Goal: Complete application form

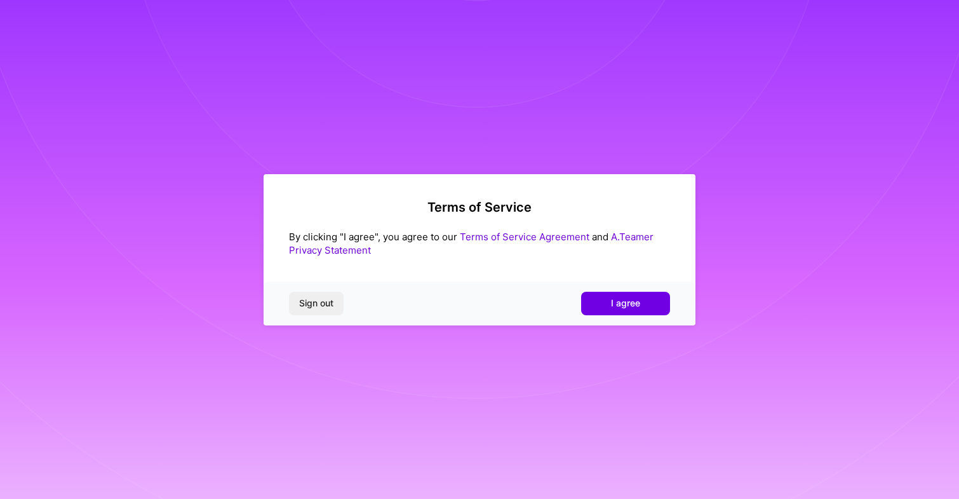
click at [634, 286] on div "Sign out I agree" at bounding box center [480, 302] width 432 height 43
click at [634, 297] on button "I agree" at bounding box center [625, 302] width 89 height 23
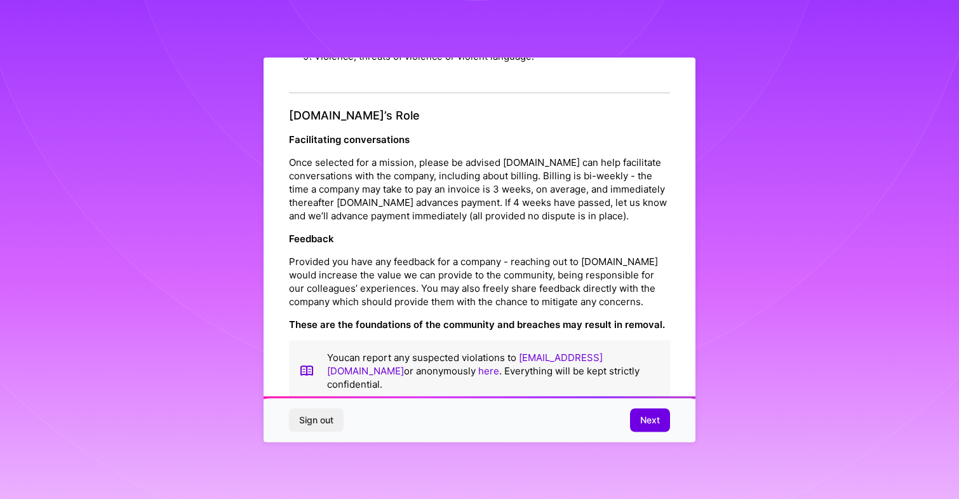
scroll to position [1362, 0]
click at [653, 420] on span "Next" at bounding box center [650, 419] width 20 height 13
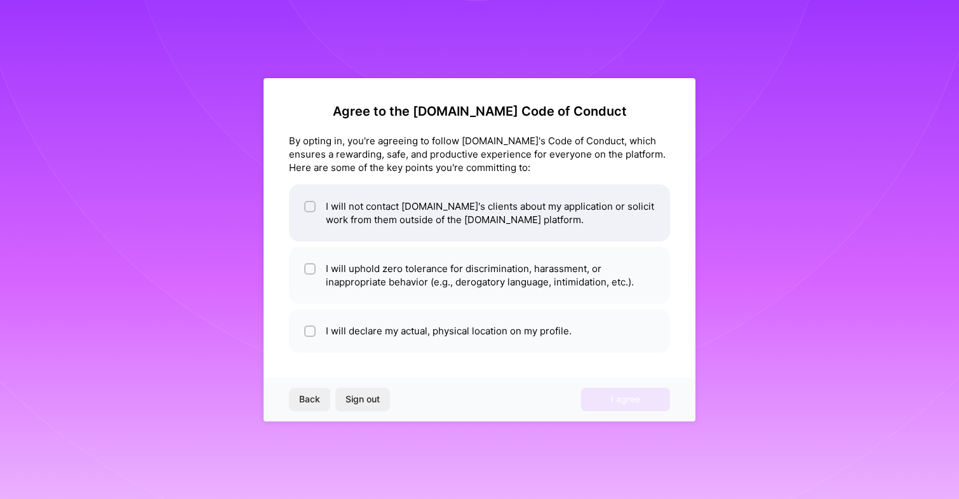
click at [334, 204] on li "I will not contact A.Team's clients about my application or solicit work from t…" at bounding box center [479, 212] width 381 height 57
checkbox input "true"
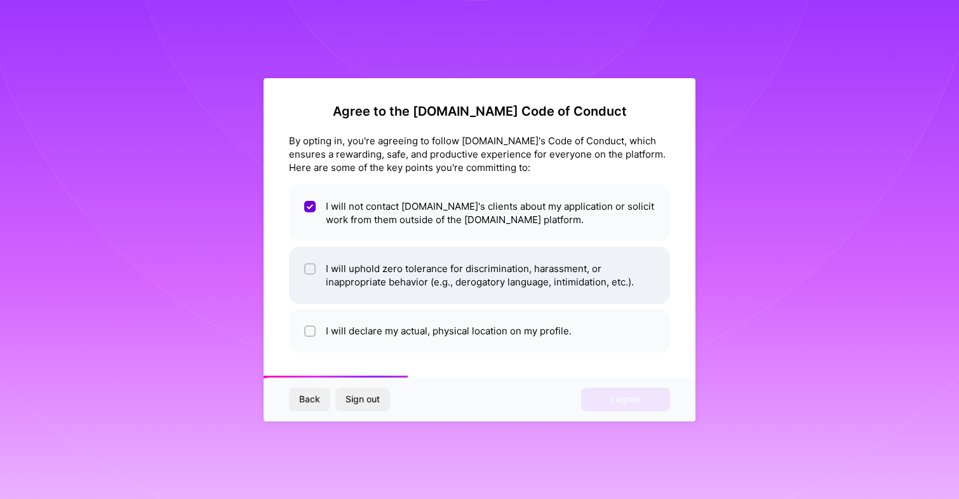
click at [354, 271] on li "I will uphold zero tolerance for discrimination, harassment, or inappropriate b…" at bounding box center [479, 274] width 381 height 57
checkbox input "true"
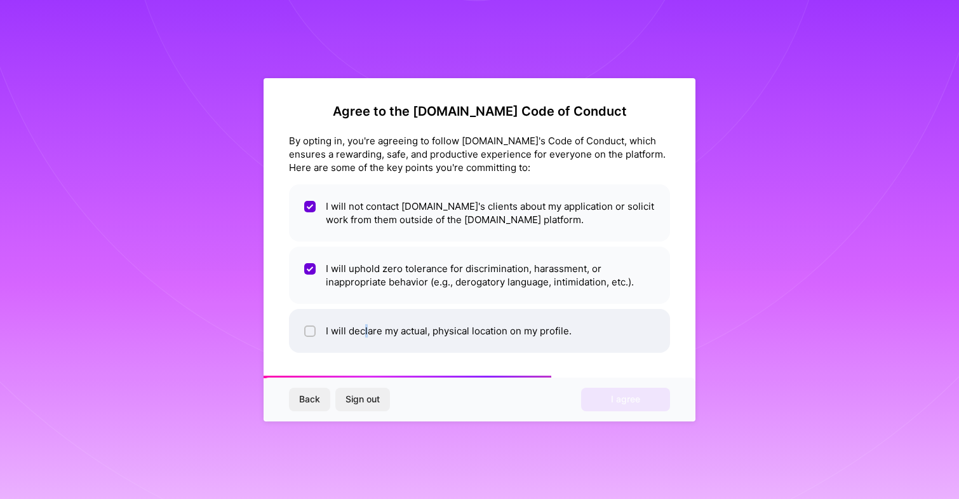
click at [366, 328] on li "I will declare my actual, physical location on my profile." at bounding box center [479, 331] width 381 height 44
checkbox input "true"
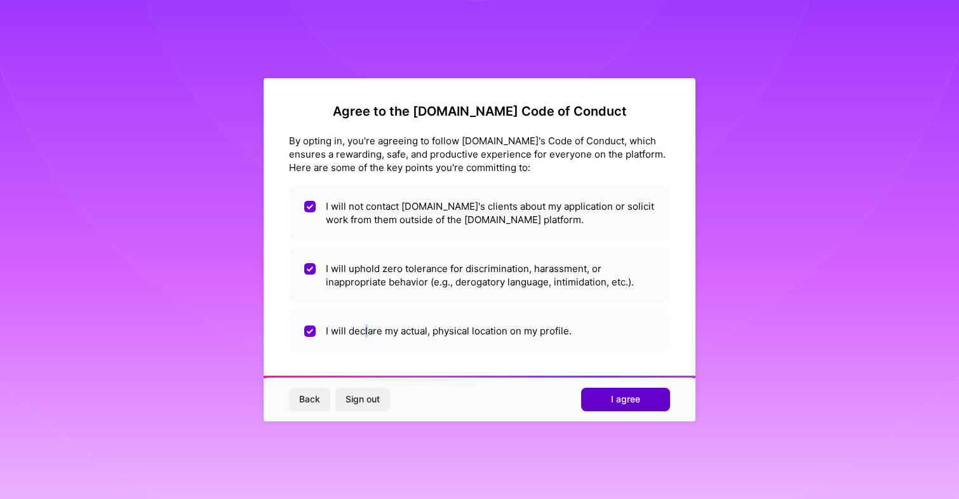
click at [650, 400] on button "I agree" at bounding box center [625, 398] width 89 height 23
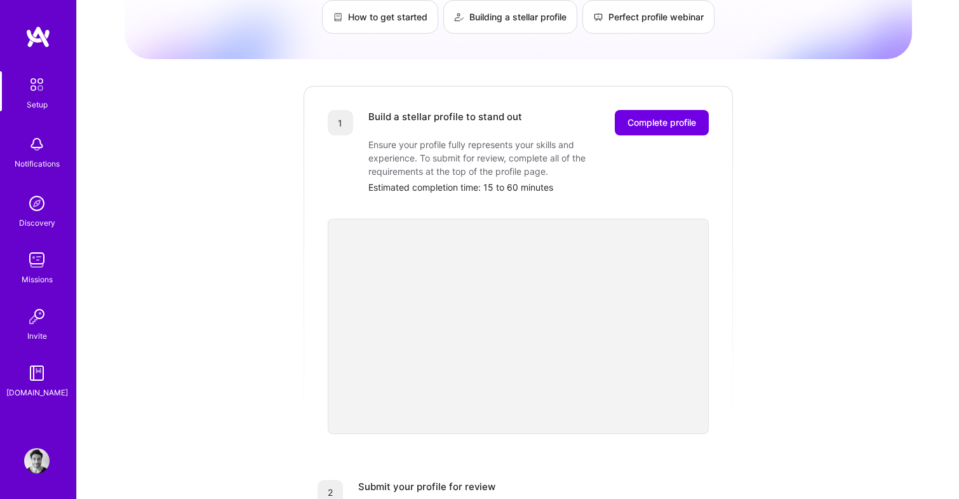
scroll to position [86, 0]
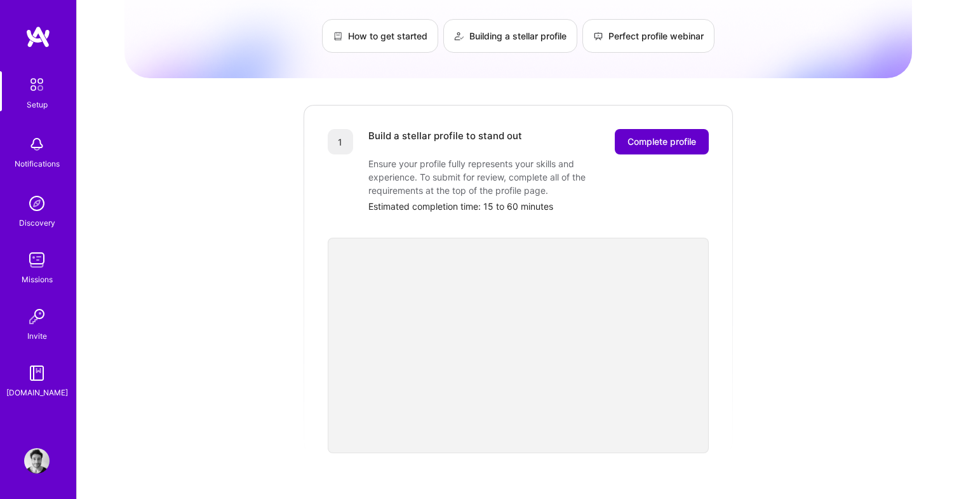
click at [660, 135] on span "Complete profile" at bounding box center [661, 141] width 69 height 13
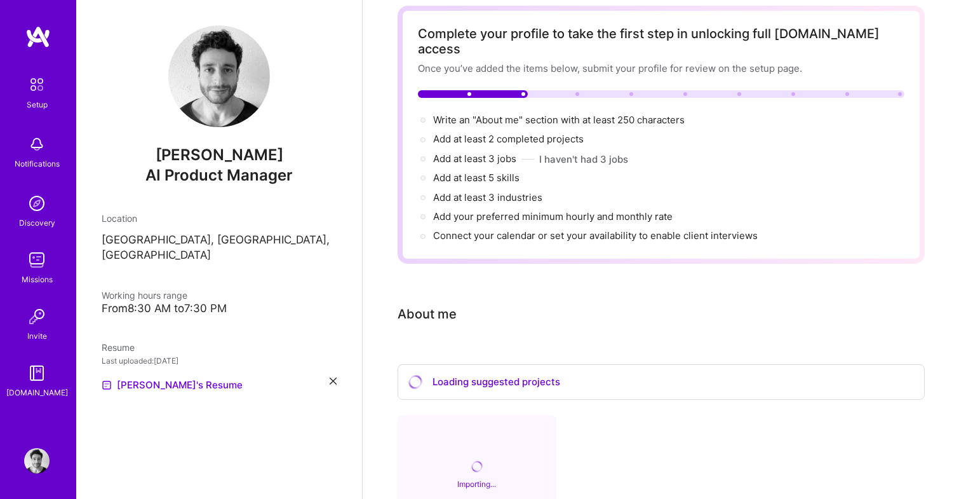
scroll to position [84, 0]
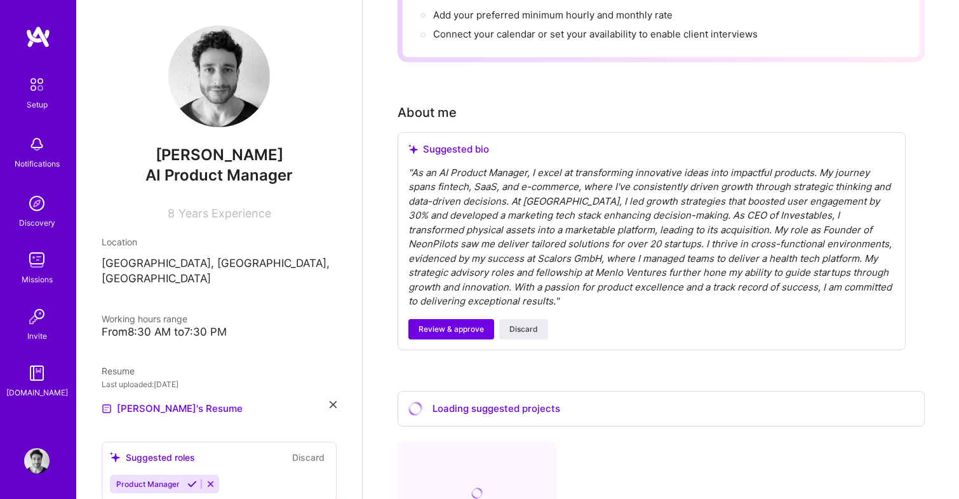
scroll to position [273, 0]
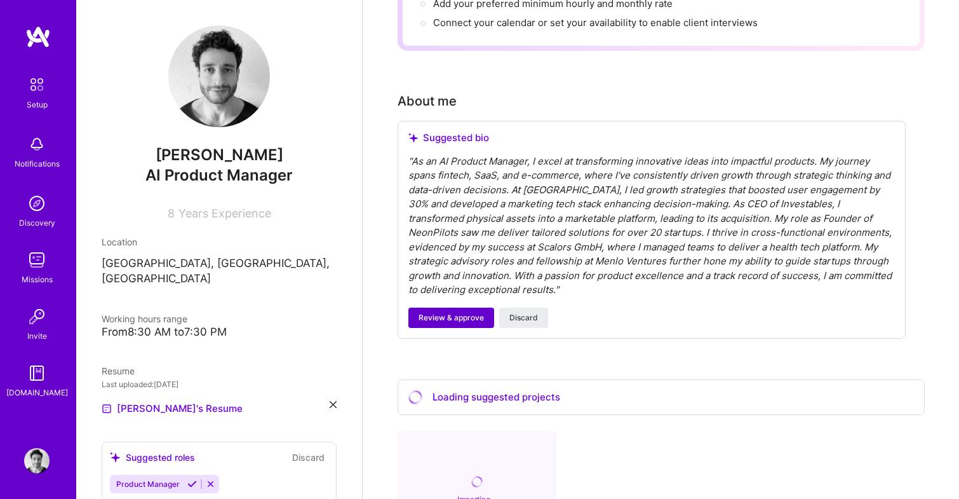
click at [460, 312] on span "Review & approve" at bounding box center [451, 317] width 65 height 11
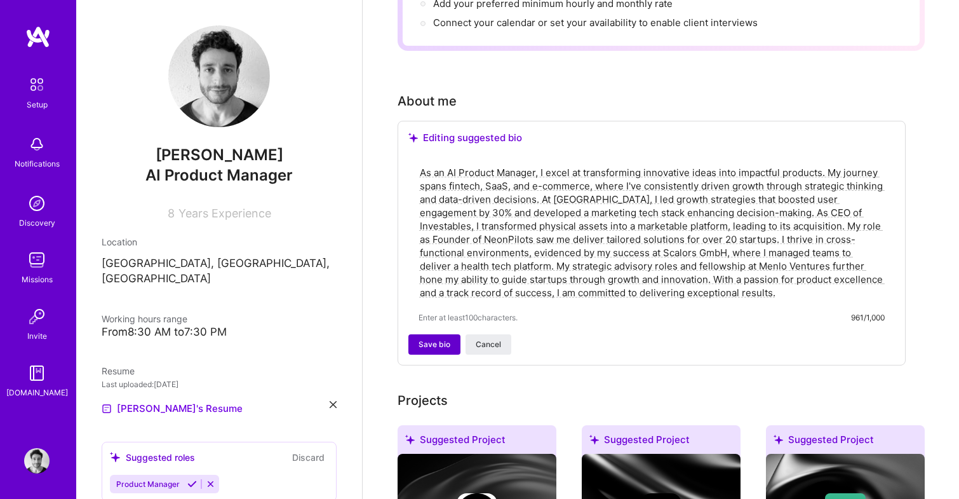
click at [438, 338] on span "Save bio" at bounding box center [435, 343] width 32 height 11
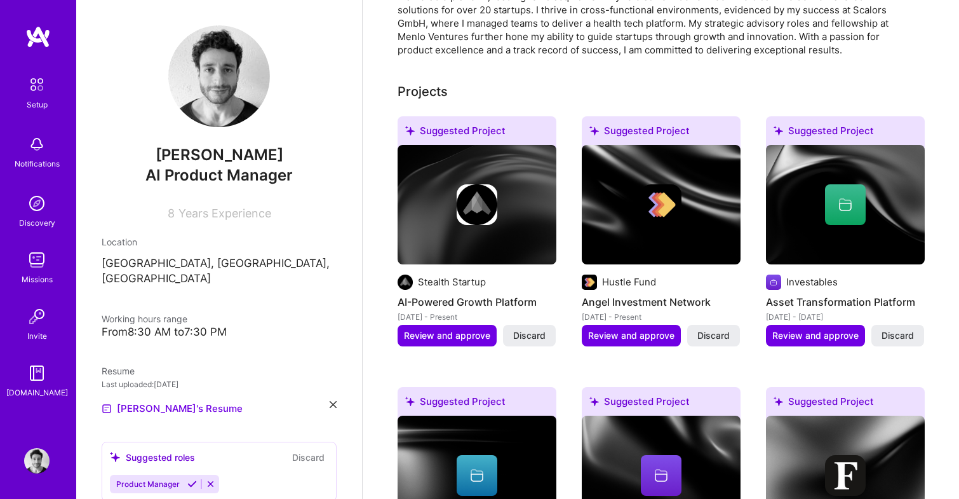
scroll to position [452, 0]
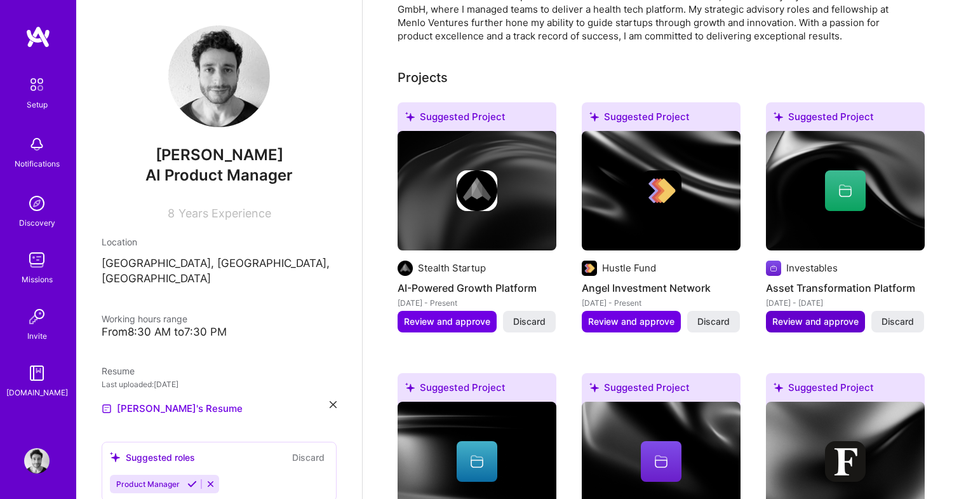
click at [808, 315] on span "Review and approve" at bounding box center [815, 321] width 86 height 13
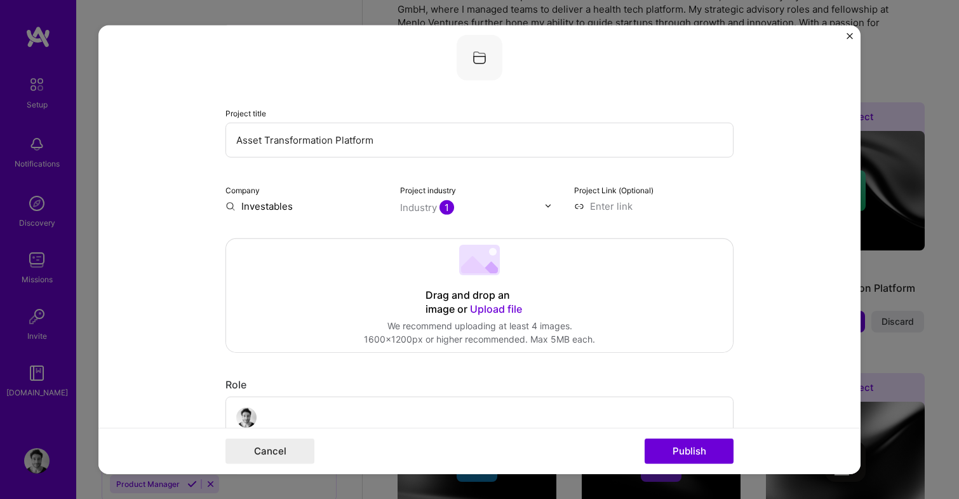
scroll to position [75, 0]
click at [605, 204] on input at bounding box center [653, 204] width 159 height 13
paste input "https://www.businesswire.com/news/home/20240213941670/en/Stockpile-Acquires-Tec…"
type input "https://www.businesswire.com/news/home/20240213941670/en/Stockpile-Acquires-Tec…"
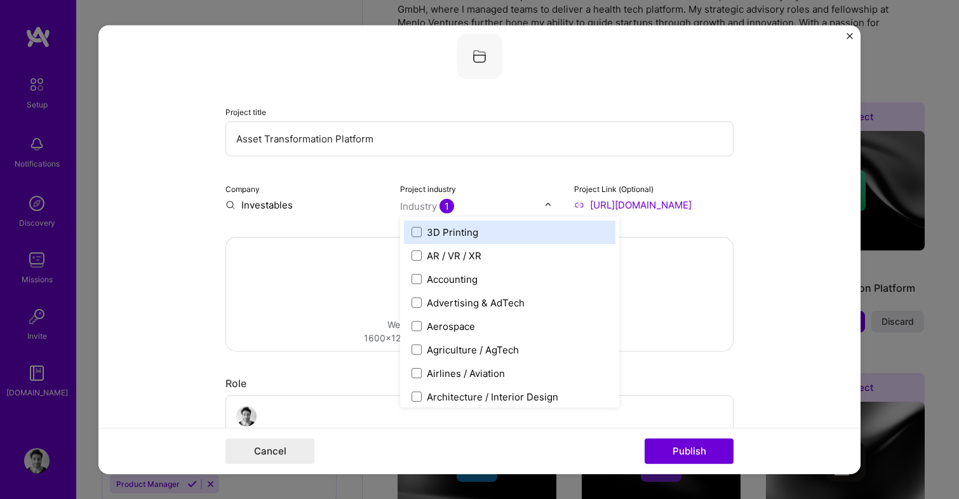
click at [418, 207] on div "Industry 1" at bounding box center [427, 205] width 54 height 13
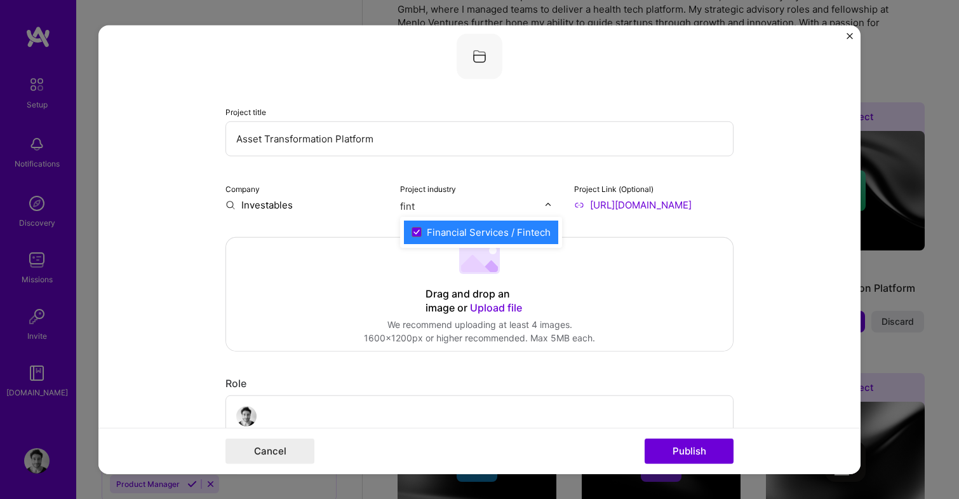
type input "fint"
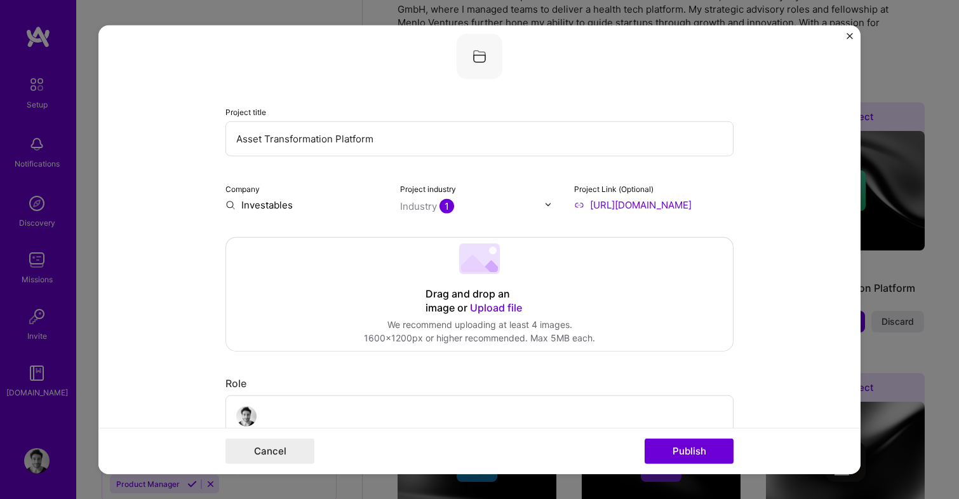
click at [494, 300] on div "Drag and drop an image or Upload file" at bounding box center [479, 300] width 108 height 28
click at [489, 298] on div "Drag and drop an image or Upload file" at bounding box center [479, 300] width 108 height 28
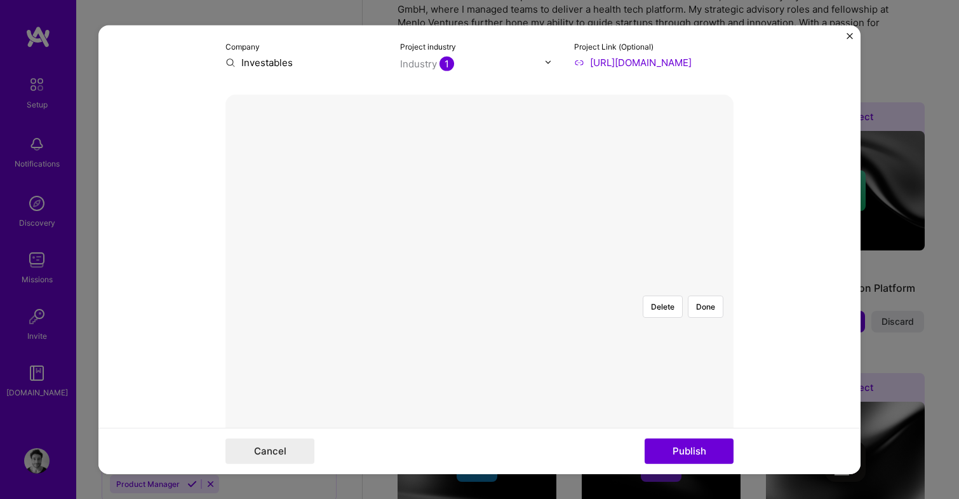
scroll to position [229, 0]
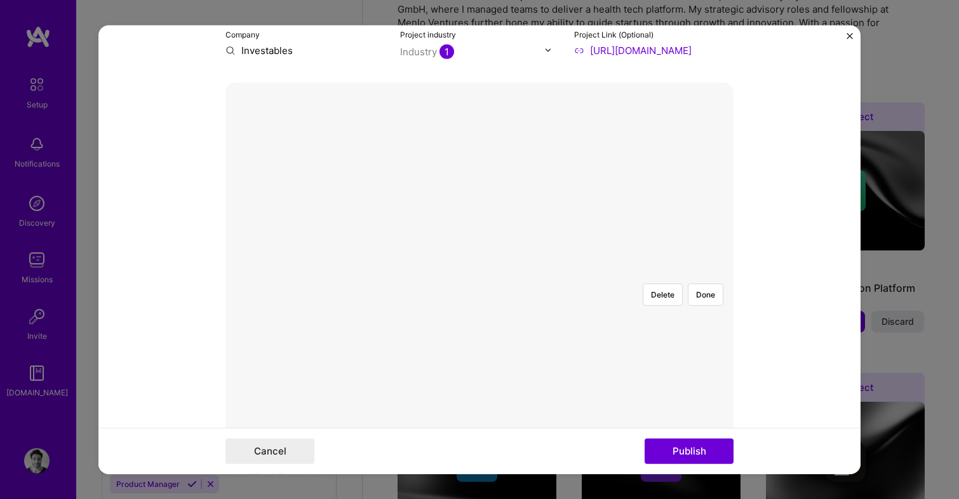
drag, startPoint x: 460, startPoint y: 266, endPoint x: 390, endPoint y: 269, distance: 69.9
click at [479, 272] on div at bounding box center [591, 357] width 225 height 170
drag, startPoint x: 236, startPoint y: 354, endPoint x: 297, endPoint y: 314, distance: 72.9
click at [297, 272] on div "Delete Done" at bounding box center [479, 272] width 508 height 0
click at [798, 173] on form "Editing suggested project This project is suggested based on your LinkedIn, res…" at bounding box center [479, 249] width 762 height 449
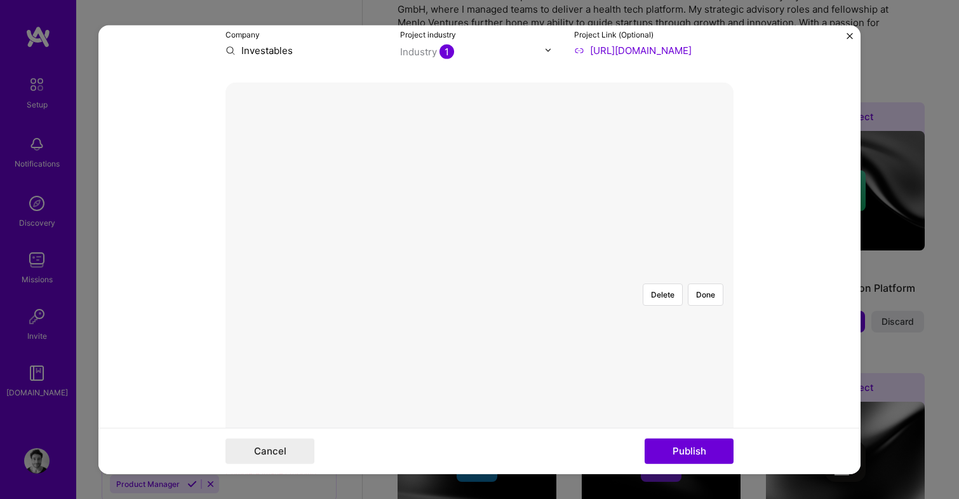
drag, startPoint x: 237, startPoint y: 190, endPoint x: 286, endPoint y: 211, distance: 53.8
click at [479, 272] on div at bounding box center [591, 357] width 225 height 170
click at [479, 310] on div at bounding box center [567, 376] width 176 height 132
click at [479, 288] on div at bounding box center [567, 354] width 177 height 133
click at [619, 316] on div at bounding box center [619, 316] width 0 height 0
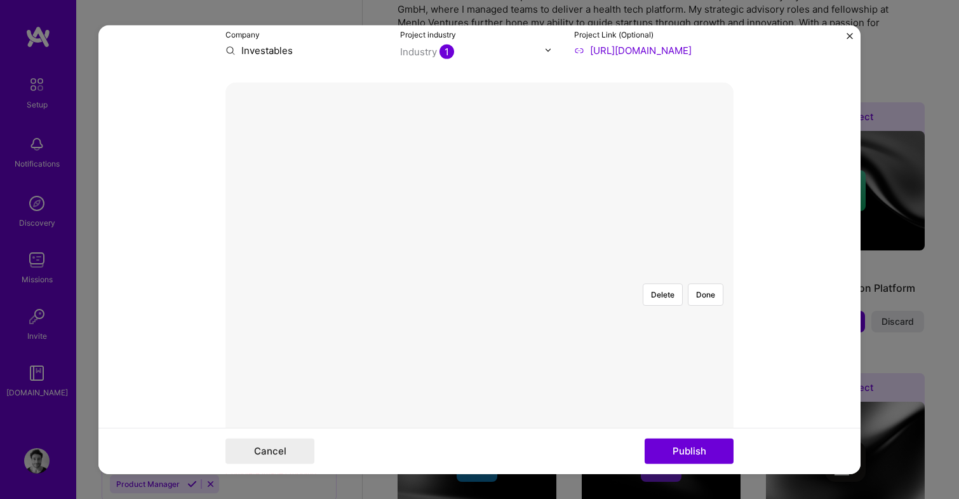
click at [613, 320] on div at bounding box center [613, 320] width 0 height 0
click at [479, 306] on div at bounding box center [544, 355] width 131 height 98
click at [479, 272] on div at bounding box center [479, 272] width 0 height 0
click at [503, 315] on div at bounding box center [556, 355] width 107 height 80
click at [502, 321] on div at bounding box center [555, 361] width 107 height 80
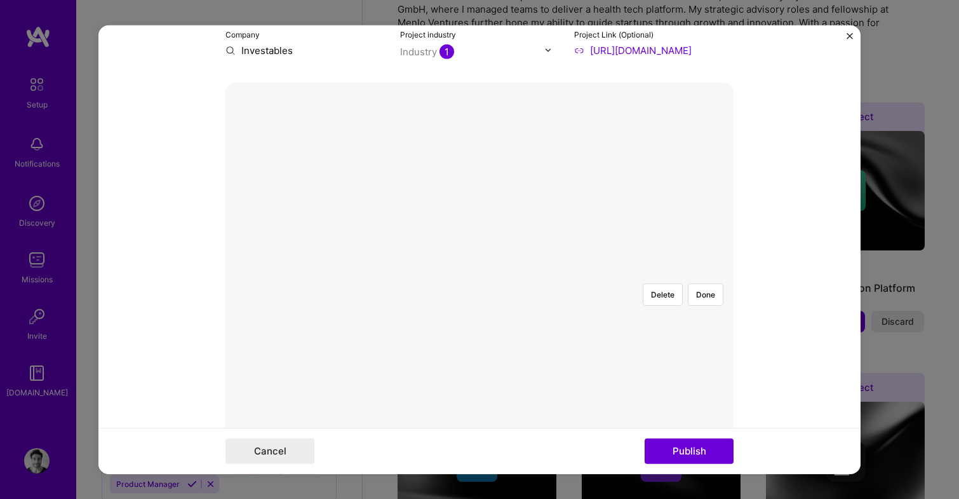
click at [479, 272] on div at bounding box center [479, 272] width 0 height 0
click at [497, 312] on div at bounding box center [555, 356] width 116 height 88
click at [672, 453] on button "Publish" at bounding box center [689, 450] width 89 height 25
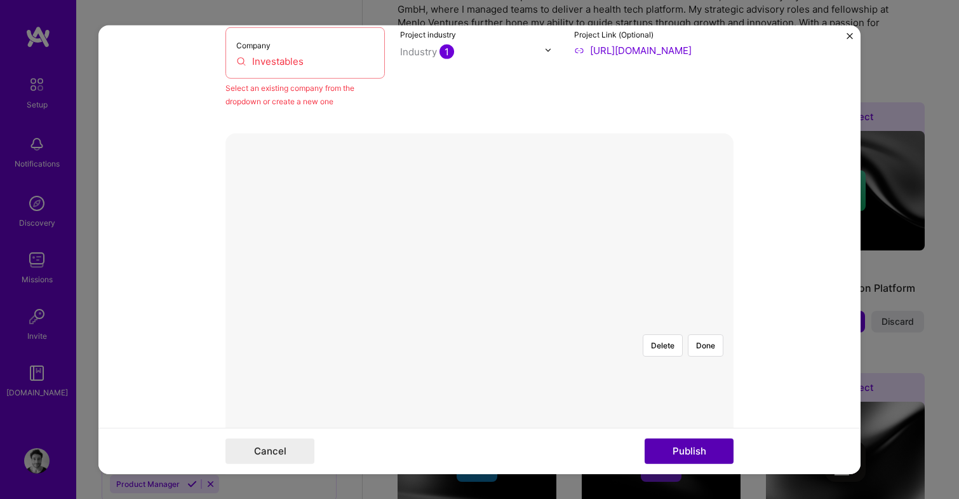
scroll to position [83, 0]
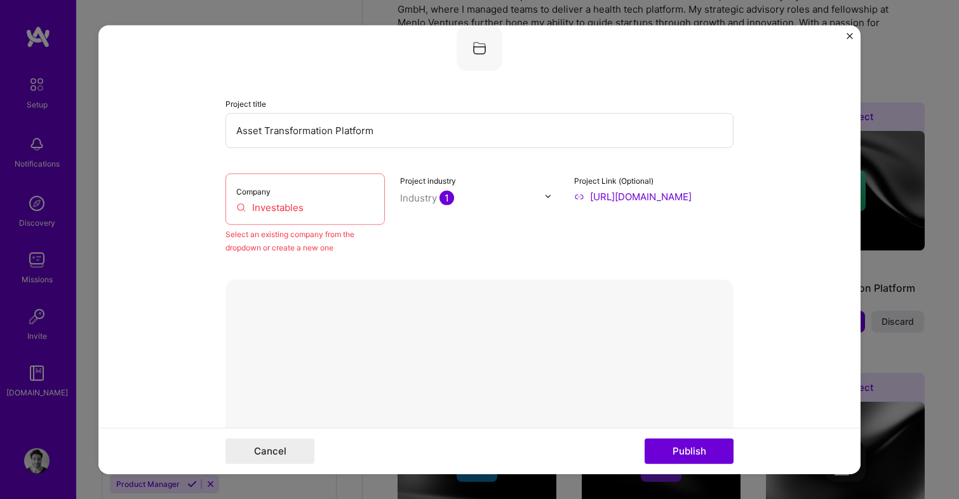
click at [286, 207] on input "Investables" at bounding box center [305, 206] width 138 height 13
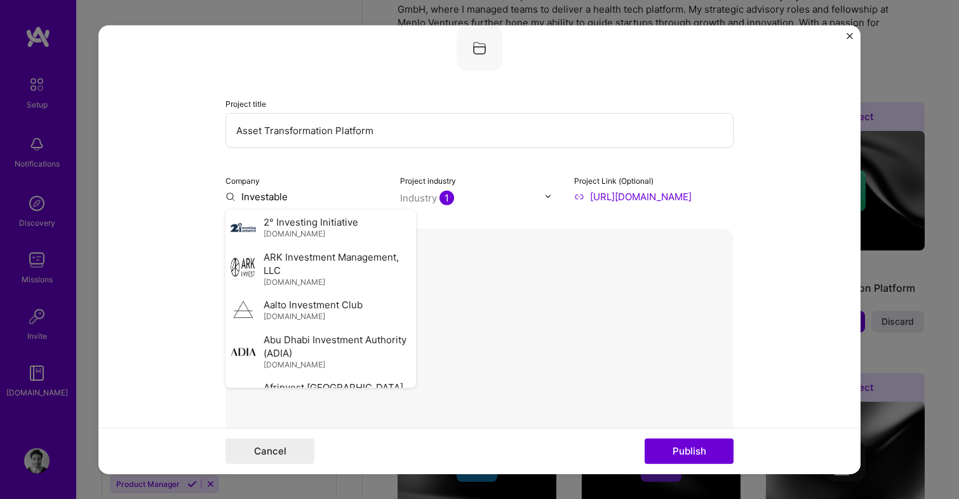
type input "Investables"
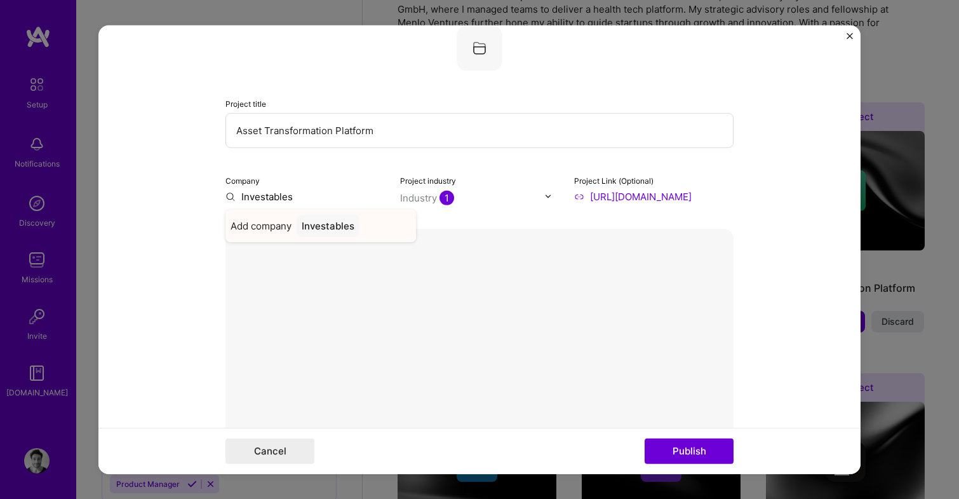
click at [332, 227] on div "Investables" at bounding box center [328, 225] width 63 height 22
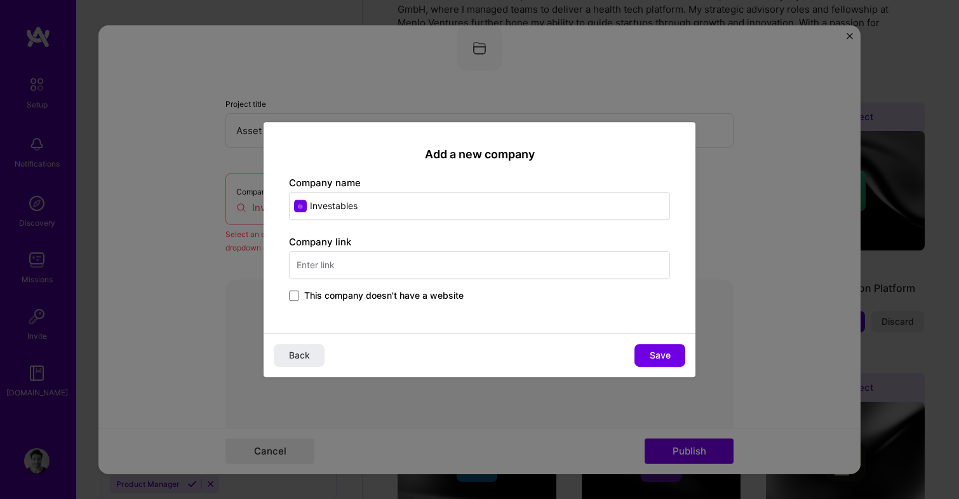
click at [355, 267] on input "text" at bounding box center [479, 265] width 381 height 28
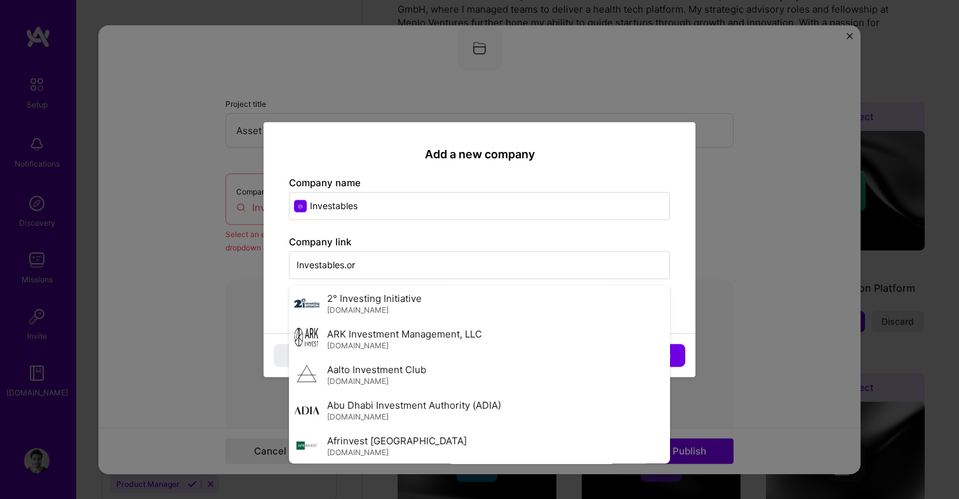
type input "Investables.org"
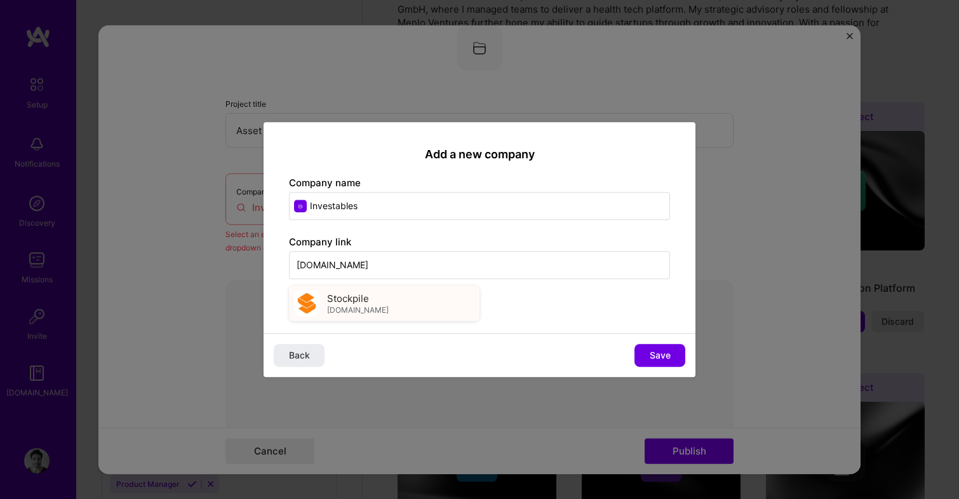
type input "Stockpile.com"
click at [352, 305] on span "stockpile.com" at bounding box center [358, 310] width 62 height 10
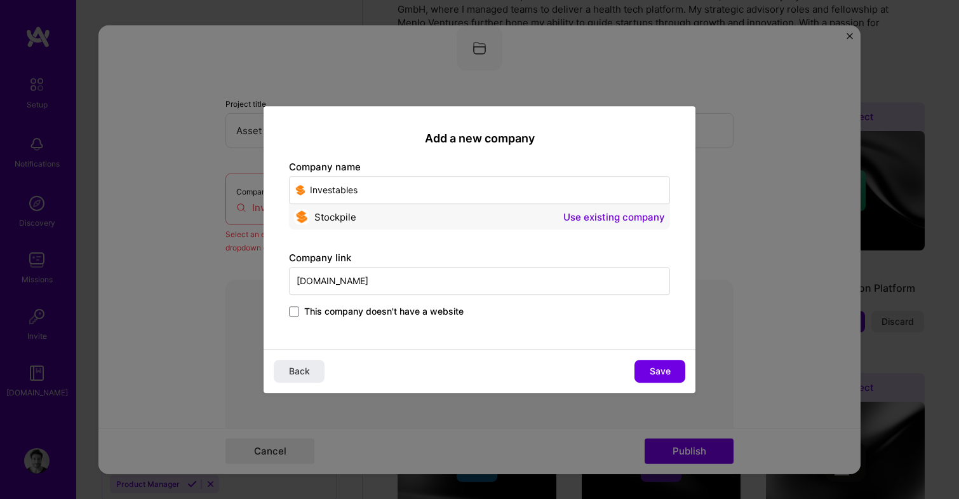
click at [367, 193] on input "Investables" at bounding box center [479, 190] width 381 height 28
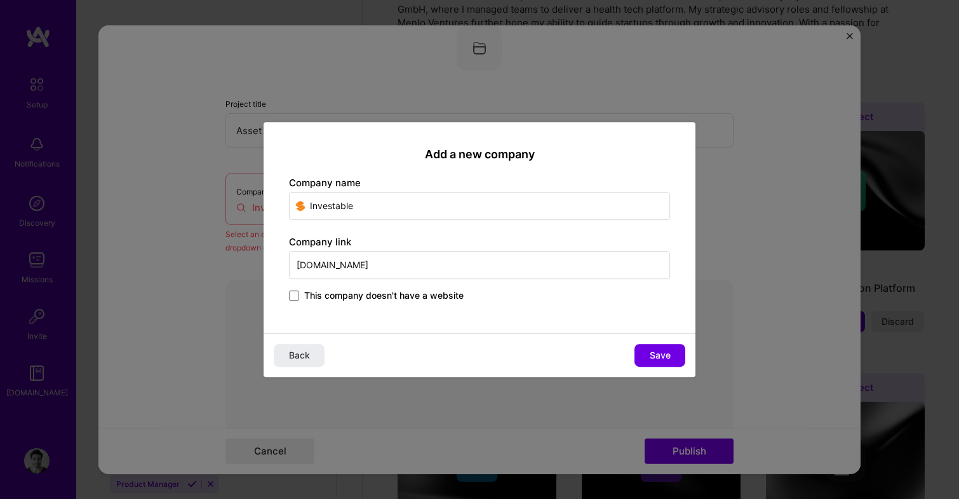
type input "Investables"
click at [352, 269] on input "stockpile.com" at bounding box center [479, 265] width 381 height 28
click at [290, 291] on span at bounding box center [294, 295] width 10 height 10
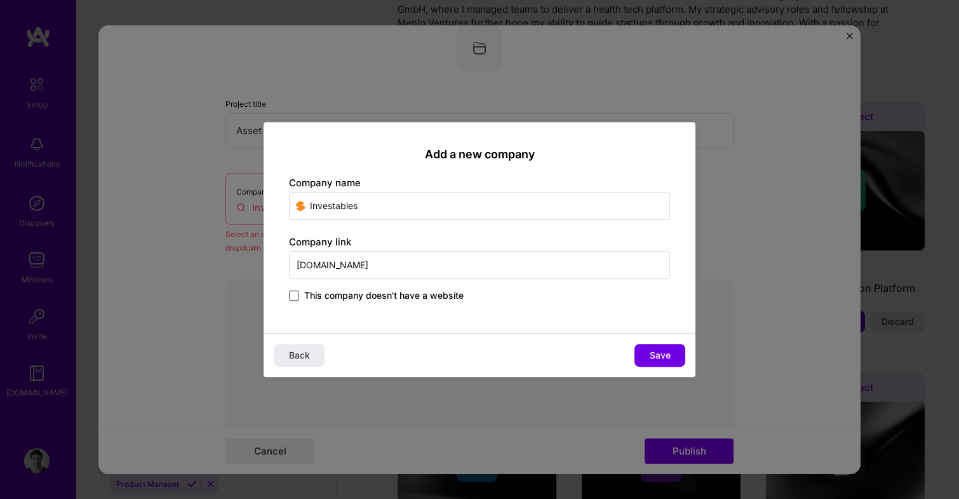
click at [0, 0] on input "This company doesn't have a website" at bounding box center [0, 0] width 0 height 0
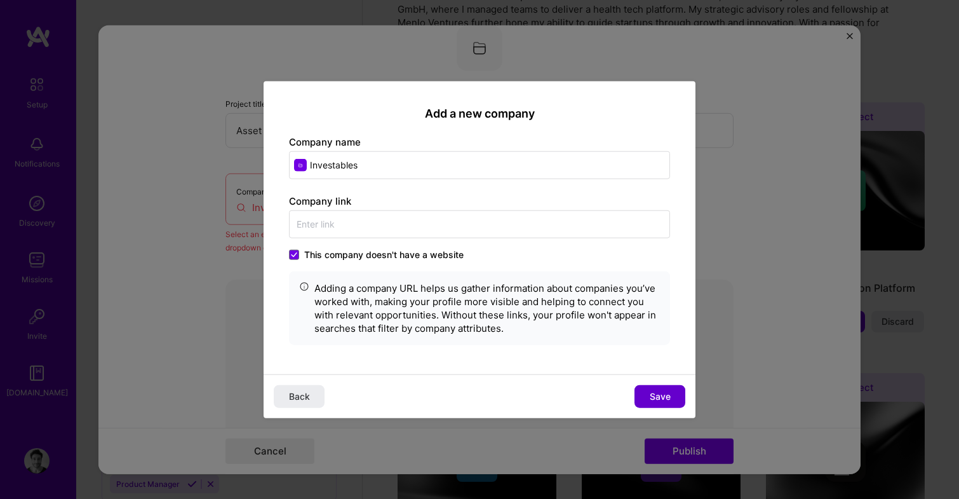
click at [666, 398] on span "Save" at bounding box center [660, 396] width 21 height 13
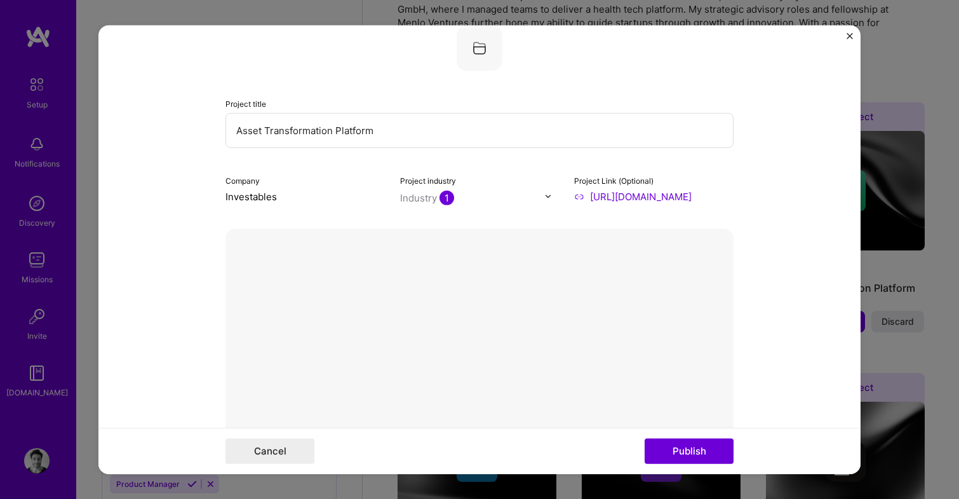
click at [312, 123] on input "Asset Transformation Platform" at bounding box center [479, 129] width 508 height 35
click at [302, 127] on input "Asset Transformation Platform" at bounding box center [479, 129] width 508 height 35
type input "Asset Management Platform"
click at [687, 453] on button "Publish" at bounding box center [689, 450] width 89 height 25
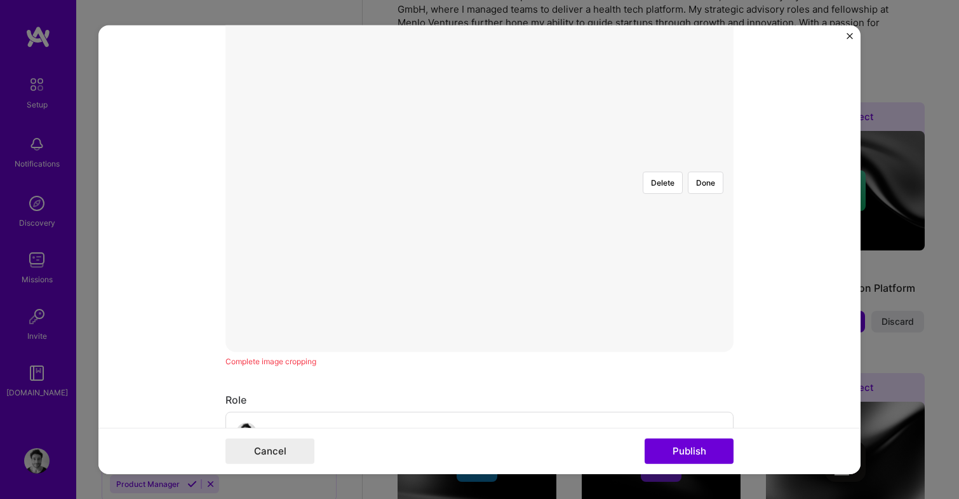
scroll to position [330, 0]
click at [493, 213] on div at bounding box center [551, 257] width 116 height 88
click at [702, 182] on button "Done" at bounding box center [706, 193] width 36 height 22
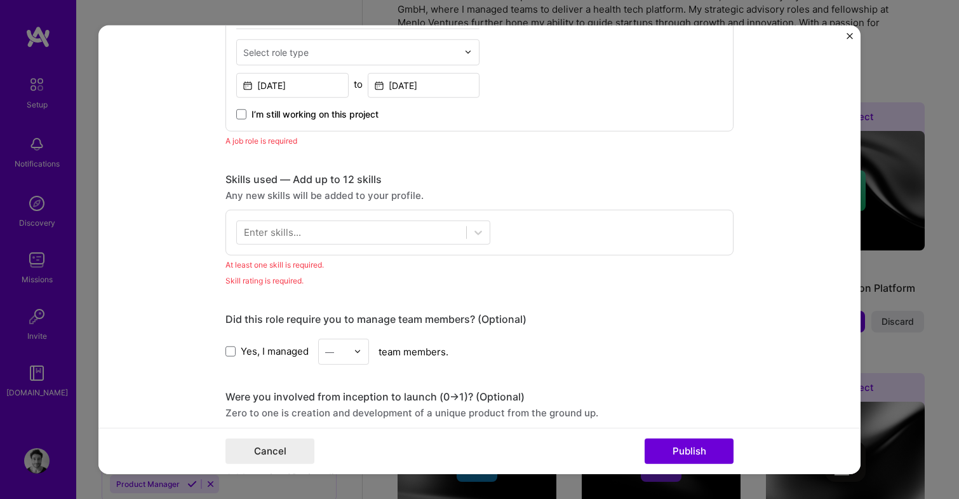
scroll to position [809, 0]
click at [397, 227] on div at bounding box center [351, 231] width 229 height 21
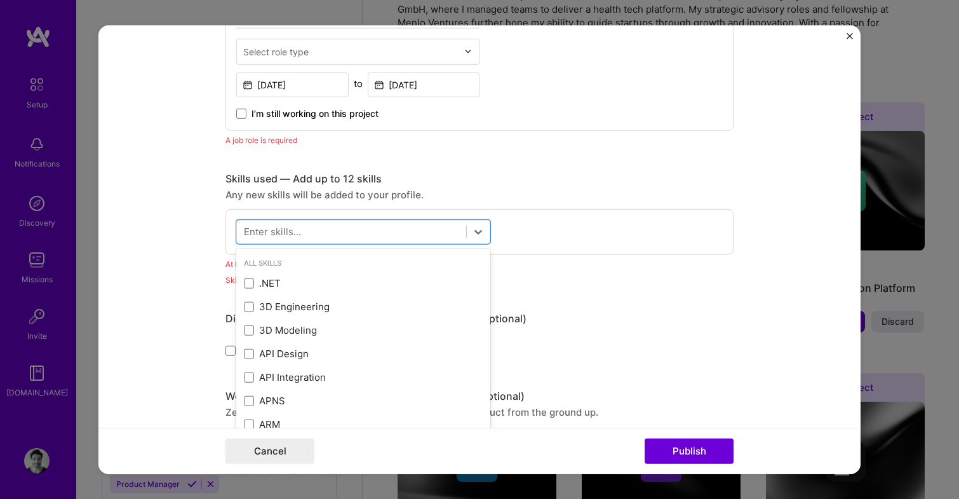
type input "p"
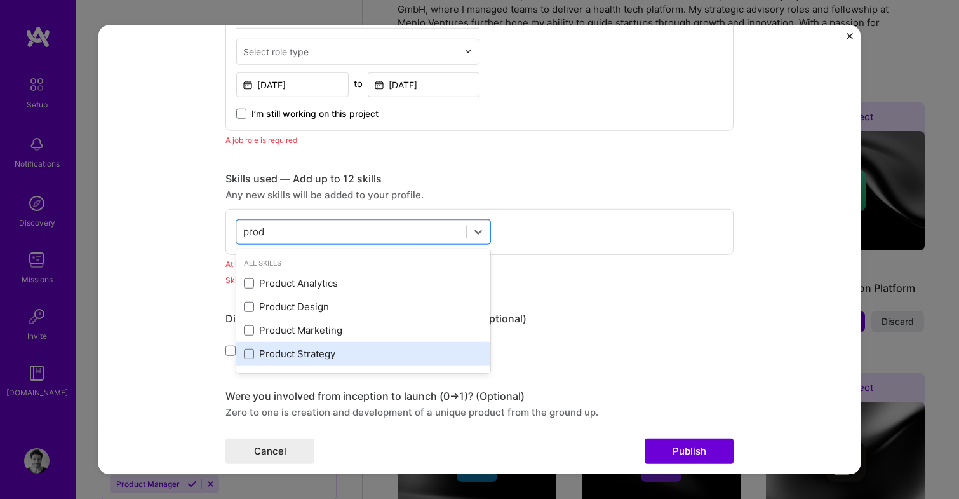
click at [300, 363] on div "Product Strategy" at bounding box center [363, 353] width 254 height 23
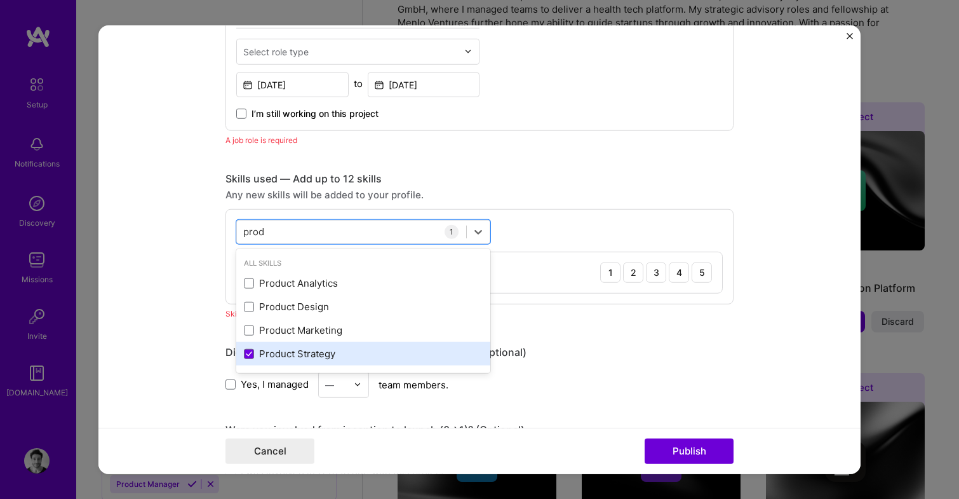
click at [307, 345] on div "Product Strategy" at bounding box center [363, 353] width 254 height 23
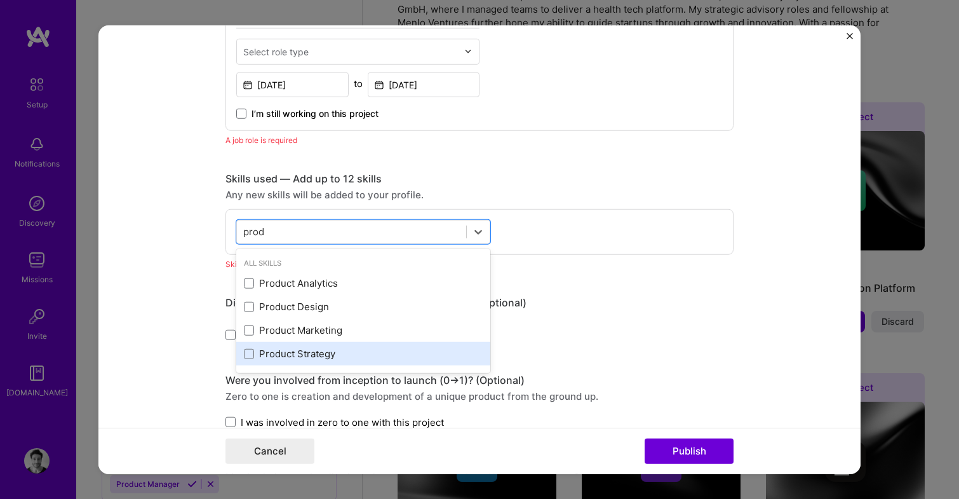
click at [307, 354] on div "Product Strategy" at bounding box center [363, 353] width 239 height 13
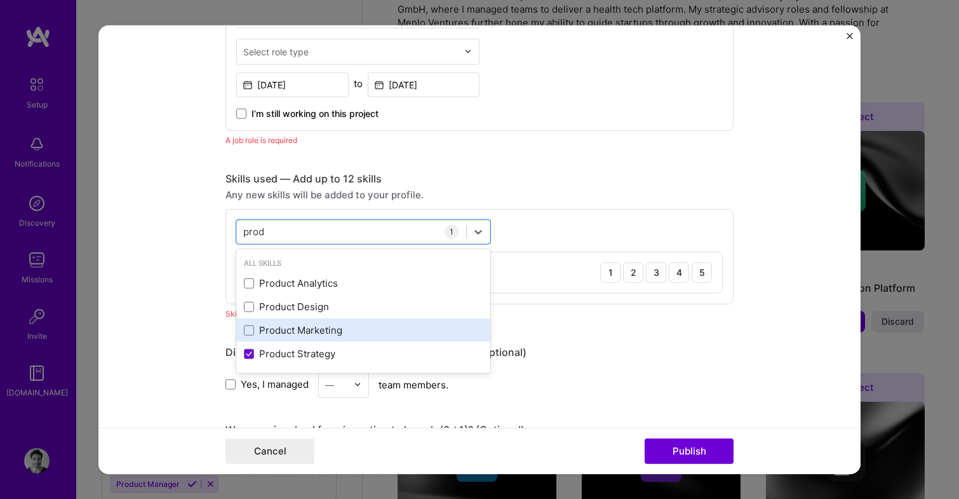
click at [307, 335] on div "Product Marketing" at bounding box center [363, 329] width 239 height 13
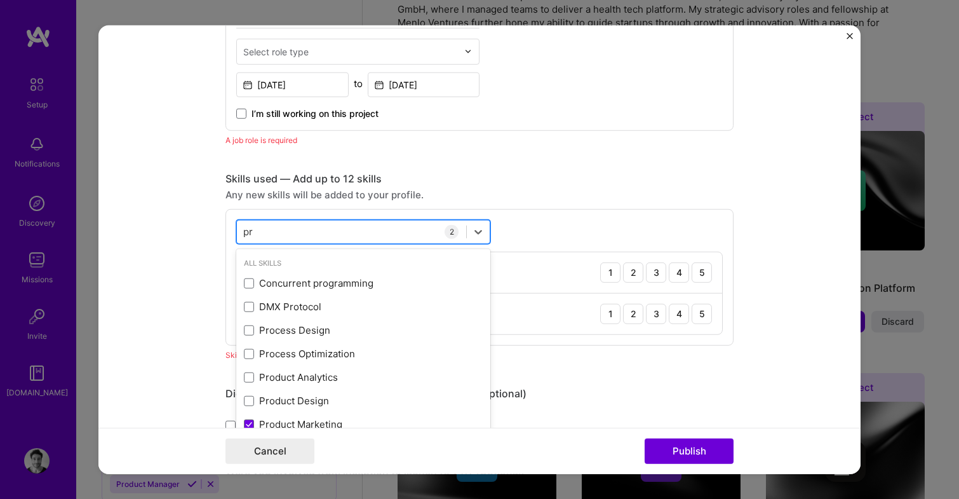
type input "p"
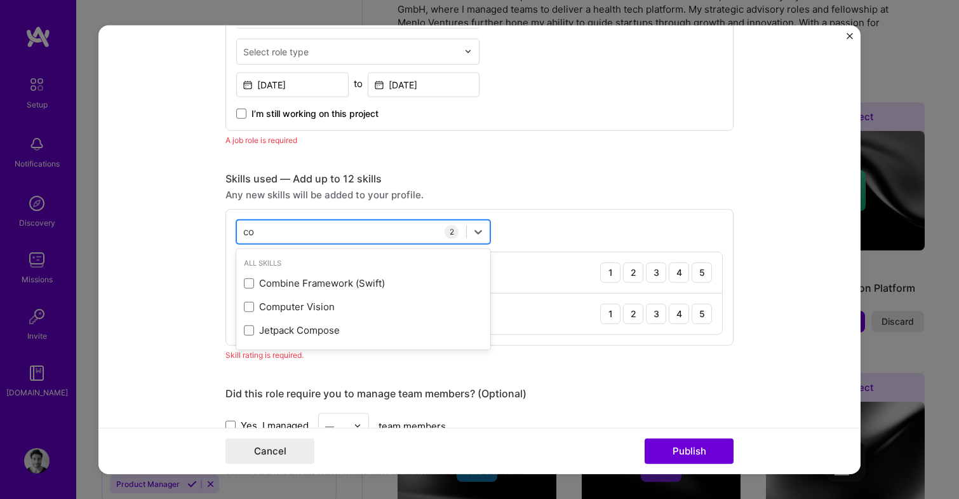
type input "c"
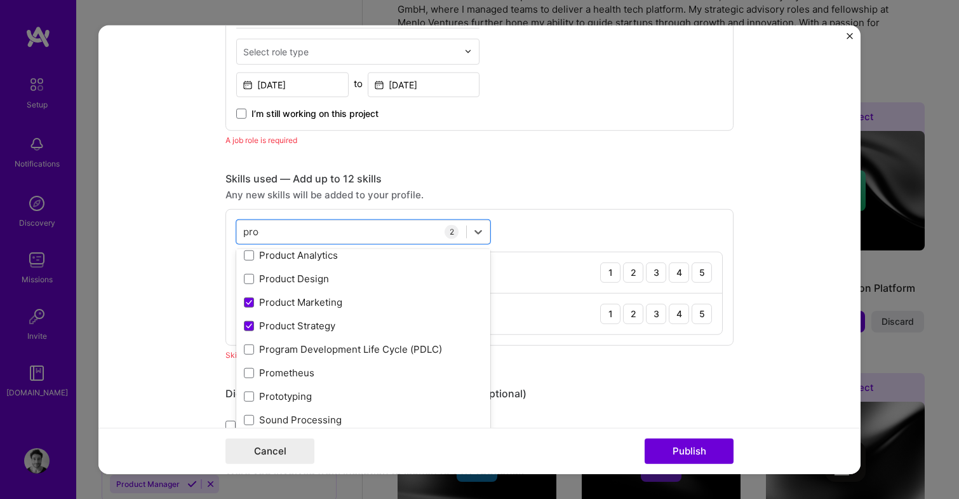
scroll to position [0, 0]
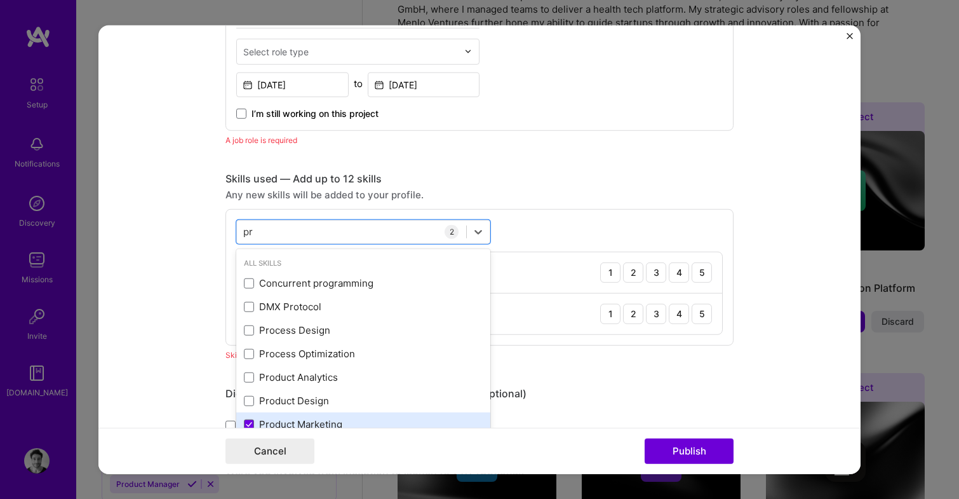
type input "p"
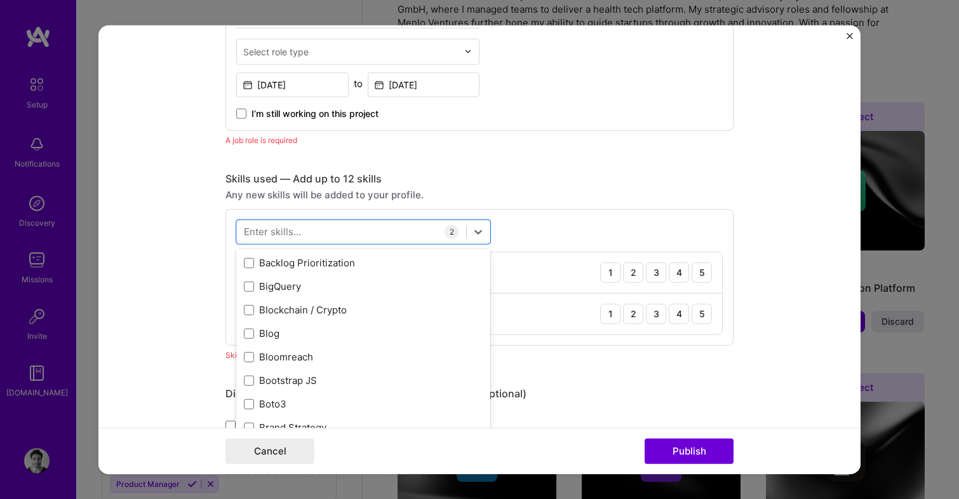
scroll to position [1178, 0]
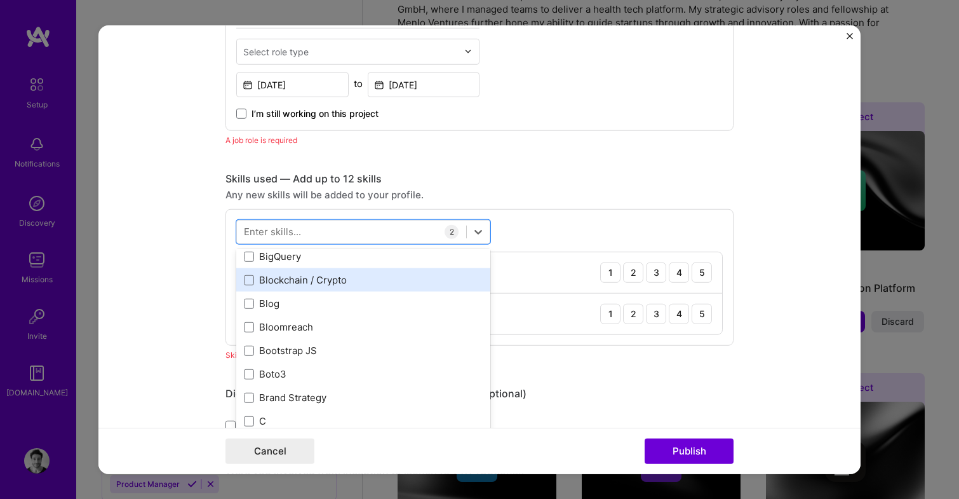
click at [321, 274] on div "Blockchain / Crypto" at bounding box center [363, 279] width 239 height 13
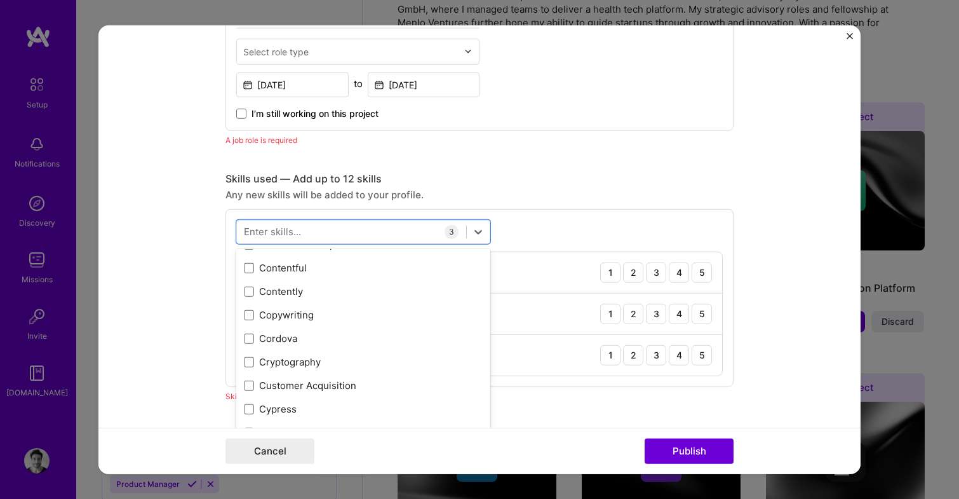
scroll to position [1761, 0]
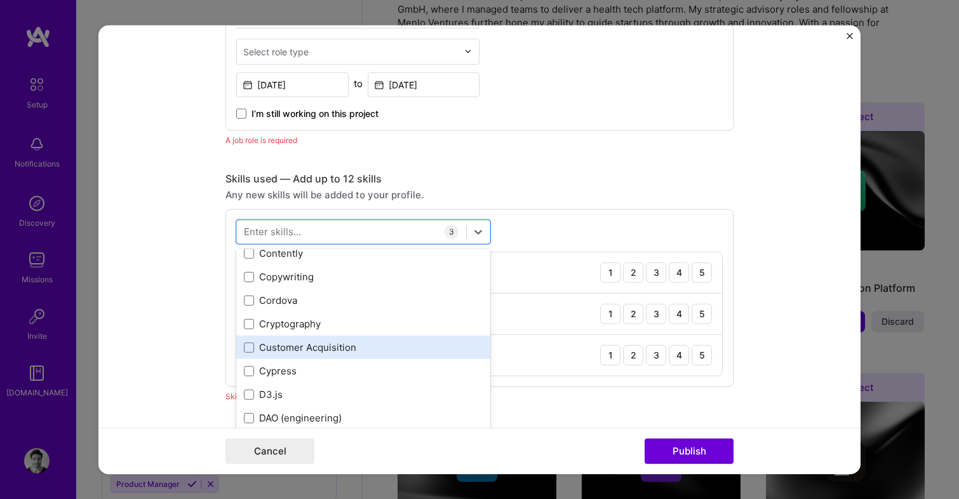
click at [355, 354] on div "Customer Acquisition" at bounding box center [363, 346] width 239 height 13
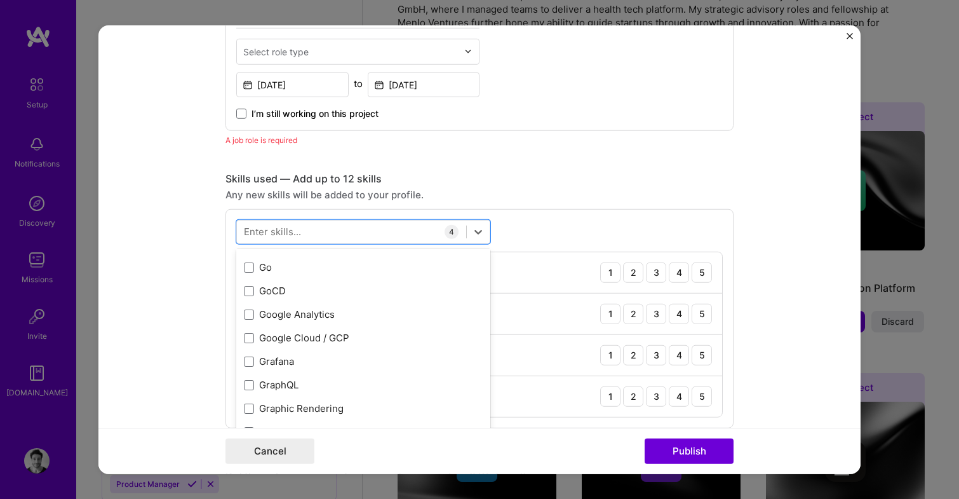
scroll to position [3483, 0]
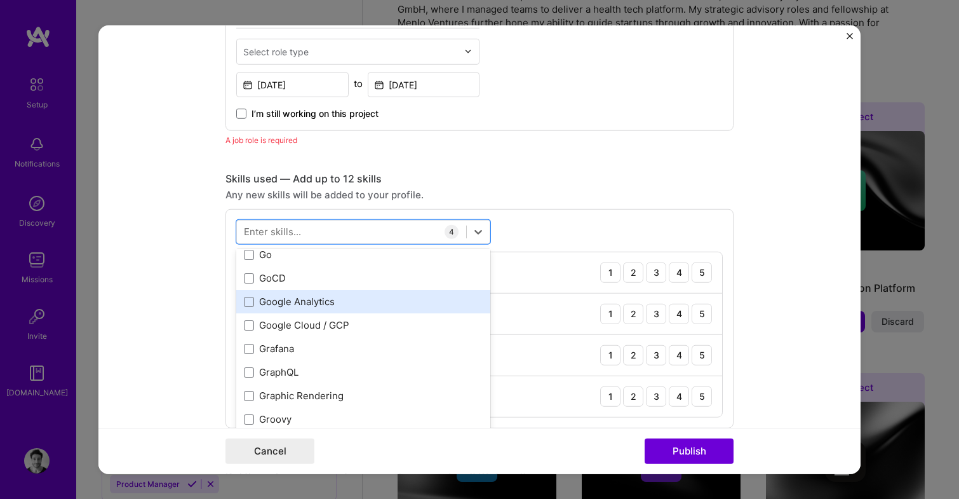
click at [324, 302] on div "Google Analytics" at bounding box center [363, 301] width 239 height 13
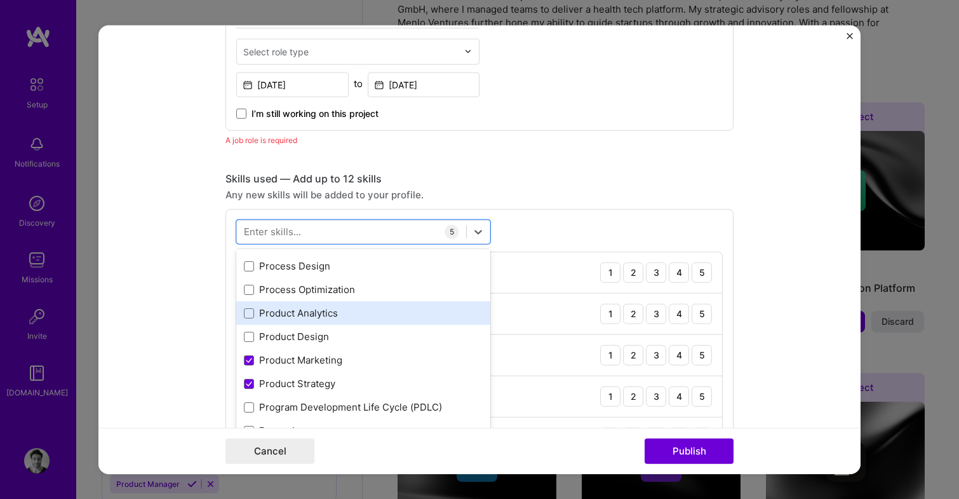
scroll to position [5804, 0]
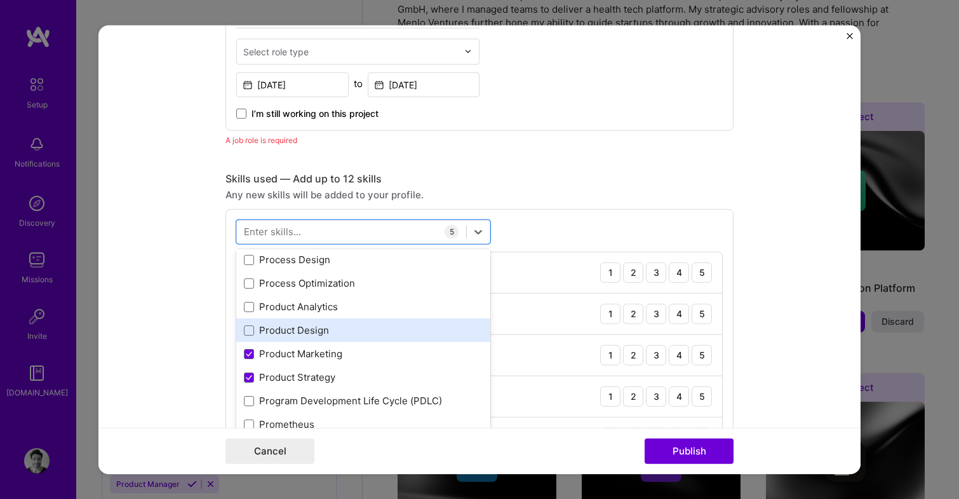
click at [329, 328] on div "Product Design" at bounding box center [363, 329] width 239 height 13
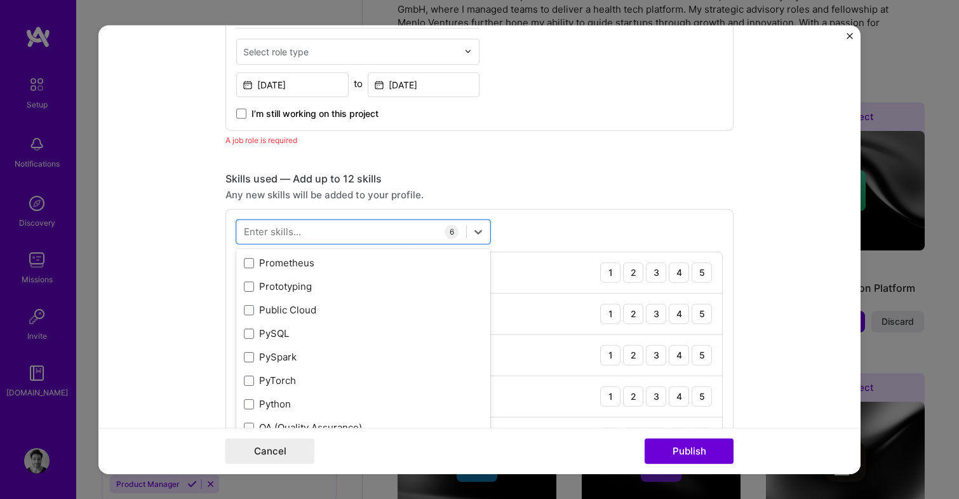
scroll to position [5973, 0]
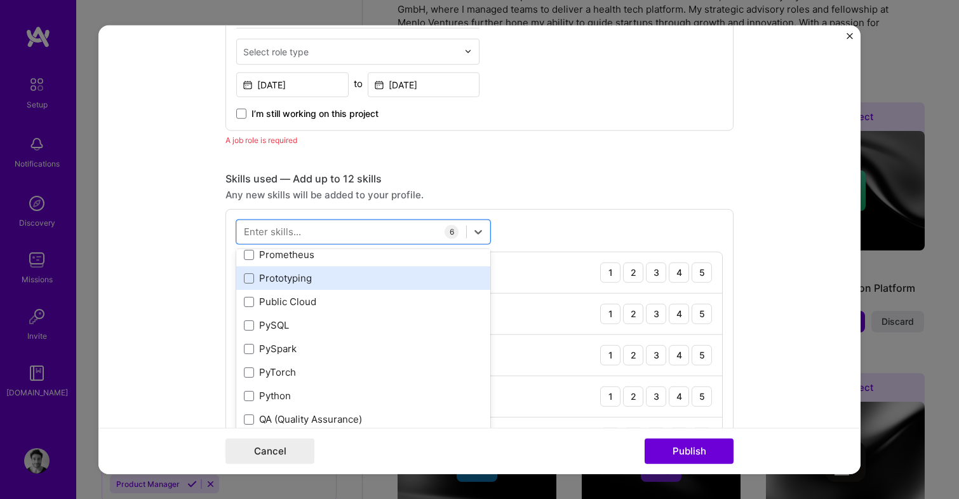
click at [325, 273] on div "Prototyping" at bounding box center [363, 277] width 239 height 13
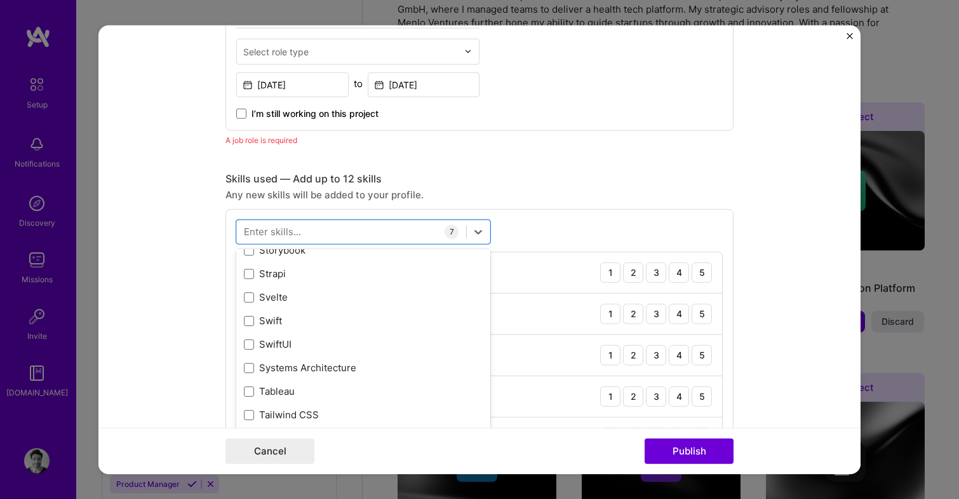
scroll to position [7540, 0]
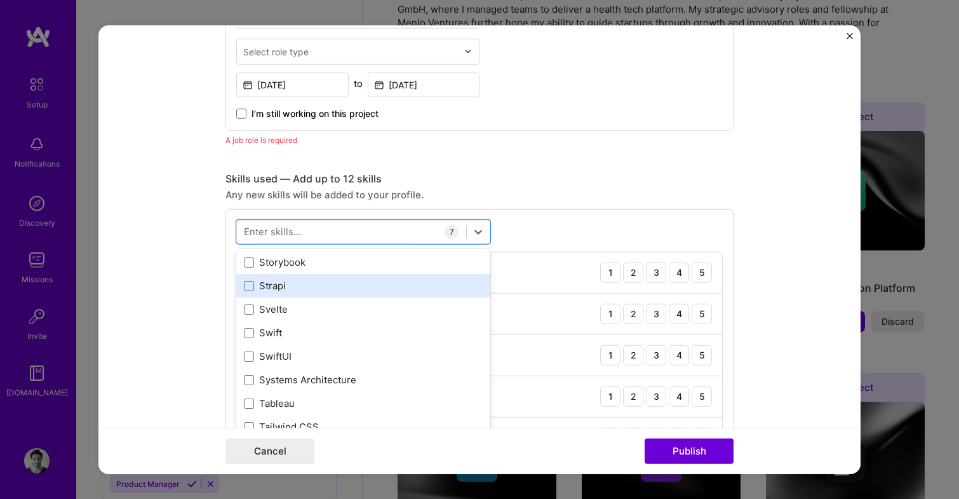
click at [322, 284] on div "Strapi" at bounding box center [363, 285] width 239 height 13
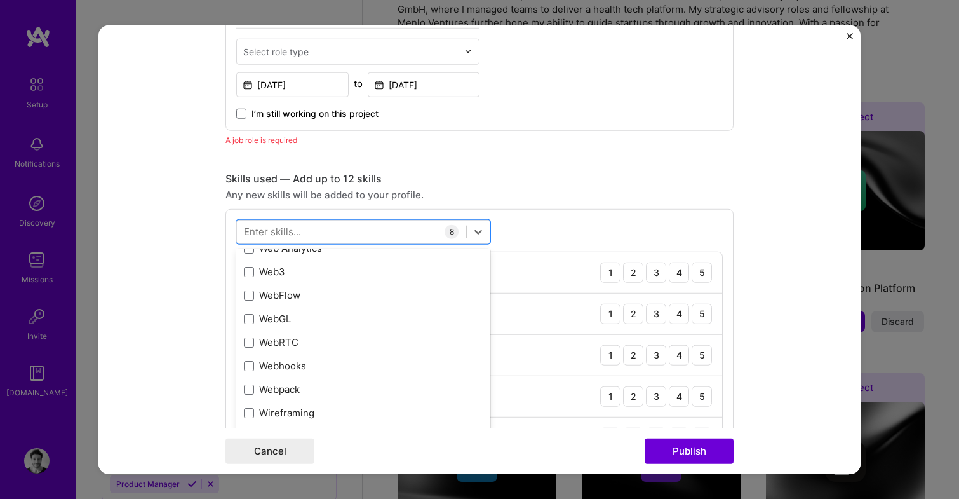
scroll to position [8378, 0]
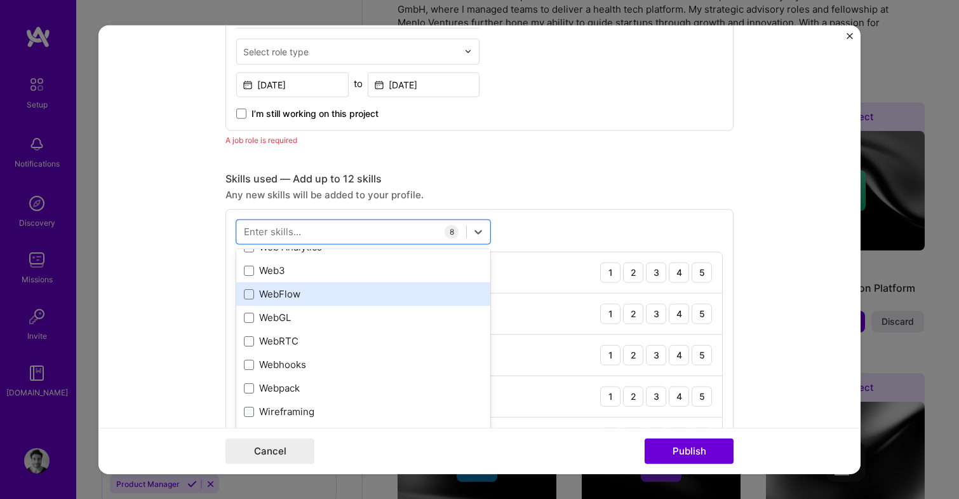
click at [321, 298] on div "WebFlow" at bounding box center [363, 293] width 239 height 13
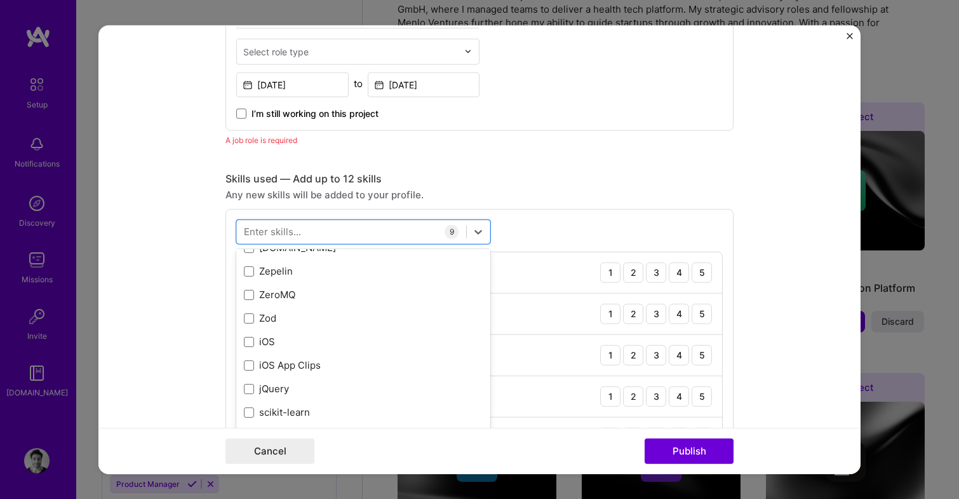
scroll to position [8722, 0]
click at [182, 345] on form "Editing suggested project This project is suggested based on your LinkedIn, res…" at bounding box center [479, 249] width 762 height 449
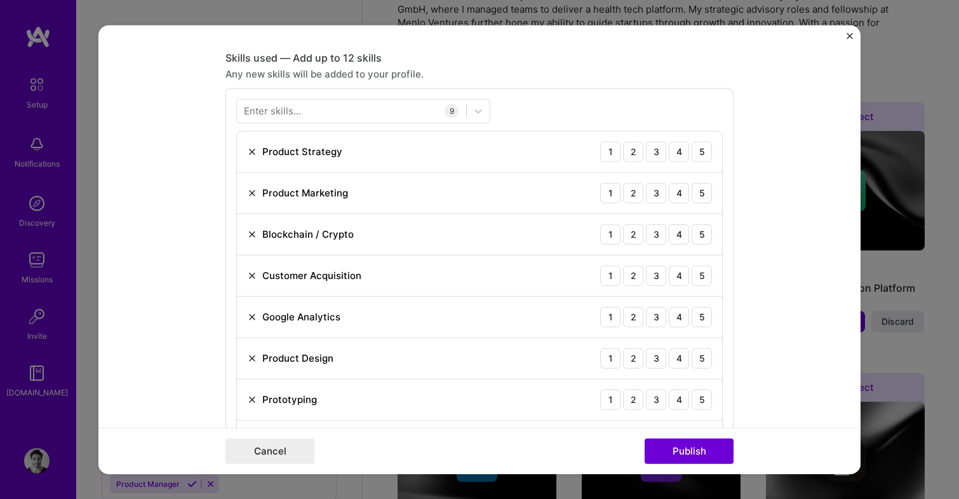
scroll to position [916, 0]
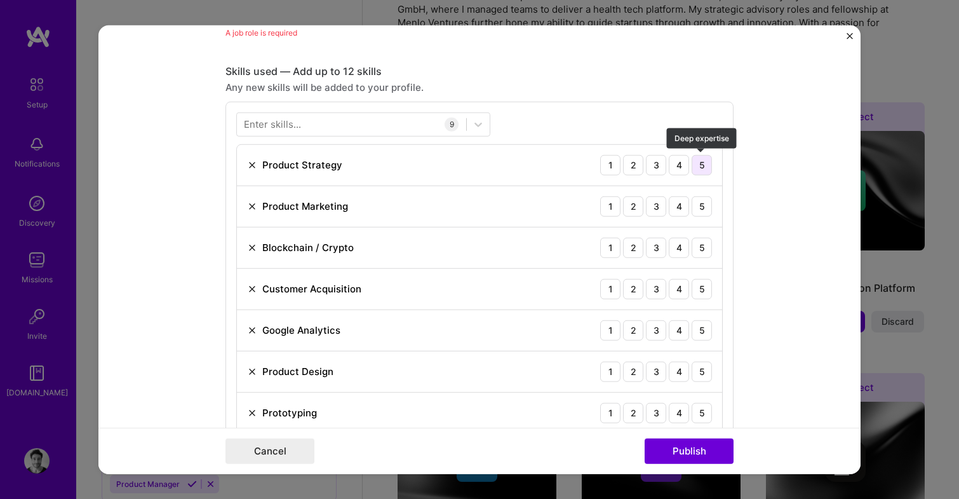
click at [699, 166] on div "5" at bounding box center [702, 164] width 20 height 20
click at [704, 202] on div "5" at bounding box center [702, 206] width 20 height 20
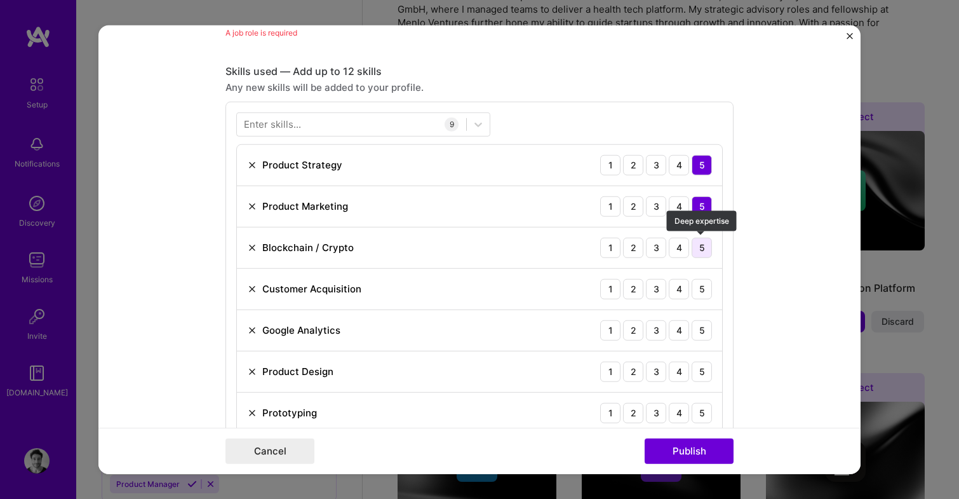
click at [704, 246] on div "5" at bounding box center [702, 247] width 20 height 20
click at [705, 290] on div "5" at bounding box center [702, 288] width 20 height 20
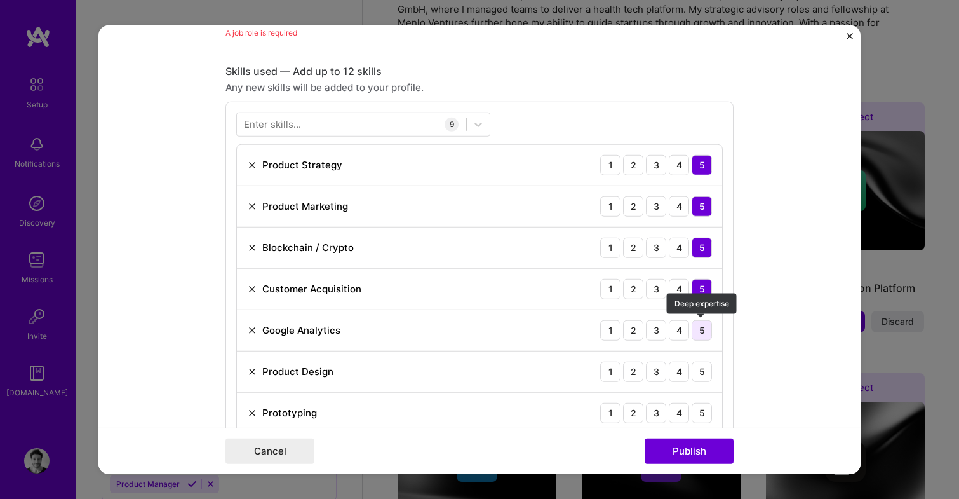
click at [705, 325] on div "5" at bounding box center [702, 329] width 20 height 20
click at [705, 370] on div "5" at bounding box center [702, 371] width 20 height 20
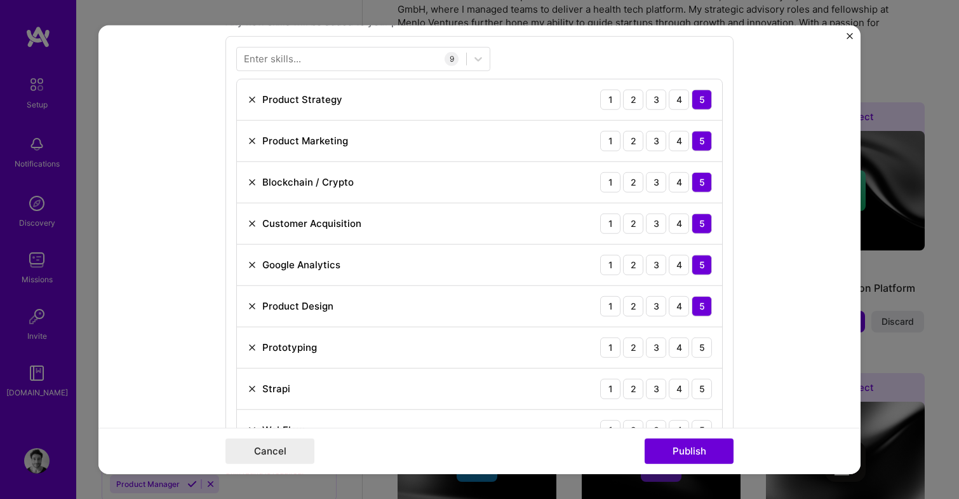
scroll to position [1008, 0]
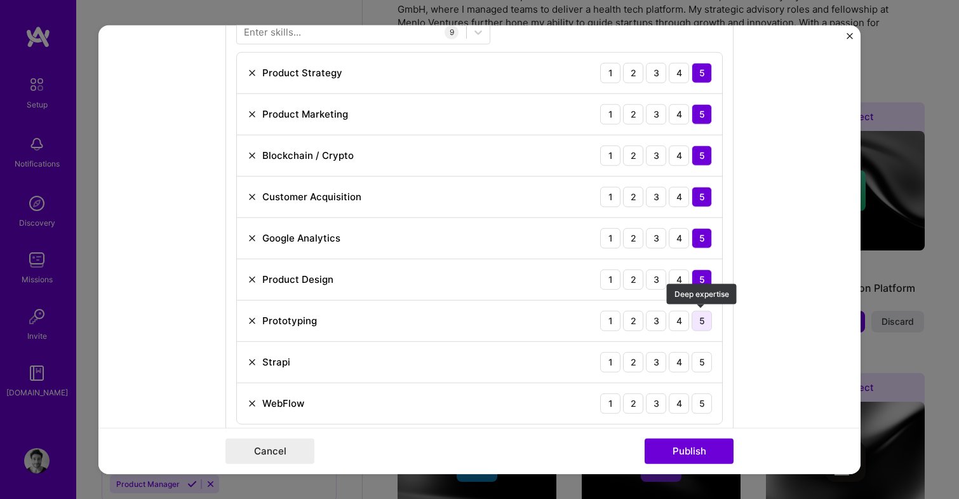
click at [702, 324] on div "5" at bounding box center [702, 320] width 20 height 20
click at [657, 361] on div "3" at bounding box center [656, 361] width 20 height 20
click at [662, 410] on div "3" at bounding box center [656, 402] width 20 height 20
click at [631, 403] on div "2" at bounding box center [633, 402] width 20 height 20
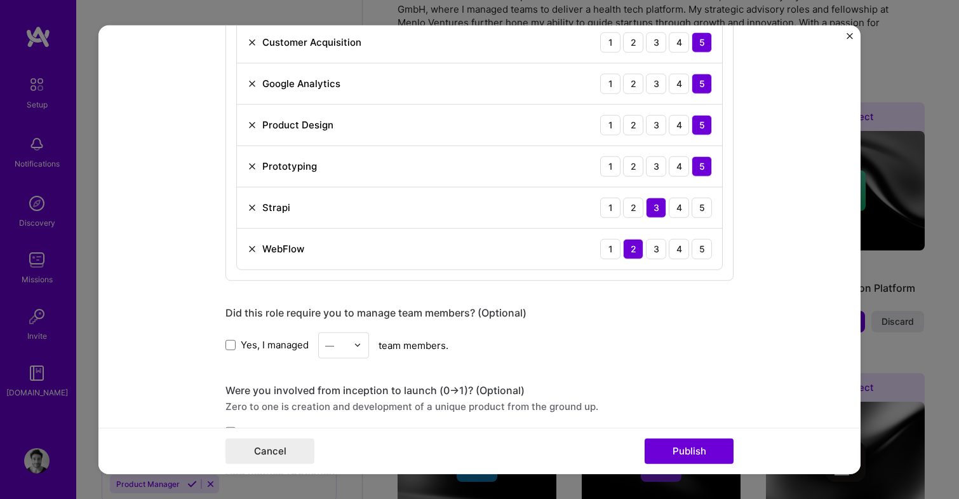
scroll to position [1165, 0]
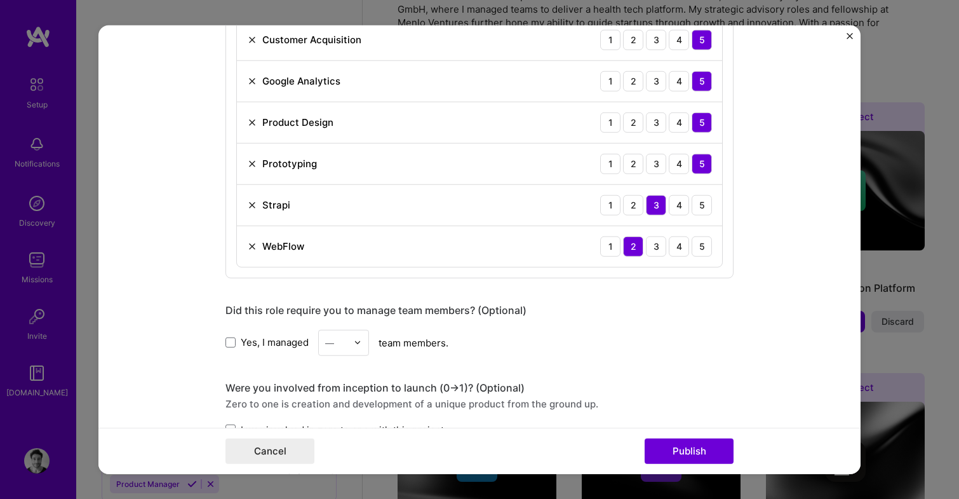
click at [354, 339] on img at bounding box center [358, 342] width 8 height 8
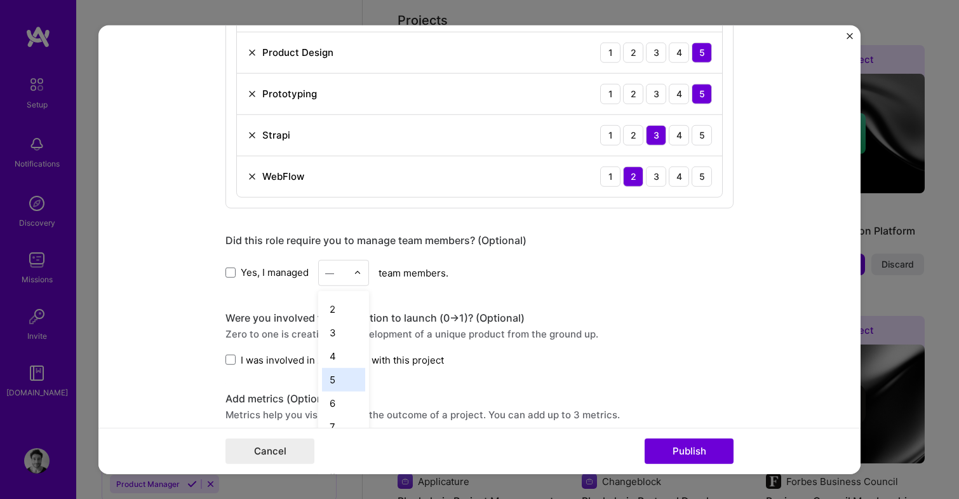
scroll to position [30, 0]
click at [345, 410] on div "7" at bounding box center [343, 416] width 43 height 23
click at [163, 339] on form "Editing suggested project This project is suggested based on your LinkedIn, res…" at bounding box center [479, 249] width 762 height 449
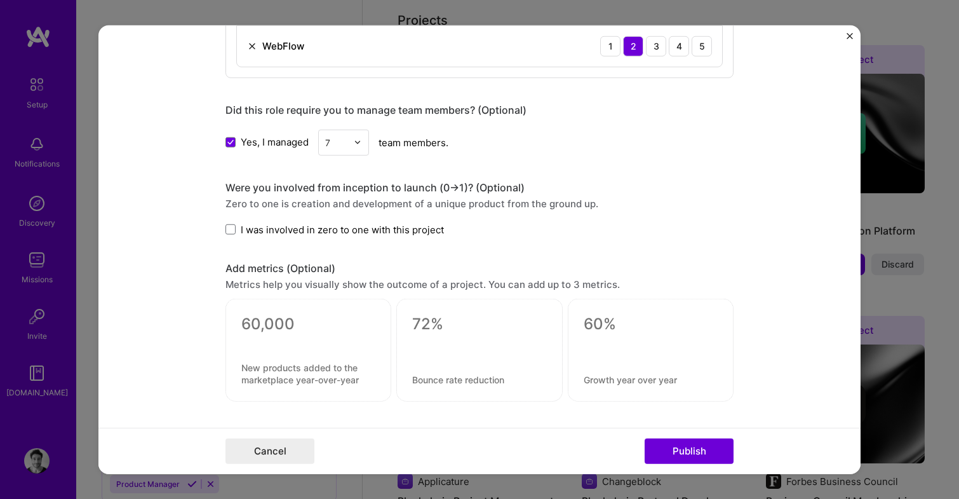
scroll to position [1368, 0]
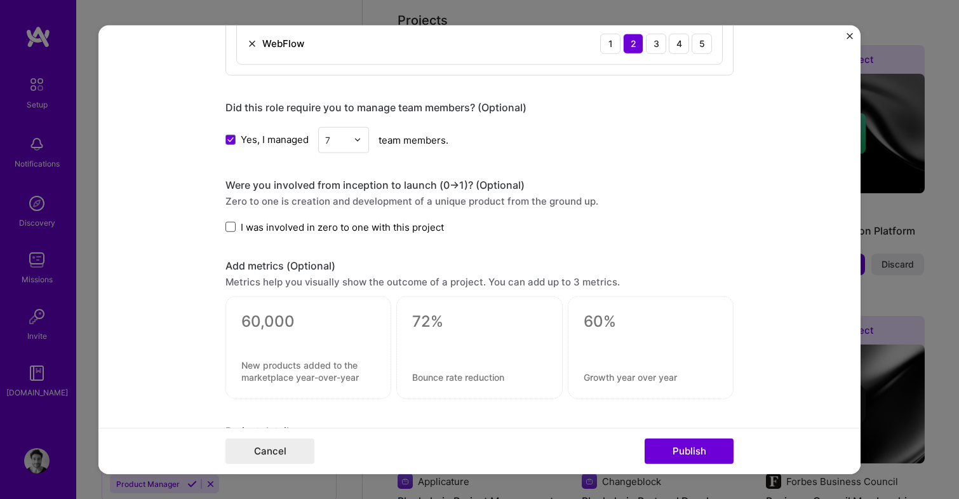
click at [229, 227] on span at bounding box center [230, 227] width 10 height 10
click at [0, 0] on input "I was involved in zero to one with this project" at bounding box center [0, 0] width 0 height 0
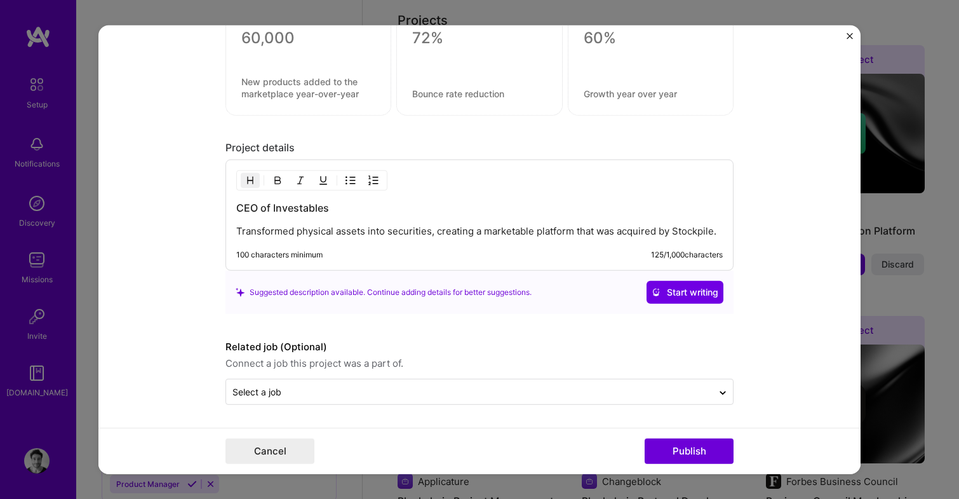
scroll to position [1651, 0]
click at [497, 229] on p "Transformed physical assets into securities, creating a marketable platform tha…" at bounding box center [479, 231] width 486 height 13
click at [713, 449] on button "Publish" at bounding box center [689, 450] width 89 height 25
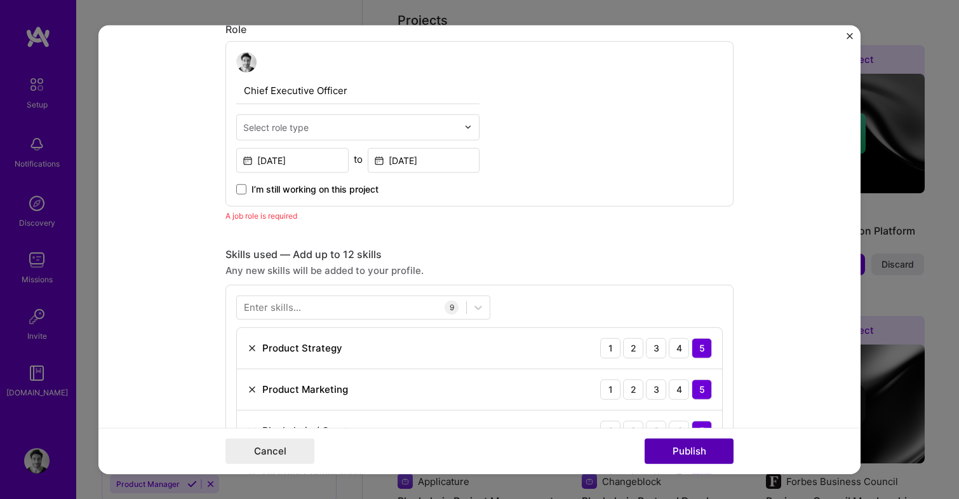
scroll to position [731, 0]
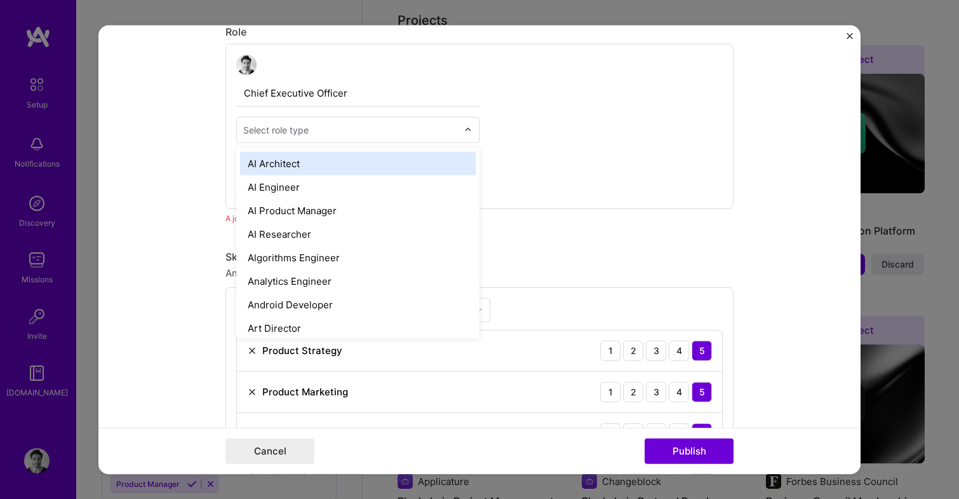
click at [362, 124] on input "text" at bounding box center [350, 129] width 215 height 13
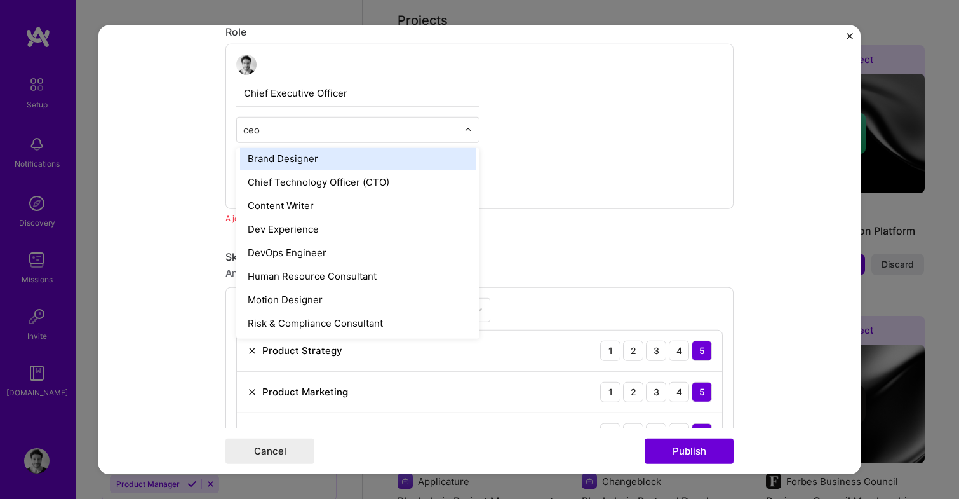
scroll to position [0, 0]
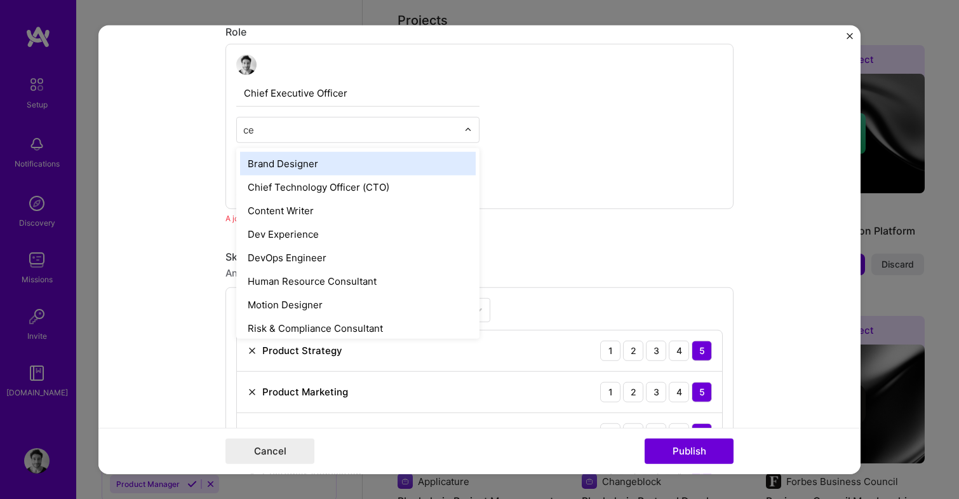
type input "c"
type input "pro"
click at [364, 160] on div "AI Product Manager" at bounding box center [358, 162] width 236 height 23
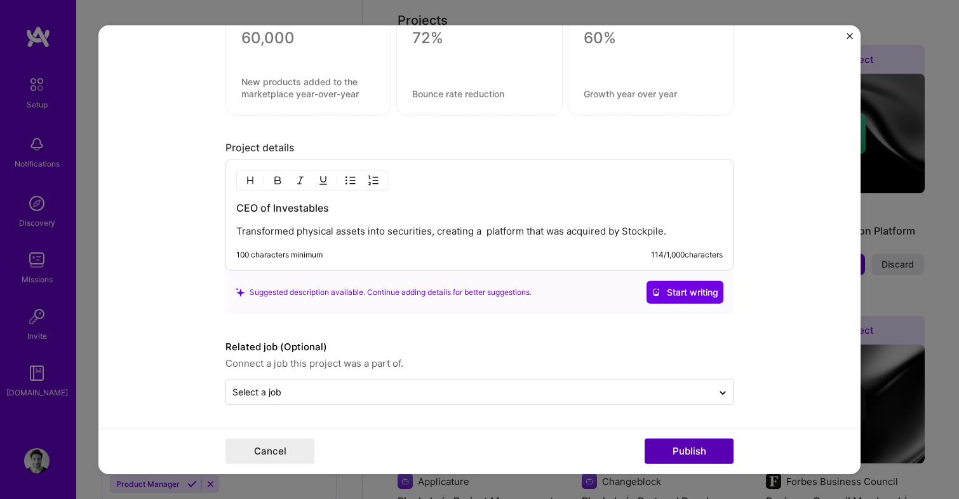
scroll to position [1635, 0]
click at [713, 448] on button "Publish" at bounding box center [689, 450] width 89 height 25
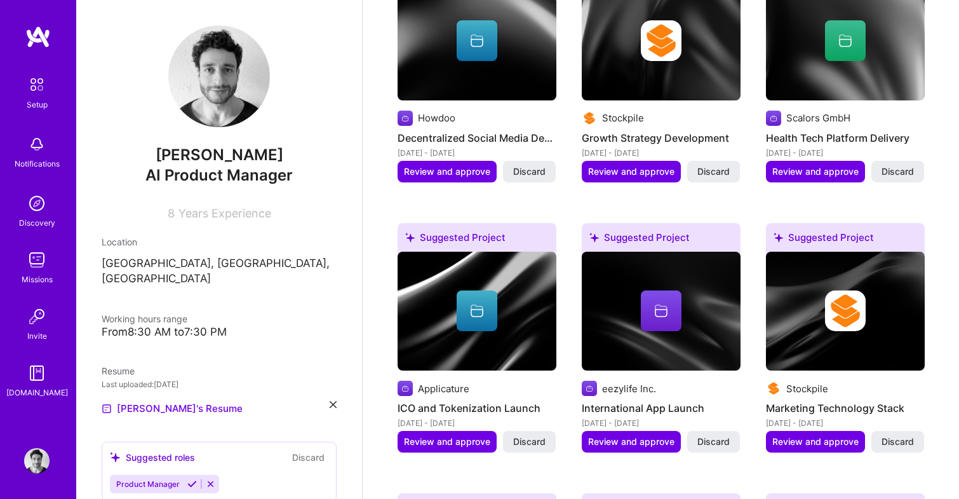
scroll to position [1090, 0]
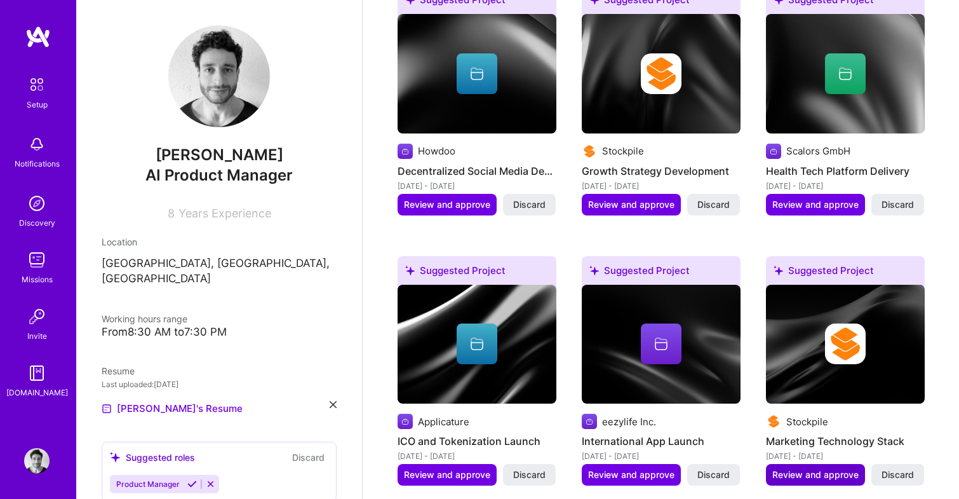
click at [805, 468] on span "Review and approve" at bounding box center [815, 474] width 86 height 13
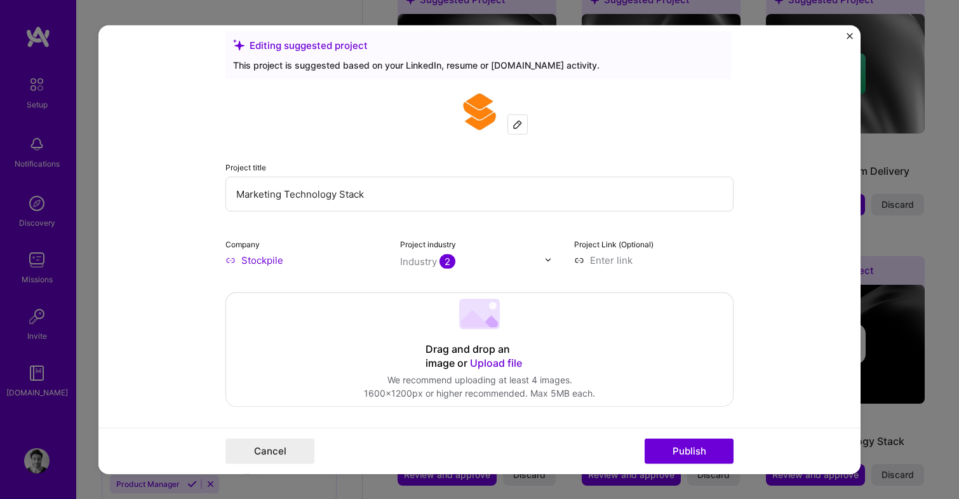
scroll to position [30, 0]
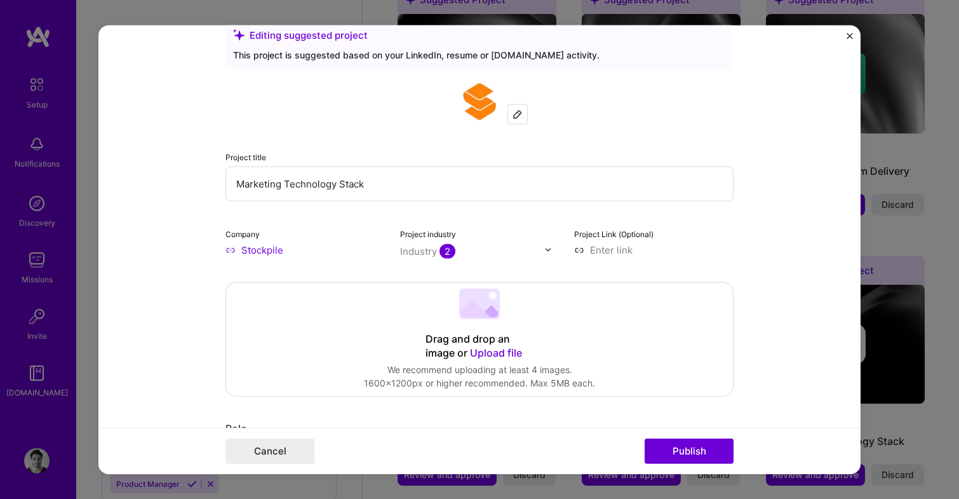
click at [351, 189] on input "Marketing Technology Stack" at bounding box center [479, 183] width 508 height 35
type input "Product Management"
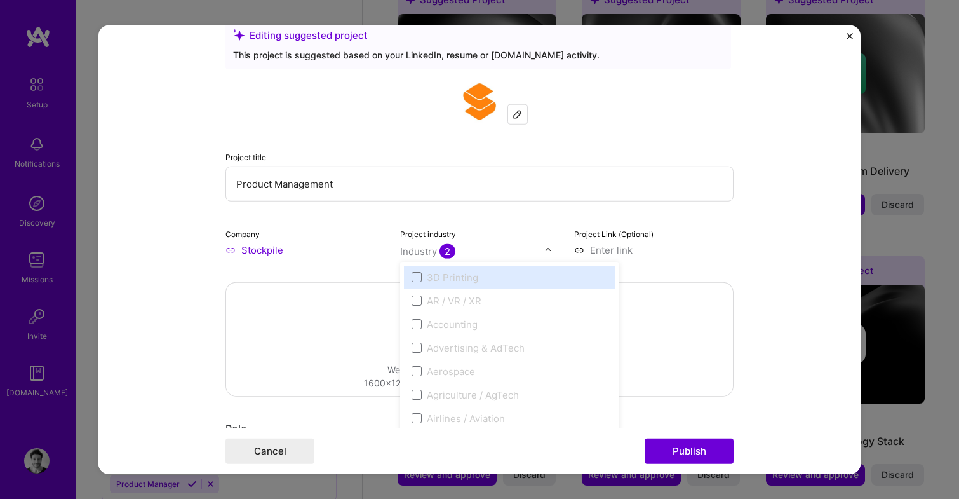
click at [426, 248] on div "Industry 2" at bounding box center [427, 250] width 55 height 13
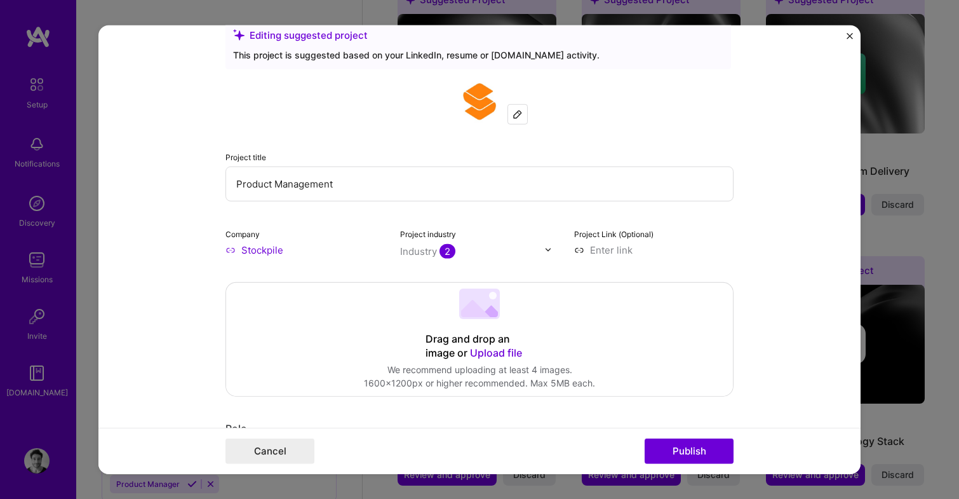
click at [772, 204] on form "Editing suggested project This project is suggested based on your LinkedIn, res…" at bounding box center [479, 249] width 762 height 449
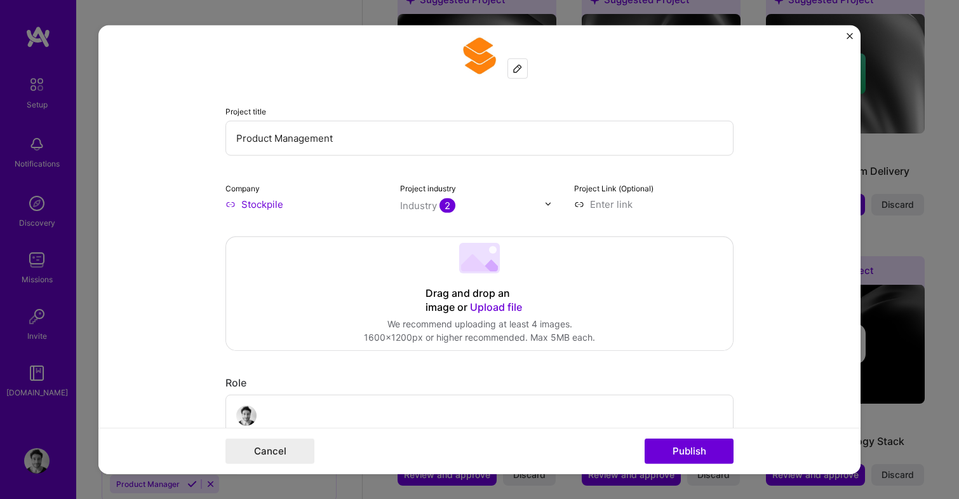
scroll to position [86, 0]
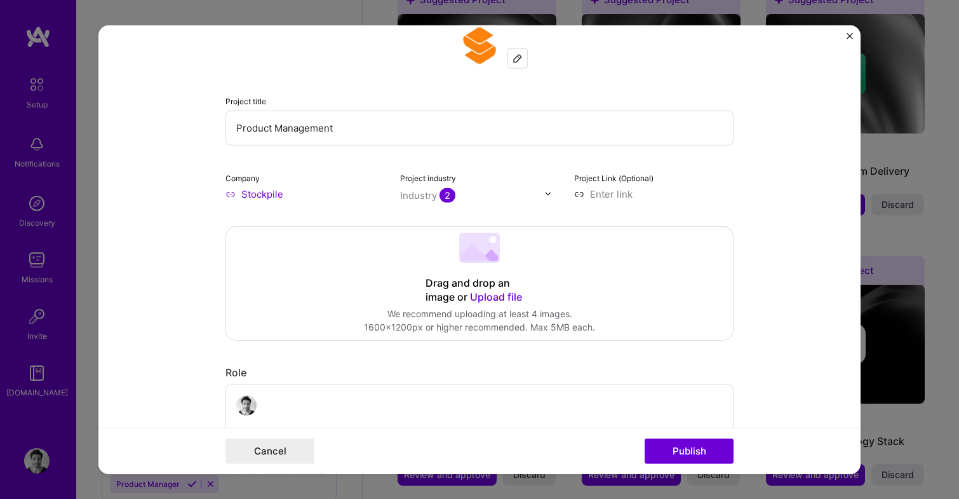
click at [593, 191] on input at bounding box center [653, 193] width 159 height 13
type input "https://stockpile.com"
click at [760, 228] on form "Editing suggested project This project is suggested based on your LinkedIn, res…" at bounding box center [479, 249] width 762 height 449
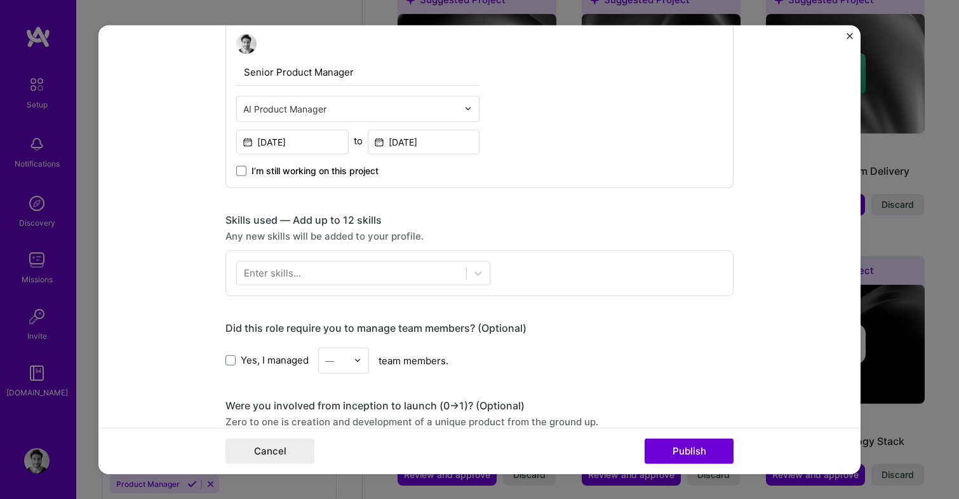
scroll to position [457, 0]
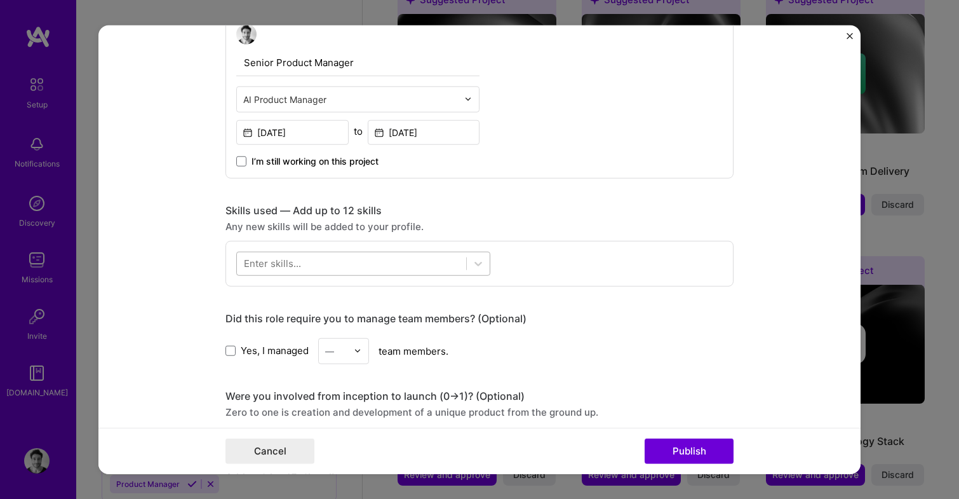
click at [392, 263] on div at bounding box center [351, 263] width 229 height 21
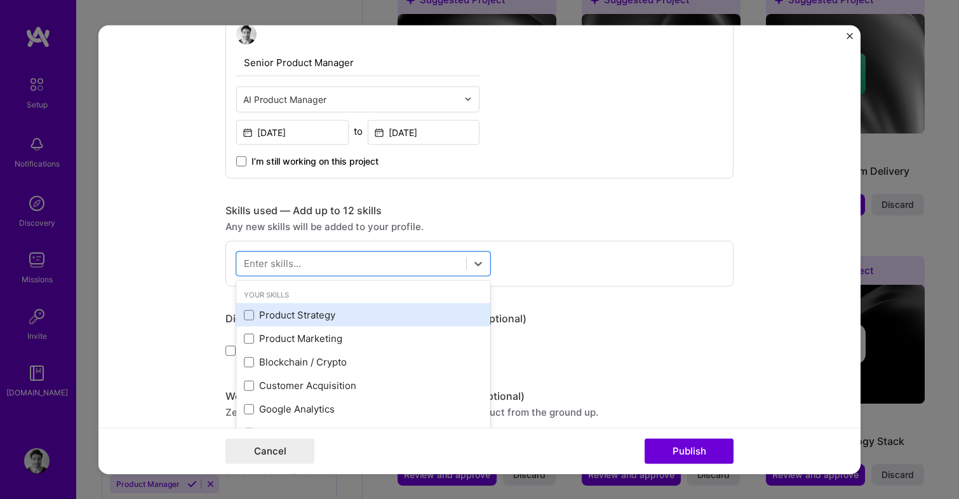
click at [321, 310] on div "Product Strategy" at bounding box center [363, 314] width 239 height 13
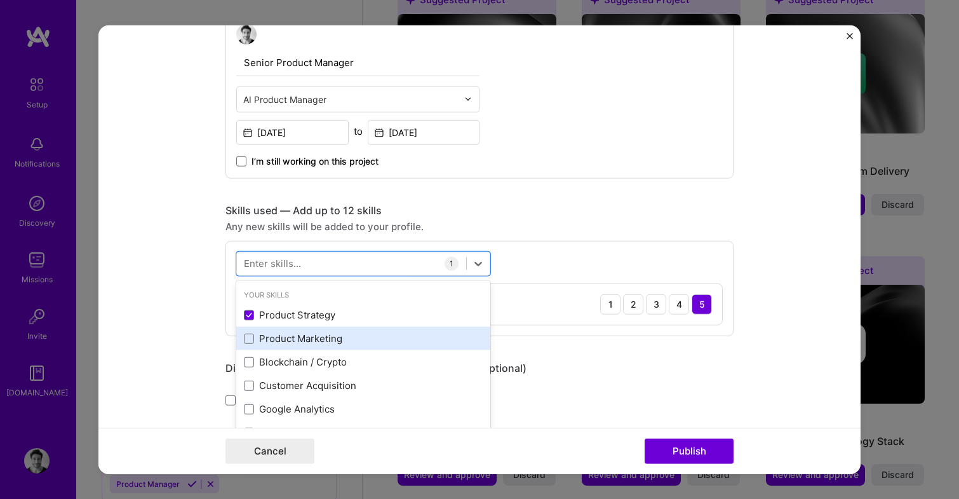
click at [317, 332] on div "Product Marketing" at bounding box center [363, 338] width 239 height 13
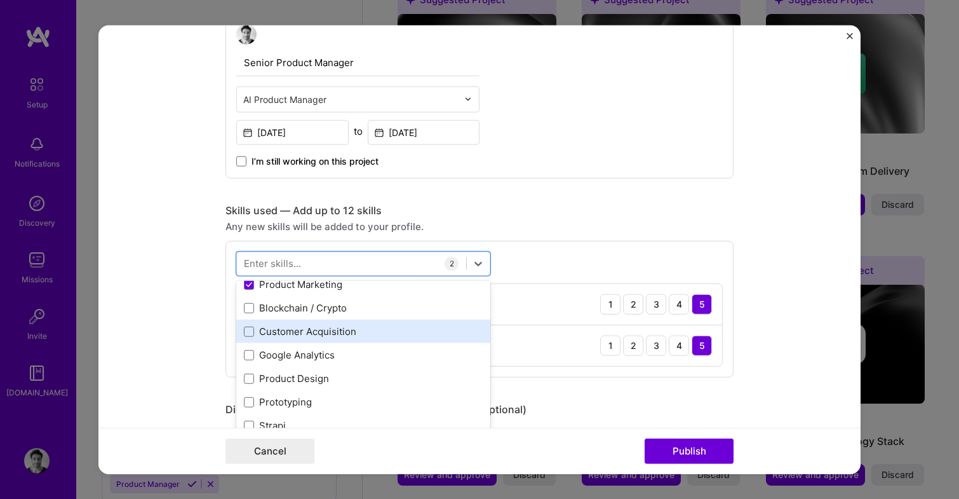
click at [317, 332] on div "Customer Acquisition" at bounding box center [363, 331] width 239 height 13
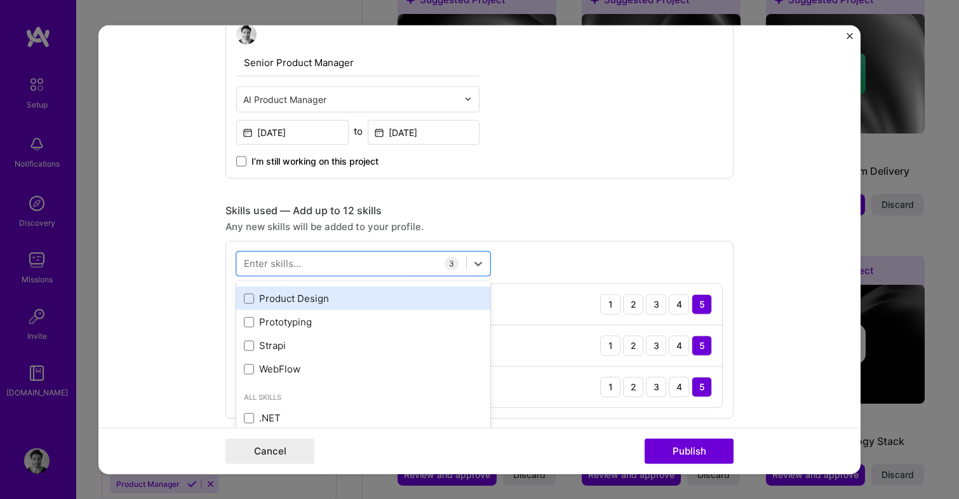
click at [310, 299] on div "Product Design" at bounding box center [363, 297] width 239 height 13
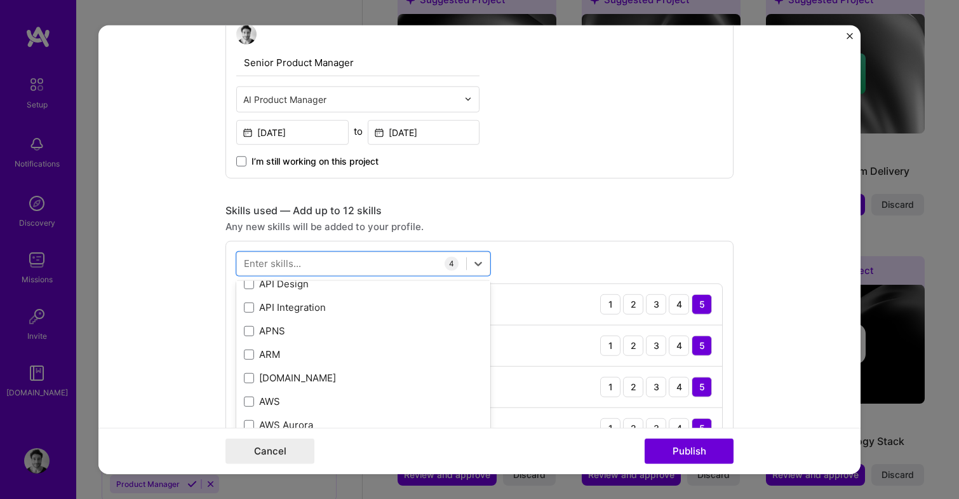
scroll to position [351, 0]
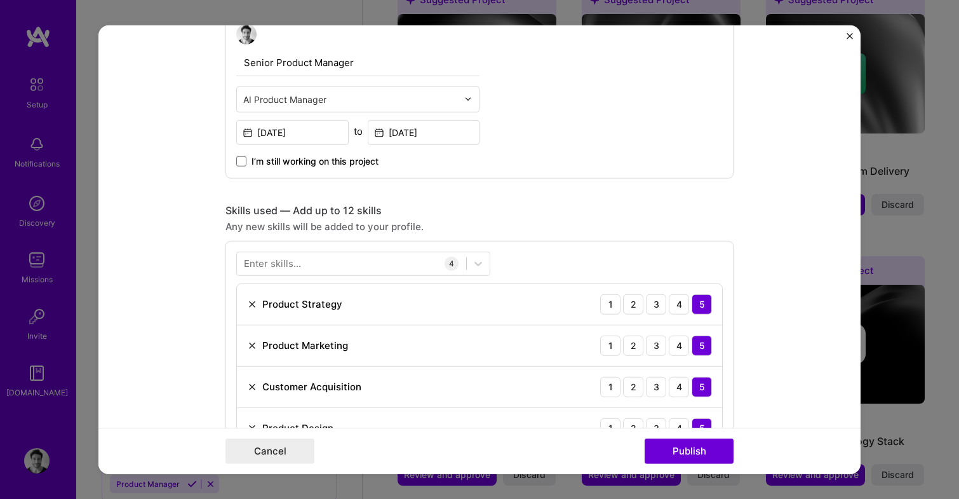
click at [774, 249] on form "Editing suggested project This project is suggested based on your LinkedIn, res…" at bounding box center [479, 249] width 762 height 449
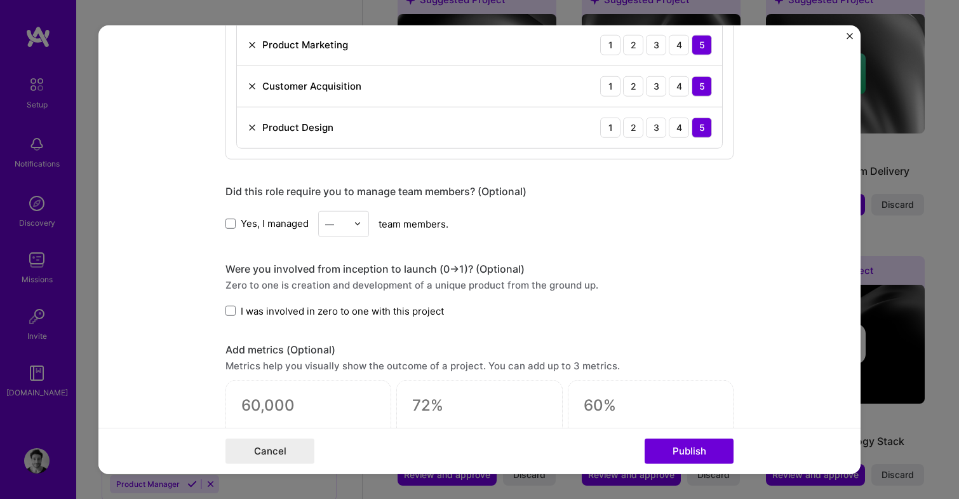
scroll to position [784, 0]
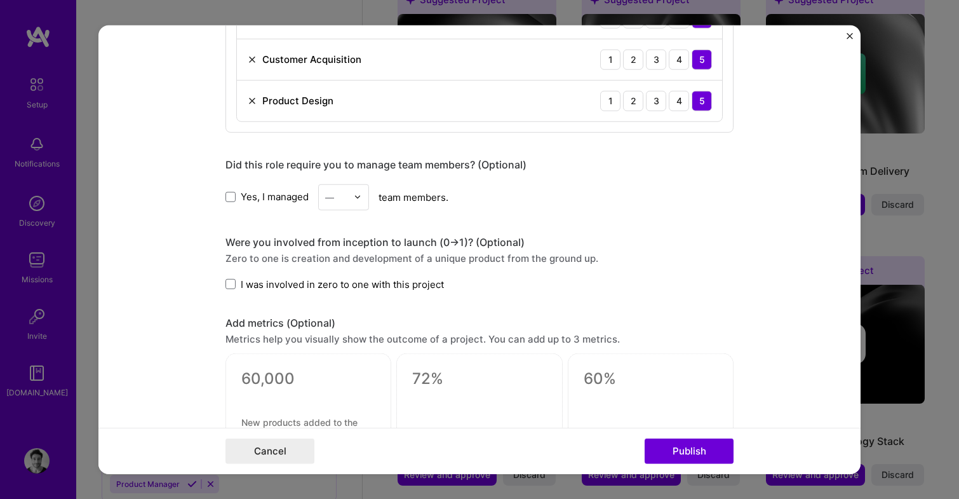
click at [359, 195] on img at bounding box center [358, 197] width 8 height 8
click at [344, 386] on div "8" at bounding box center [343, 394] width 43 height 23
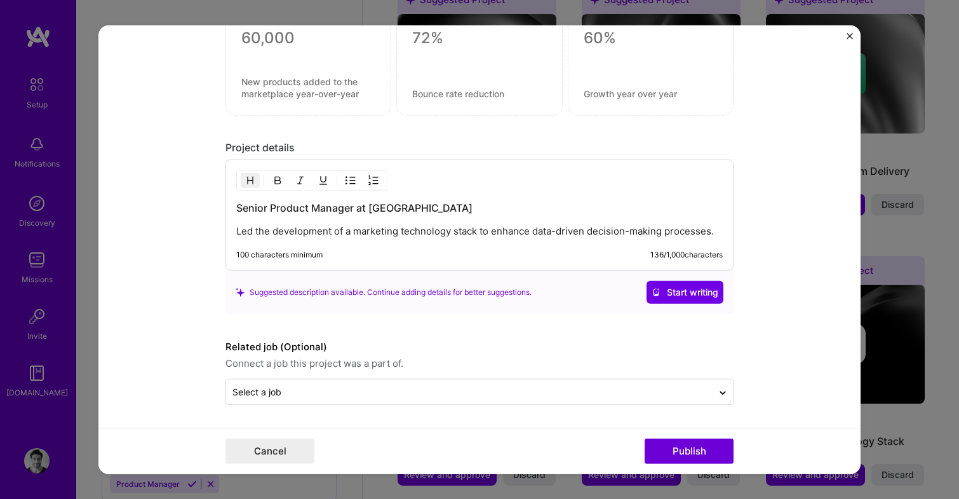
scroll to position [1124, 0]
click at [722, 230] on p "Led the development of a marketing technology stack to enhance data-driven deci…" at bounding box center [479, 231] width 486 height 13
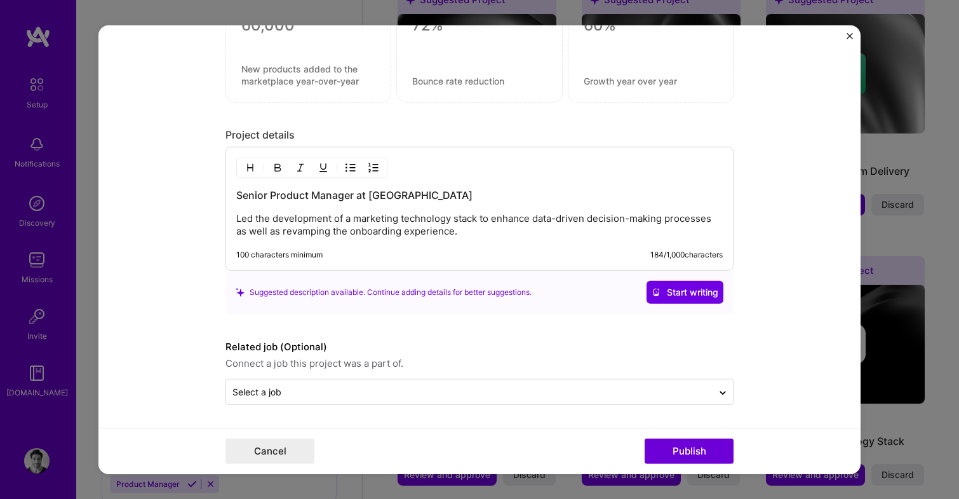
scroll to position [1137, 0]
click at [695, 455] on button "Publish" at bounding box center [689, 450] width 89 height 25
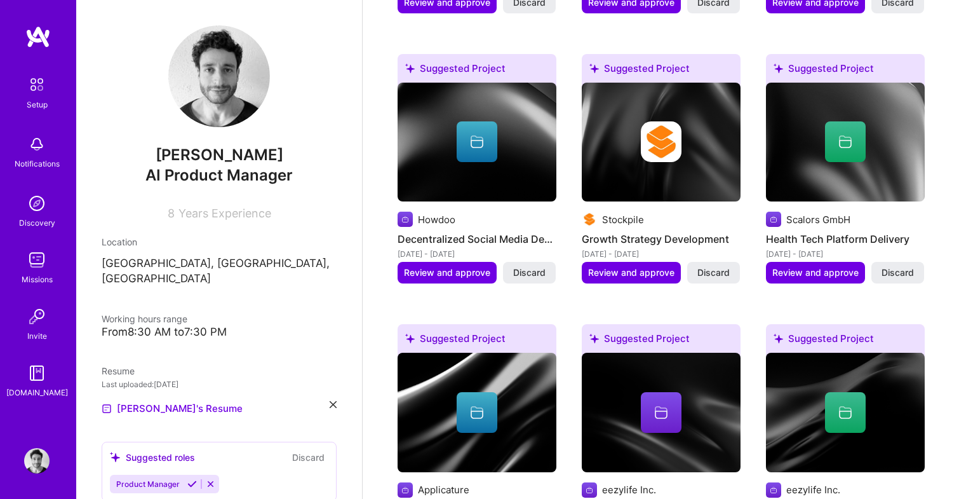
scroll to position [1007, 0]
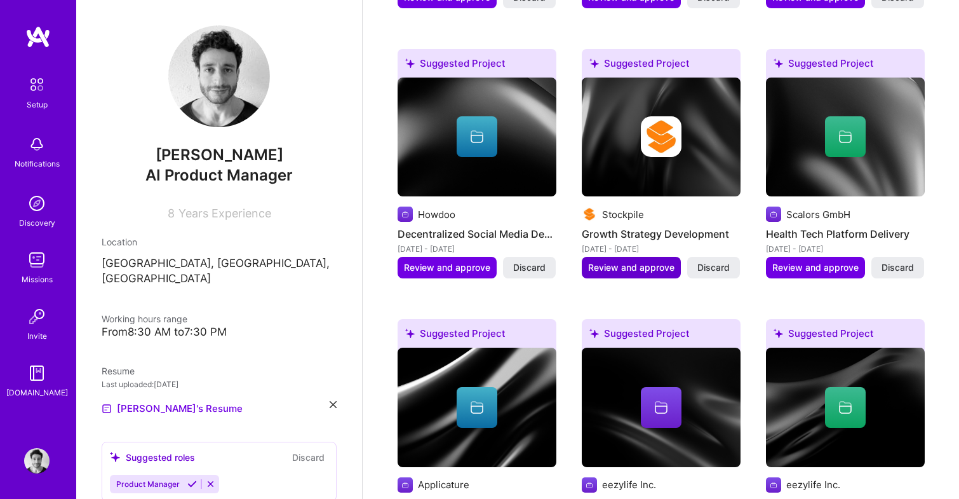
click at [634, 261] on span "Review and approve" at bounding box center [631, 267] width 86 height 13
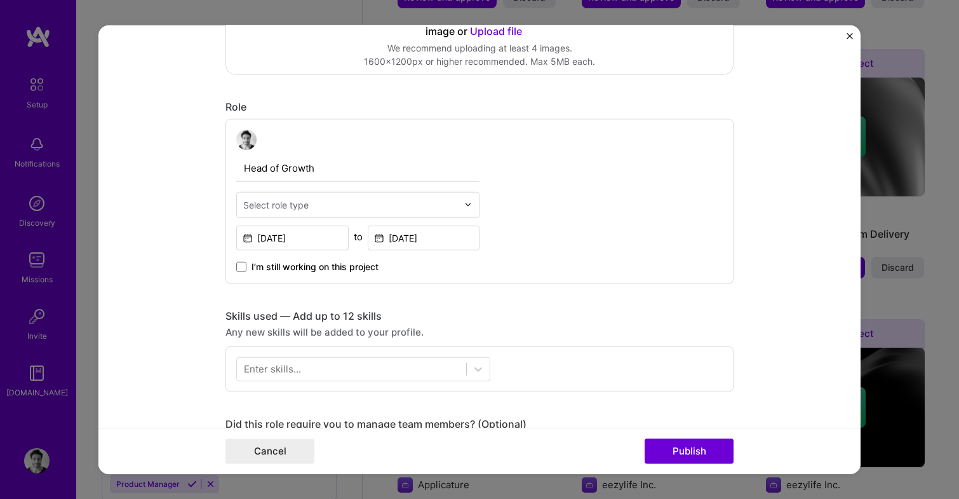
scroll to position [352, 0]
click at [394, 196] on div "Select role type" at bounding box center [350, 203] width 227 height 25
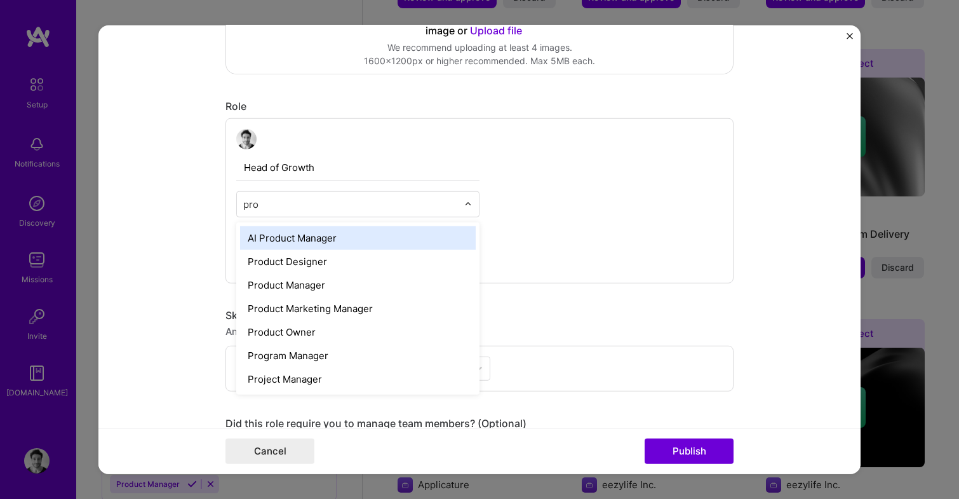
type input "prod"
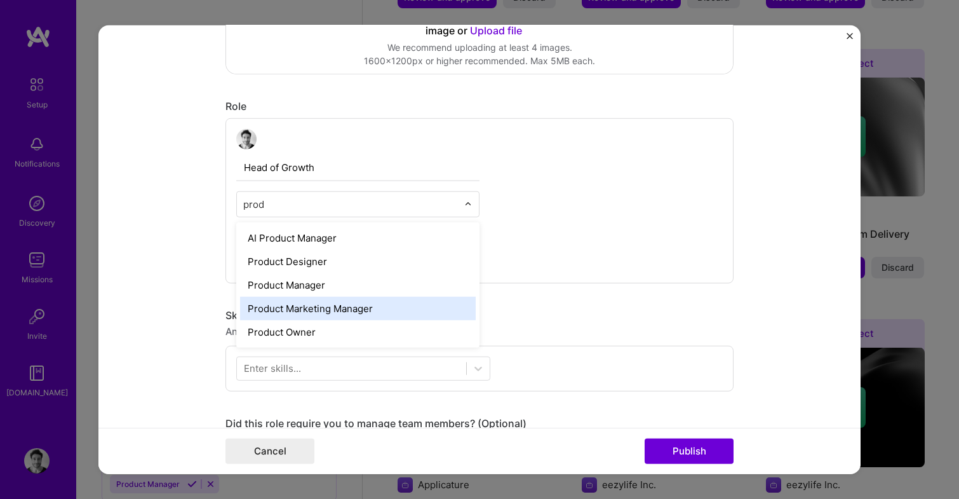
click at [330, 305] on div "Product Marketing Manager" at bounding box center [358, 307] width 236 height 23
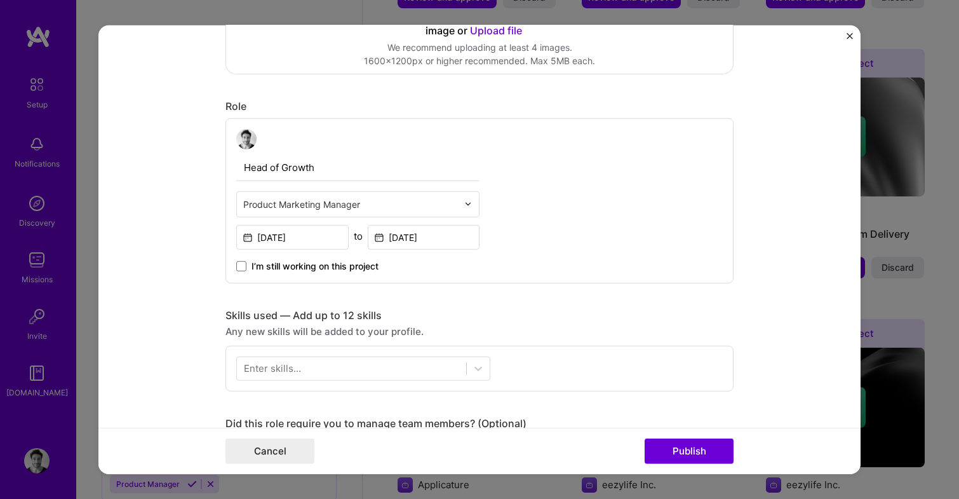
click at [185, 220] on form "Editing suggested project This project is suggested based on your LinkedIn, res…" at bounding box center [479, 249] width 762 height 449
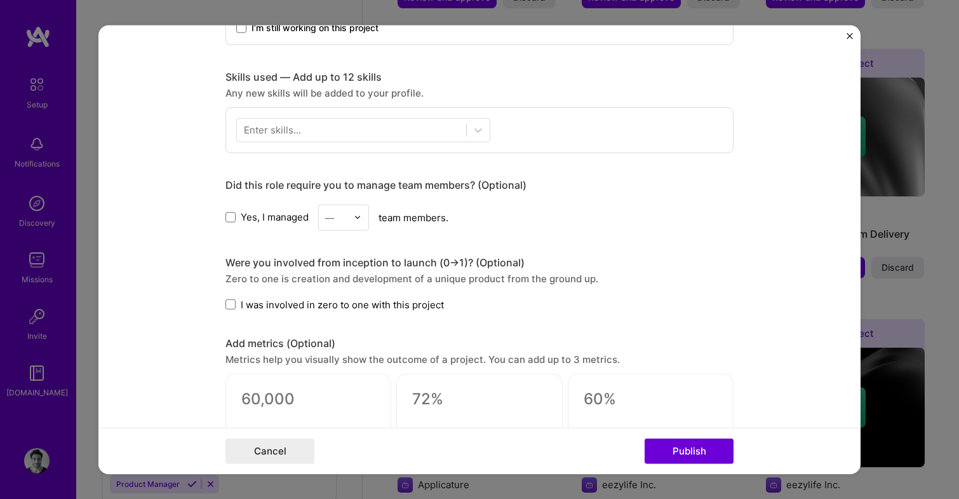
scroll to position [589, 0]
click at [227, 220] on span at bounding box center [230, 218] width 10 height 10
click at [0, 0] on input "Yes, I managed" at bounding box center [0, 0] width 0 height 0
click at [363, 224] on div at bounding box center [361, 217] width 15 height 25
click at [358, 347] on div "5" at bounding box center [343, 344] width 43 height 23
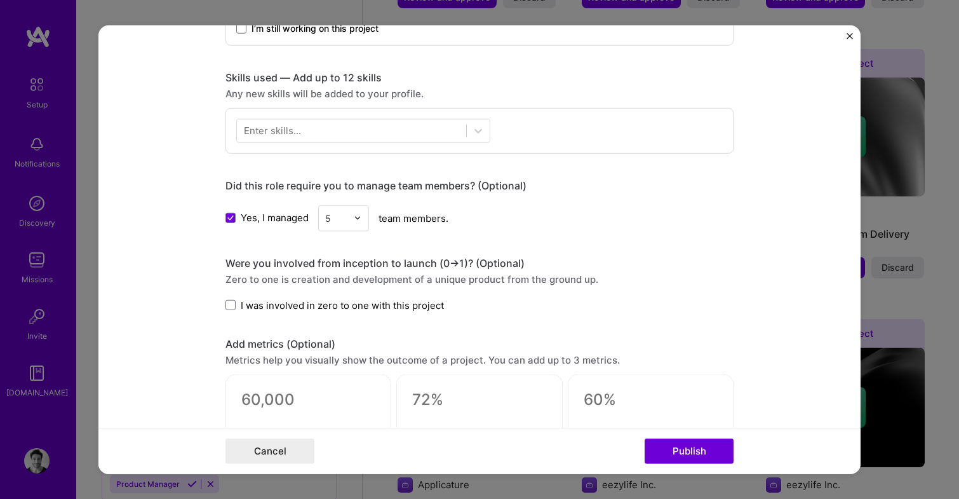
click at [298, 134] on div "Enter skills..." at bounding box center [272, 130] width 57 height 13
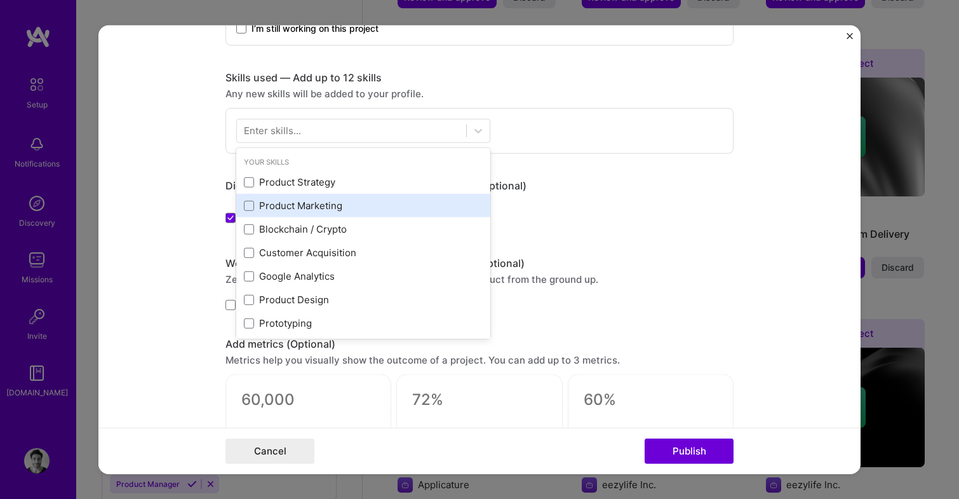
click at [323, 208] on div "Product Marketing" at bounding box center [363, 205] width 239 height 13
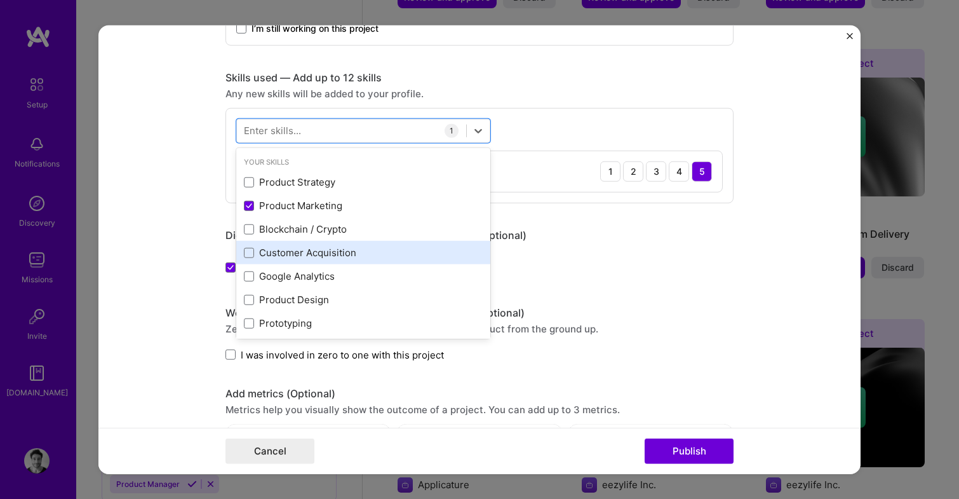
click at [323, 252] on div "Customer Acquisition" at bounding box center [363, 252] width 239 height 13
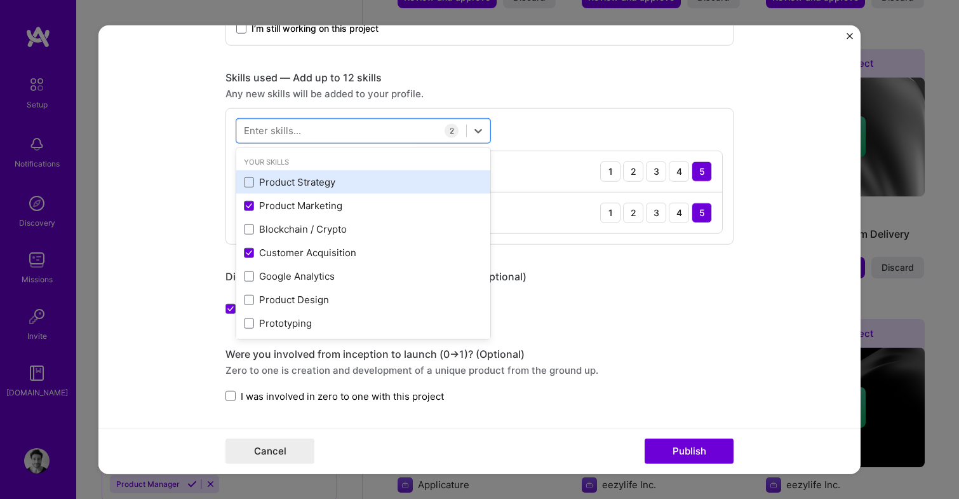
click at [268, 187] on div "Product Strategy" at bounding box center [363, 181] width 239 height 13
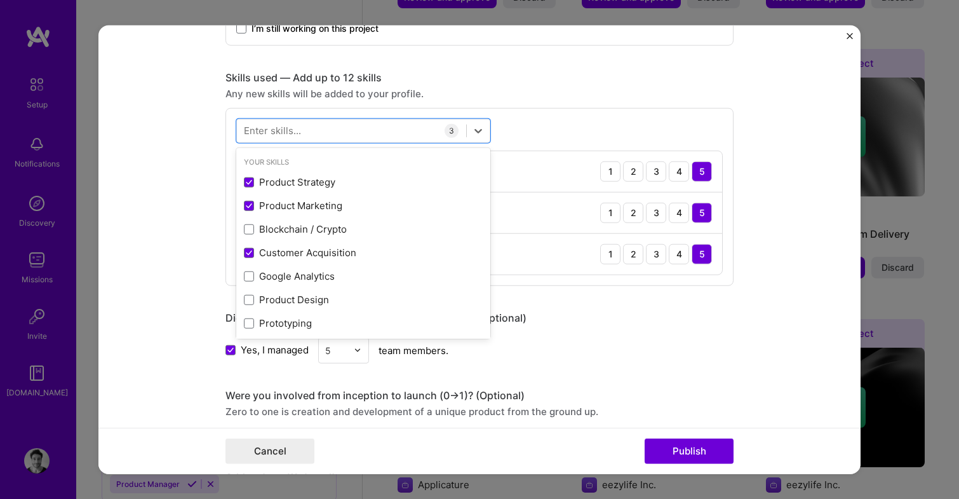
click at [178, 272] on form "Editing suggested project This project is suggested based on your LinkedIn, res…" at bounding box center [479, 249] width 762 height 449
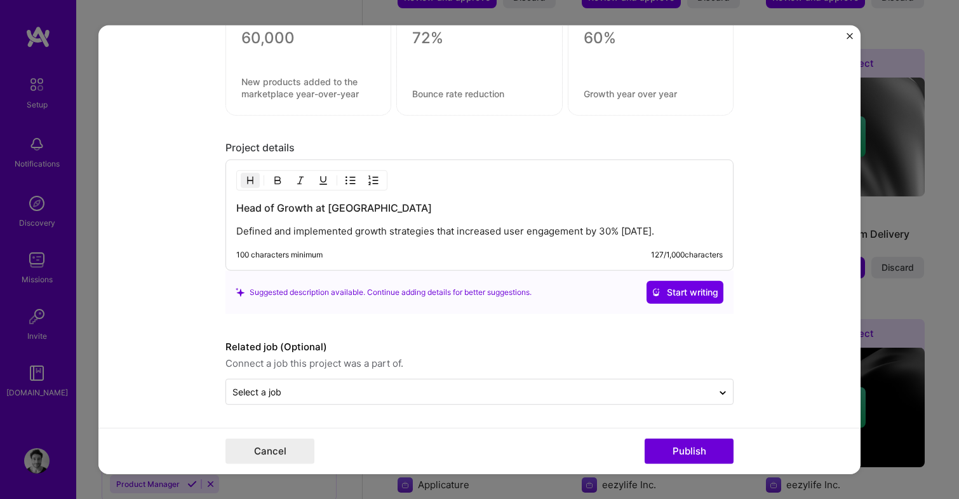
scroll to position [1083, 0]
click at [695, 455] on button "Publish" at bounding box center [689, 450] width 89 height 25
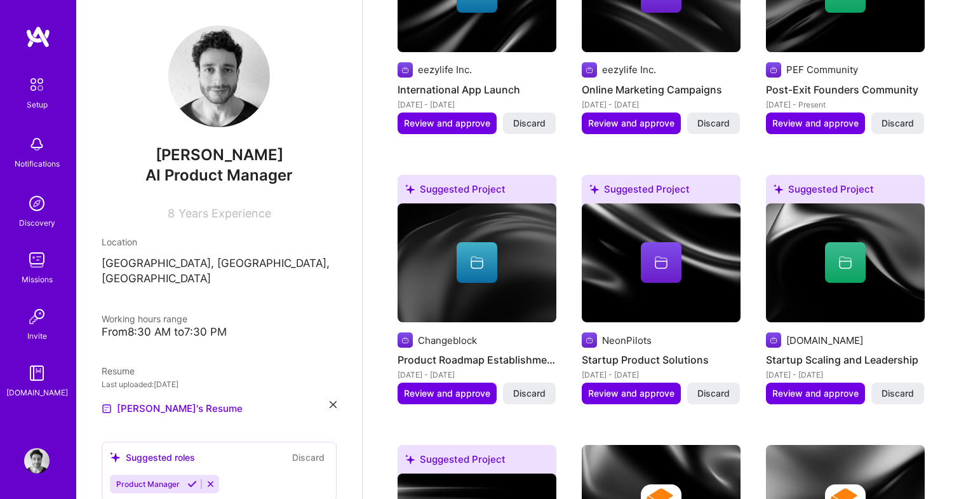
scroll to position [1367, 0]
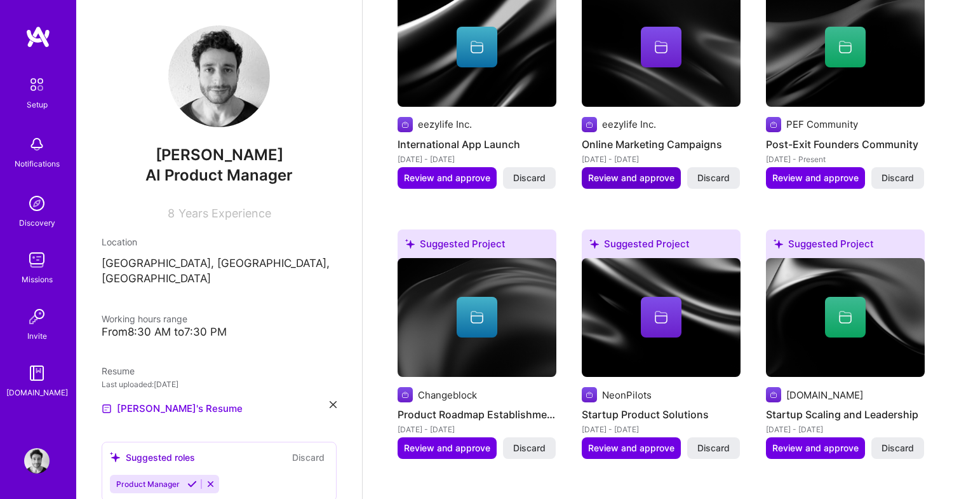
click at [639, 171] on span "Review and approve" at bounding box center [631, 177] width 86 height 13
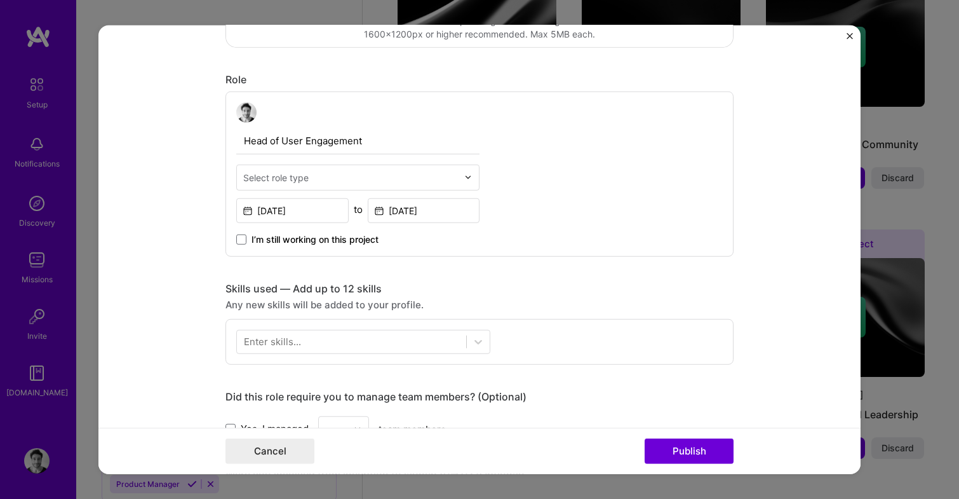
scroll to position [382, 0]
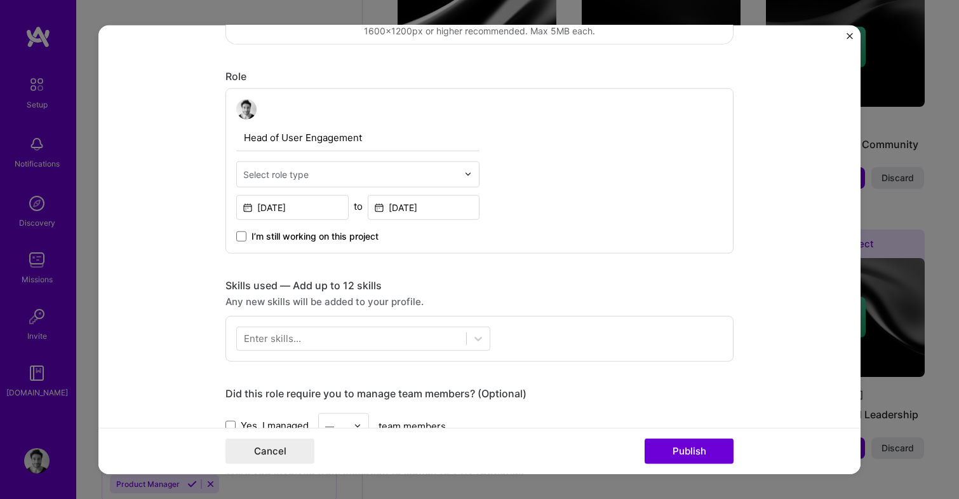
click at [333, 178] on input "text" at bounding box center [350, 173] width 215 height 13
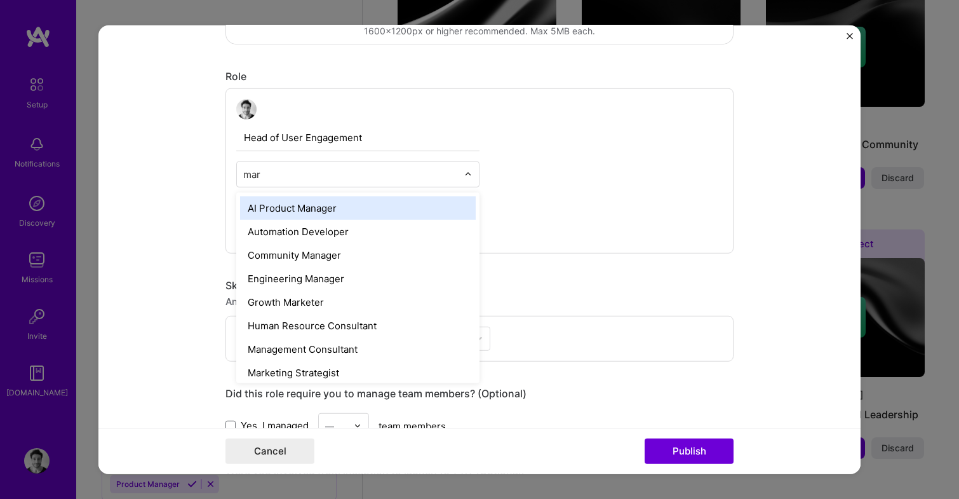
type input "mark"
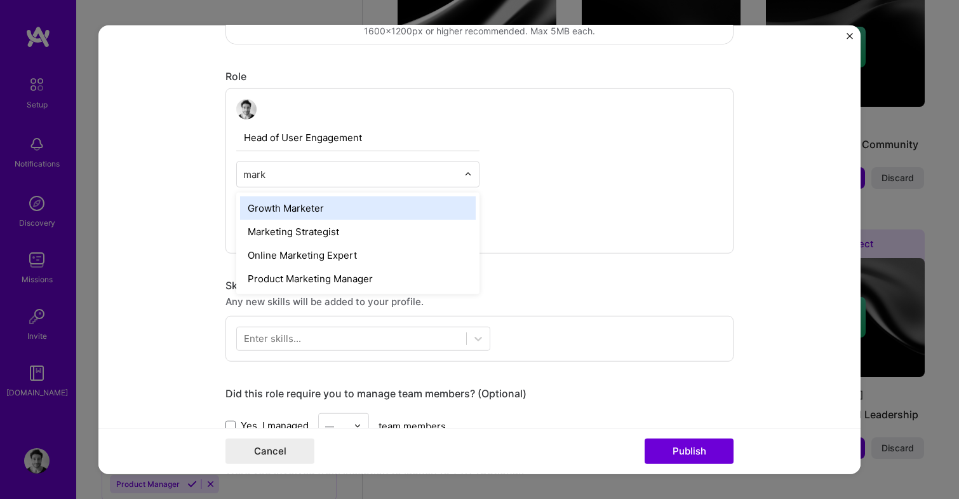
click at [352, 206] on div "Growth Marketer" at bounding box center [358, 207] width 236 height 23
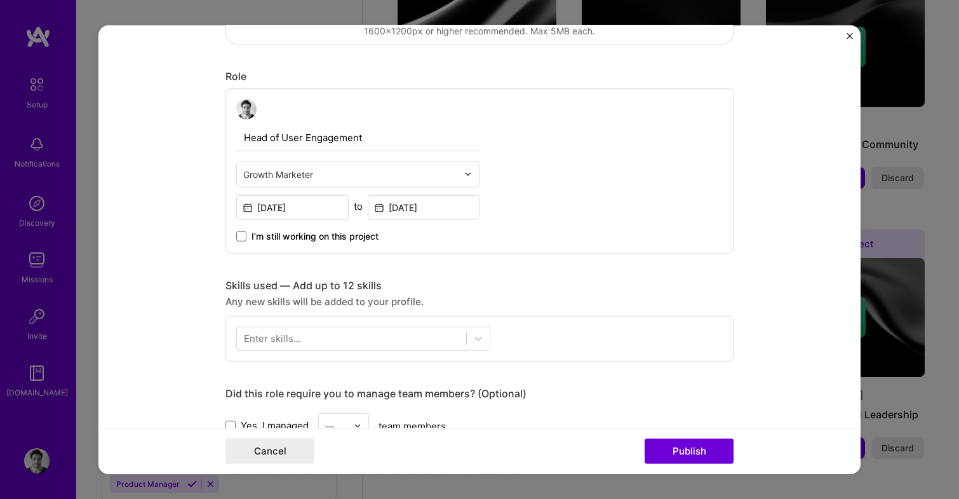
click at [196, 185] on form "Editing suggested project This project is suggested based on your LinkedIn, res…" at bounding box center [479, 249] width 762 height 449
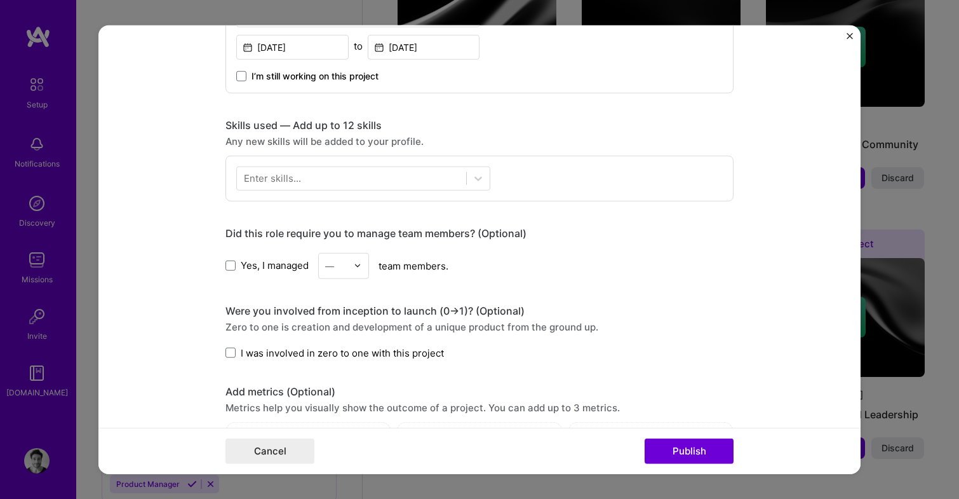
click at [285, 264] on span "Yes, I managed" at bounding box center [275, 264] width 68 height 13
click at [0, 0] on input "Yes, I managed" at bounding box center [0, 0] width 0 height 0
click at [374, 269] on div "Yes, I managed — team members." at bounding box center [479, 265] width 508 height 26
click at [350, 265] on div "—" at bounding box center [336, 265] width 35 height 25
click at [349, 361] on div "4" at bounding box center [343, 369] width 43 height 23
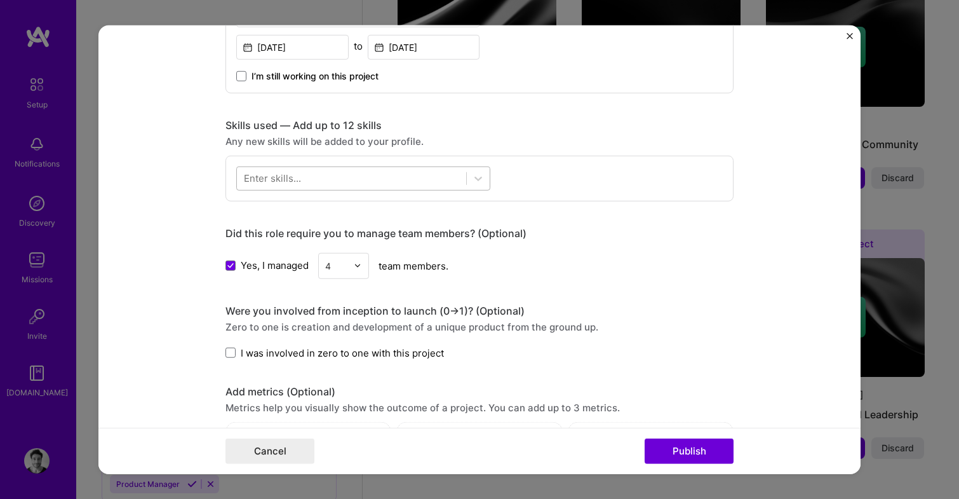
click at [365, 178] on div at bounding box center [351, 178] width 229 height 21
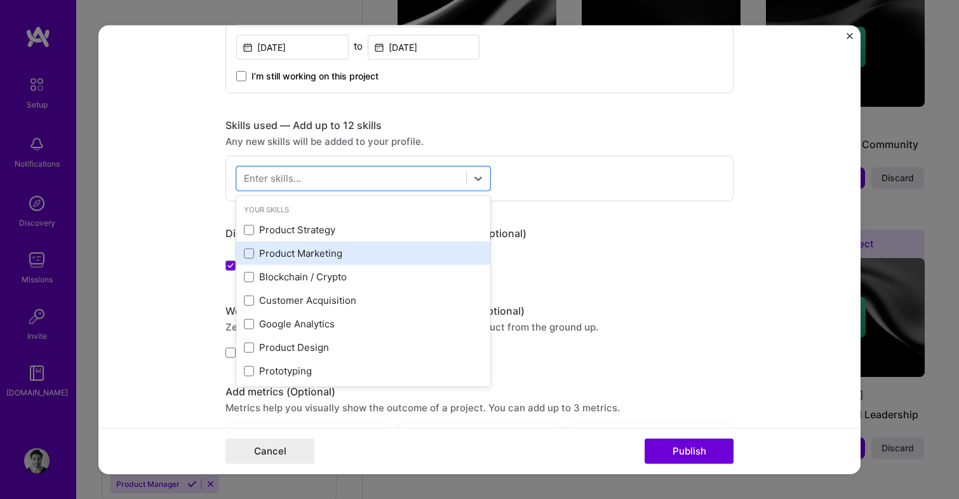
click at [340, 246] on div "Product Marketing" at bounding box center [363, 252] width 254 height 23
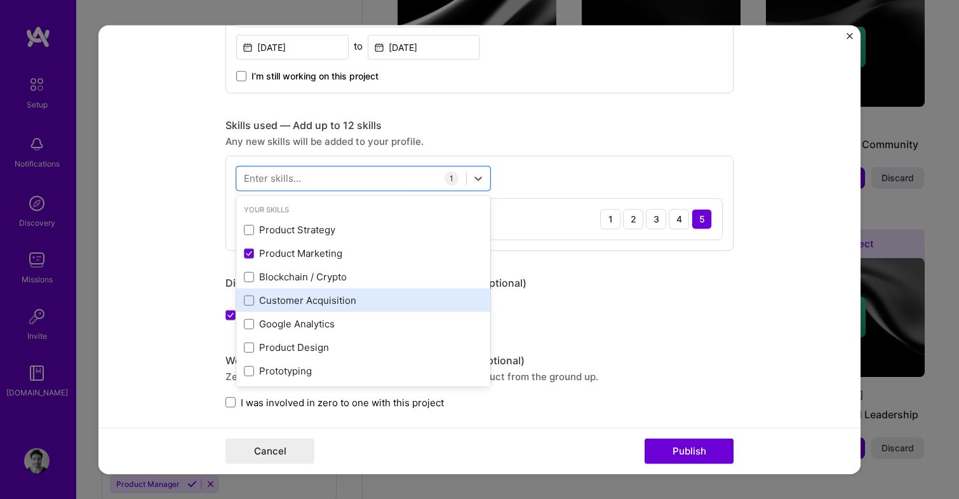
click at [274, 304] on div "Customer Acquisition" at bounding box center [363, 299] width 239 height 13
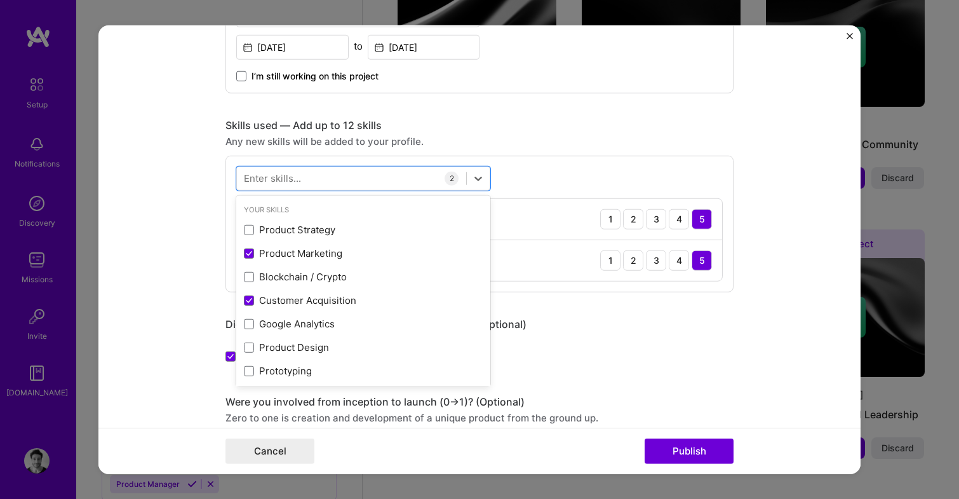
click at [179, 330] on form "Editing suggested project This project is suggested based on your LinkedIn, res…" at bounding box center [479, 249] width 762 height 449
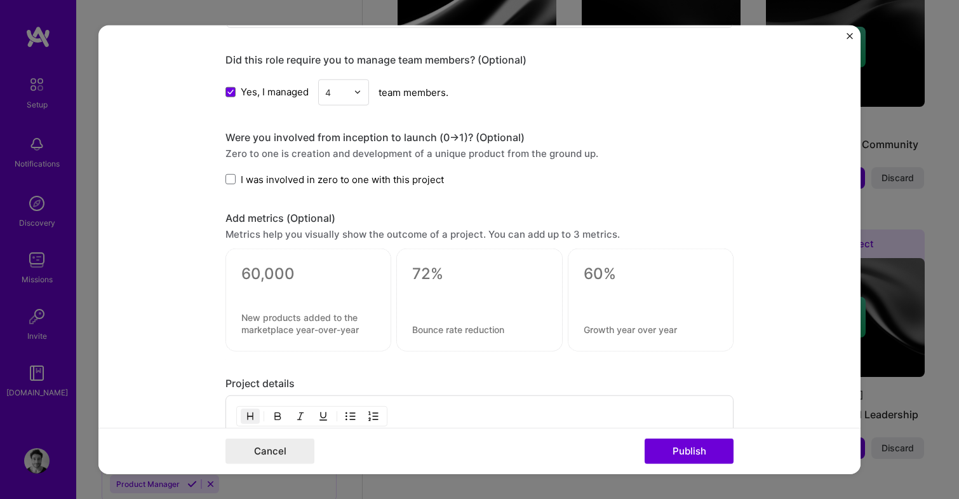
scroll to position [859, 0]
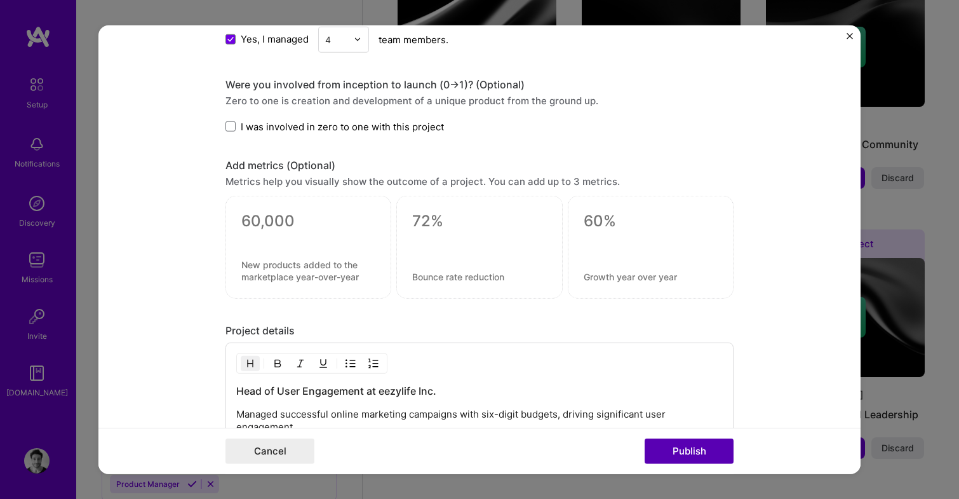
click at [677, 446] on button "Publish" at bounding box center [689, 450] width 89 height 25
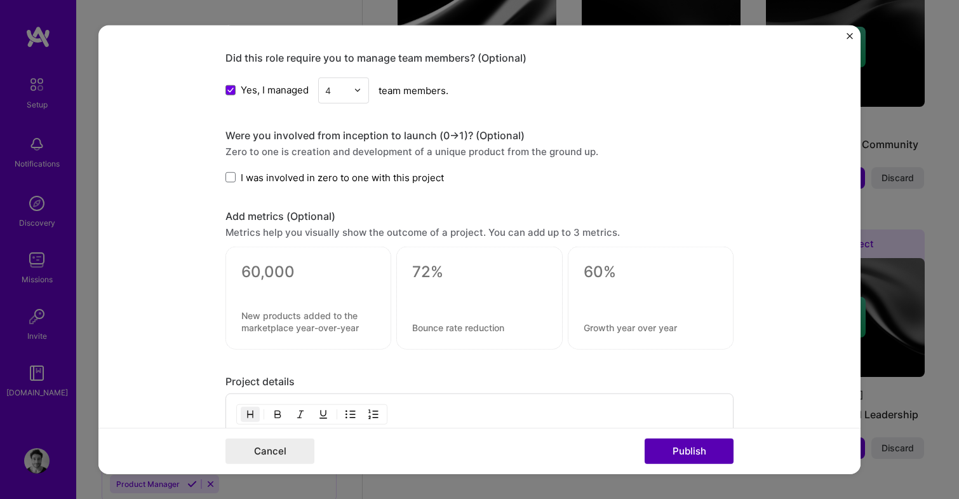
scroll to position [83, 0]
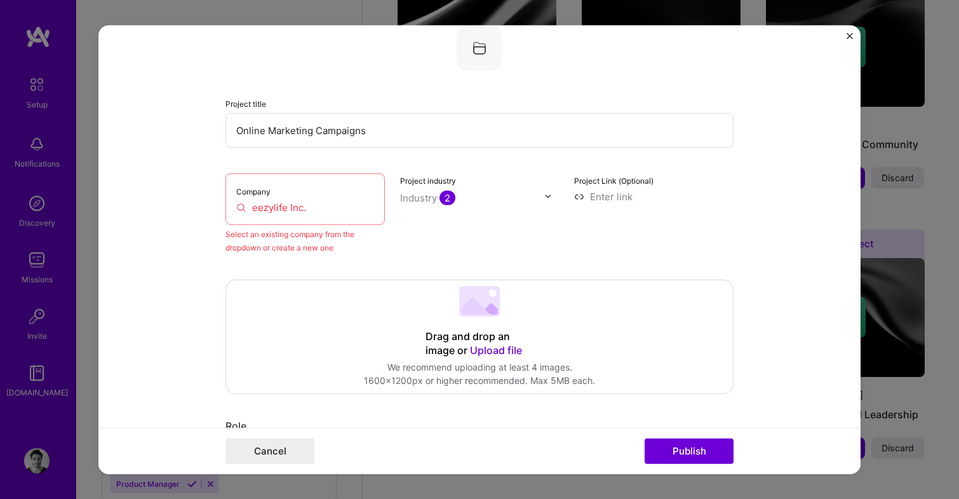
click at [316, 193] on div "Company eezylife Inc." at bounding box center [304, 198] width 159 height 51
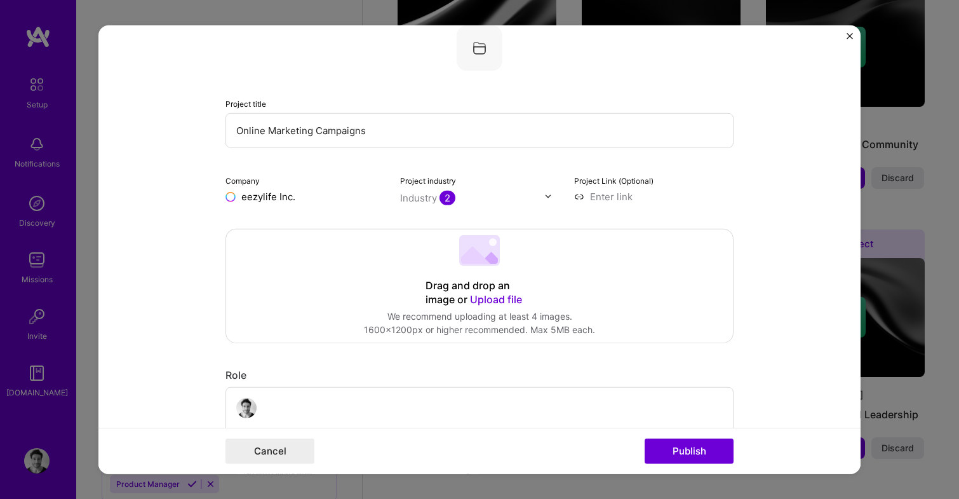
type input "eezylife Inc."
click at [309, 229] on div "eezylife Inc." at bounding box center [330, 225] width 66 height 22
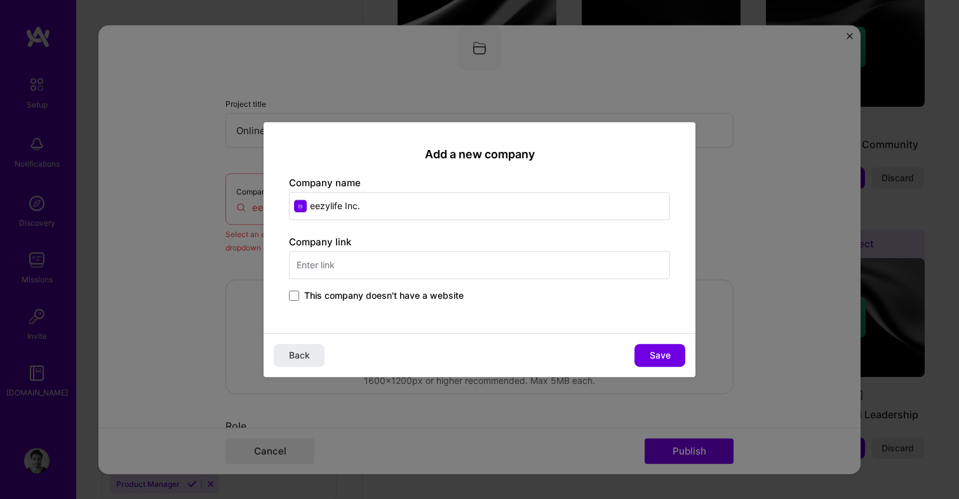
click at [485, 264] on input "text" at bounding box center [479, 265] width 381 height 28
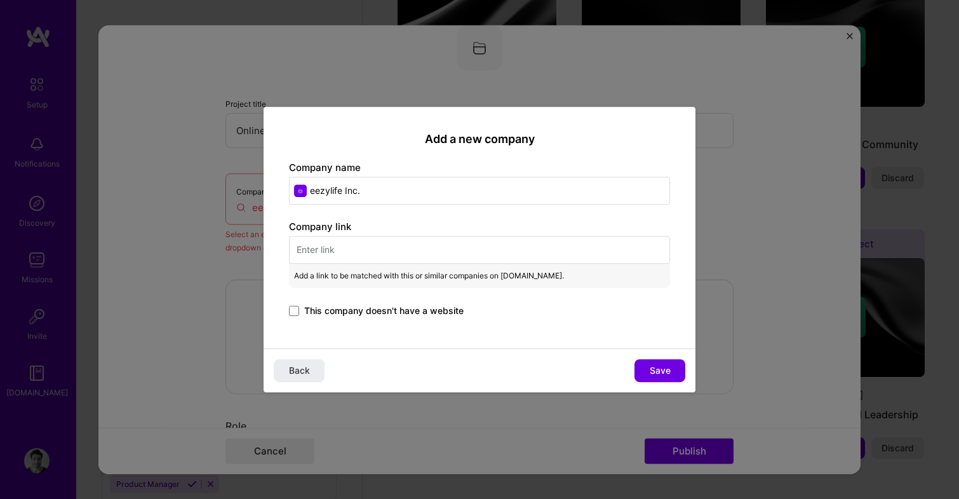
paste input "http://eezy.ai"
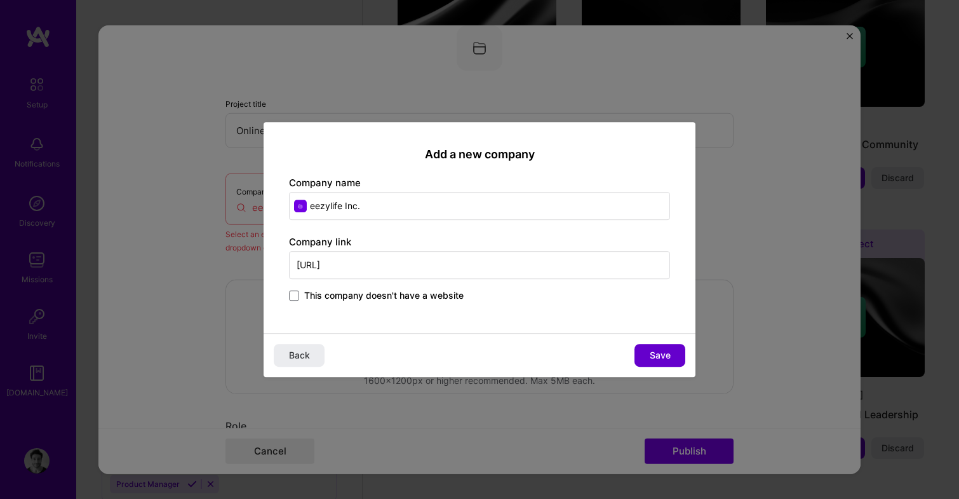
type input "http://eezy.ai"
click at [652, 351] on span "Save" at bounding box center [660, 355] width 21 height 13
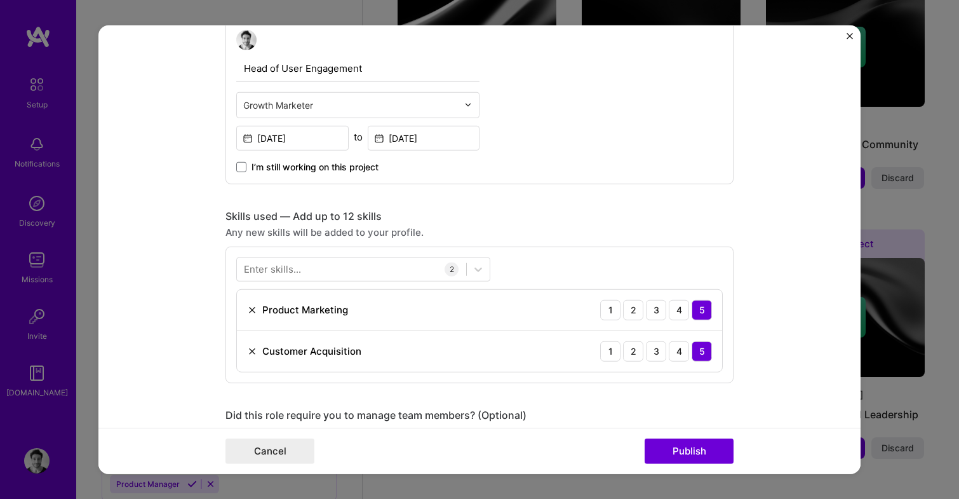
scroll to position [459, 0]
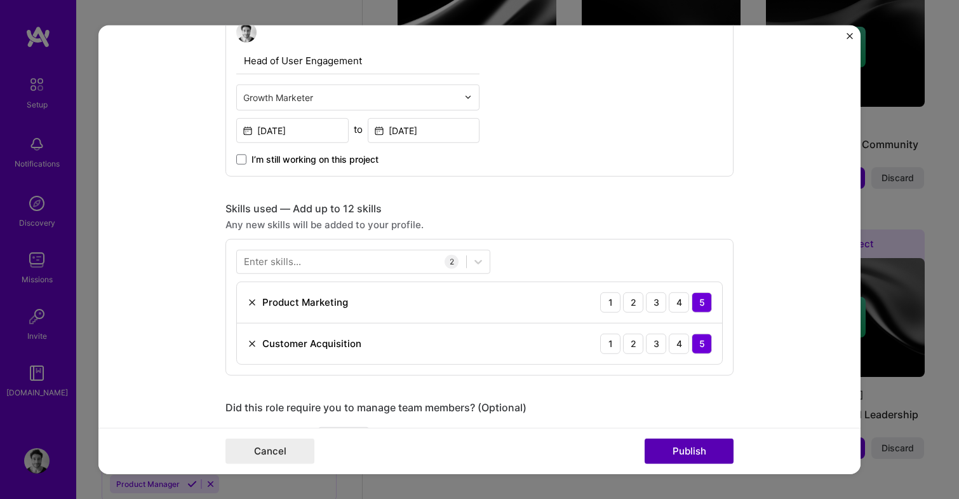
click at [681, 454] on button "Publish" at bounding box center [689, 450] width 89 height 25
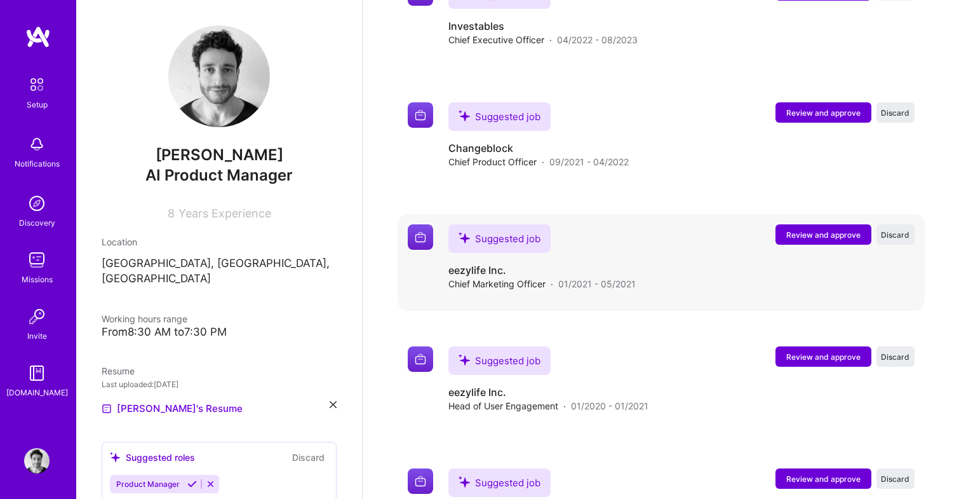
scroll to position [2559, 0]
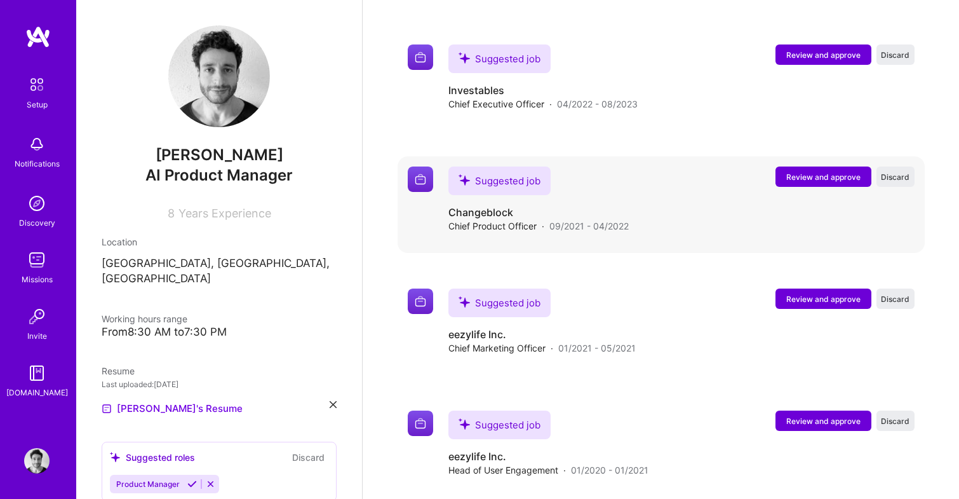
click at [819, 171] on span "Review and approve" at bounding box center [823, 176] width 74 height 11
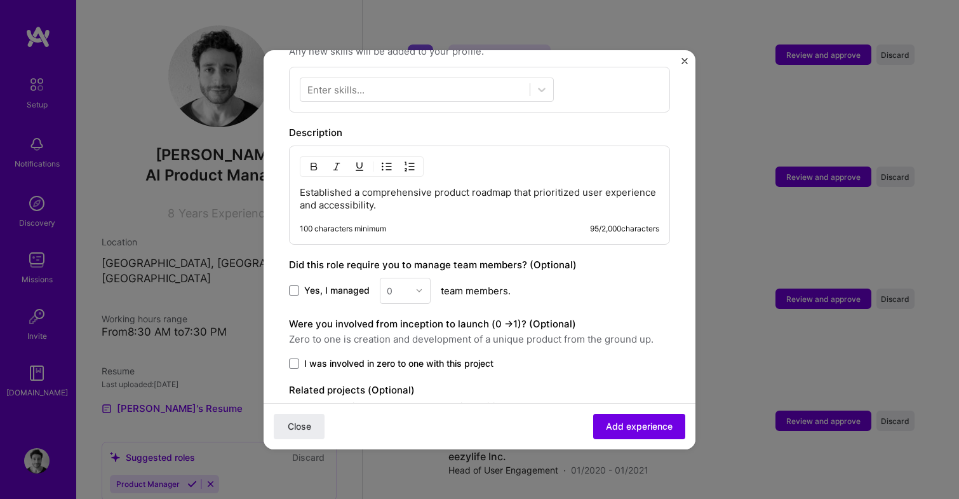
scroll to position [526, 0]
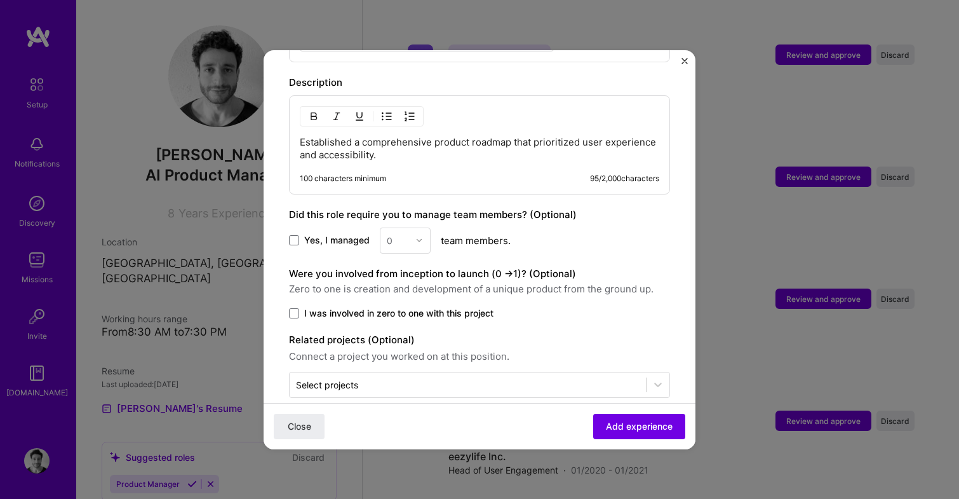
click at [681, 60] on img "Close" at bounding box center [684, 61] width 6 height 6
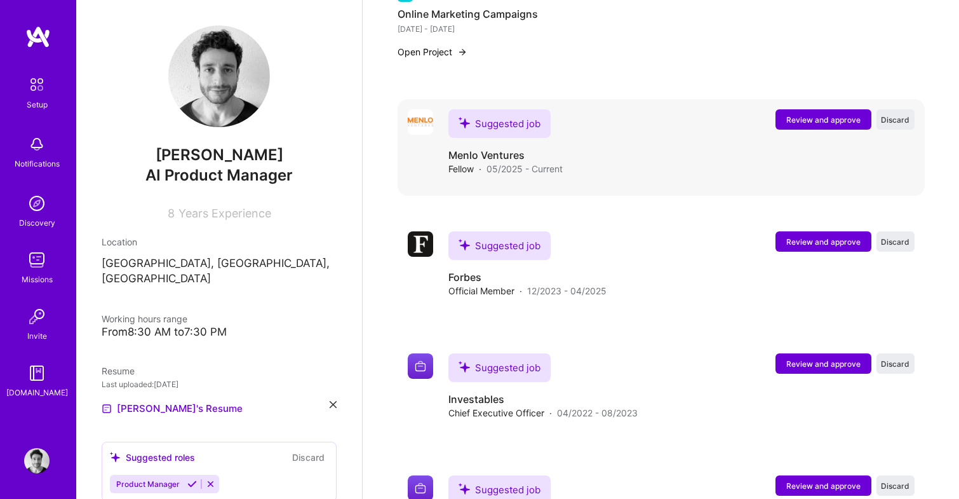
scroll to position [2254, 0]
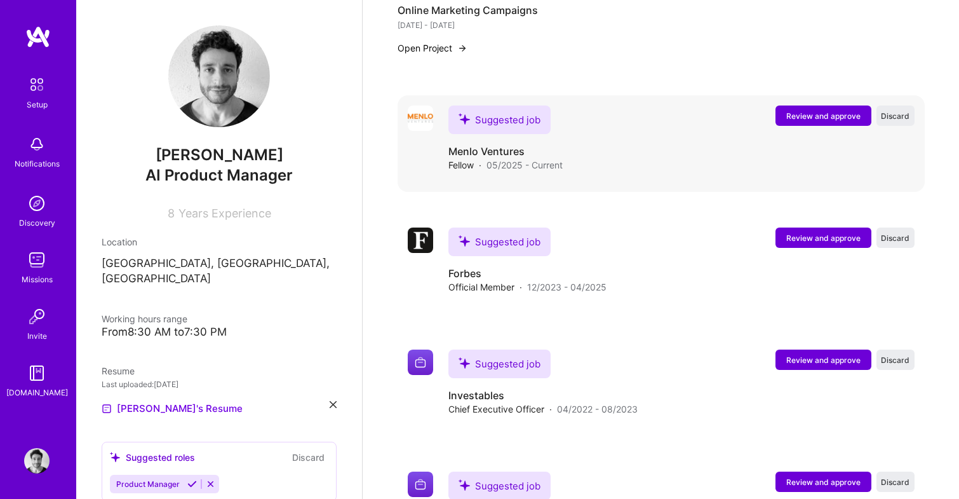
click at [826, 111] on span "Review and approve" at bounding box center [823, 116] width 74 height 11
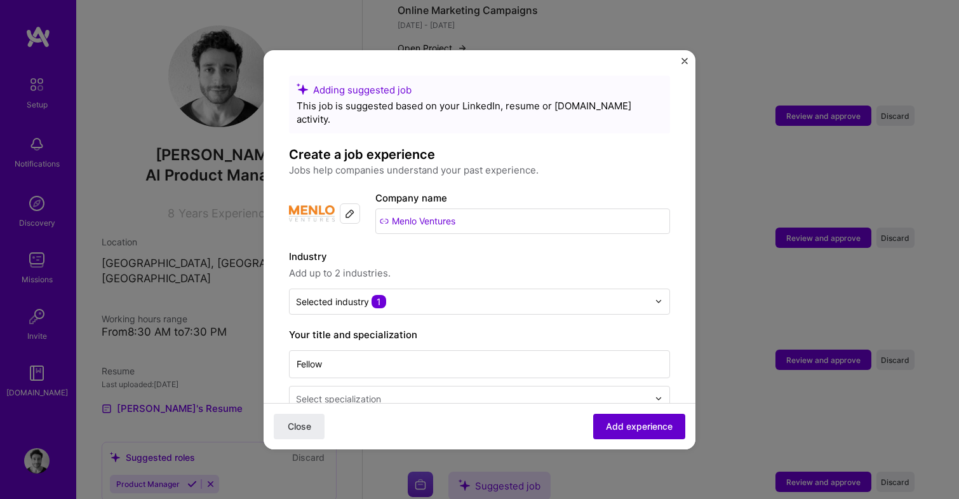
click at [631, 431] on span "Add experience" at bounding box center [639, 425] width 67 height 13
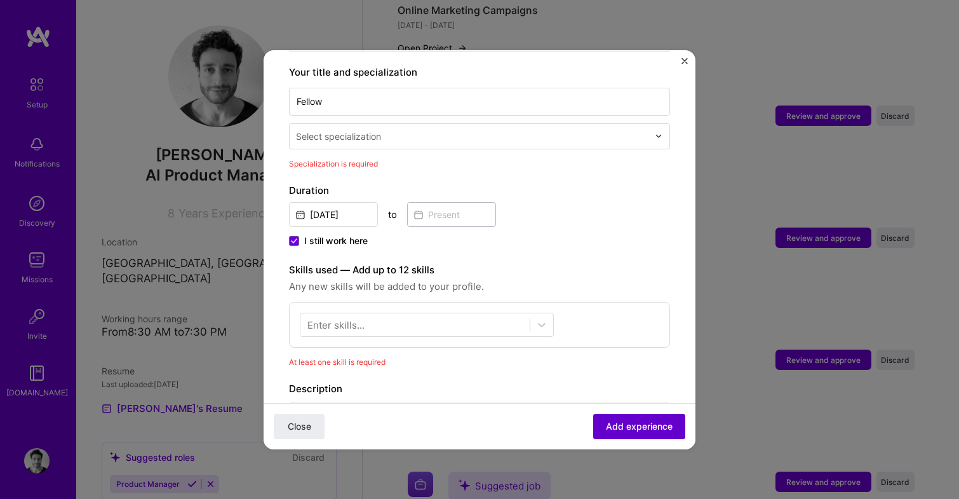
scroll to position [264, 0]
click at [682, 60] on img "Close" at bounding box center [684, 61] width 6 height 6
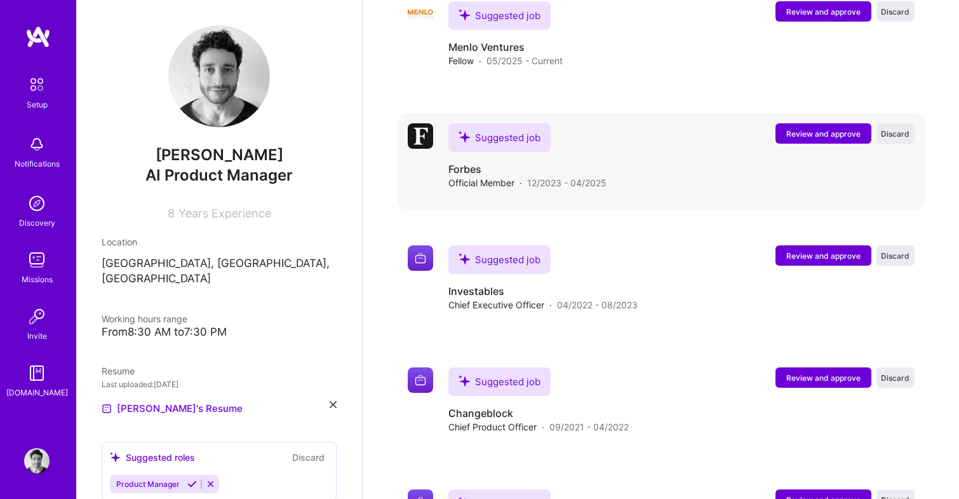
scroll to position [2372, 0]
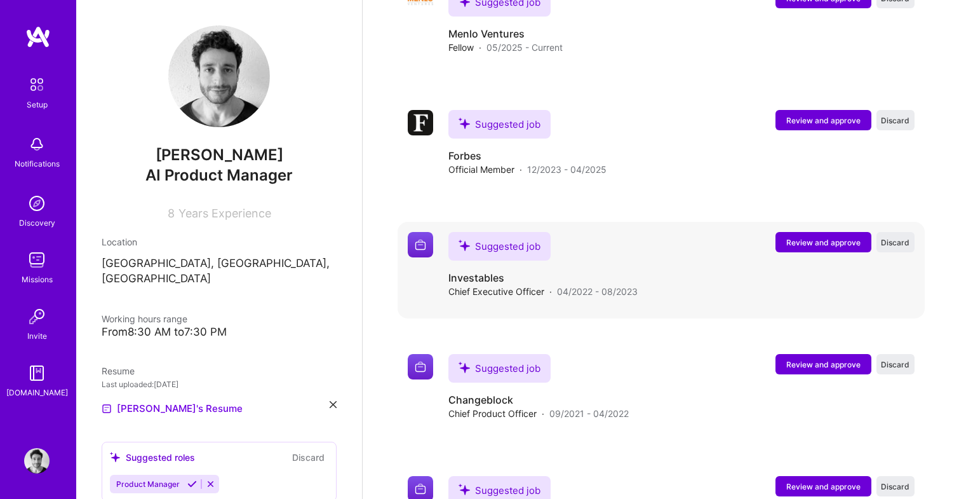
click at [815, 237] on span "Review and approve" at bounding box center [823, 242] width 74 height 11
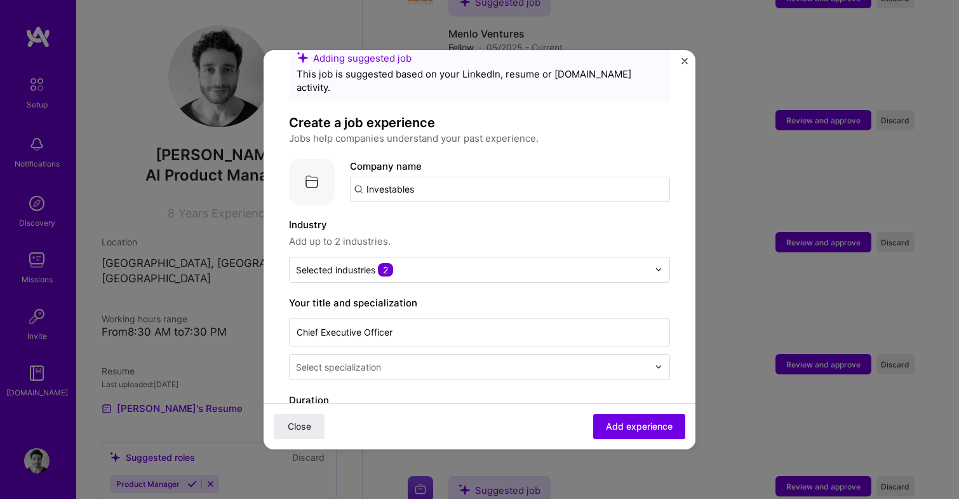
scroll to position [84, 0]
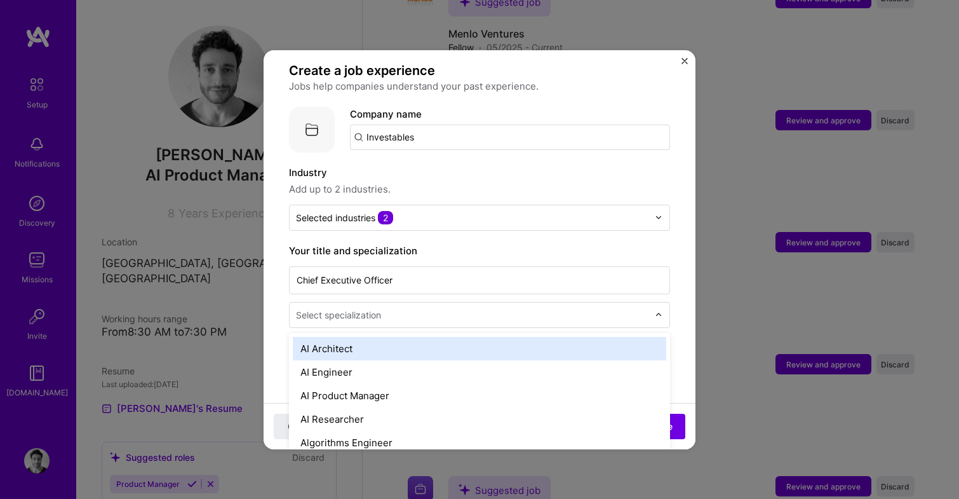
click at [580, 308] on input "text" at bounding box center [473, 314] width 355 height 13
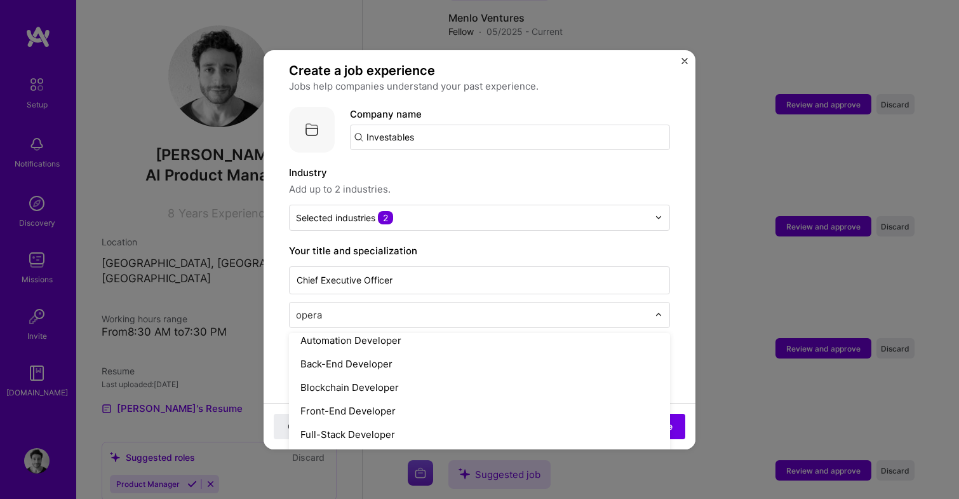
scroll to position [0, 0]
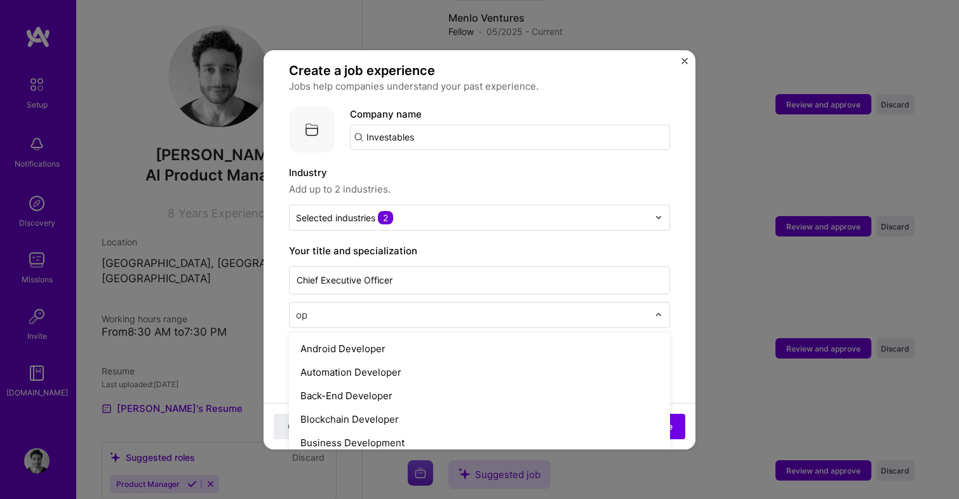
type input "o"
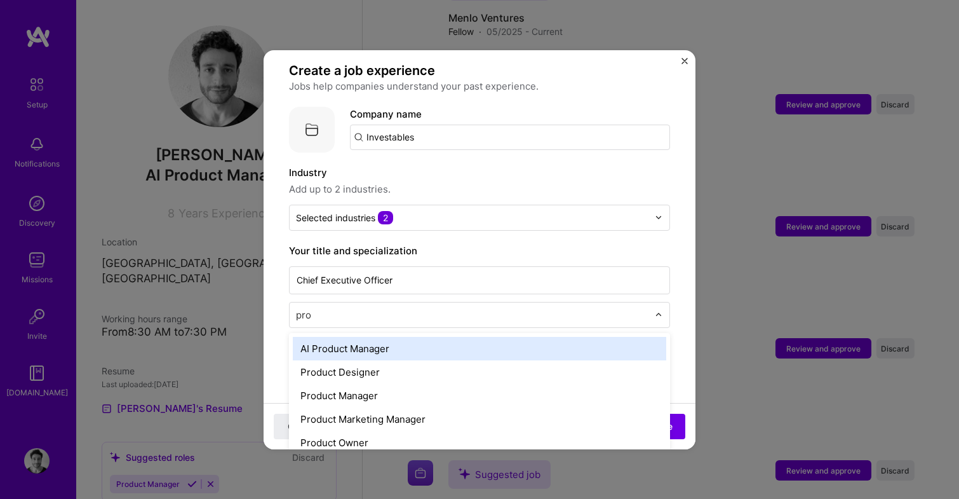
type input "prod"
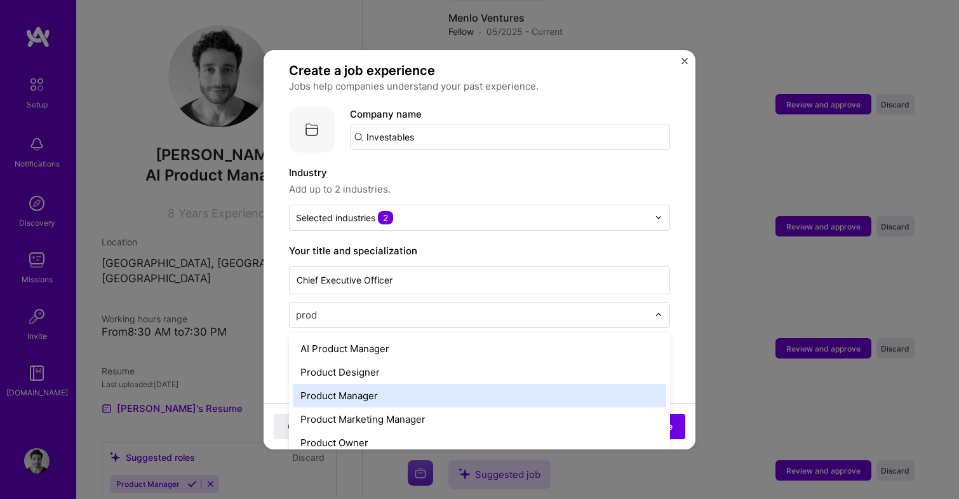
click at [410, 384] on div "Product Manager" at bounding box center [479, 395] width 373 height 23
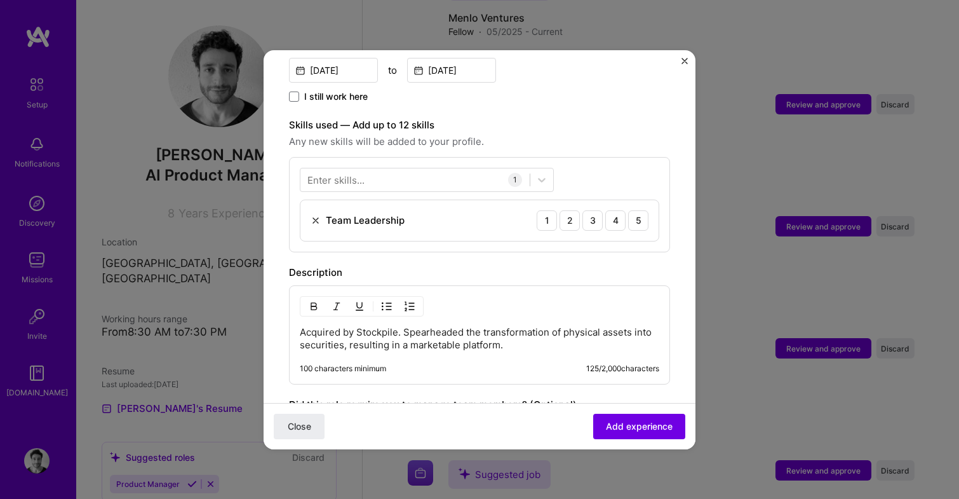
scroll to position [389, 0]
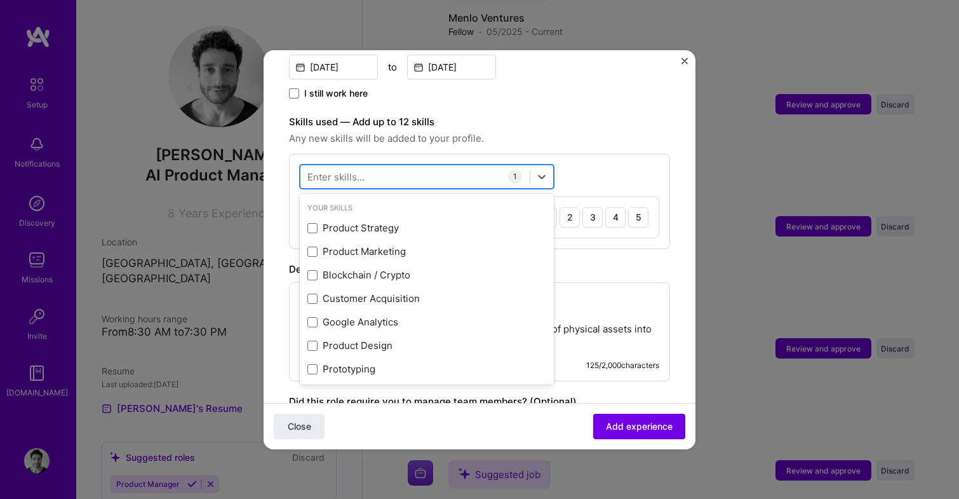
click at [462, 166] on div at bounding box center [414, 176] width 229 height 21
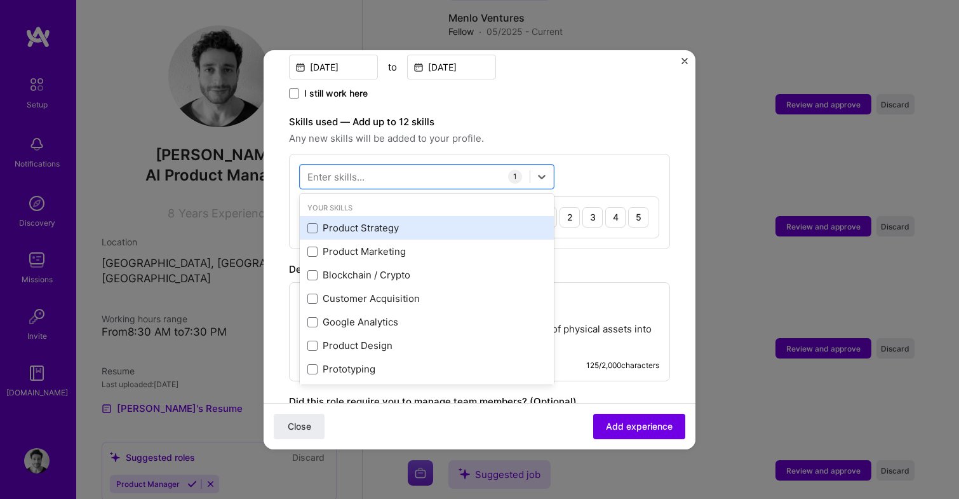
click at [377, 221] on div "Product Strategy" at bounding box center [426, 227] width 239 height 13
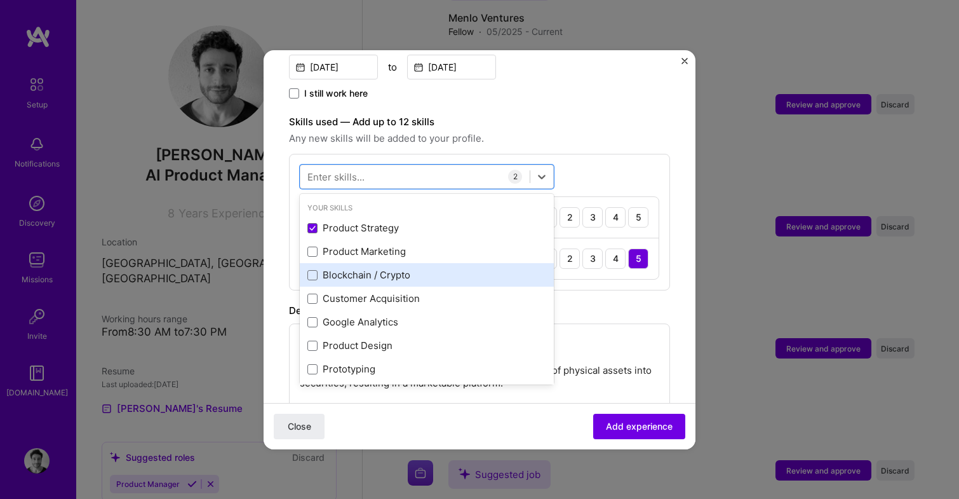
click at [370, 268] on div "Blockchain / Crypto" at bounding box center [426, 274] width 239 height 13
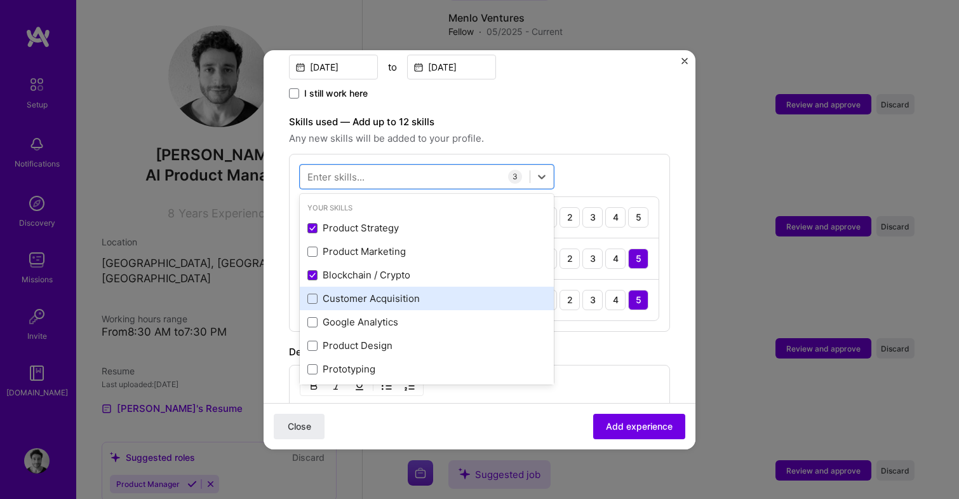
click at [370, 291] on div "Customer Acquisition" at bounding box center [426, 297] width 239 height 13
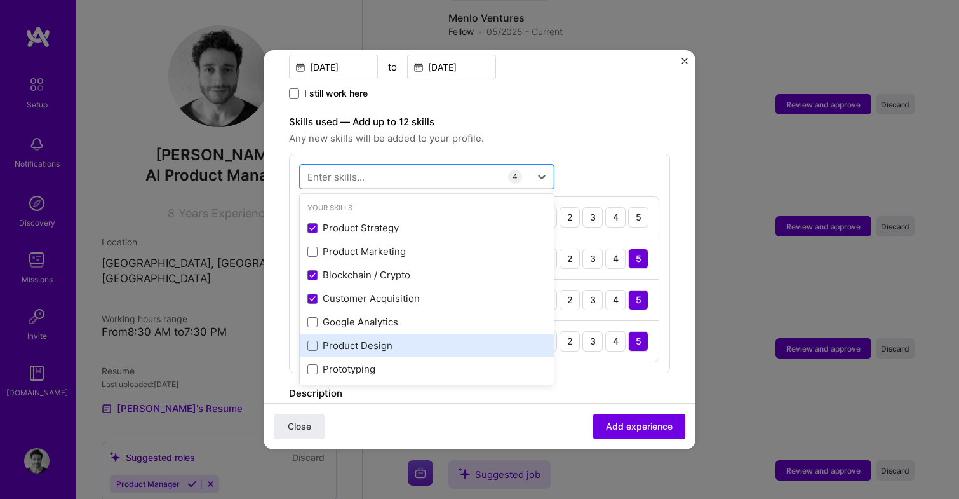
click at [370, 338] on div "Product Design" at bounding box center [426, 344] width 239 height 13
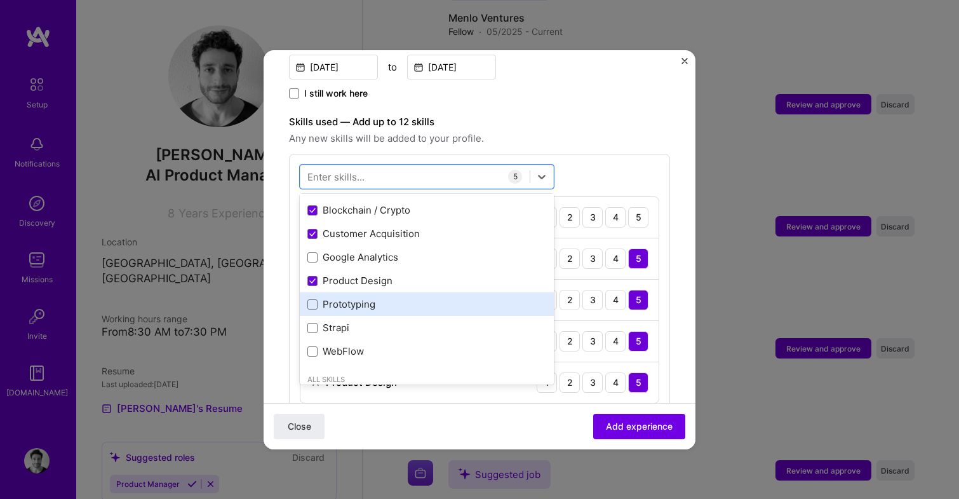
click at [366, 297] on div "Prototyping" at bounding box center [426, 303] width 239 height 13
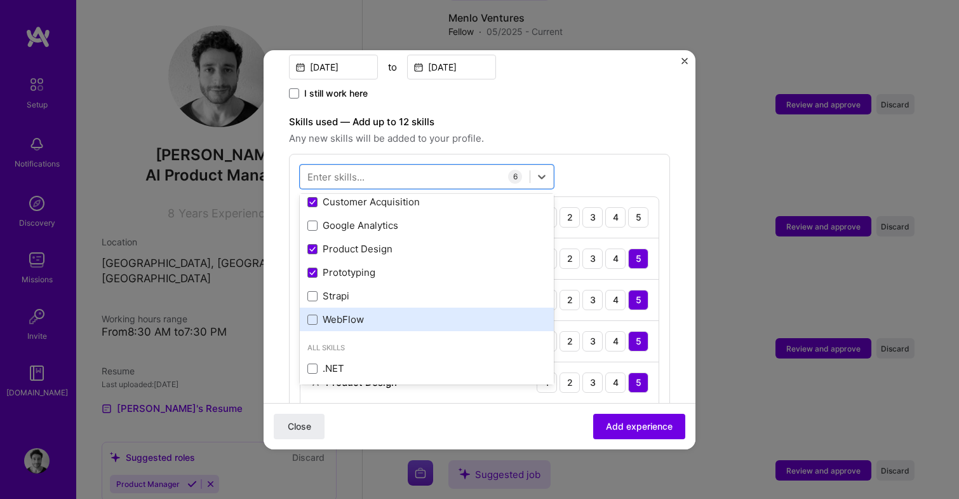
click at [340, 312] on div "WebFlow" at bounding box center [426, 318] width 239 height 13
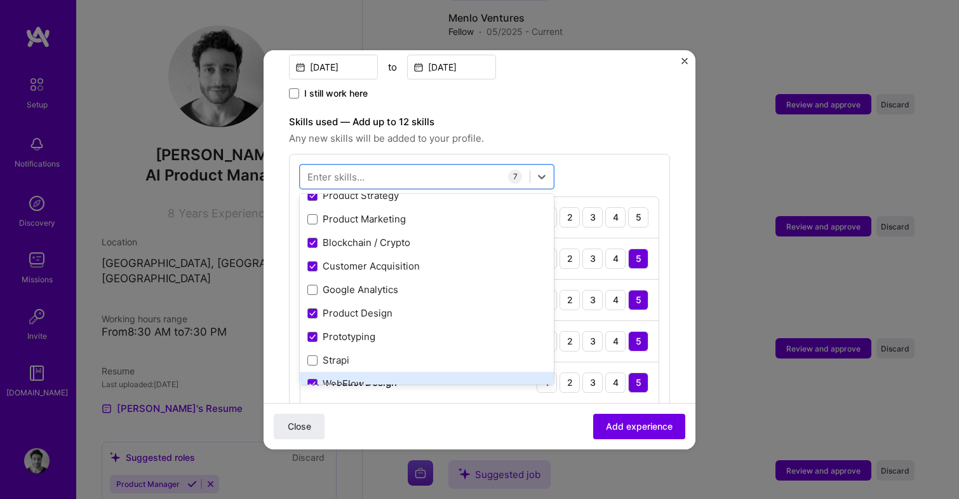
scroll to position [30, 0]
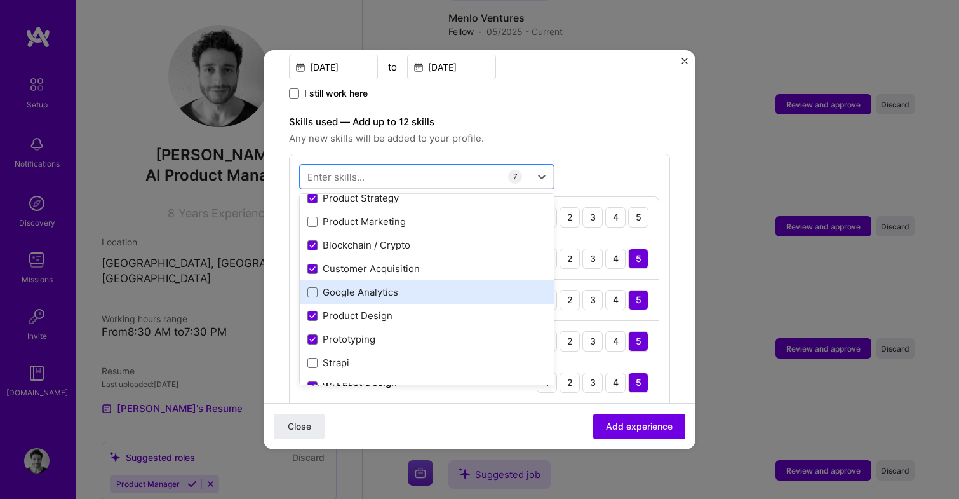
click at [361, 285] on div "Google Analytics" at bounding box center [426, 291] width 239 height 13
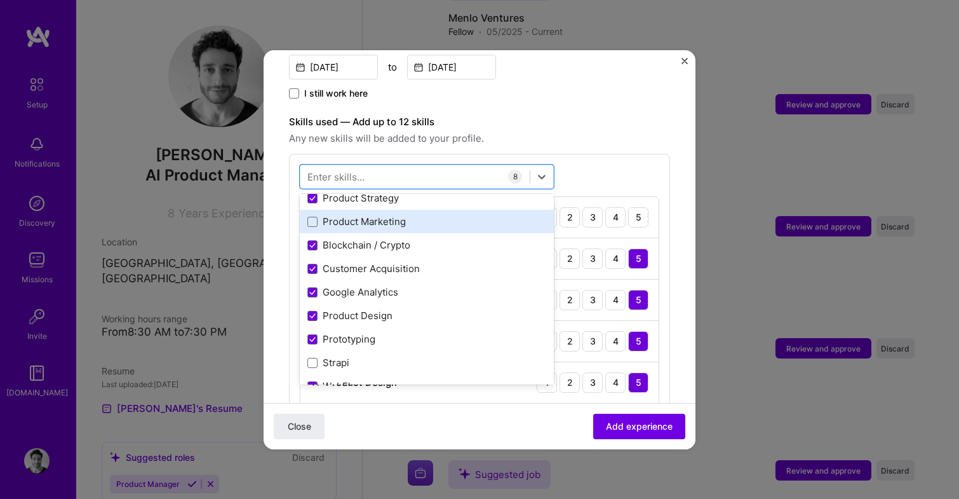
click at [361, 215] on div "Product Marketing" at bounding box center [426, 221] width 239 height 13
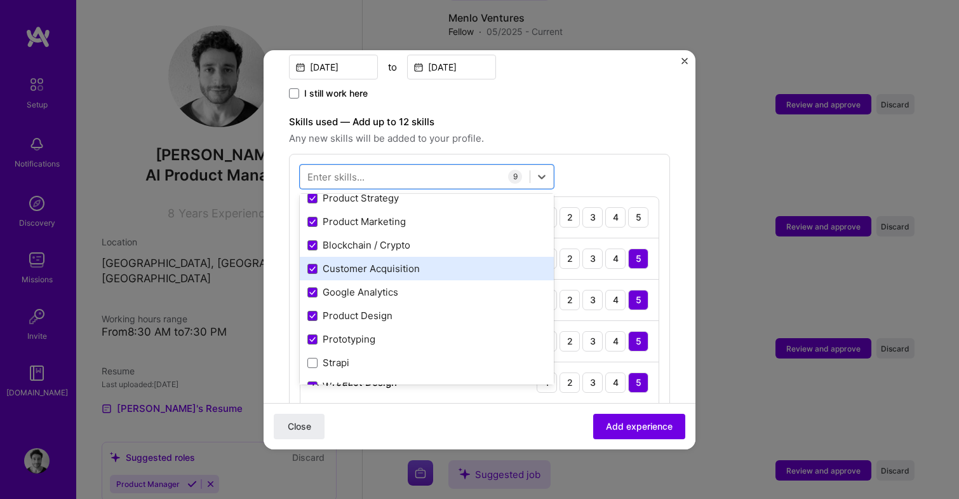
scroll to position [0, 0]
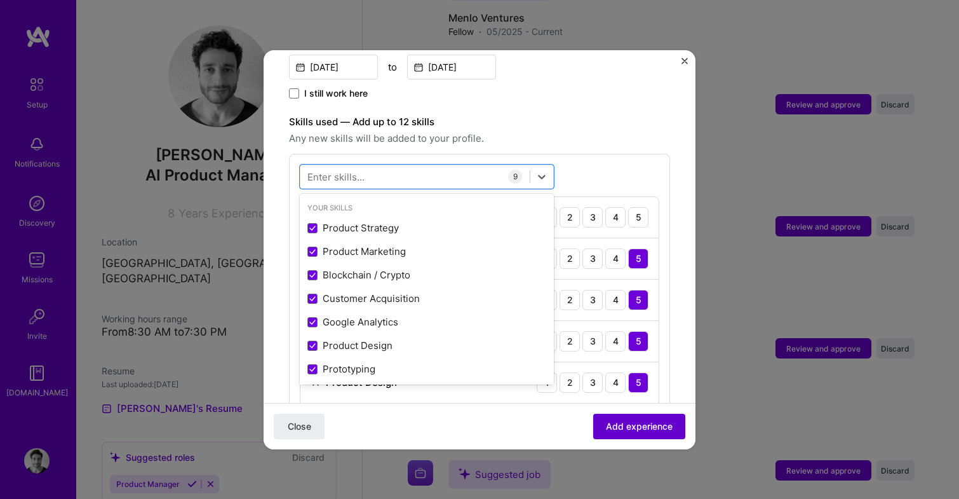
click at [673, 431] on button "Add experience" at bounding box center [639, 425] width 92 height 25
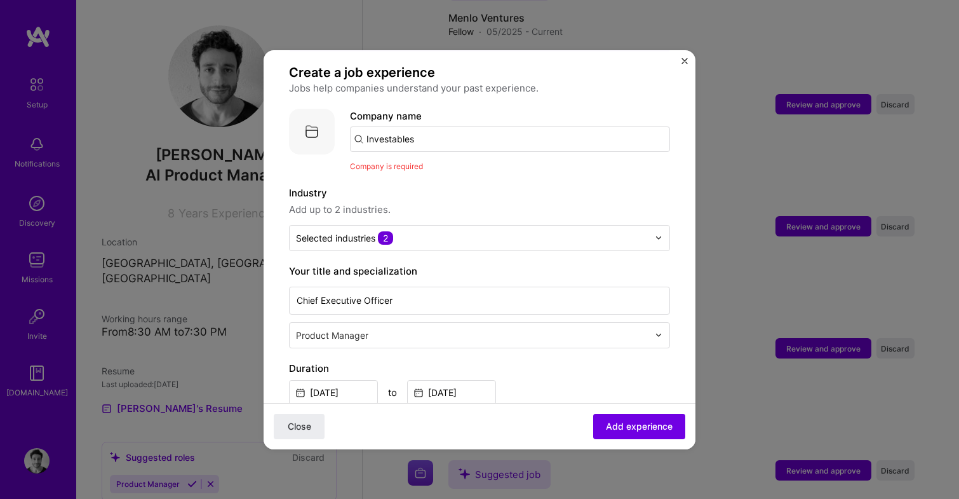
scroll to position [47, 0]
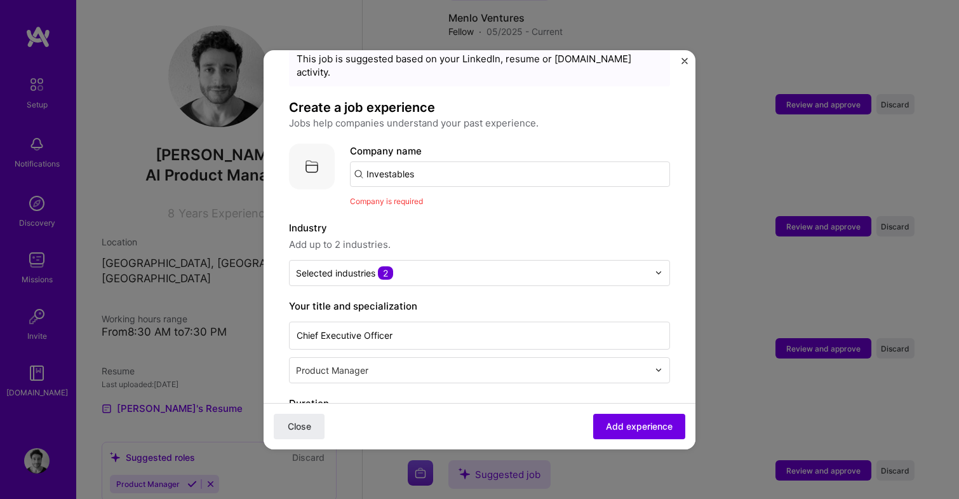
click at [455, 161] on input "Investables" at bounding box center [510, 173] width 320 height 25
type input "Investables"
click at [415, 193] on div "Add company Investables" at bounding box center [445, 209] width 191 height 32
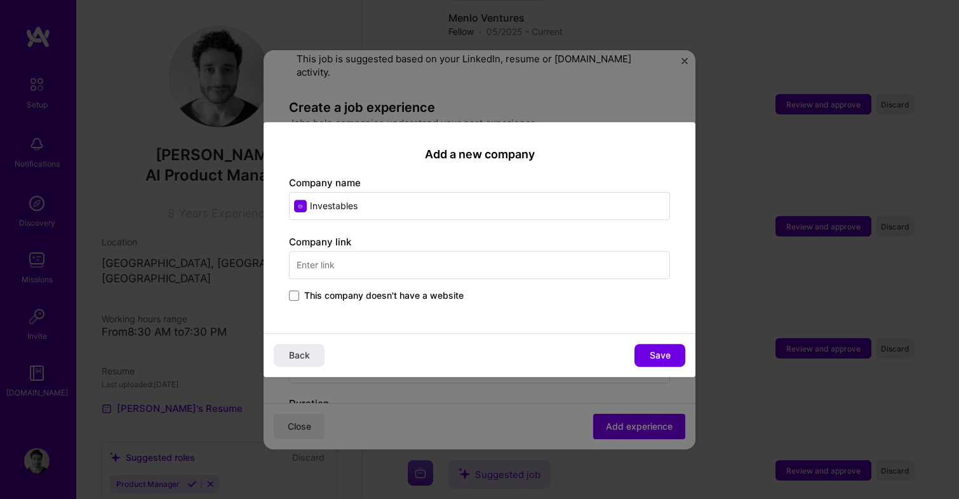
click at [452, 278] on input "text" at bounding box center [479, 265] width 381 height 28
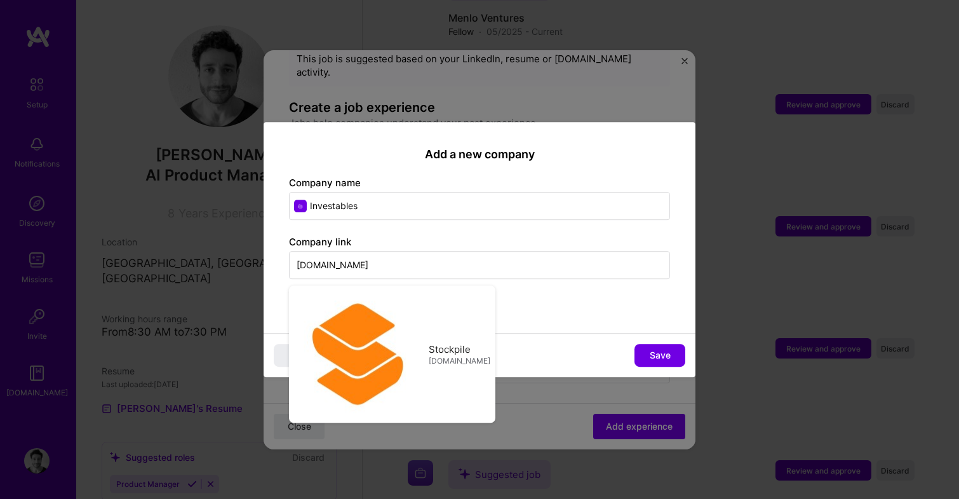
type input "stockpile.com"
click at [544, 296] on div "This company doesn't have a website" at bounding box center [479, 296] width 381 height 15
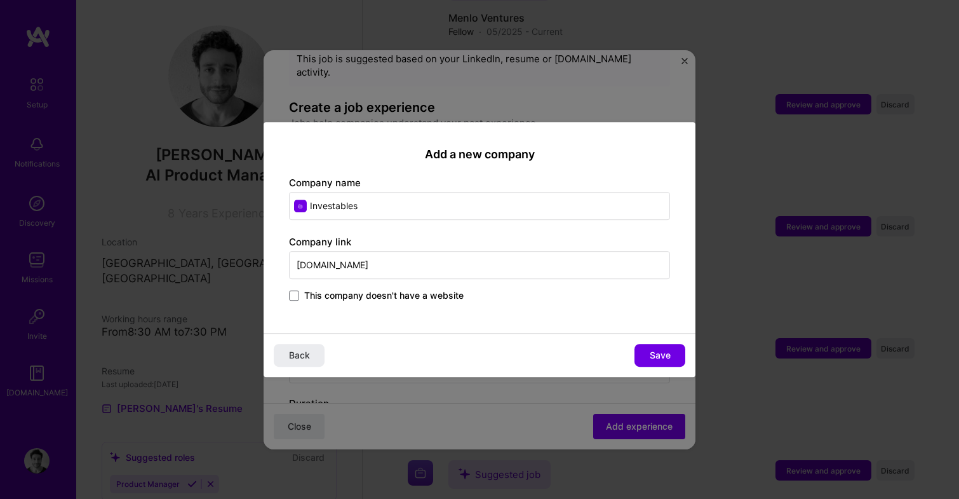
click at [358, 301] on span "This company doesn't have a website" at bounding box center [383, 295] width 159 height 13
click at [0, 0] on input "This company doesn't have a website" at bounding box center [0, 0] width 0 height 0
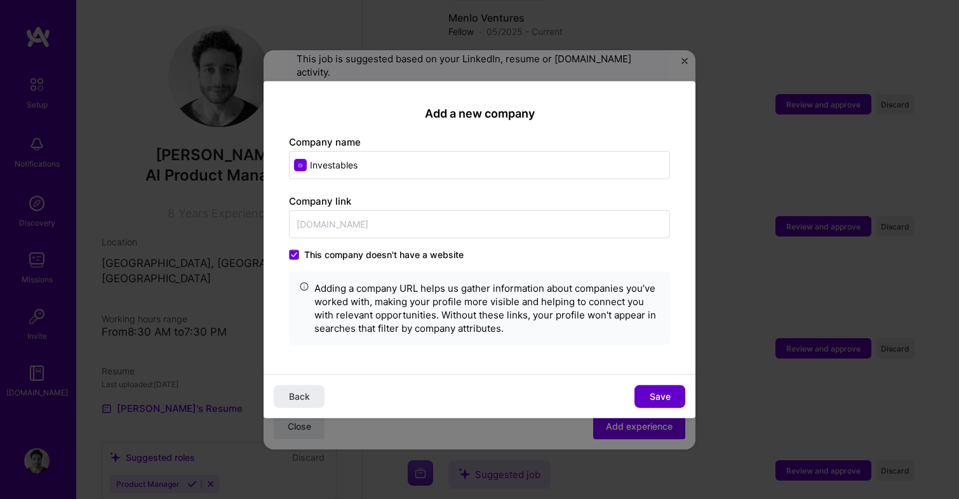
click at [644, 393] on button "Save" at bounding box center [659, 396] width 51 height 23
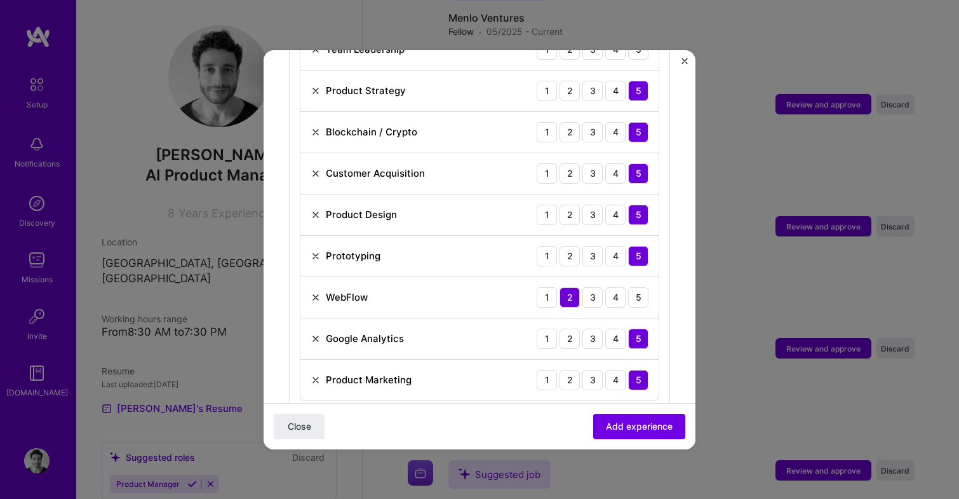
scroll to position [590, 0]
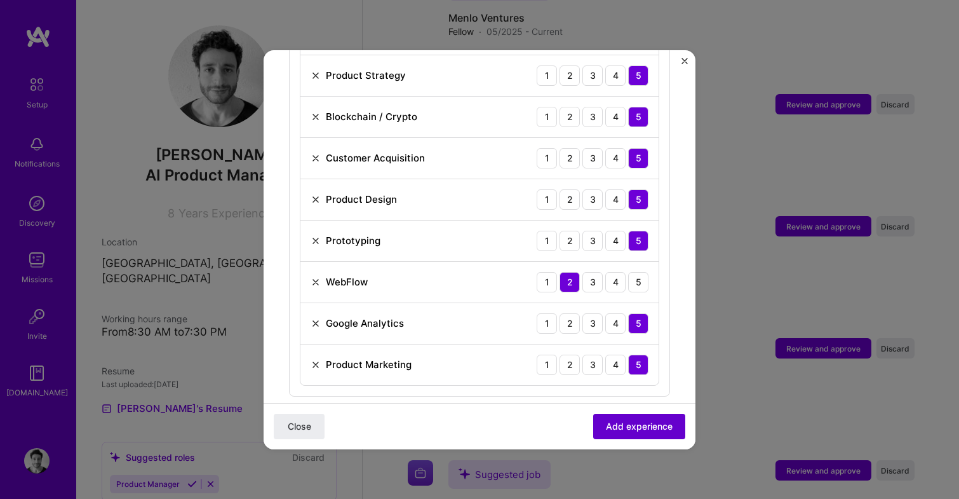
click at [641, 433] on button "Add experience" at bounding box center [639, 425] width 92 height 25
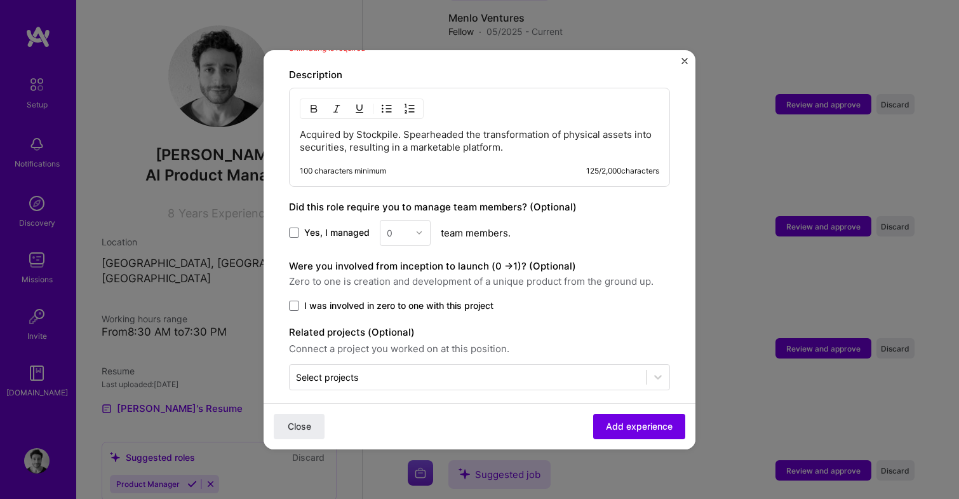
scroll to position [934, 0]
click at [463, 300] on span "I was involved in zero to one with this project" at bounding box center [398, 306] width 189 height 13
click at [0, 0] on input "I was involved in zero to one with this project" at bounding box center [0, 0] width 0 height 0
click at [319, 227] on span "Yes, I managed" at bounding box center [336, 233] width 65 height 13
click at [0, 0] on input "Yes, I managed" at bounding box center [0, 0] width 0 height 0
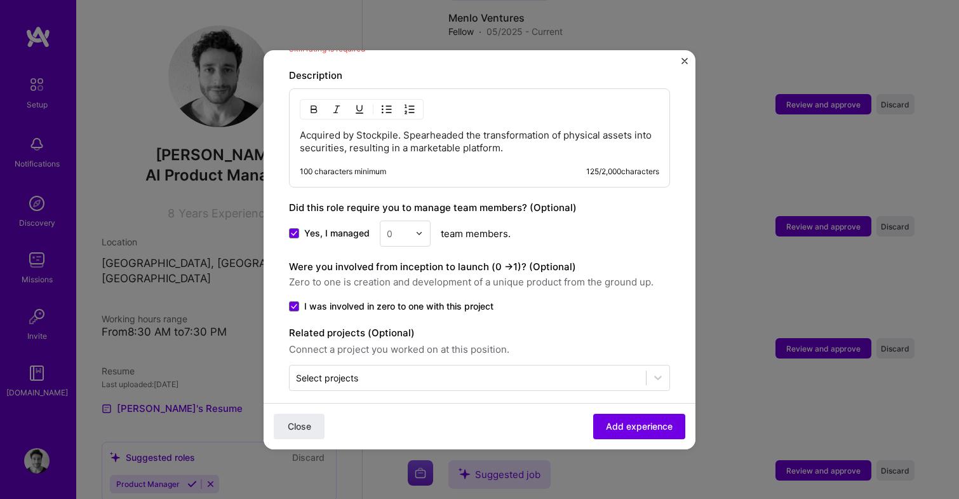
click at [398, 227] on input "text" at bounding box center [398, 233] width 22 height 13
click at [415, 373] on div "6" at bounding box center [405, 384] width 43 height 23
click at [637, 432] on button "Add experience" at bounding box center [639, 425] width 92 height 25
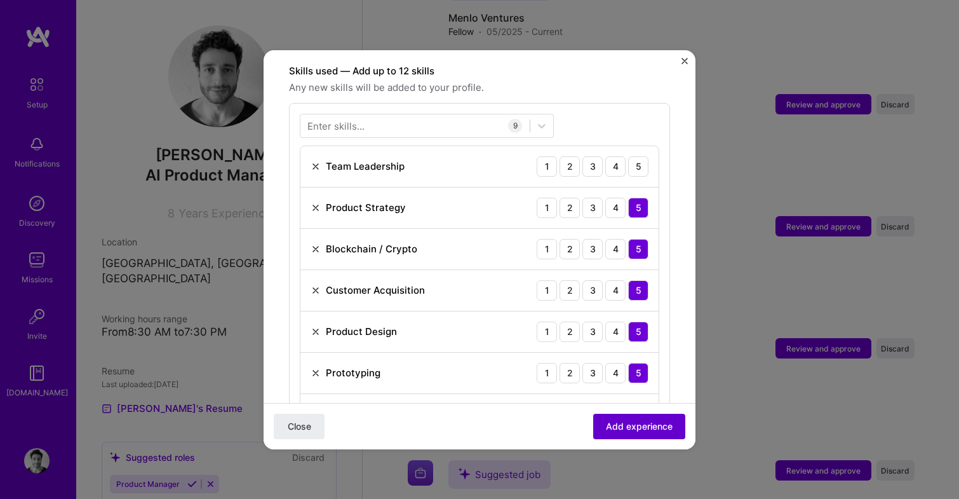
click at [637, 432] on button "Add experience" at bounding box center [639, 425] width 92 height 25
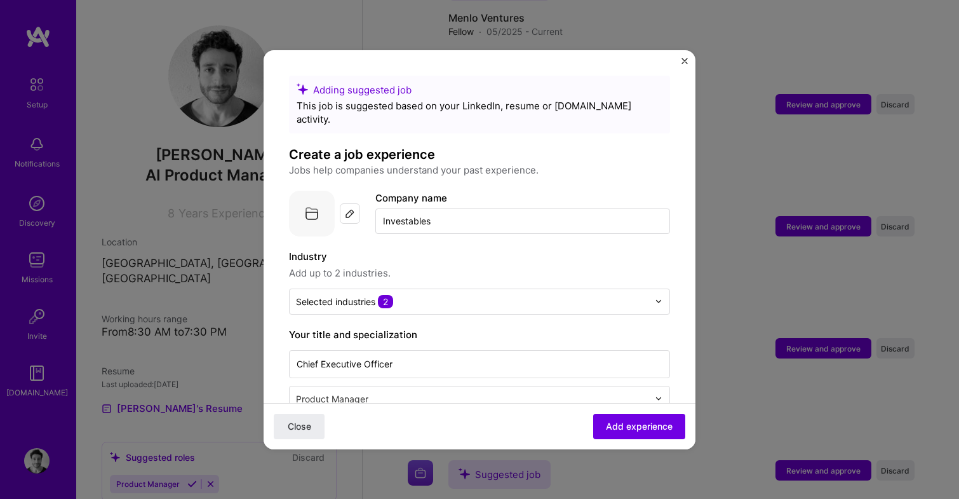
scroll to position [3, 0]
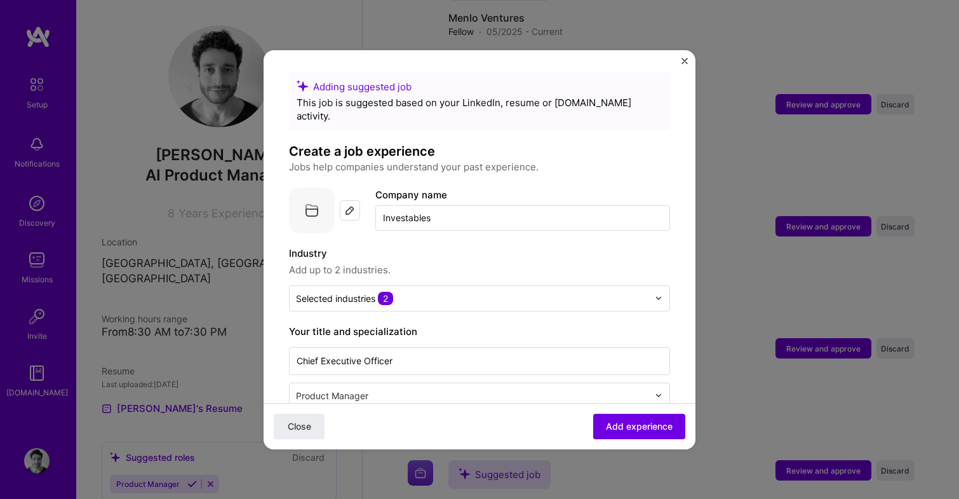
click at [638, 446] on div "Close Add experience" at bounding box center [480, 425] width 432 height 46
click at [647, 430] on span "Add experience" at bounding box center [639, 425] width 67 height 13
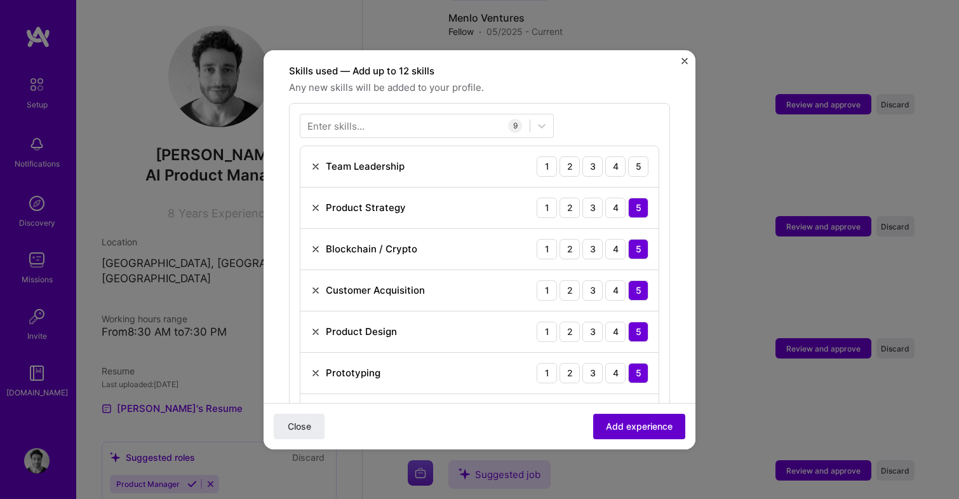
click at [647, 430] on span "Add experience" at bounding box center [639, 425] width 67 height 13
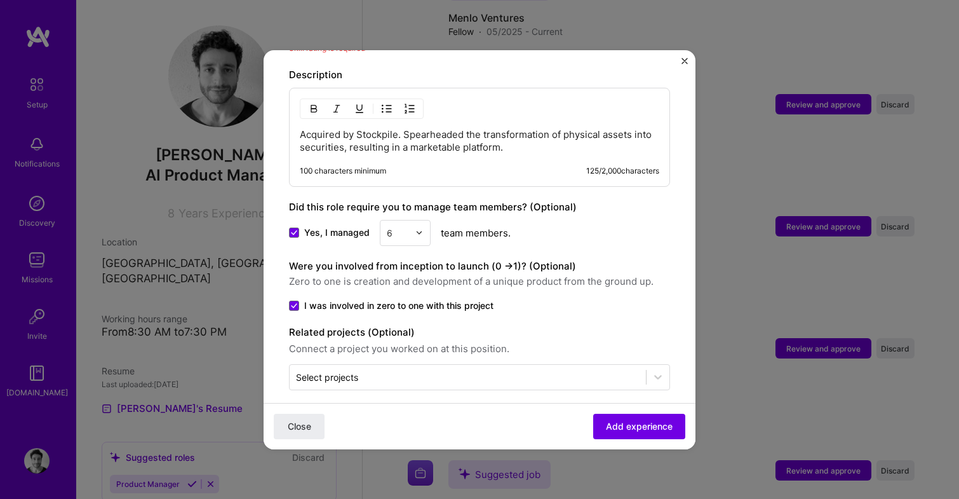
scroll to position [934, 0]
click at [305, 431] on span "Close" at bounding box center [299, 425] width 23 height 13
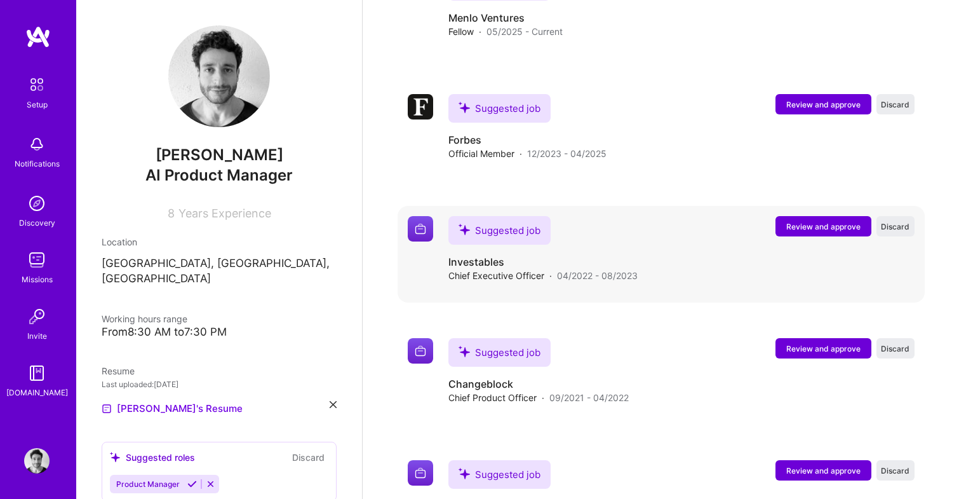
click at [813, 221] on span "Review and approve" at bounding box center [823, 226] width 74 height 11
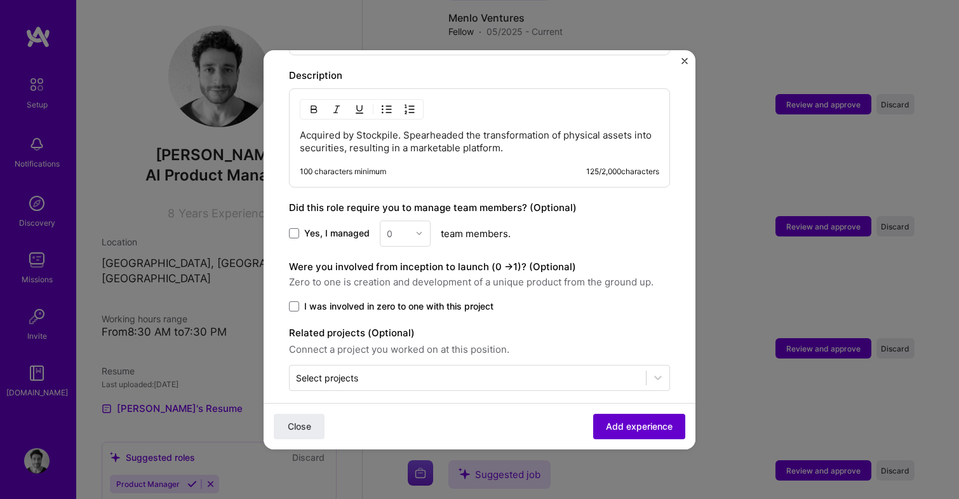
click at [629, 425] on span "Add experience" at bounding box center [639, 425] width 67 height 13
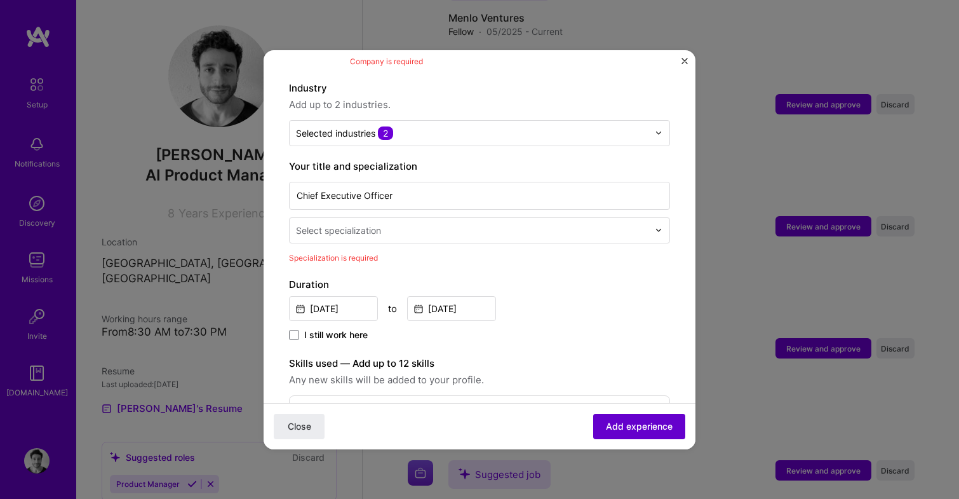
scroll to position [127, 0]
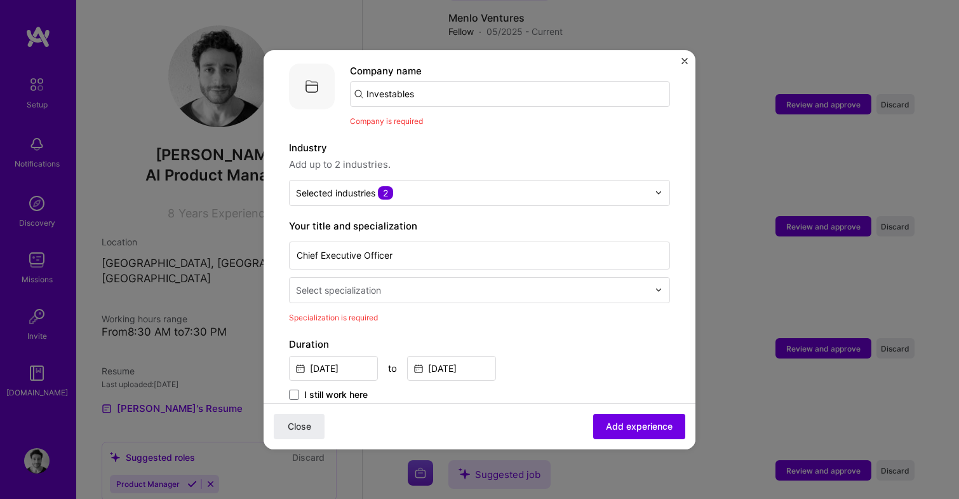
click at [432, 81] on input "Investables" at bounding box center [510, 93] width 320 height 25
type input "Investables"
click at [419, 114] on div "Add company Investables" at bounding box center [445, 129] width 191 height 32
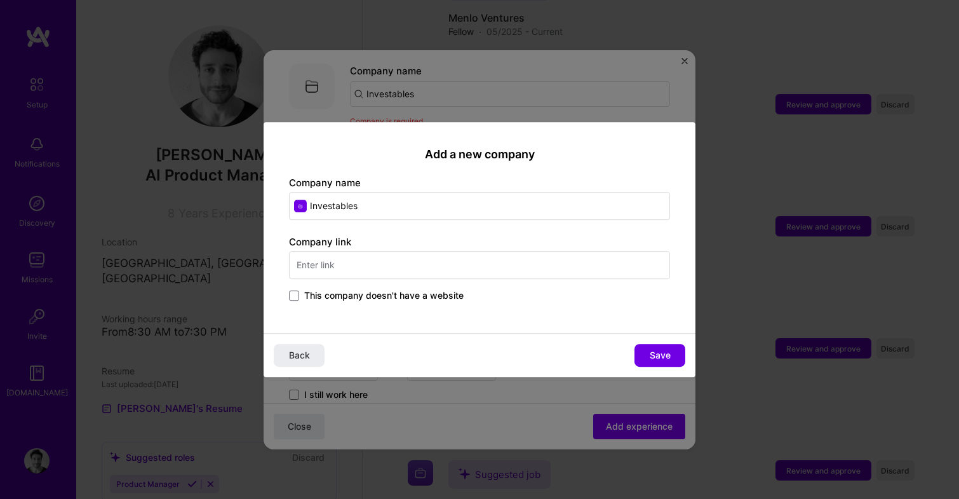
click at [368, 294] on span "This company doesn't have a website" at bounding box center [383, 295] width 159 height 13
click at [0, 0] on input "This company doesn't have a website" at bounding box center [0, 0] width 0 height 0
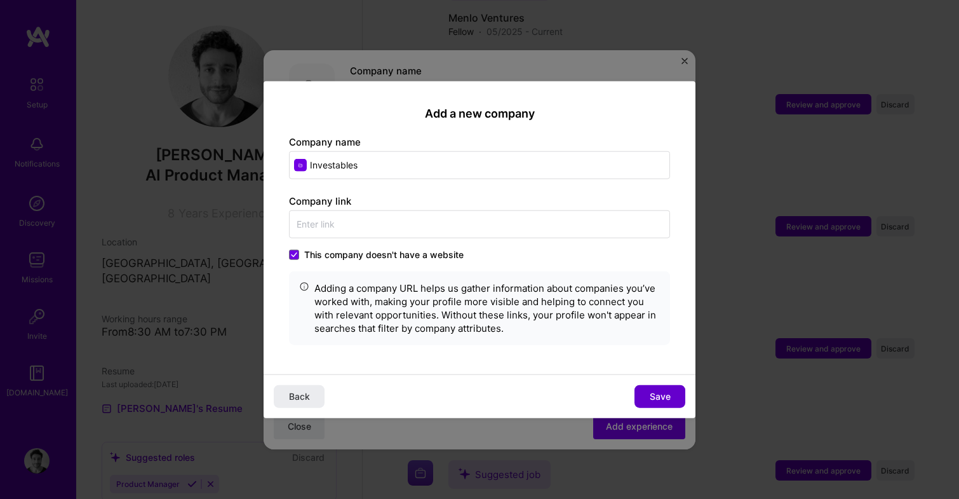
click at [660, 391] on span "Save" at bounding box center [660, 396] width 21 height 13
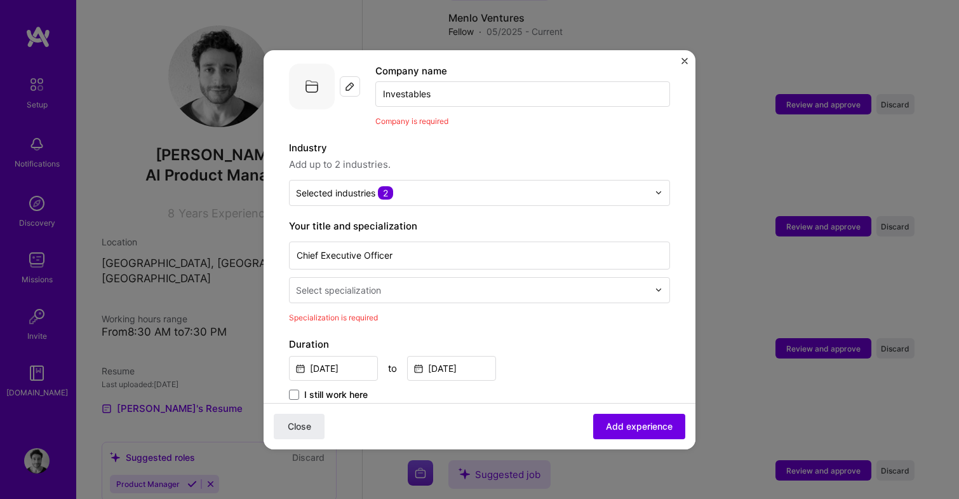
click at [480, 283] on input "text" at bounding box center [473, 289] width 355 height 13
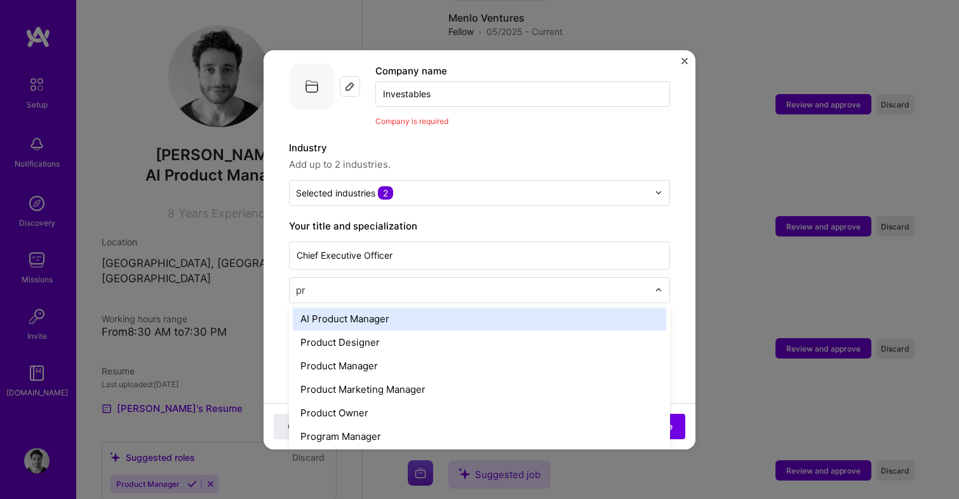
scroll to position [5, 0]
type input "prod"
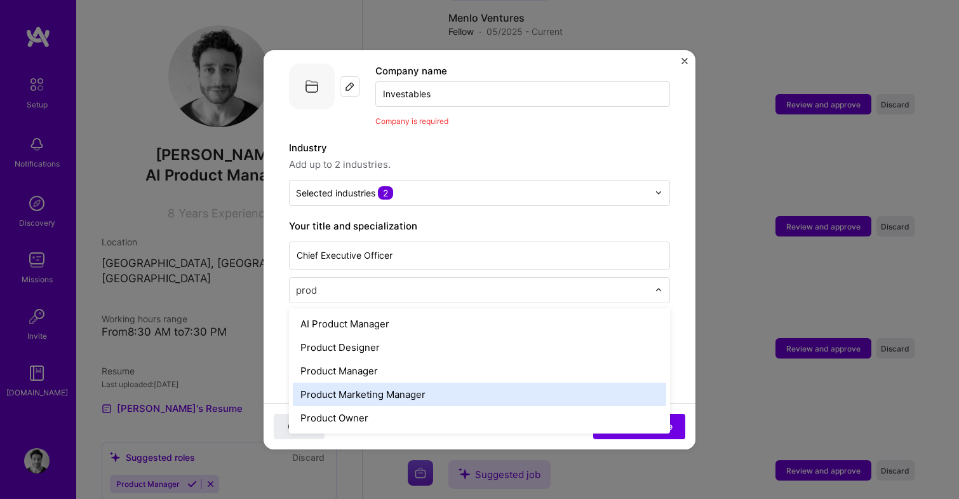
click at [427, 389] on div "Product Marketing Manager" at bounding box center [479, 393] width 373 height 23
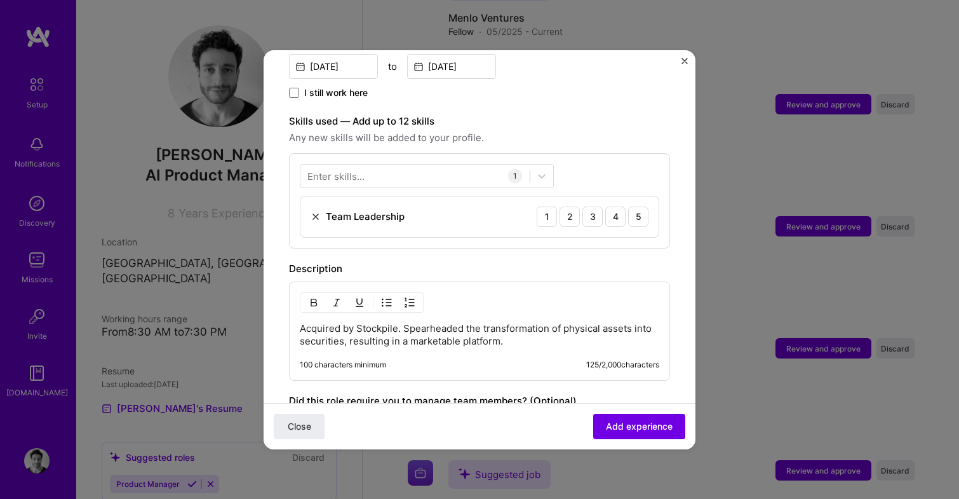
scroll to position [424, 0]
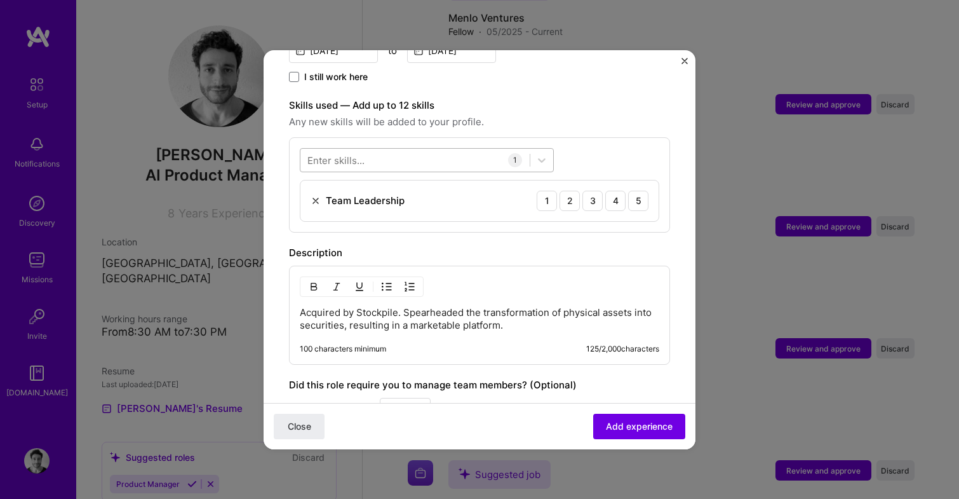
click at [394, 149] on div at bounding box center [414, 159] width 229 height 21
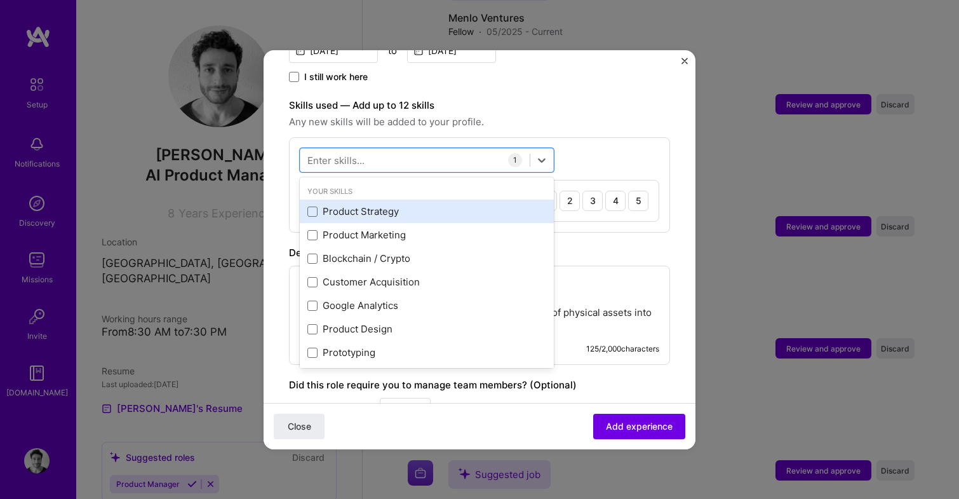
click at [379, 204] on div "Product Strategy" at bounding box center [426, 210] width 239 height 13
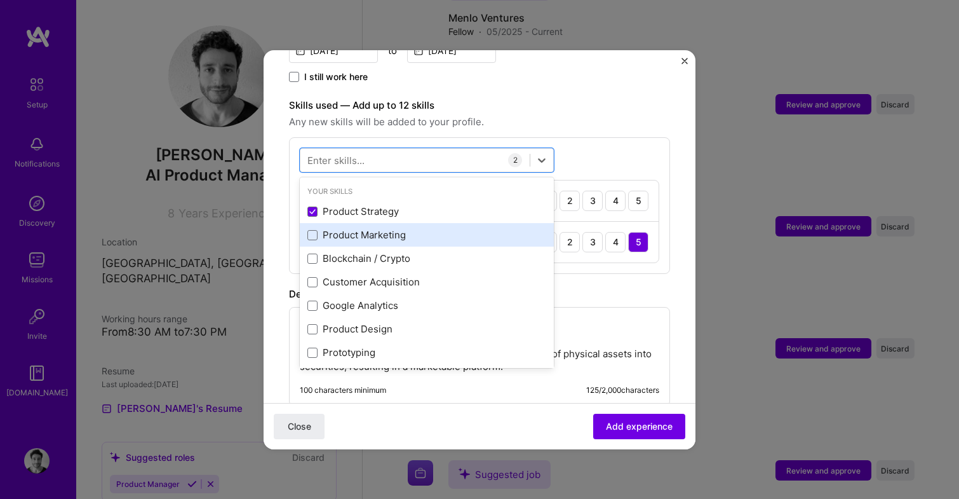
click at [379, 228] on div "Product Marketing" at bounding box center [426, 234] width 239 height 13
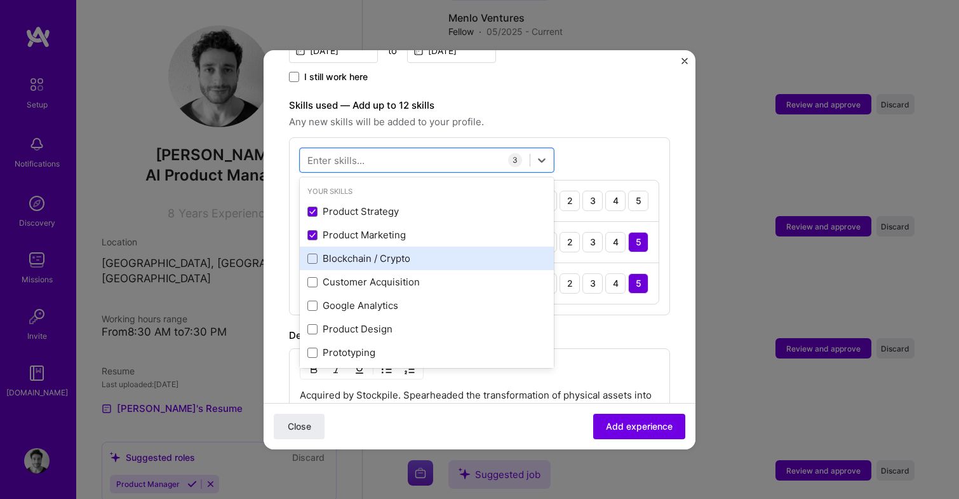
click at [379, 251] on div "Blockchain / Crypto" at bounding box center [426, 257] width 239 height 13
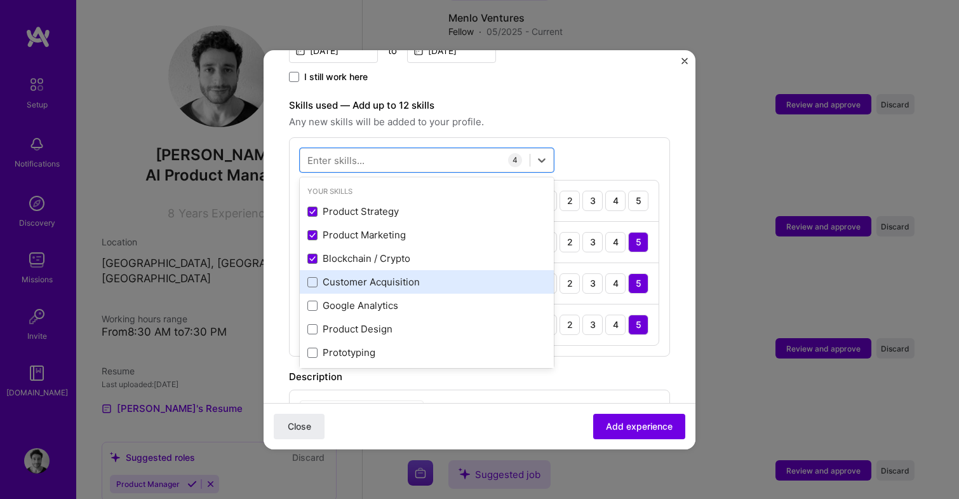
click at [379, 275] on div "Customer Acquisition" at bounding box center [426, 281] width 239 height 13
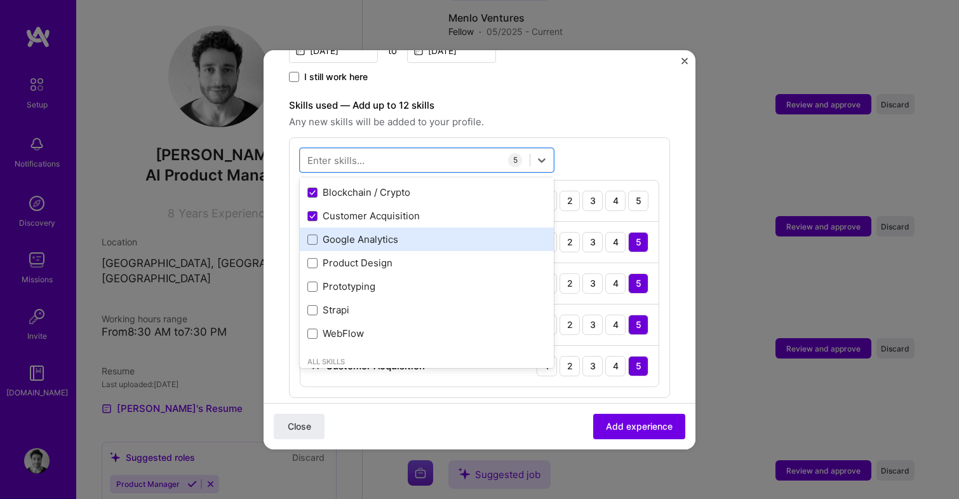
scroll to position [70, 0]
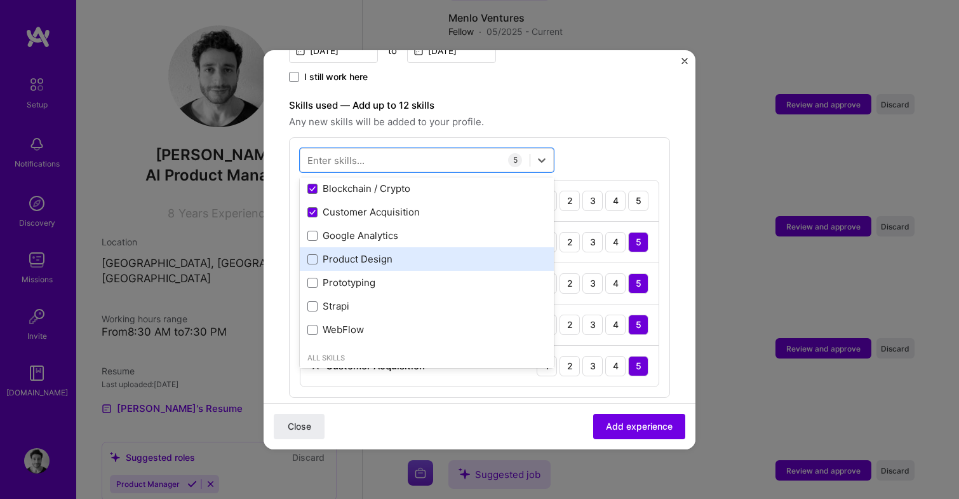
click at [424, 252] on div "Product Design" at bounding box center [426, 258] width 239 height 13
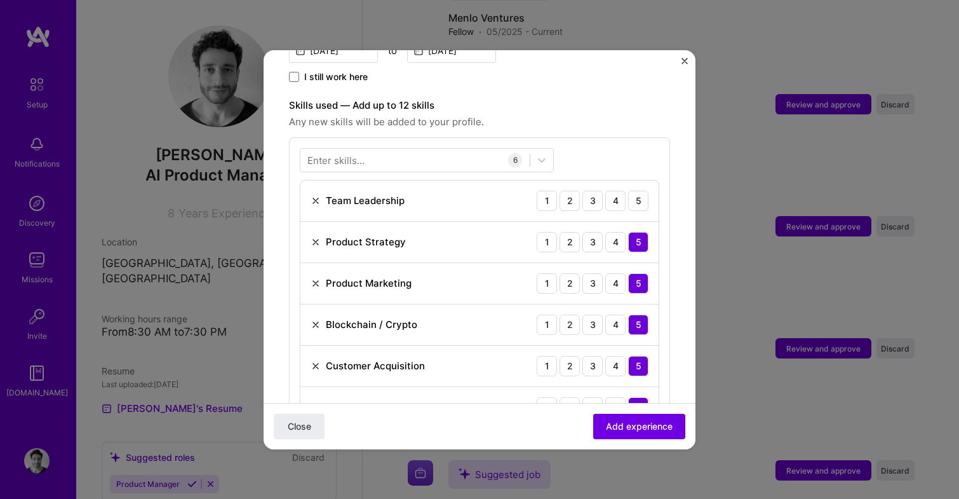
click at [549, 417] on div "Close Add experience" at bounding box center [480, 425] width 432 height 46
click at [655, 418] on button "Add experience" at bounding box center [639, 425] width 92 height 25
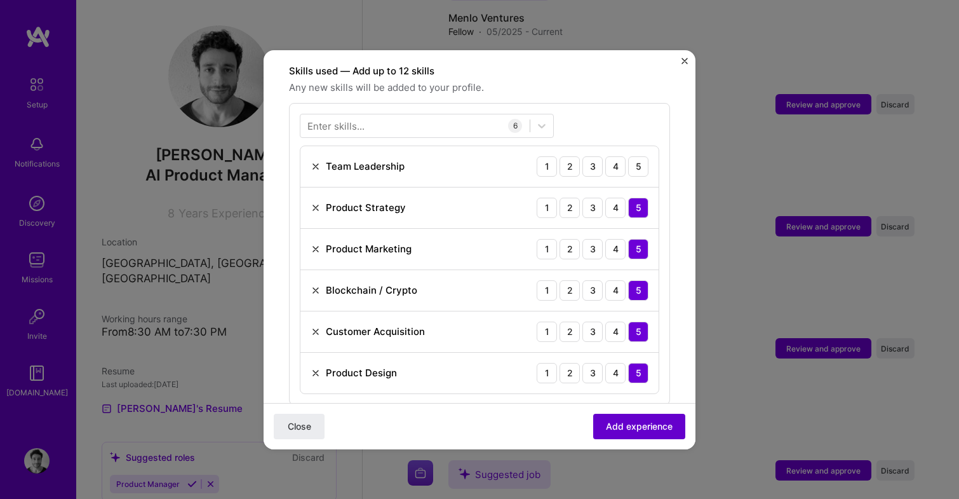
click at [655, 418] on button "Add experience" at bounding box center [639, 425] width 92 height 25
click at [651, 429] on span "Add experience" at bounding box center [639, 425] width 67 height 13
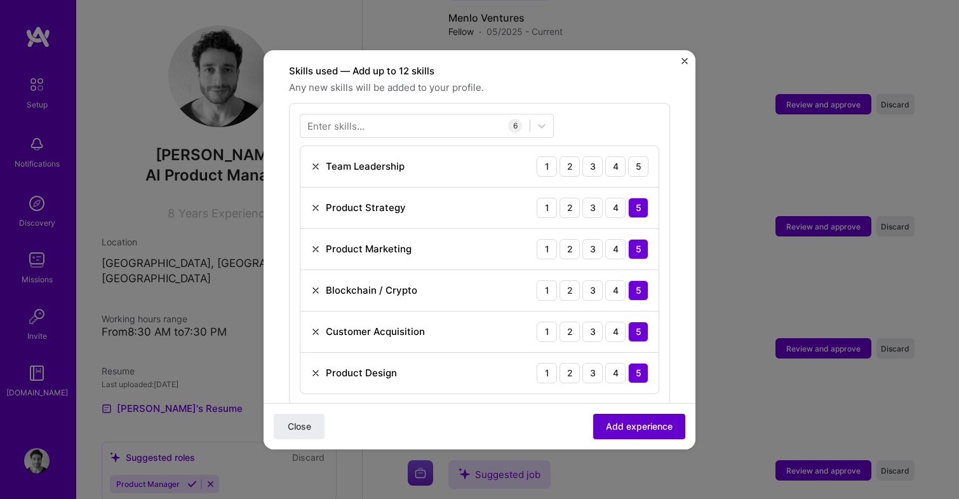
click at [651, 429] on span "Add experience" at bounding box center [639, 425] width 67 height 13
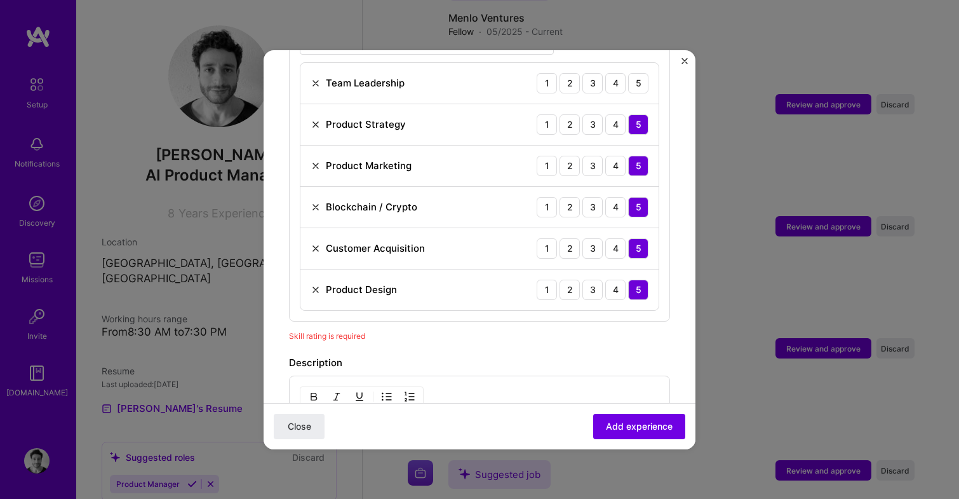
scroll to position [415, 0]
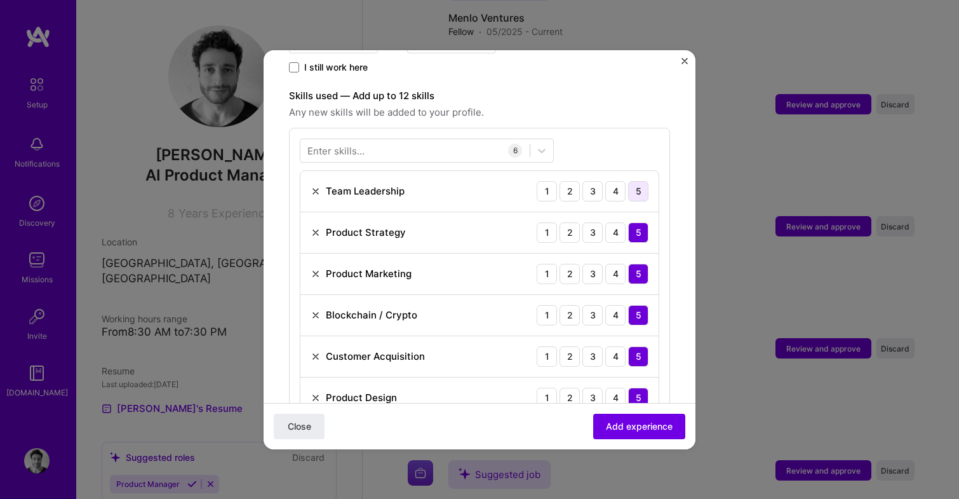
click at [642, 181] on div "5" at bounding box center [638, 191] width 20 height 20
click at [648, 424] on span "Add experience" at bounding box center [639, 425] width 67 height 13
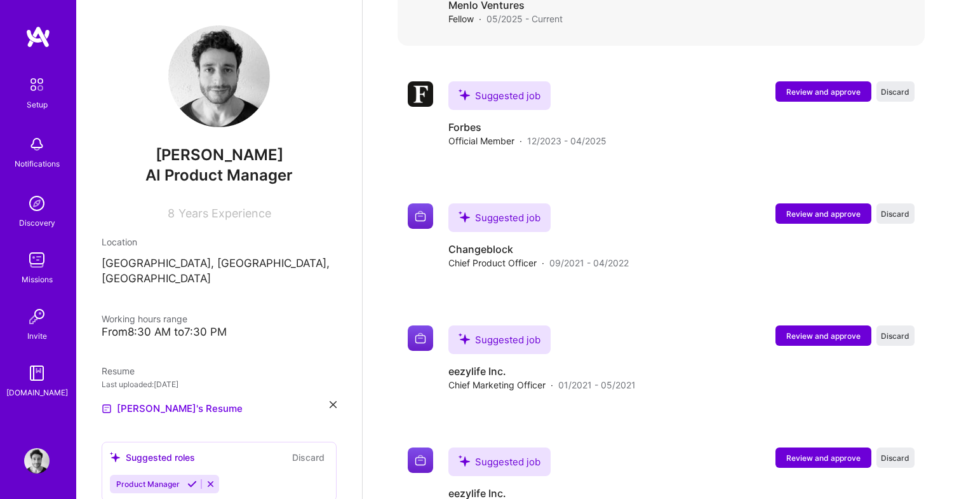
scroll to position [2640, 0]
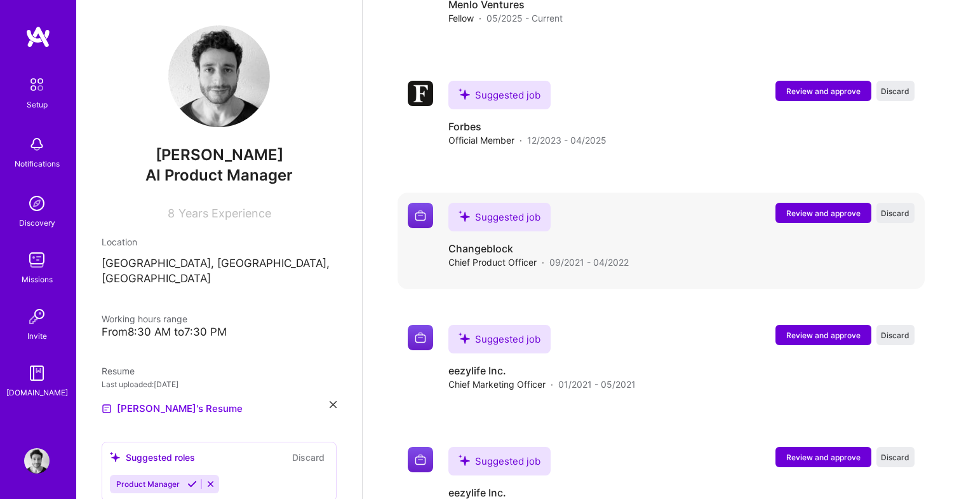
click at [796, 208] on span "Review and approve" at bounding box center [823, 213] width 74 height 11
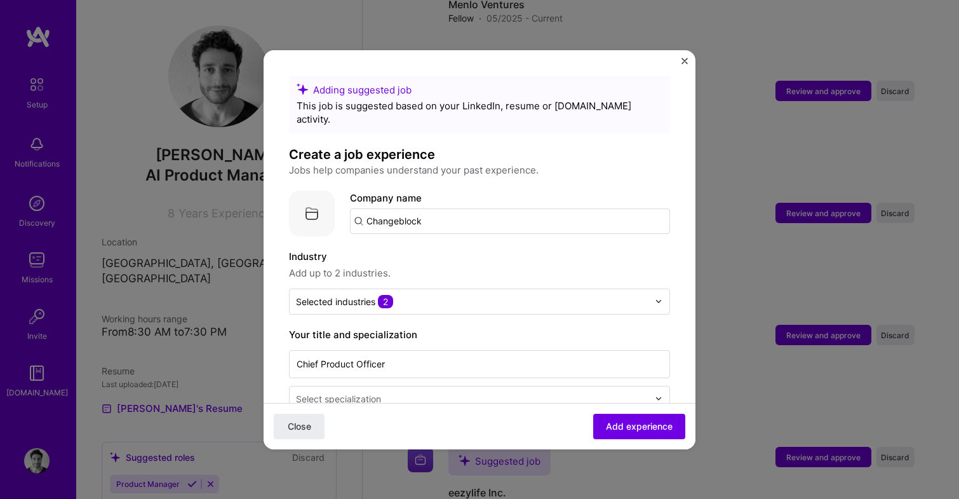
scroll to position [40, 0]
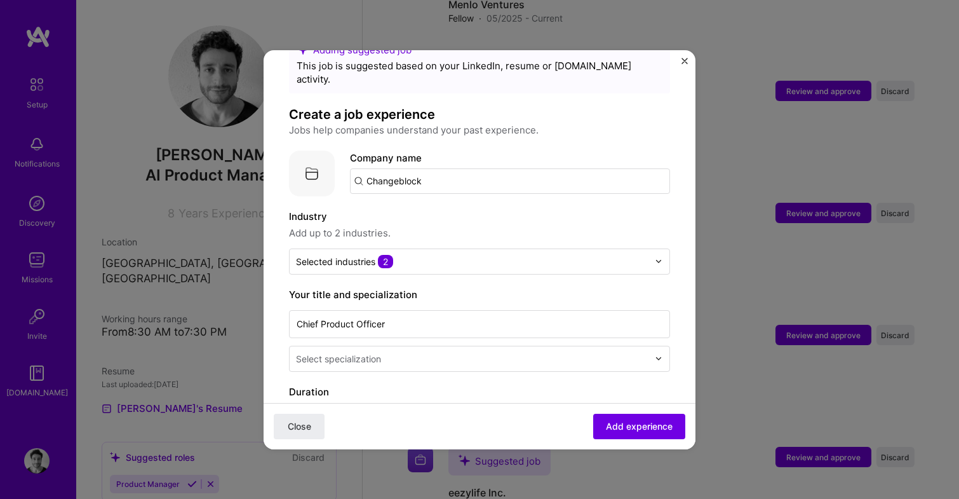
click at [474, 171] on input "Changeblock" at bounding box center [510, 180] width 320 height 25
type input "Changeblock"
click at [453, 205] on div "Changeblock" at bounding box center [456, 216] width 70 height 22
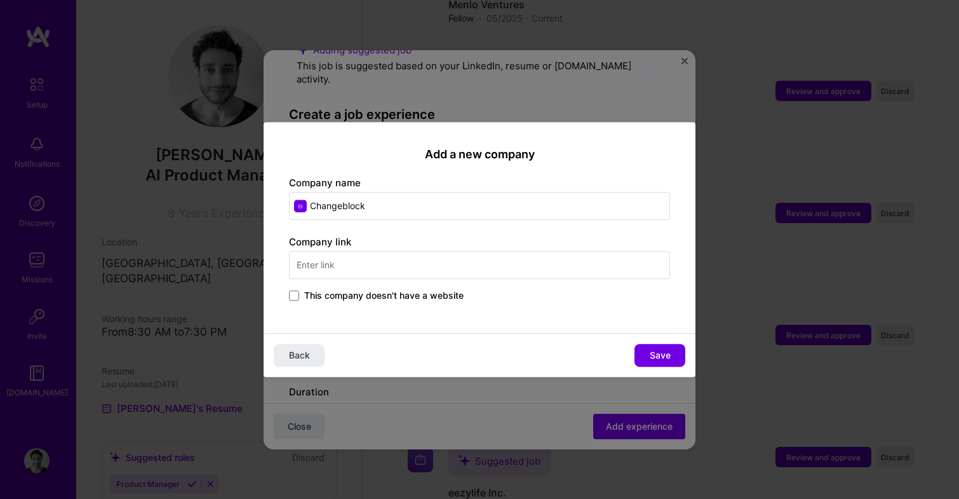
click at [392, 293] on span "This company doesn't have a website" at bounding box center [383, 295] width 159 height 13
click at [0, 0] on input "This company doesn't have a website" at bounding box center [0, 0] width 0 height 0
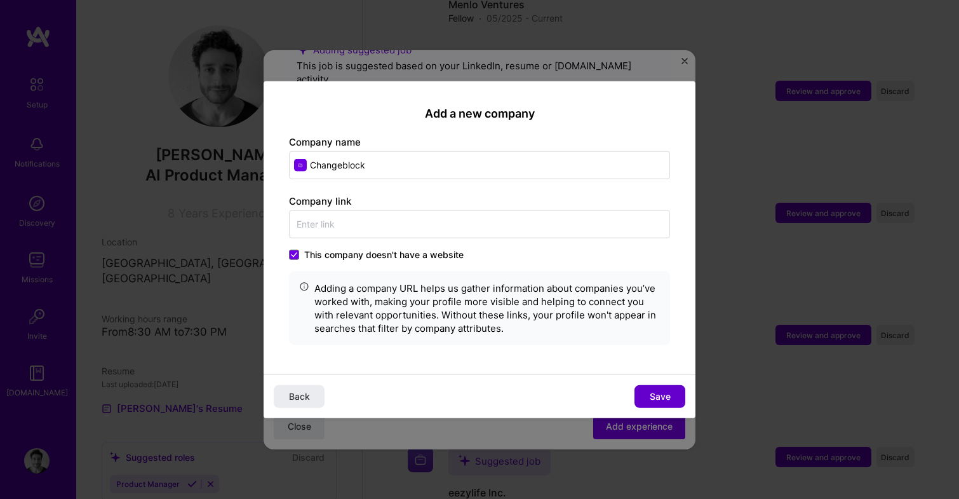
click at [654, 402] on span "Save" at bounding box center [660, 396] width 21 height 13
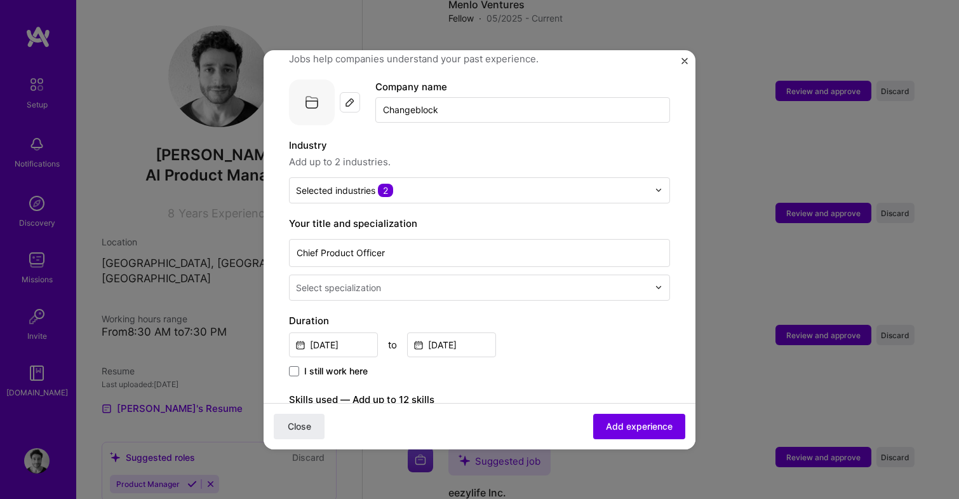
scroll to position [116, 0]
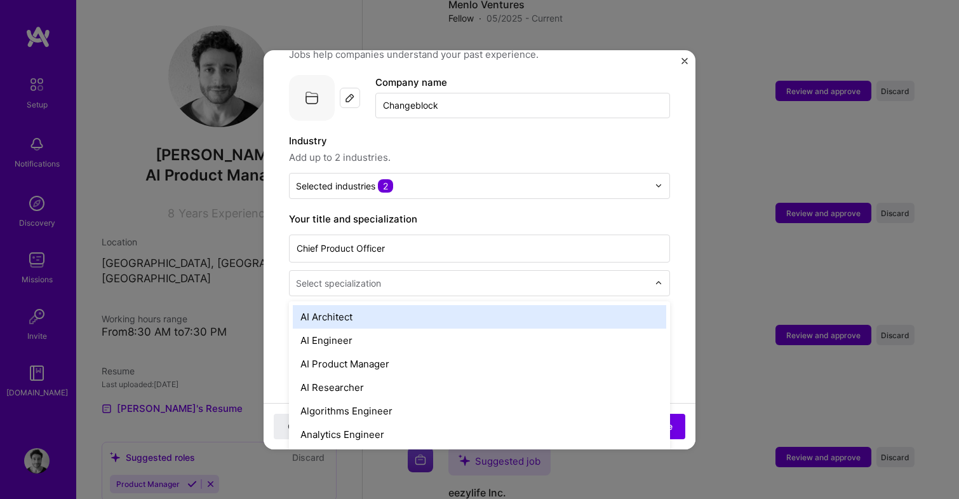
click at [539, 276] on input "text" at bounding box center [473, 282] width 355 height 13
type input "prod"
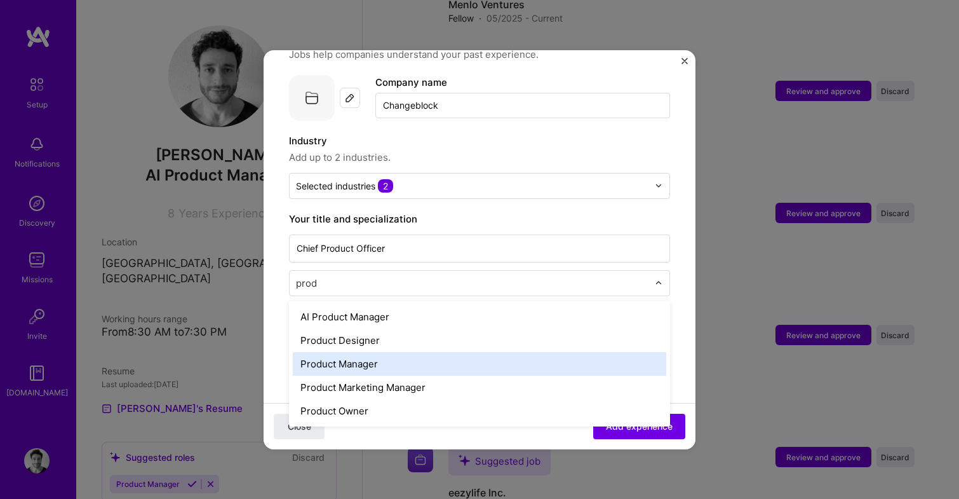
click at [476, 352] on div "Product Manager" at bounding box center [479, 363] width 373 height 23
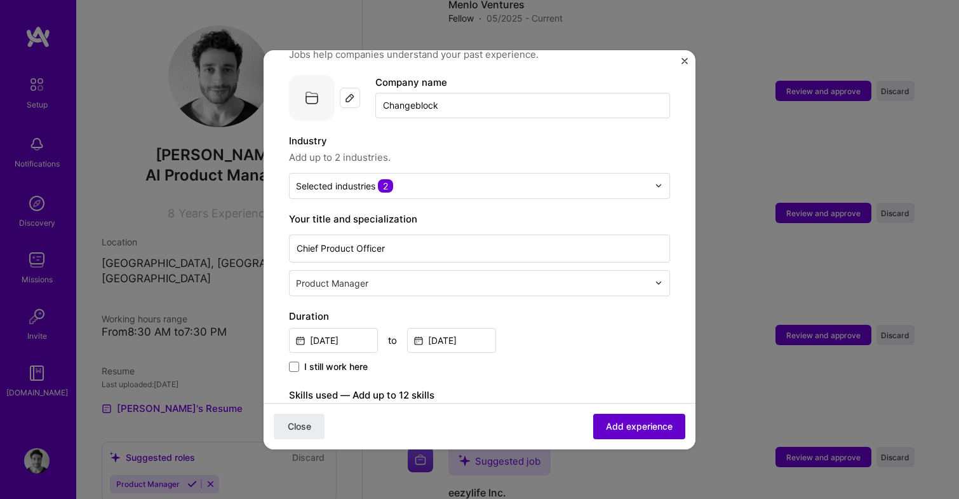
click at [638, 429] on span "Add experience" at bounding box center [639, 425] width 67 height 13
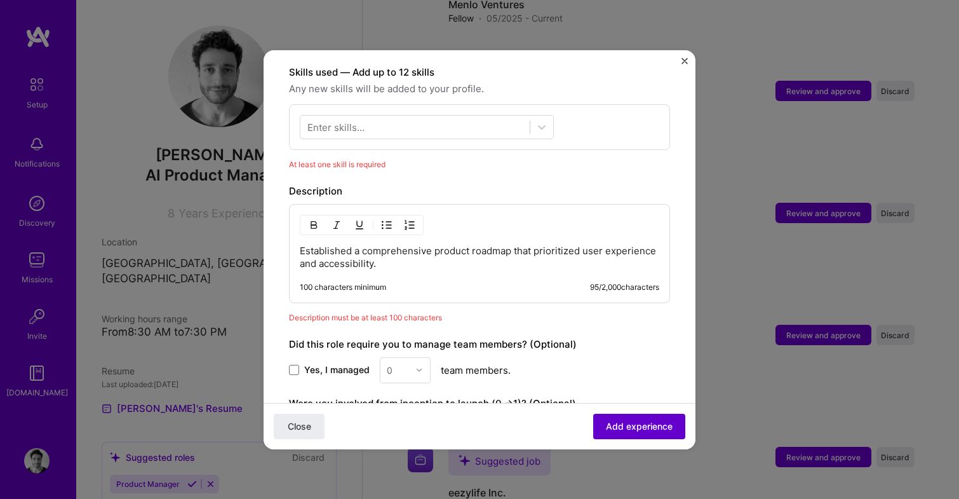
scroll to position [439, 0]
click at [464, 254] on p "Established a comprehensive product roadmap that prioritized user experience an…" at bounding box center [479, 255] width 359 height 25
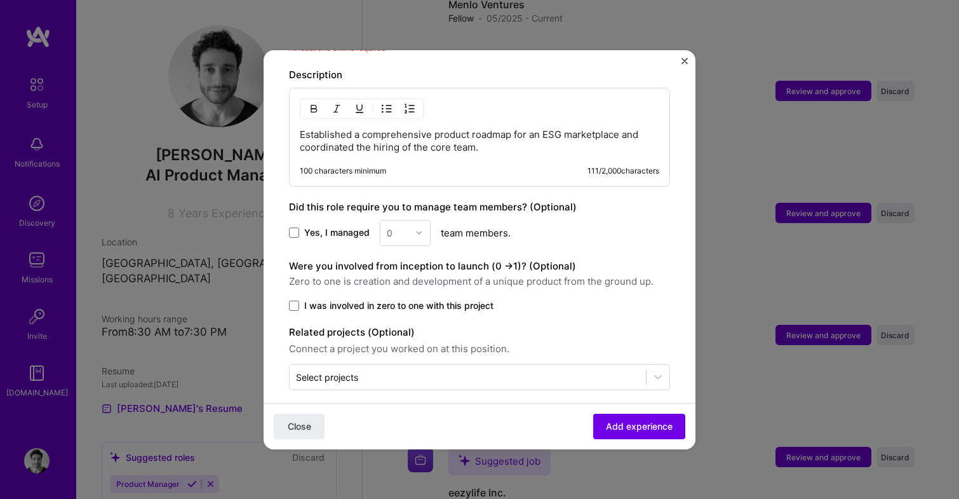
scroll to position [554, 0]
click at [420, 220] on div "0" at bounding box center [405, 233] width 51 height 26
click at [309, 227] on span "Yes, I managed" at bounding box center [336, 233] width 65 height 13
click at [0, 0] on input "Yes, I managed" at bounding box center [0, 0] width 0 height 0
click at [398, 227] on input "text" at bounding box center [398, 233] width 22 height 13
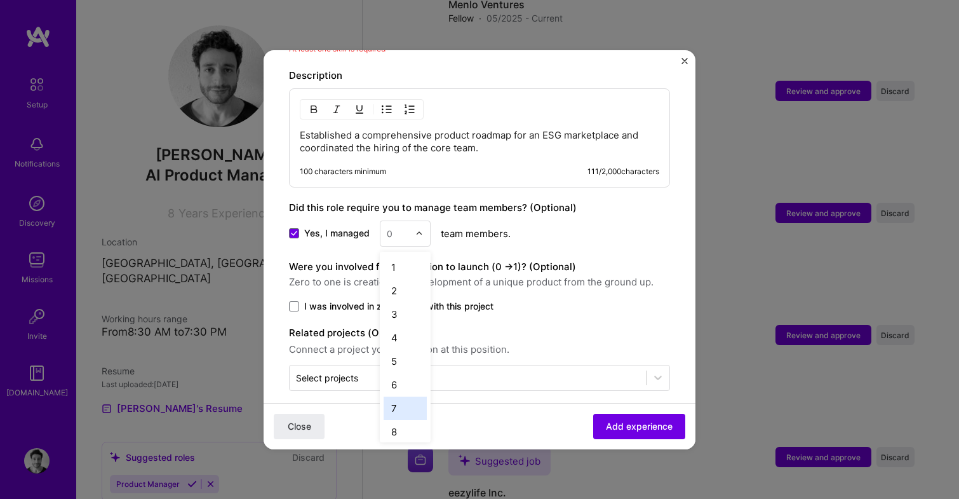
click at [412, 396] on div "7" at bounding box center [405, 407] width 43 height 23
click at [382, 300] on span "I was involved in zero to one with this project" at bounding box center [398, 306] width 189 height 13
click at [0, 0] on input "I was involved in zero to one with this project" at bounding box center [0, 0] width 0 height 0
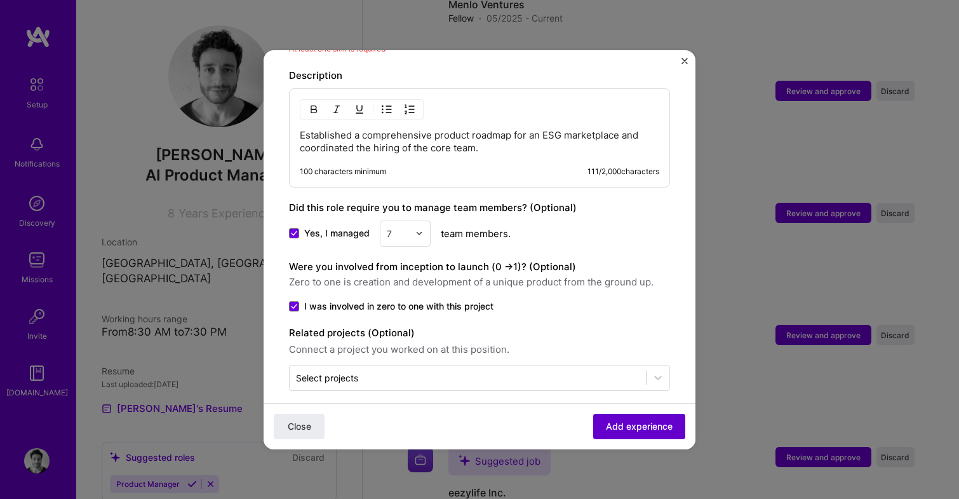
click at [627, 438] on button "Add experience" at bounding box center [639, 425] width 92 height 25
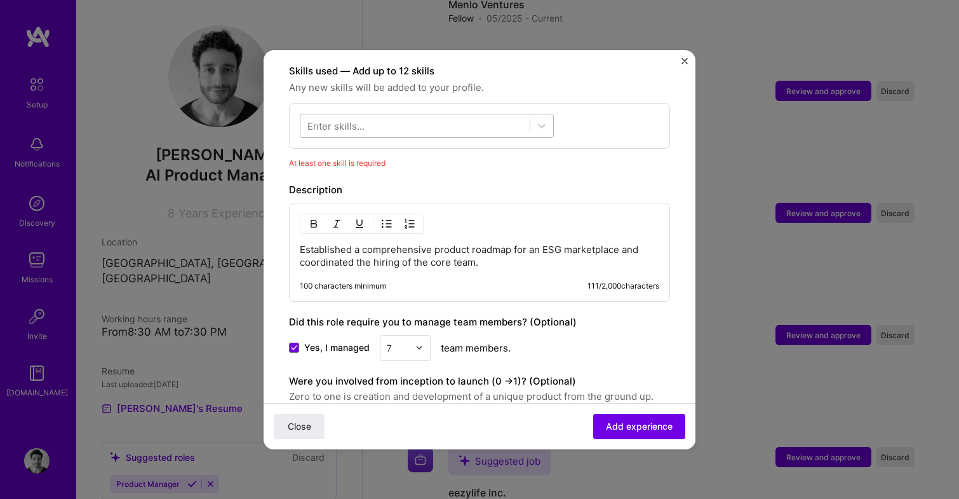
click at [429, 115] on div at bounding box center [414, 125] width 229 height 21
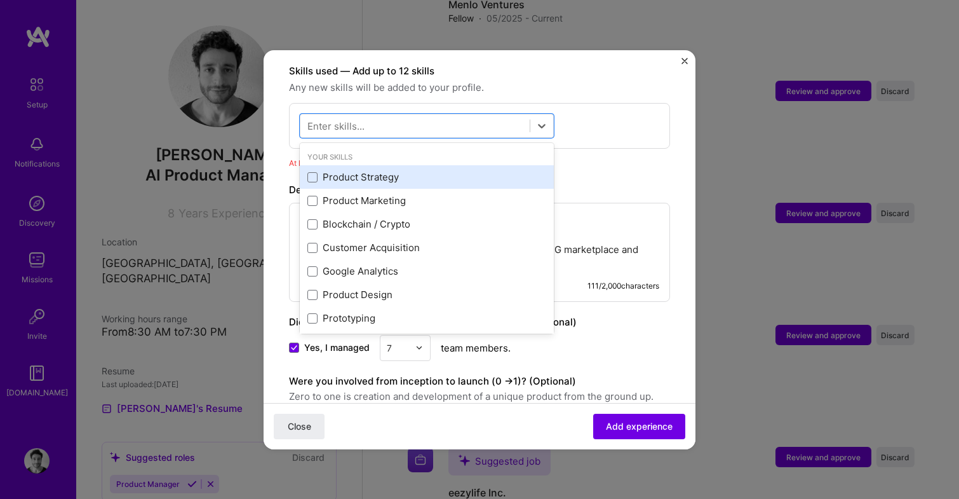
click at [410, 170] on div "Product Strategy" at bounding box center [426, 176] width 239 height 13
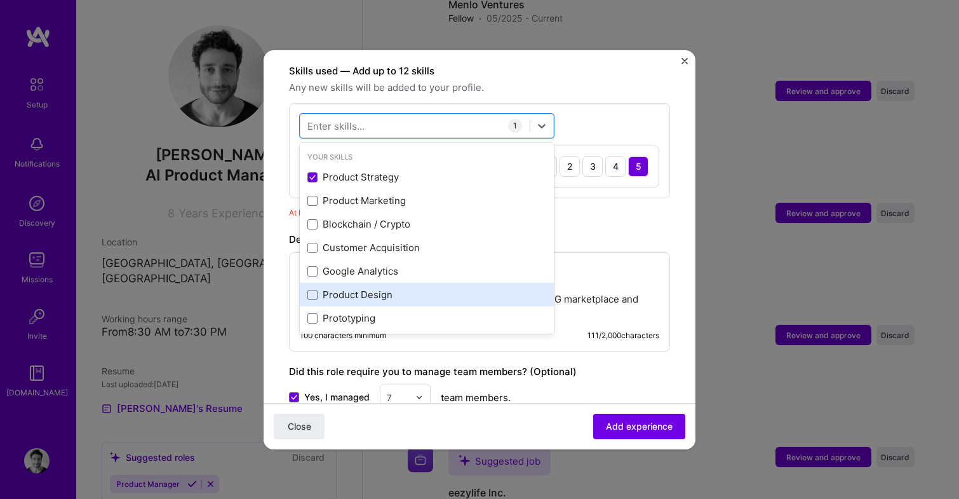
click at [445, 288] on div "Product Design" at bounding box center [426, 294] width 239 height 13
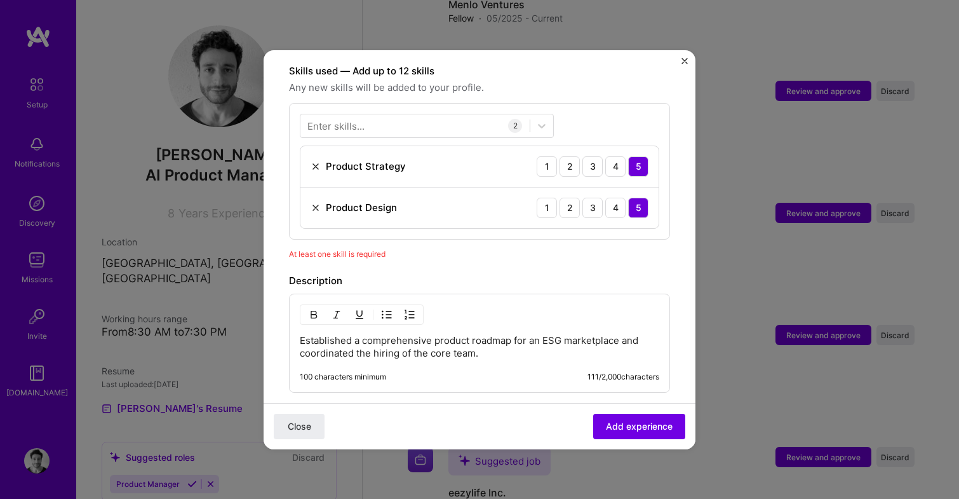
click at [276, 287] on form "Adding suggested job This job is suggested based on your LinkedIn, resume or A.…" at bounding box center [480, 151] width 432 height 1031
click at [640, 424] on span "Add experience" at bounding box center [639, 425] width 67 height 13
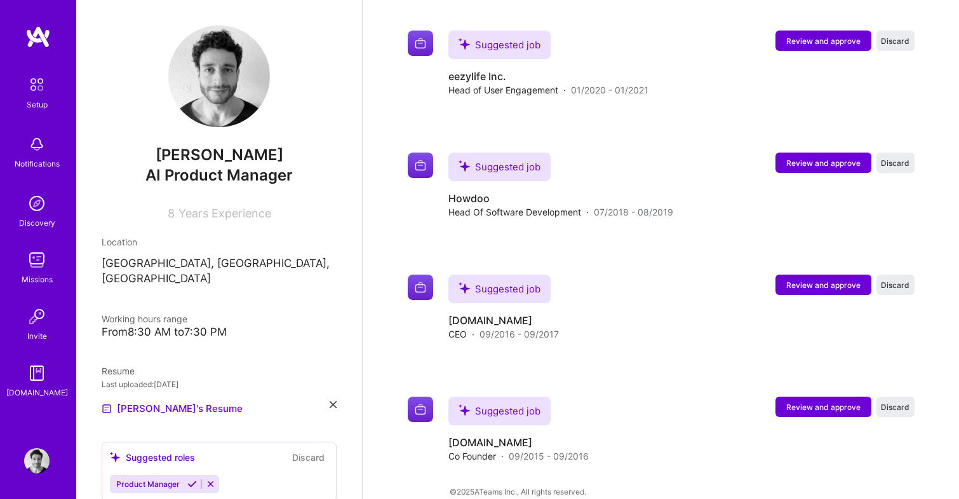
scroll to position [3098, 0]
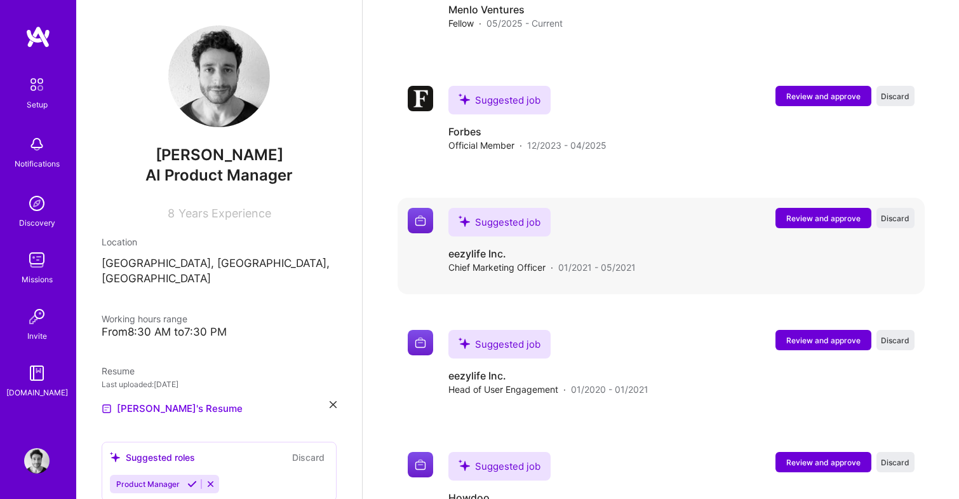
scroll to position [2759, 0]
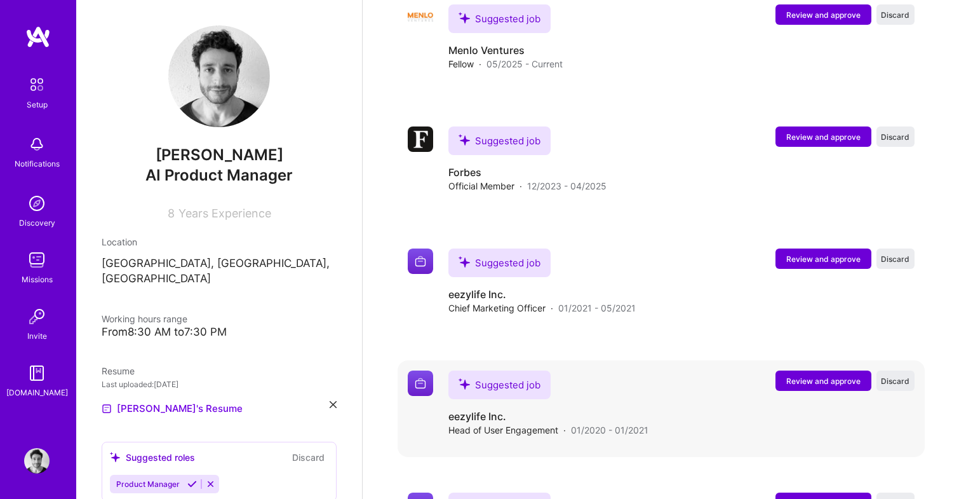
click at [818, 375] on span "Review and approve" at bounding box center [823, 380] width 74 height 11
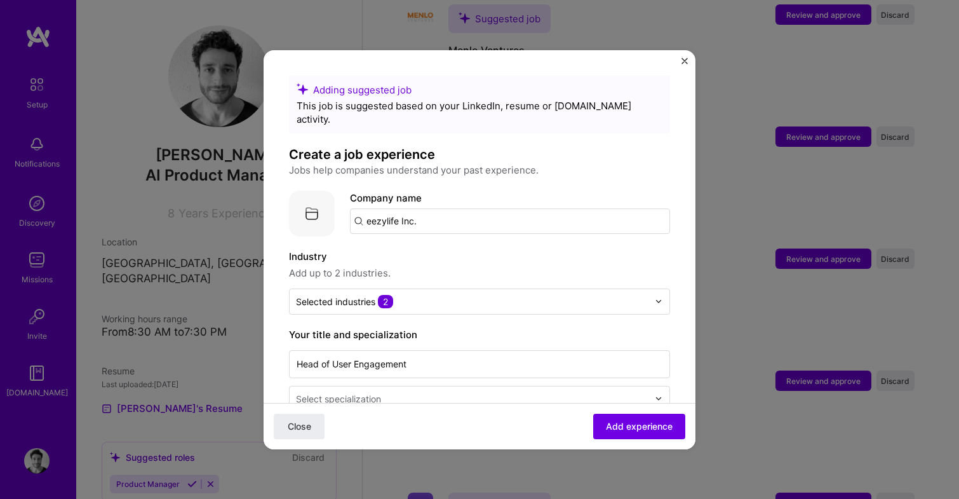
click at [449, 215] on input "eezylife Inc." at bounding box center [510, 220] width 320 height 25
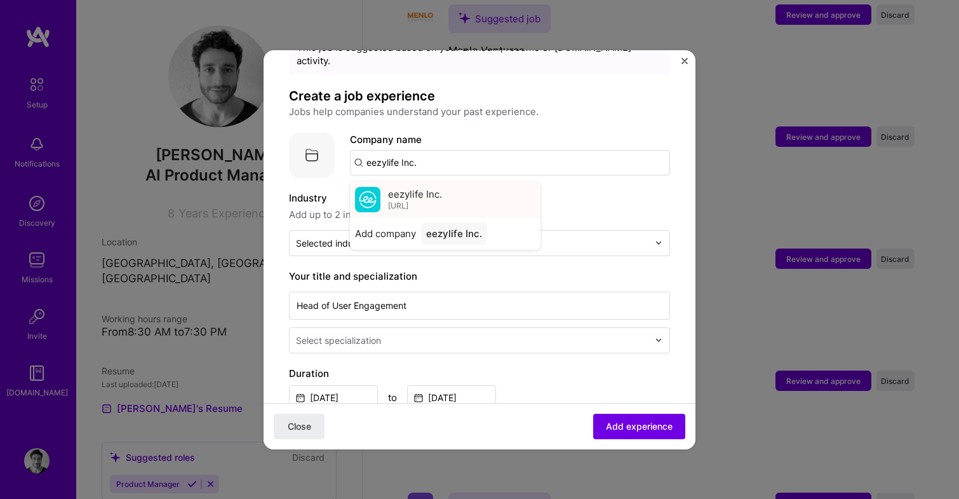
click at [401, 187] on span "eezylife Inc." at bounding box center [415, 193] width 54 height 13
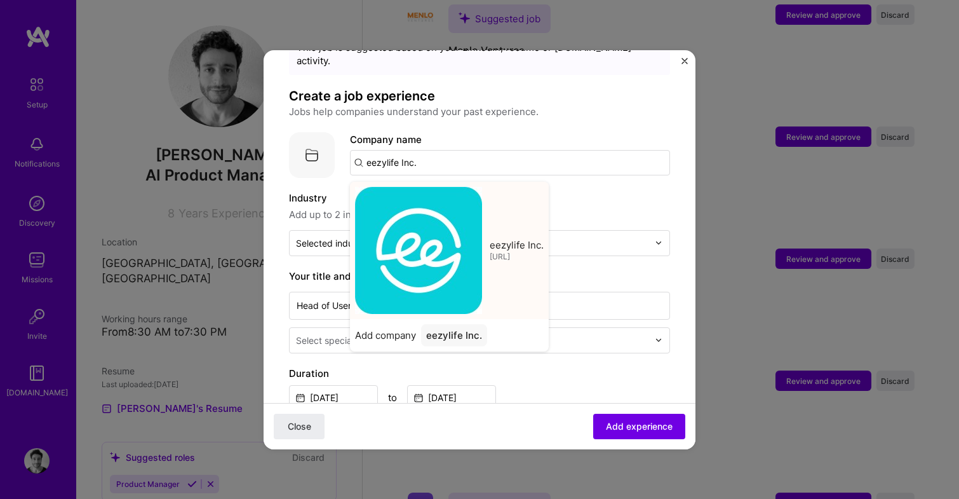
type input "eezylife Inc."
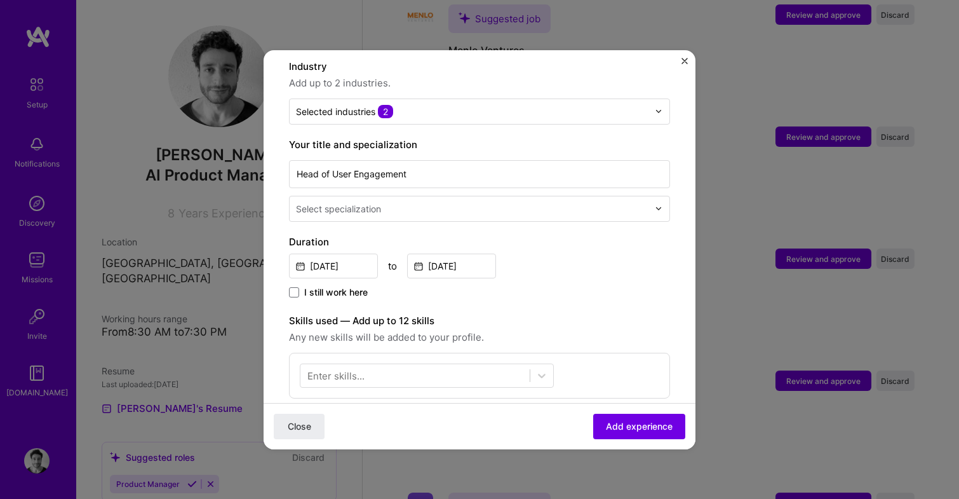
scroll to position [201, 0]
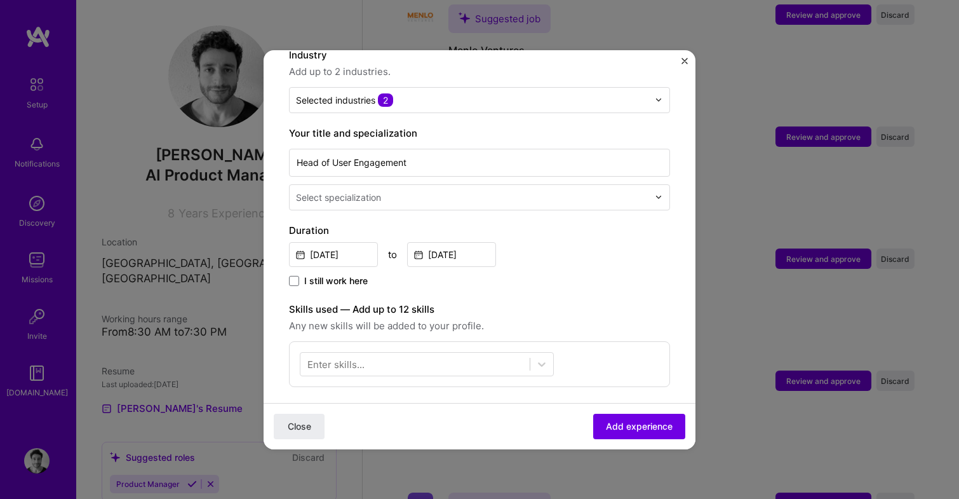
click at [455, 191] on input "text" at bounding box center [473, 197] width 355 height 13
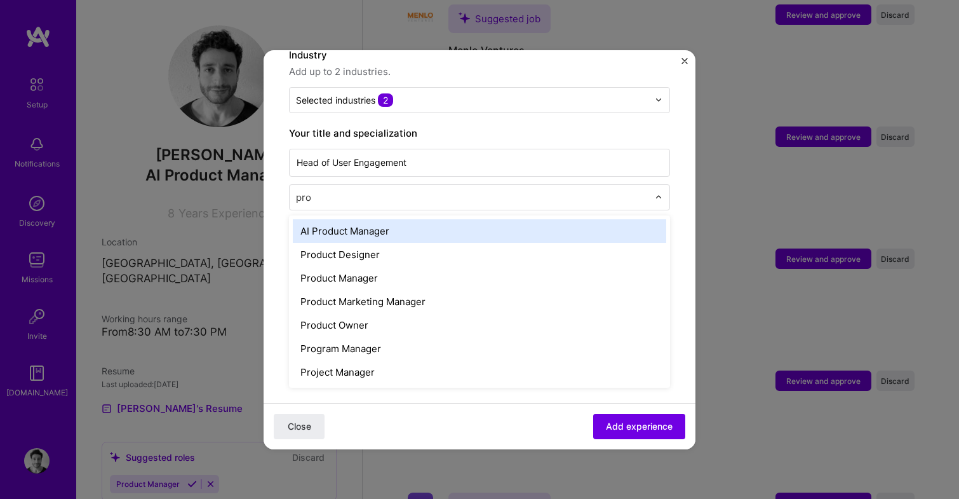
type input "prod"
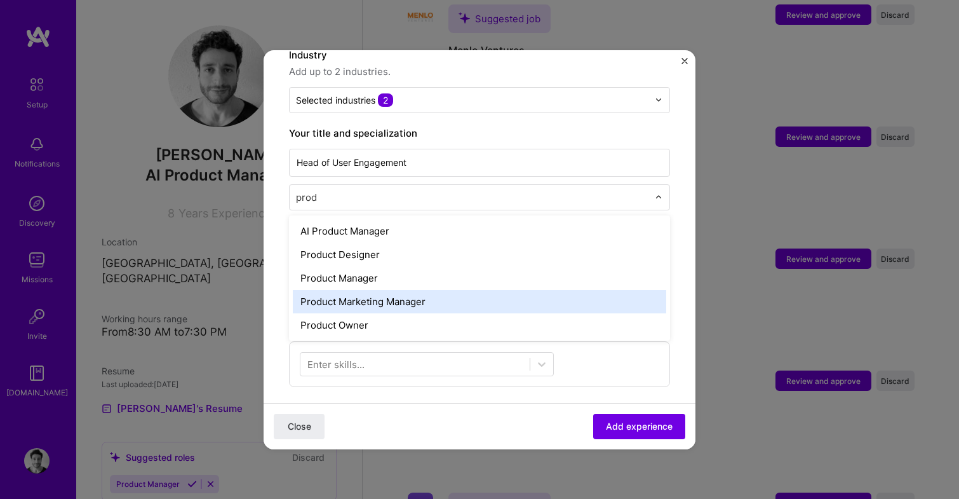
click at [403, 290] on div "Product Marketing Manager" at bounding box center [479, 301] width 373 height 23
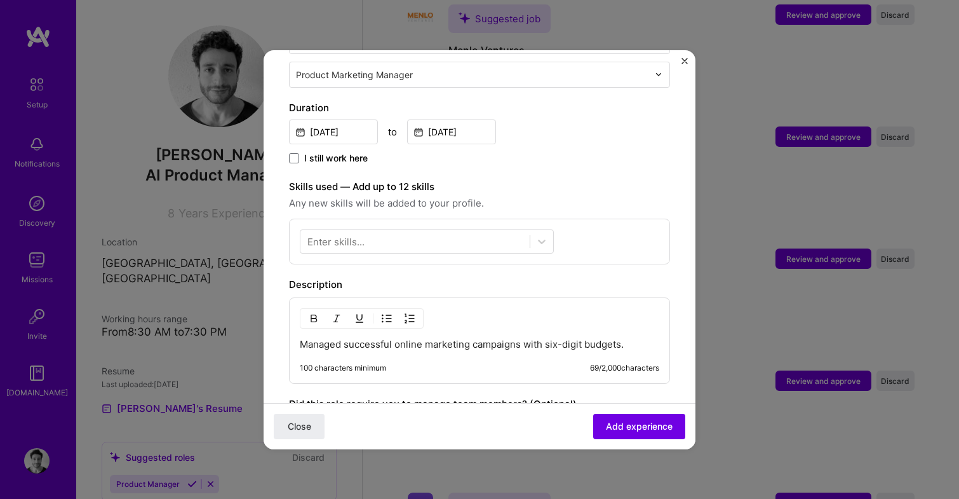
scroll to position [332, 0]
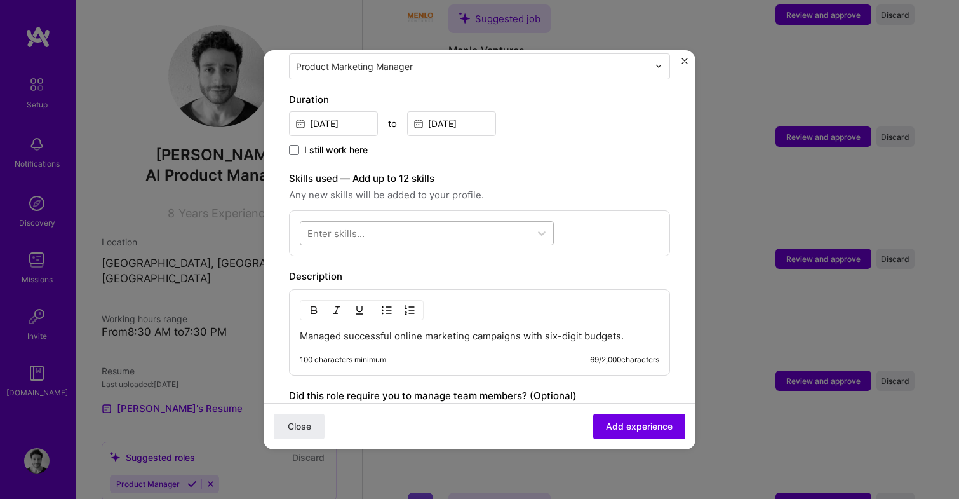
click at [467, 222] on div at bounding box center [414, 232] width 229 height 21
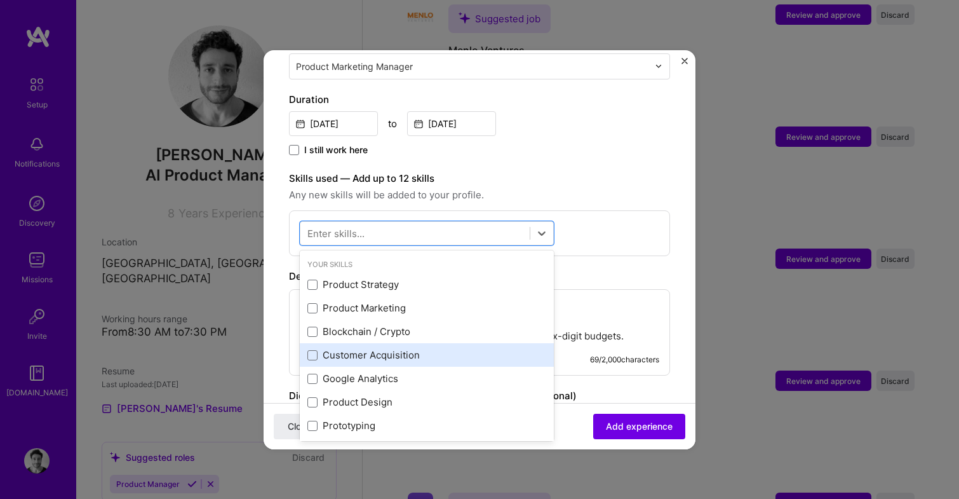
click at [389, 348] on div "Customer Acquisition" at bounding box center [426, 354] width 239 height 13
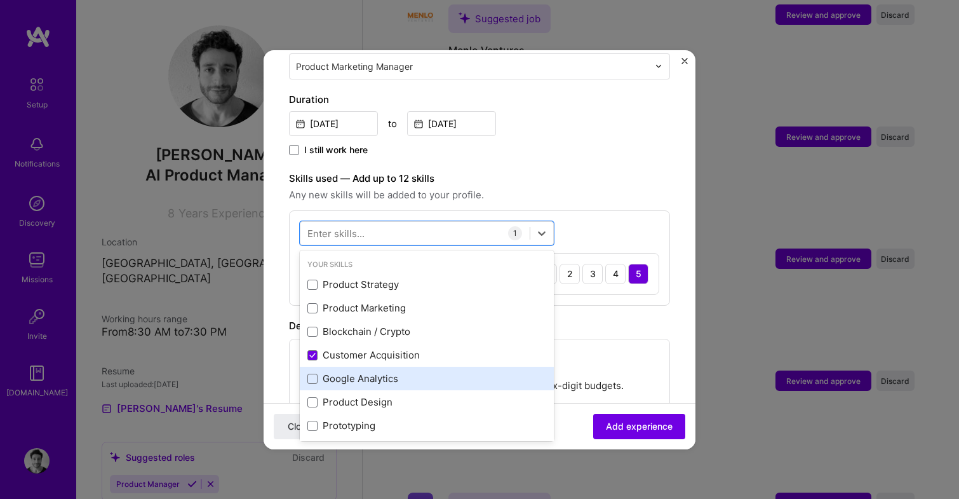
click at [384, 372] on div "Google Analytics" at bounding box center [426, 378] width 239 height 13
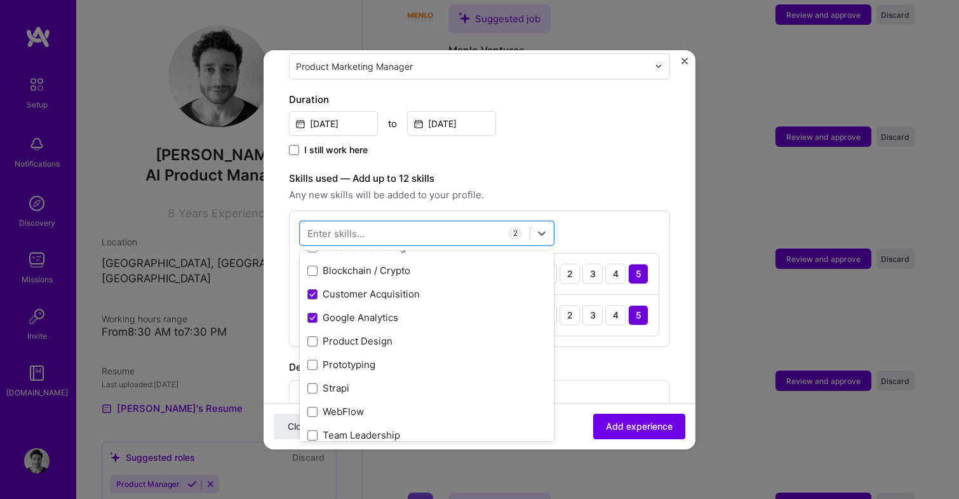
scroll to position [74, 0]
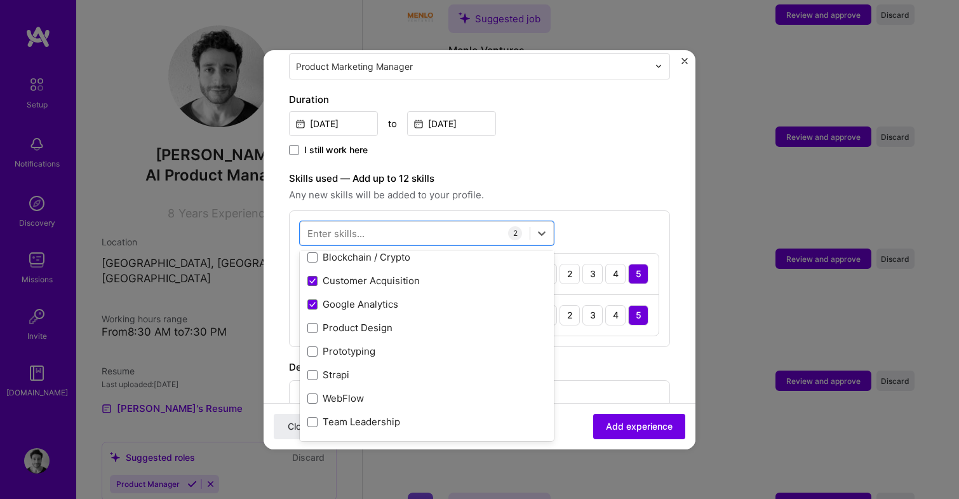
click at [674, 205] on form "Adding suggested job This job is suggested based on your LinkedIn, resume or A.…" at bounding box center [480, 242] width 432 height 998
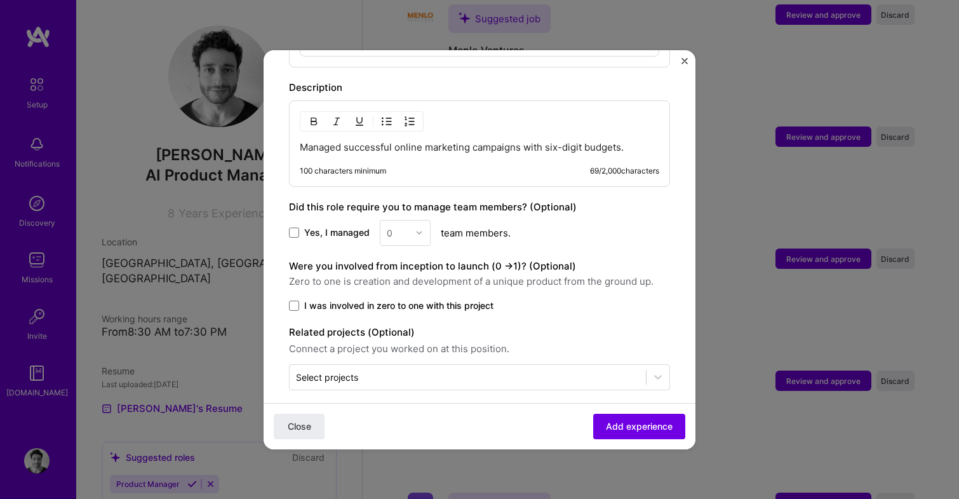
scroll to position [611, 0]
click at [321, 227] on span "Yes, I managed" at bounding box center [336, 233] width 65 height 13
click at [0, 0] on input "Yes, I managed" at bounding box center [0, 0] width 0 height 0
click at [420, 229] on img at bounding box center [419, 233] width 8 height 8
click at [416, 330] on div "4" at bounding box center [405, 337] width 43 height 23
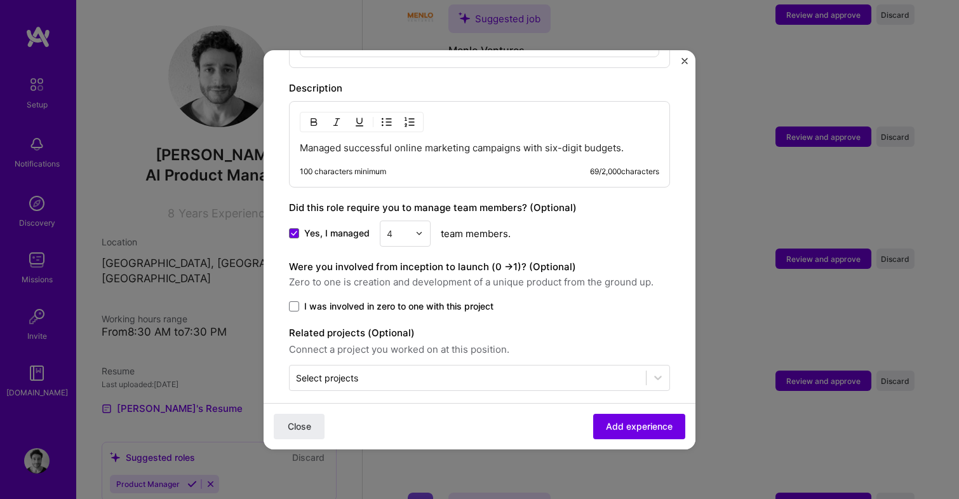
click at [406, 300] on span "I was involved in zero to one with this project" at bounding box center [398, 306] width 189 height 13
click at [0, 0] on input "I was involved in zero to one with this project" at bounding box center [0, 0] width 0 height 0
click at [406, 300] on span "I was involved in zero to one with this project" at bounding box center [398, 306] width 189 height 13
click at [0, 0] on input "I was involved in zero to one with this project" at bounding box center [0, 0] width 0 height 0
click at [629, 428] on span "Add experience" at bounding box center [639, 425] width 67 height 13
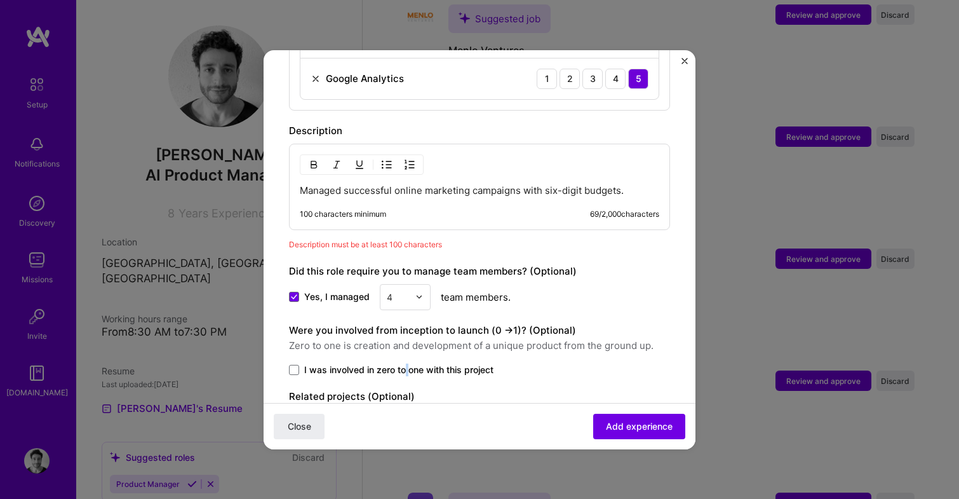
scroll to position [564, 0]
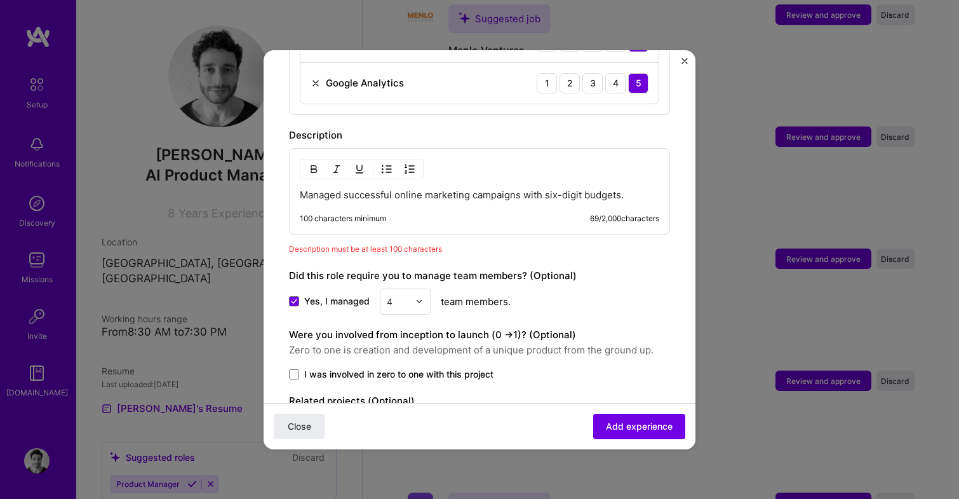
click at [631, 189] on p "Managed successful online marketing campaigns with six-digit budgets." at bounding box center [479, 195] width 359 height 13
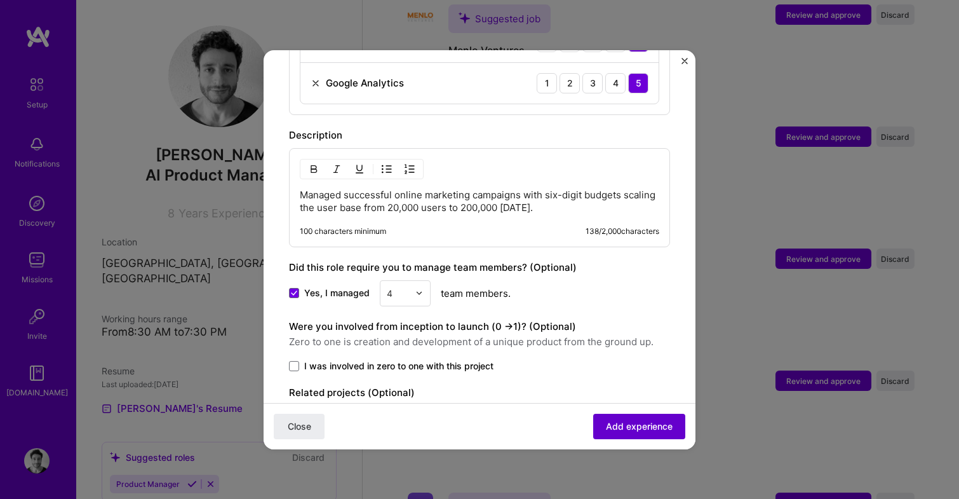
click at [654, 426] on span "Add experience" at bounding box center [639, 425] width 67 height 13
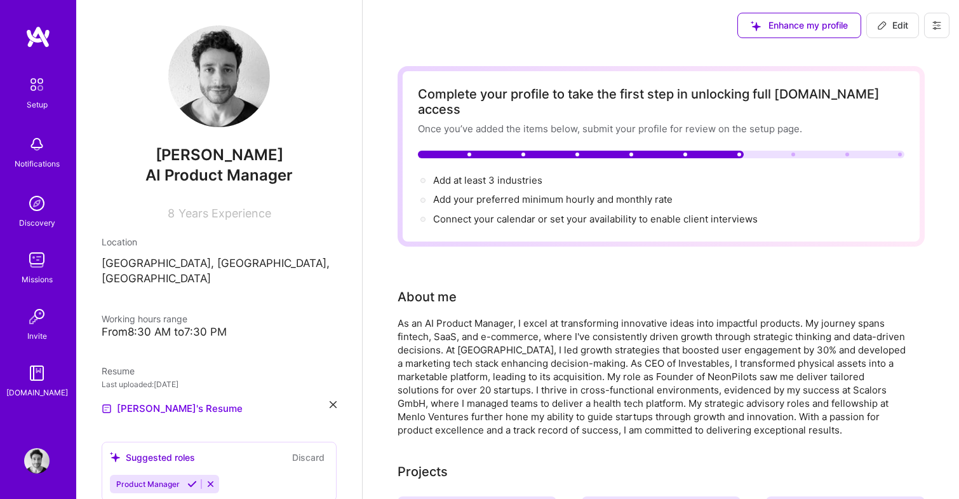
scroll to position [0, 0]
click at [798, 23] on div "Enhance my profile" at bounding box center [799, 25] width 124 height 25
click at [767, 19] on div "Enhance my profile" at bounding box center [799, 25] width 124 height 25
click at [772, 29] on div "Enhance my profile" at bounding box center [799, 25] width 124 height 25
click at [519, 174] on span "Add at least 3 industries →" at bounding box center [493, 180] width 121 height 12
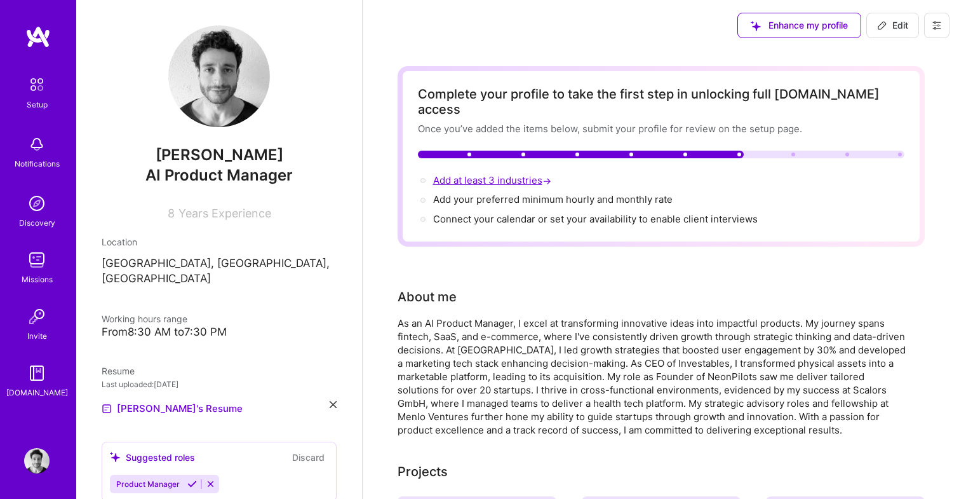
select select "US"
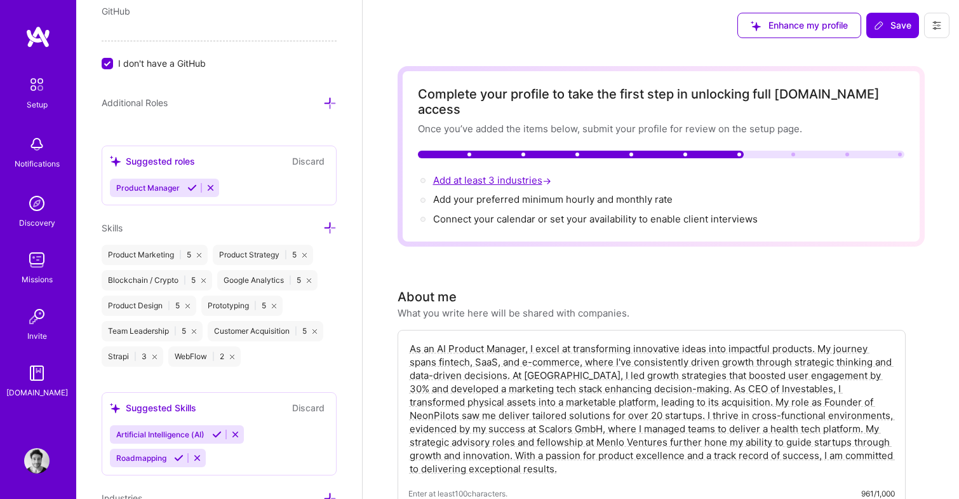
scroll to position [969, 0]
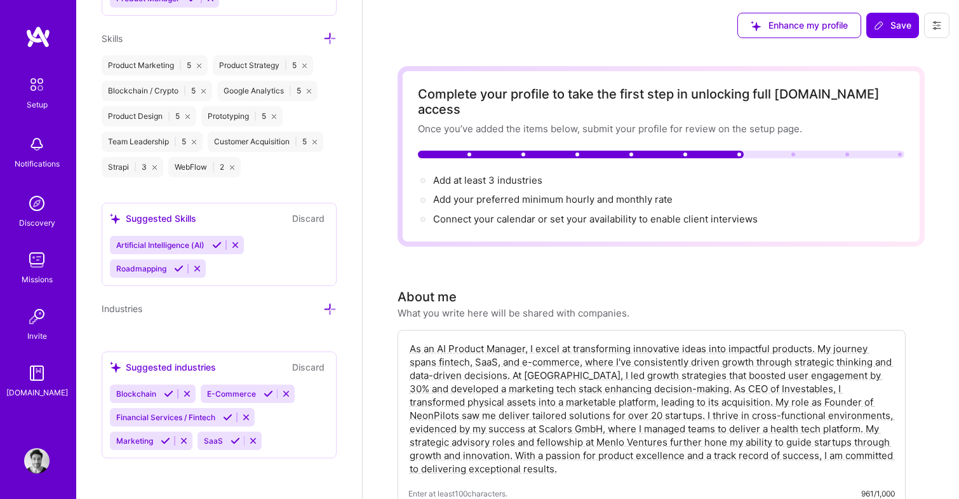
click at [231, 270] on div "Artificial Intelligence (AI) Roadmapping" at bounding box center [219, 257] width 218 height 42
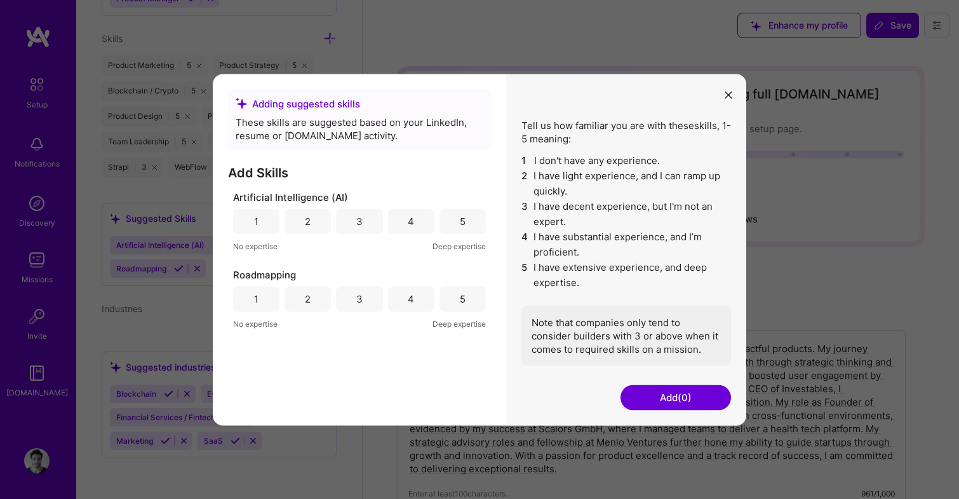
click at [404, 222] on div "4" at bounding box center [411, 220] width 46 height 25
click at [455, 298] on div "5" at bounding box center [462, 298] width 46 height 25
click at [667, 402] on button "Add (2)" at bounding box center [675, 396] width 111 height 25
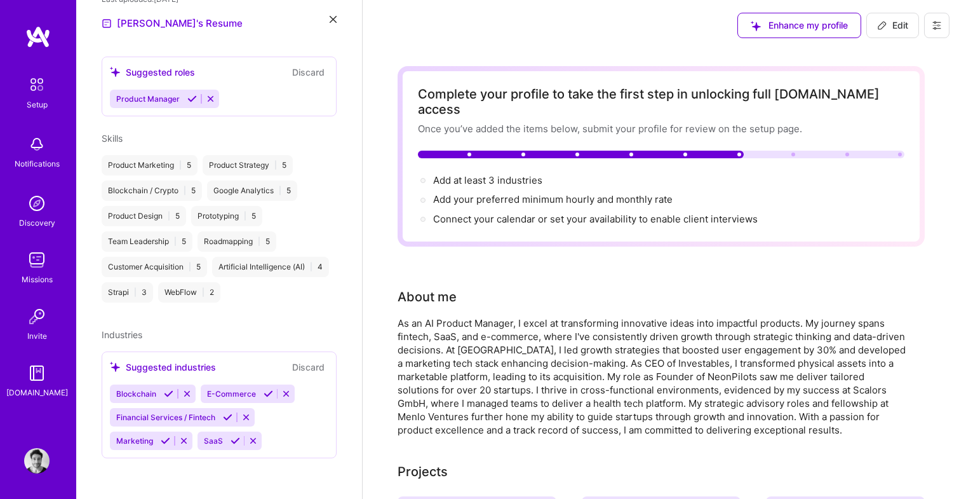
scroll to position [373, 0]
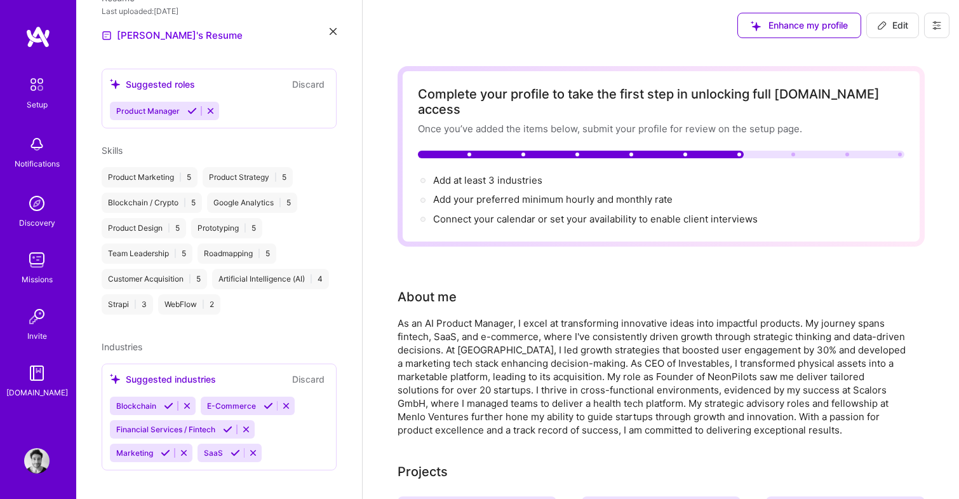
click at [248, 167] on div "Product Strategy | 5" at bounding box center [248, 177] width 90 height 20
click at [271, 167] on div "Product Strategy | 5" at bounding box center [248, 177] width 90 height 20
click at [255, 167] on div "Product Strategy | 5" at bounding box center [248, 177] width 90 height 20
click at [255, 102] on div "Product Manager" at bounding box center [219, 111] width 218 height 18
click at [260, 167] on div "Product Strategy | 5" at bounding box center [248, 177] width 90 height 20
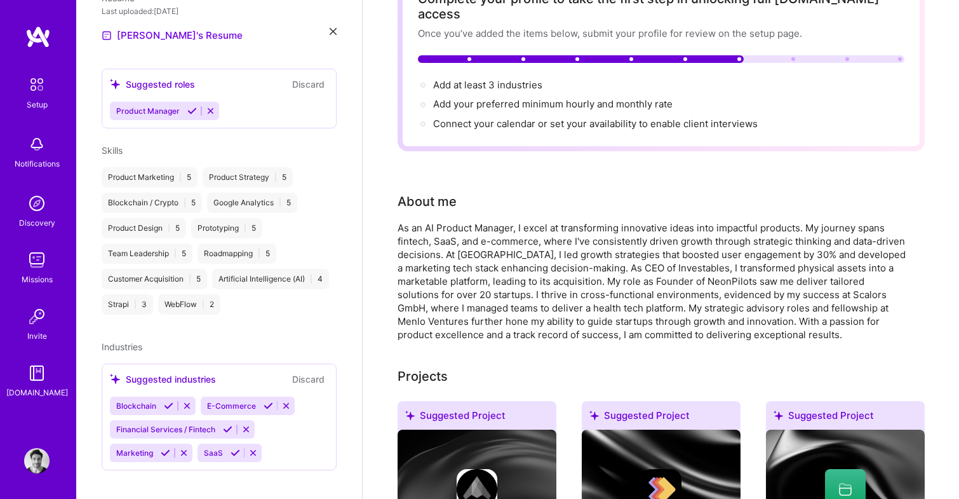
scroll to position [106, 0]
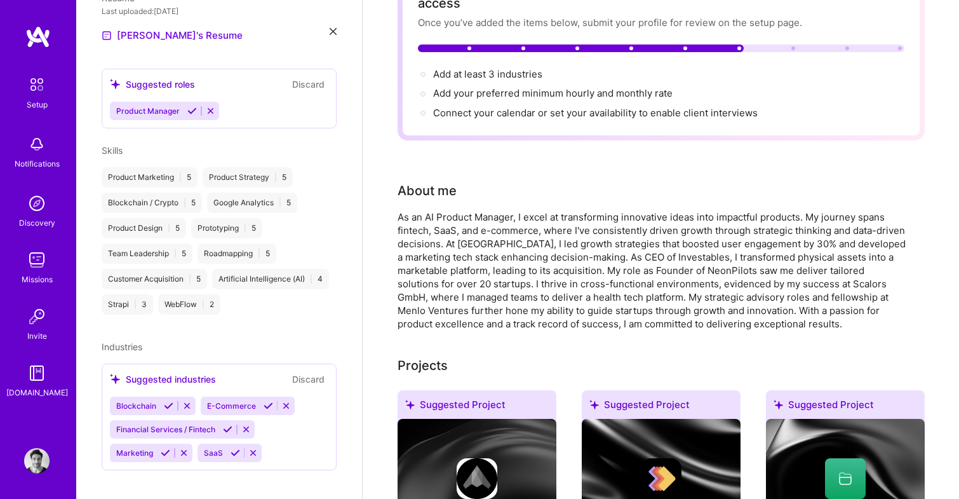
click at [295, 419] on div "Blockchain E-Commerce Financial Services / Fintech Marketing SaaS" at bounding box center [219, 428] width 218 height 65
click at [302, 474] on div "Dmytro Lokshyn AI Product Manager 8 Years Experience Location Warsaw, Masovian …" at bounding box center [219, 249] width 286 height 499
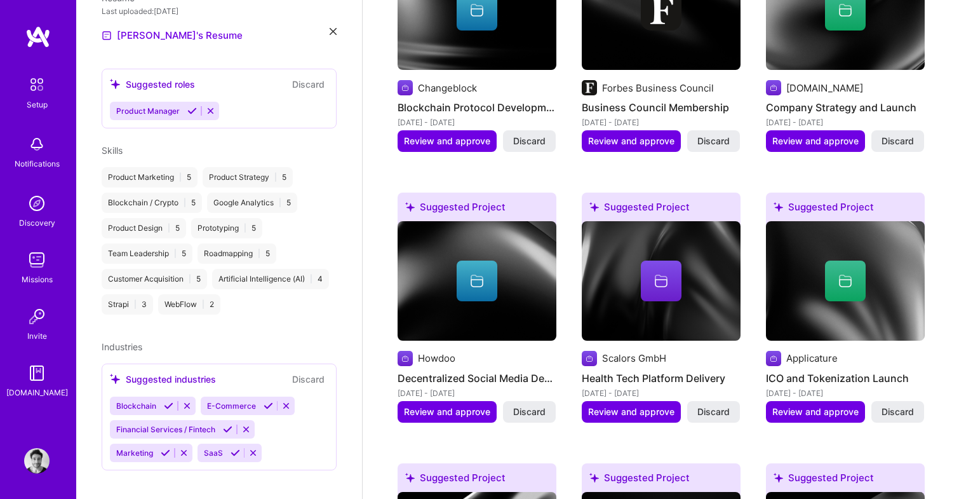
scroll to position [1278, 0]
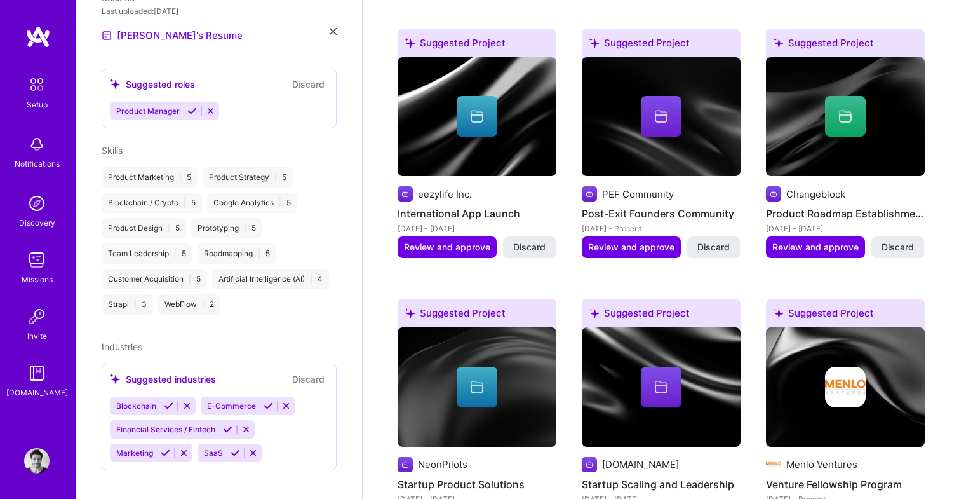
click at [285, 444] on div "Blockchain E-Commerce Financial Services / Fintech Marketing SaaS" at bounding box center [219, 428] width 218 height 65
click at [282, 432] on div "Blockchain E-Commerce Financial Services / Fintech Marketing SaaS" at bounding box center [219, 428] width 218 height 65
click at [278, 417] on div "Blockchain E-Commerce Financial Services / Fintech Marketing SaaS" at bounding box center [219, 428] width 218 height 65
click at [250, 401] on span "E-Commerce" at bounding box center [231, 406] width 49 height 10
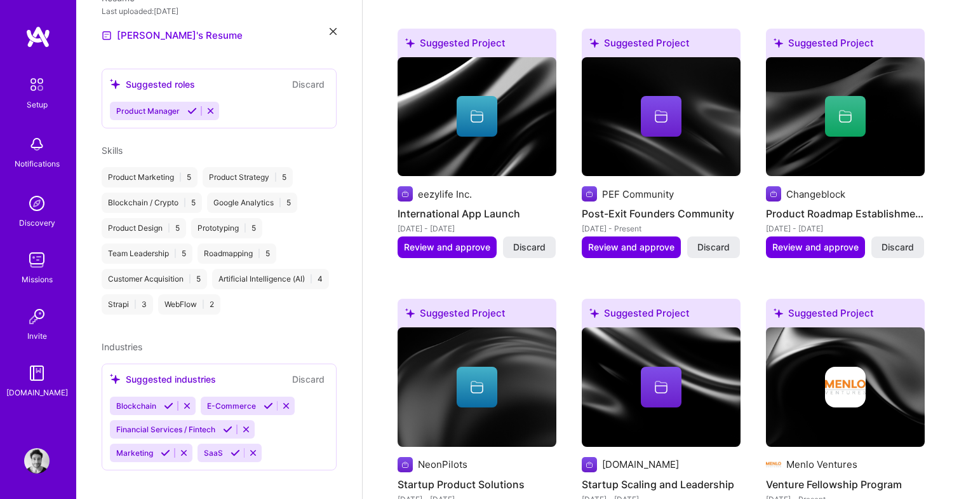
click at [265, 401] on icon at bounding box center [269, 406] width 10 height 10
click at [231, 396] on div "Blockchain Financial Services / Fintech Marketing SaaS" at bounding box center [219, 428] width 218 height 65
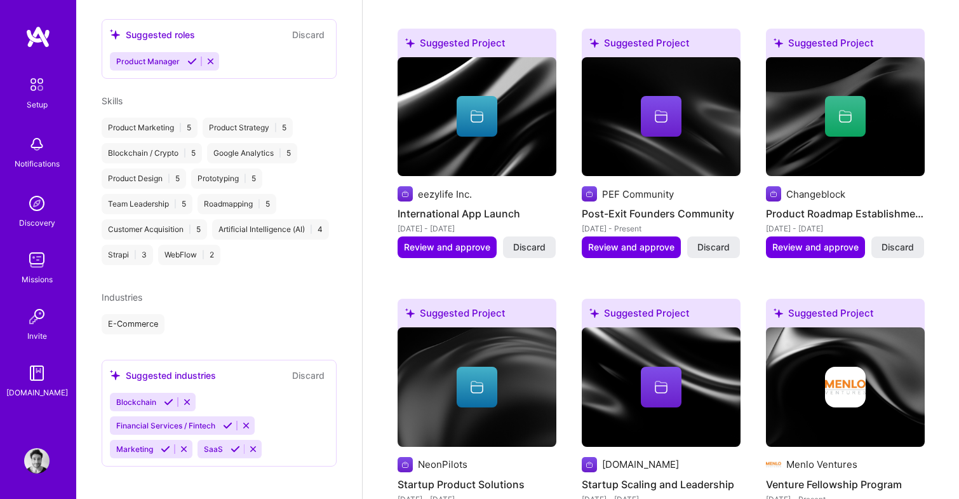
scroll to position [419, 0]
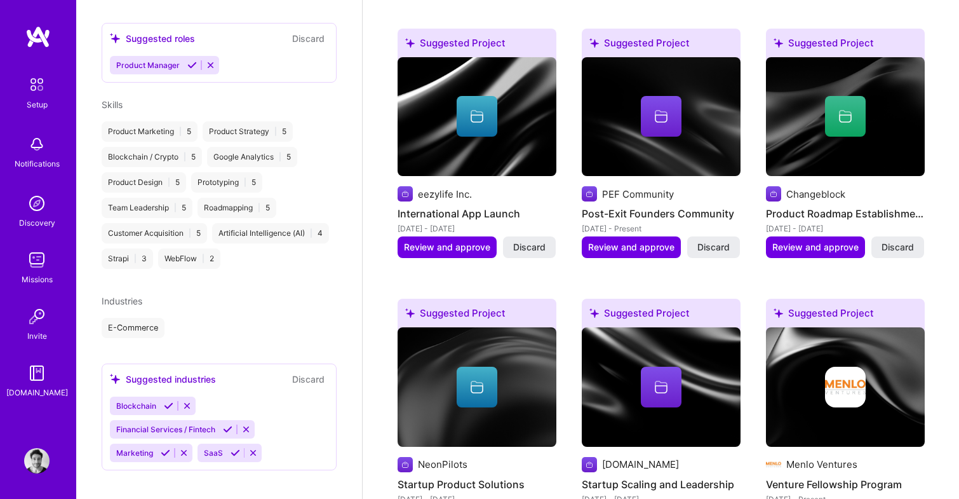
click at [141, 318] on div "E-Commerce" at bounding box center [133, 328] width 63 height 20
drag, startPoint x: 112, startPoint y: 316, endPoint x: 168, endPoint y: 316, distance: 56.5
click at [168, 318] on div "E-Commerce" at bounding box center [219, 328] width 235 height 20
click at [181, 318] on div "E-Commerce" at bounding box center [219, 328] width 235 height 20
click at [222, 396] on div "Blockchain Financial Services / Fintech Marketing SaaS" at bounding box center [219, 428] width 218 height 65
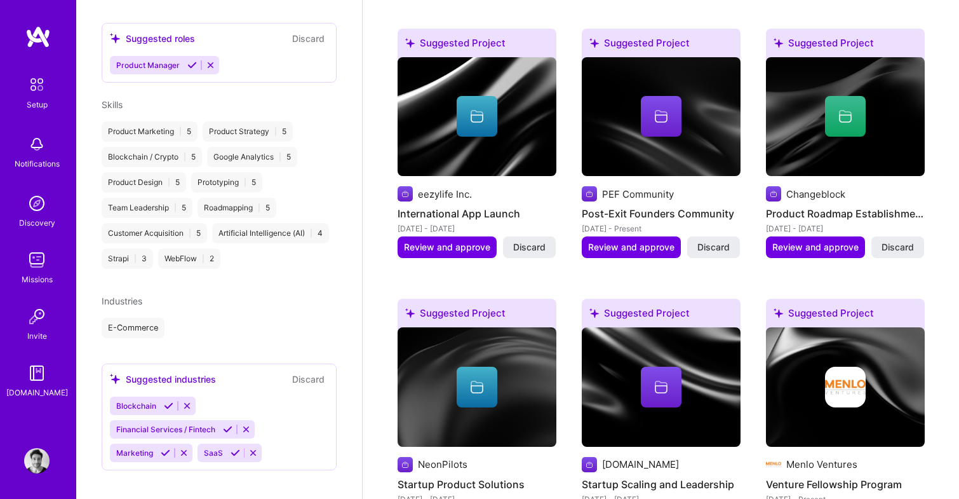
click at [149, 401] on span "Blockchain" at bounding box center [136, 406] width 40 height 10
click at [167, 401] on icon at bounding box center [169, 406] width 10 height 10
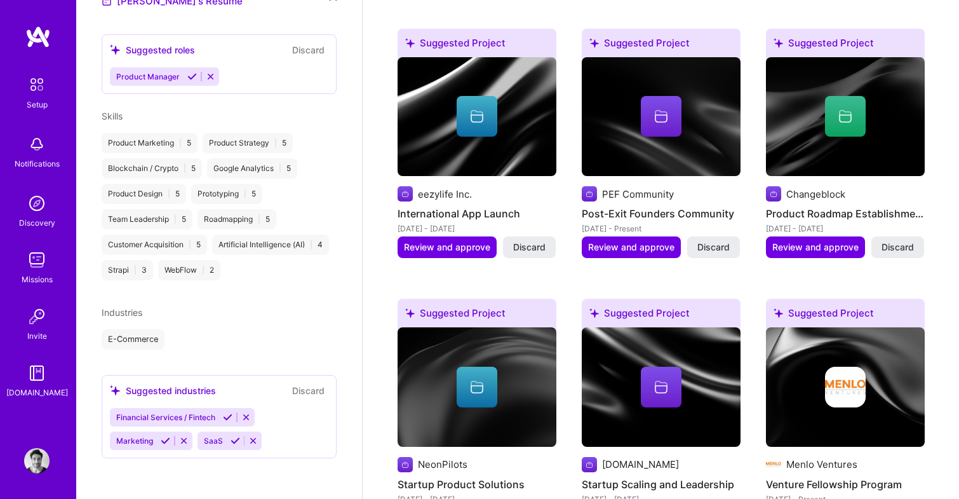
scroll to position [395, 0]
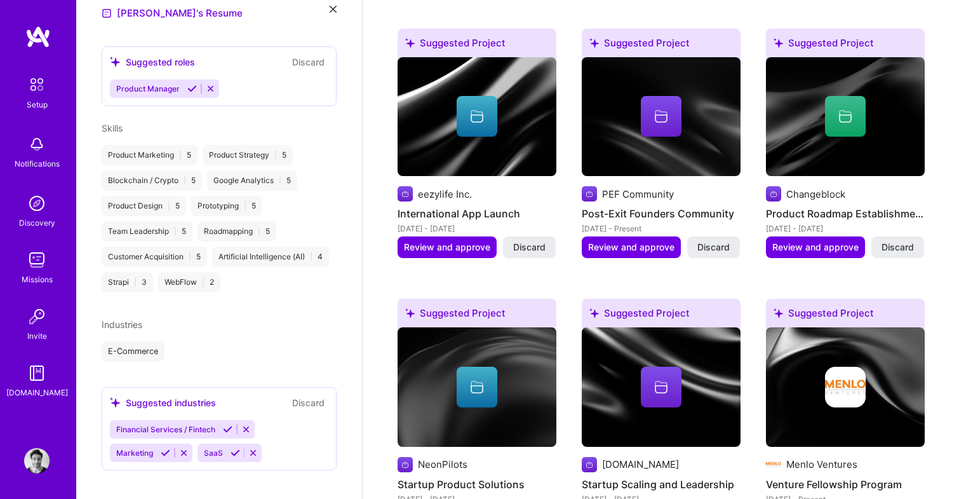
click at [227, 424] on icon at bounding box center [228, 429] width 10 height 10
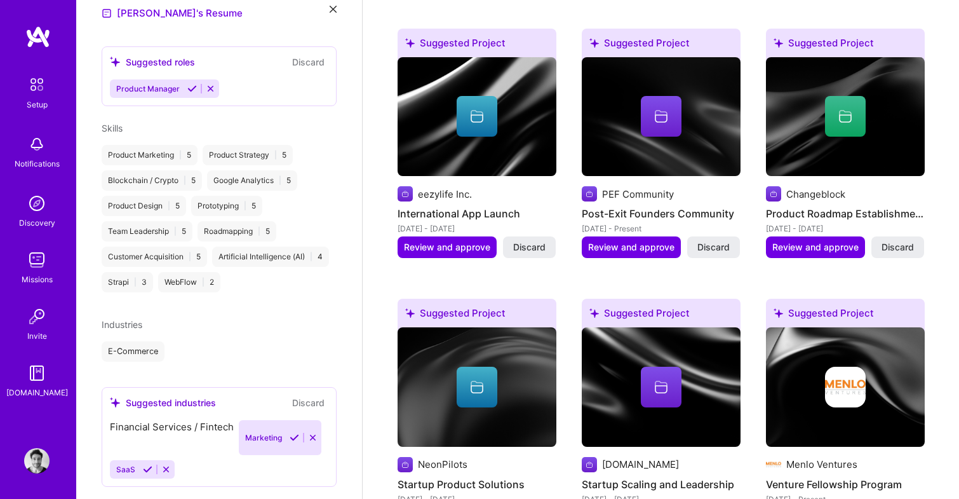
scroll to position [372, 0]
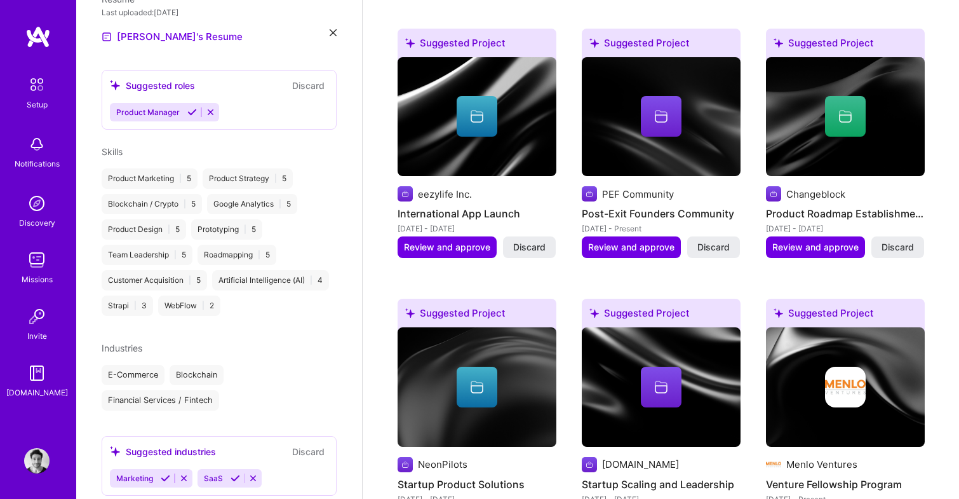
click at [235, 473] on icon at bounding box center [236, 478] width 10 height 10
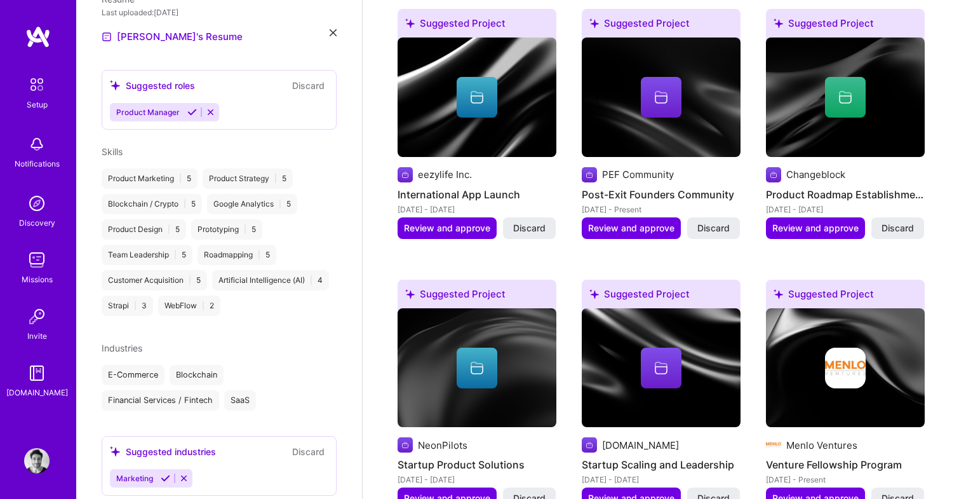
click at [170, 473] on icon at bounding box center [166, 478] width 10 height 10
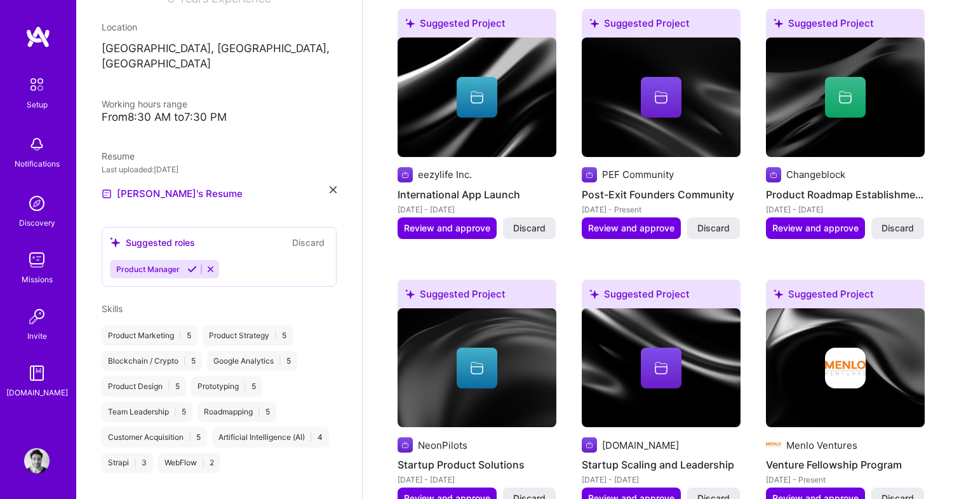
scroll to position [211, 0]
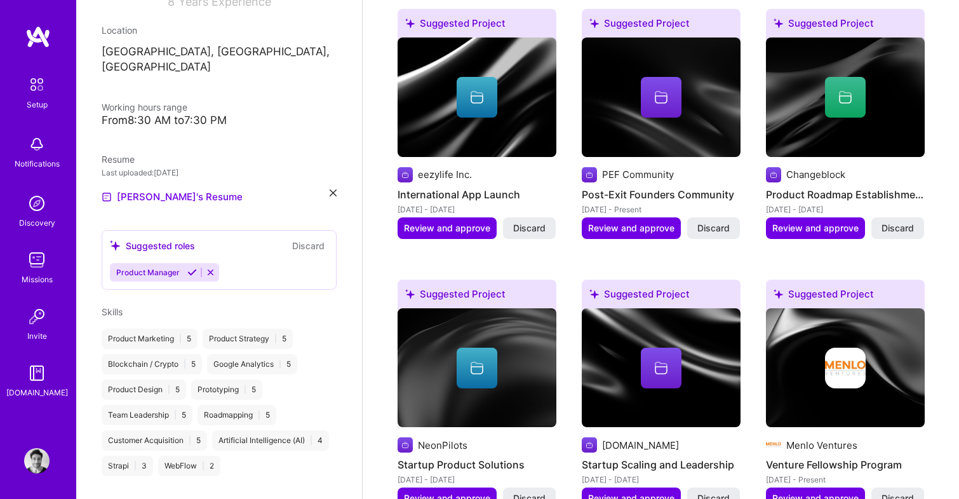
click at [191, 267] on icon at bounding box center [192, 272] width 10 height 10
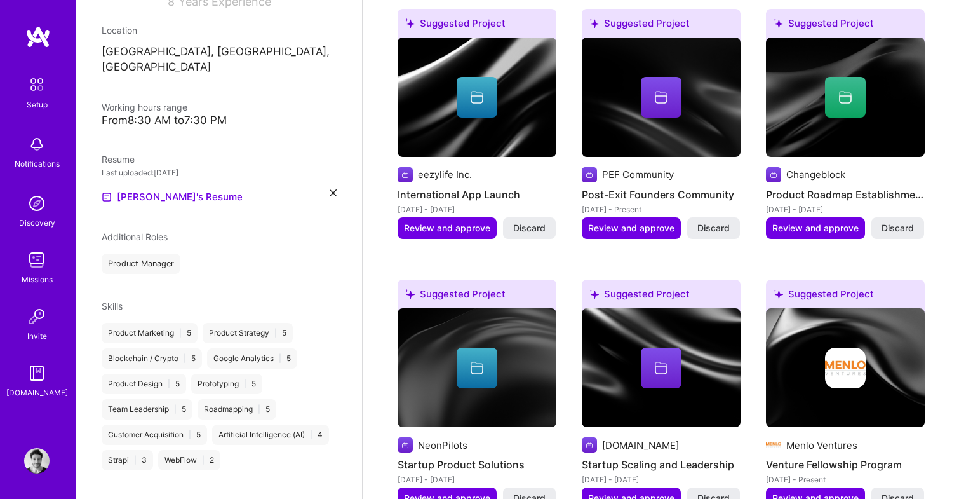
click at [156, 253] on div "Product Manager" at bounding box center [141, 263] width 79 height 20
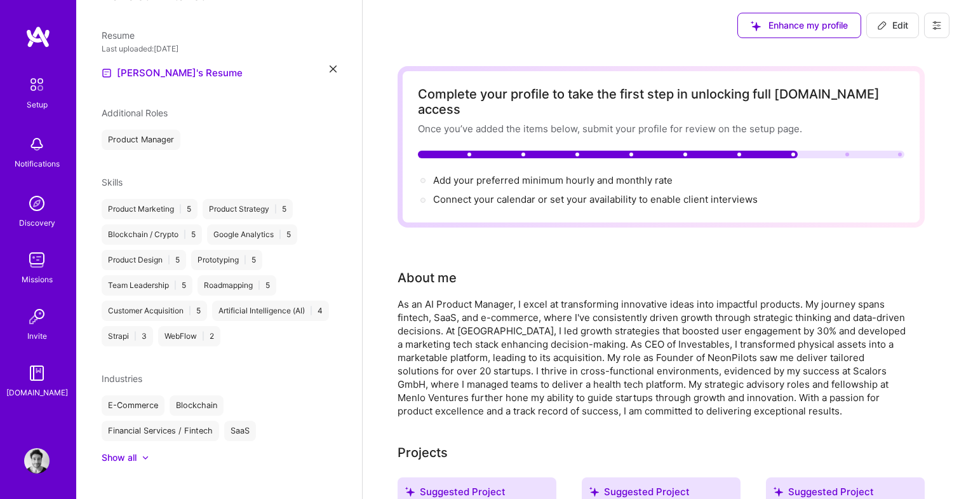
scroll to position [0, 0]
click at [536, 174] on span "Add your preferred minimum hourly and monthly rate →" at bounding box center [558, 180] width 251 height 12
select select "US"
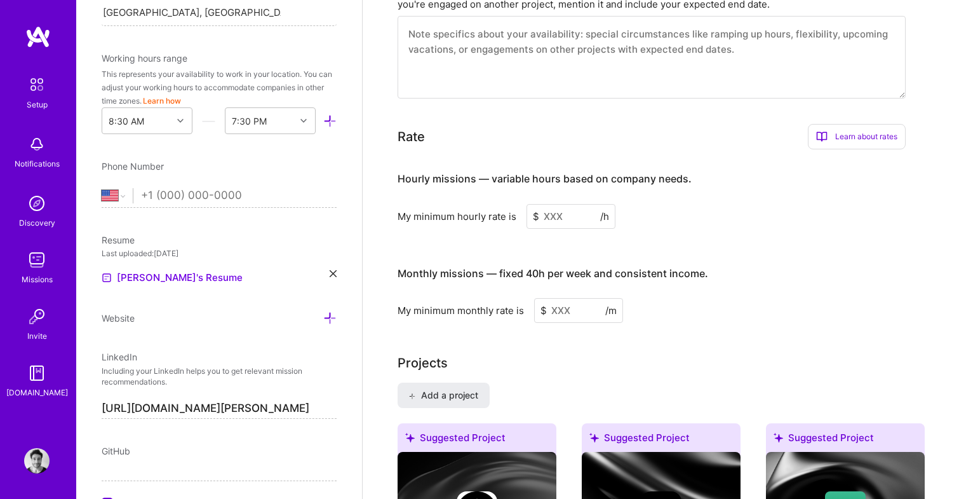
scroll to position [788, 0]
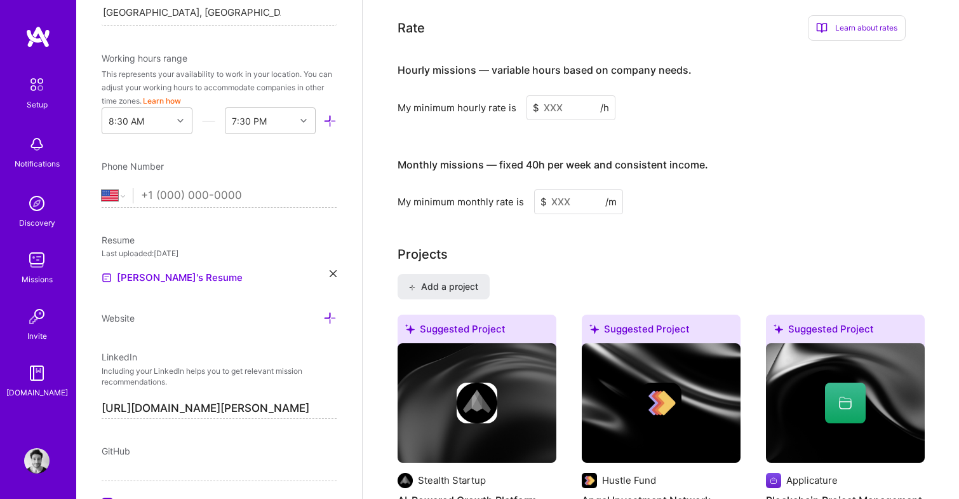
click at [566, 95] on input at bounding box center [570, 107] width 89 height 25
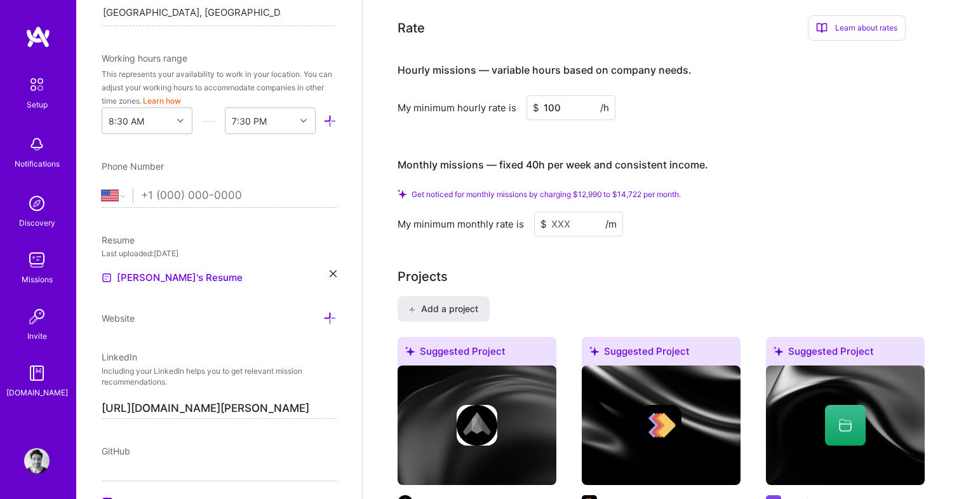
type input "100"
click at [578, 211] on input at bounding box center [578, 223] width 89 height 25
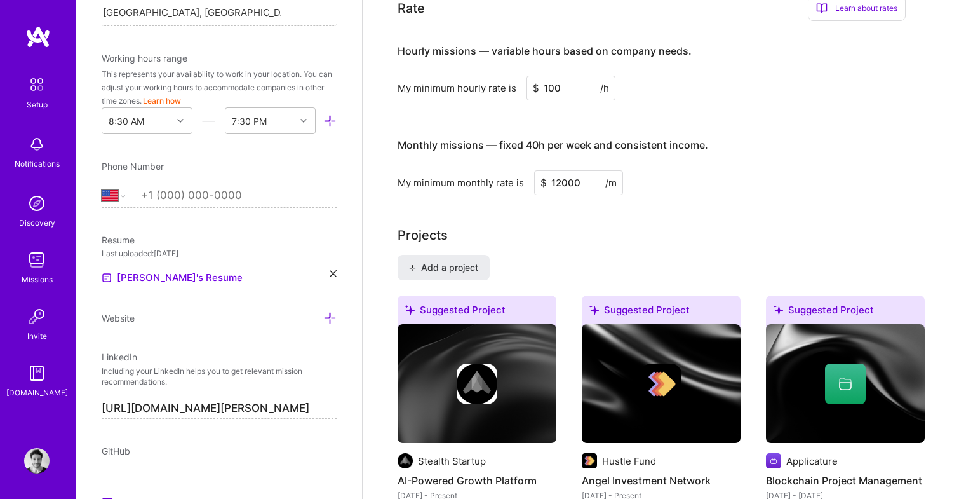
type input "12000"
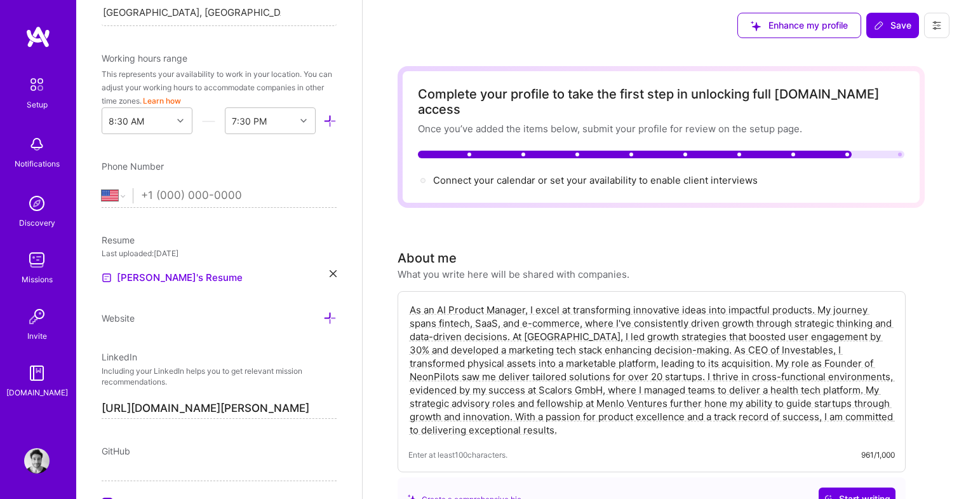
scroll to position [0, 0]
click at [582, 174] on span "Connect your calendar or set your availability to enable client interviews →" at bounding box center [601, 180] width 336 height 12
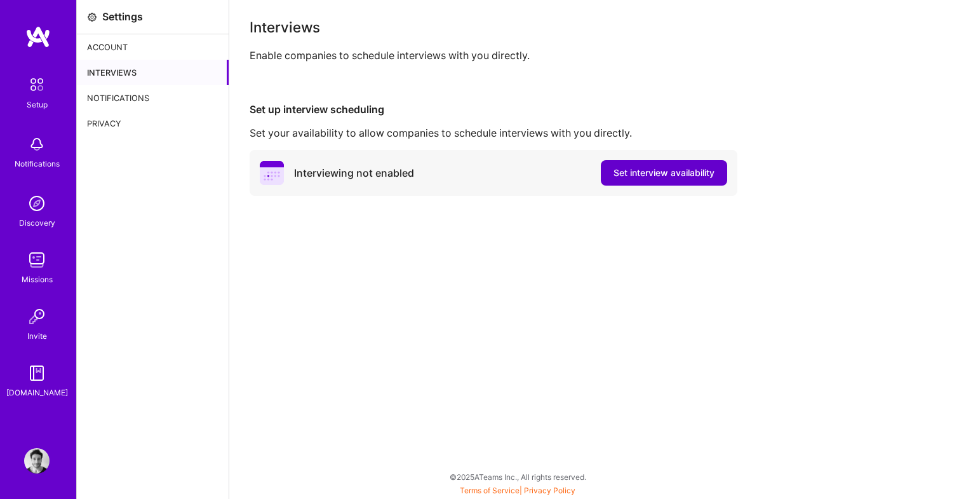
click at [650, 176] on span "Set interview availability" at bounding box center [663, 172] width 101 height 13
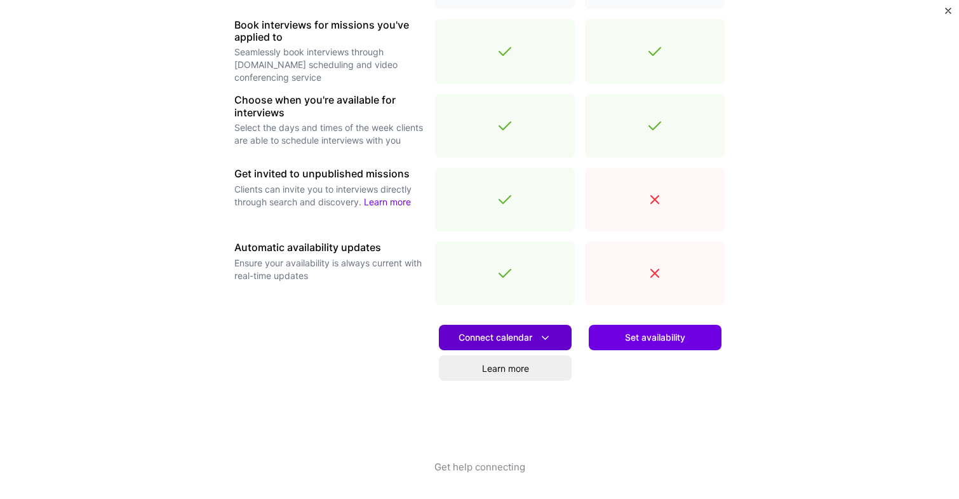
scroll to position [391, 0]
click at [508, 332] on span "Connect calendar" at bounding box center [505, 337] width 93 height 13
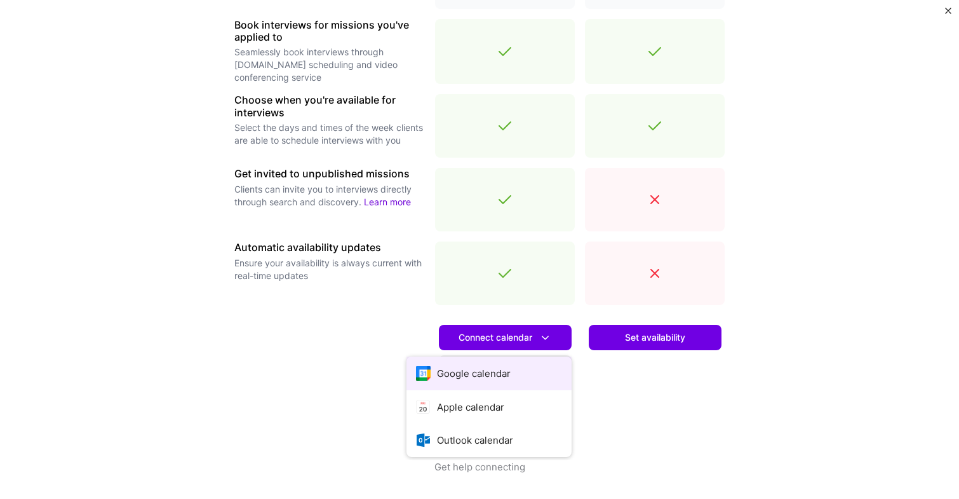
click at [492, 373] on button "Google calendar" at bounding box center [488, 373] width 165 height 34
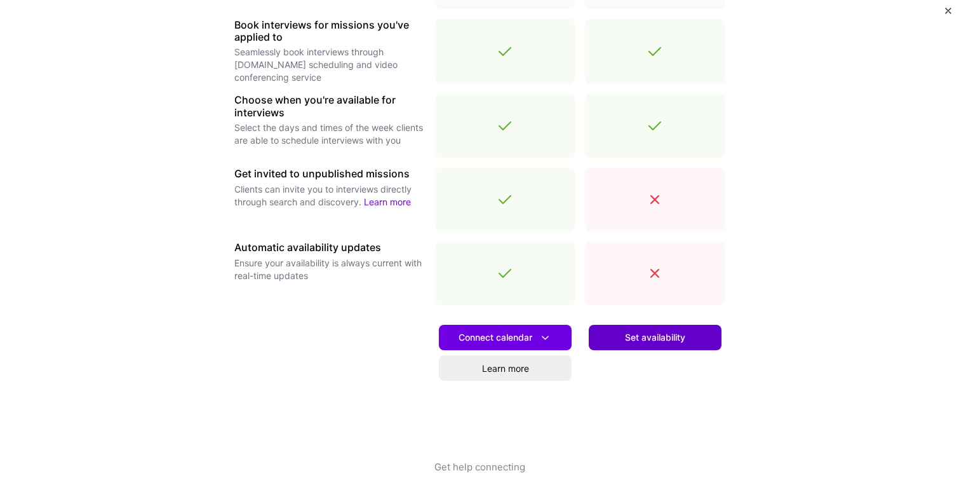
click at [634, 341] on span "Set availability" at bounding box center [655, 337] width 60 height 13
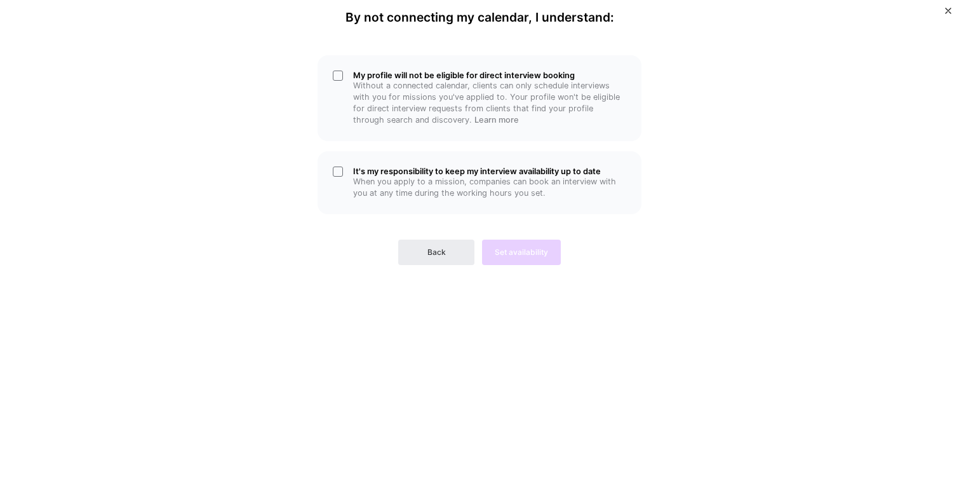
scroll to position [0, 0]
click at [352, 93] on div "My profile will not be eligible for direct interview booking Without a connecte…" at bounding box center [480, 98] width 324 height 86
click at [337, 168] on div "It's my responsibility to keep my interview availability up to date When you ap…" at bounding box center [480, 182] width 324 height 63
click at [521, 246] on span "Set availability" at bounding box center [521, 251] width 53 height 11
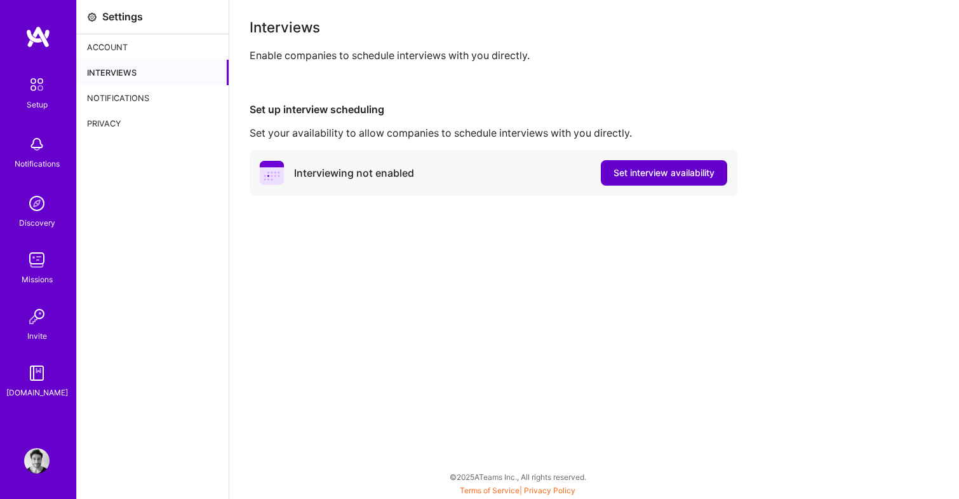
click at [683, 178] on span "Set interview availability" at bounding box center [663, 172] width 101 height 13
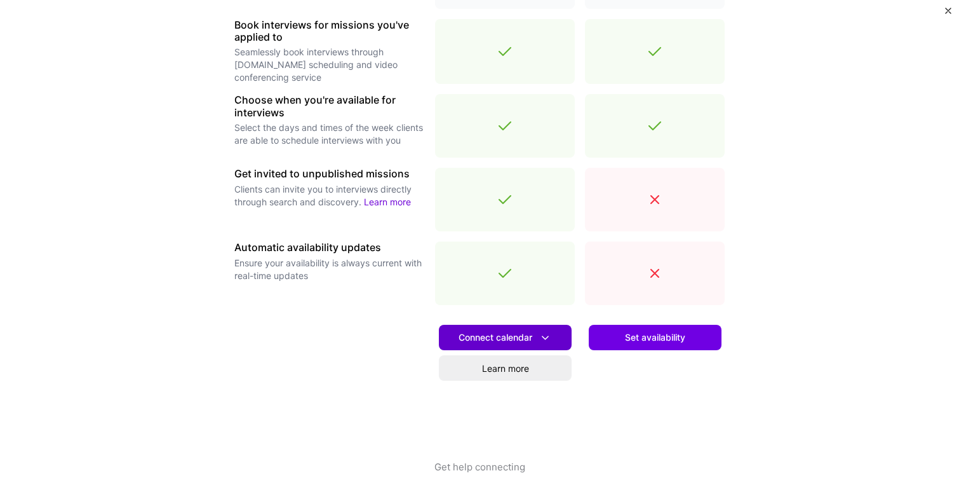
scroll to position [391, 0]
click at [502, 338] on span "Connect calendar" at bounding box center [505, 337] width 93 height 13
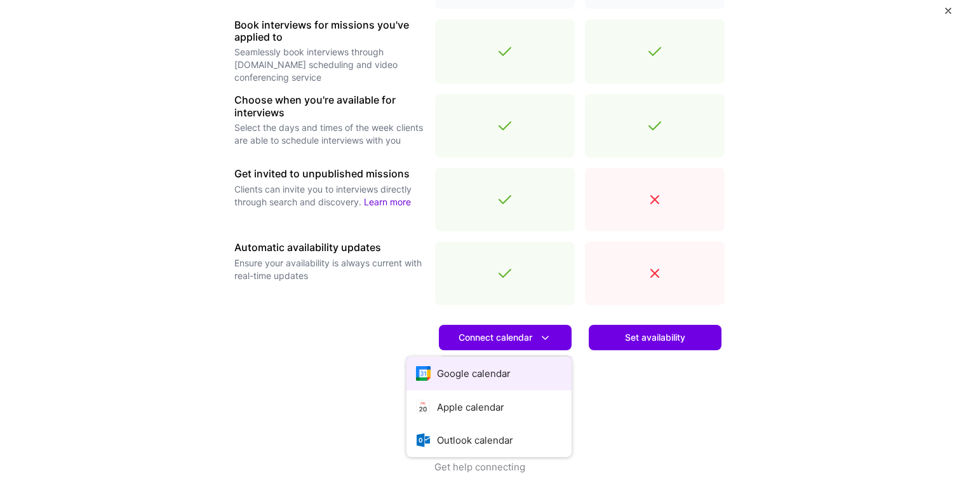
click at [467, 375] on button "Google calendar" at bounding box center [488, 373] width 165 height 34
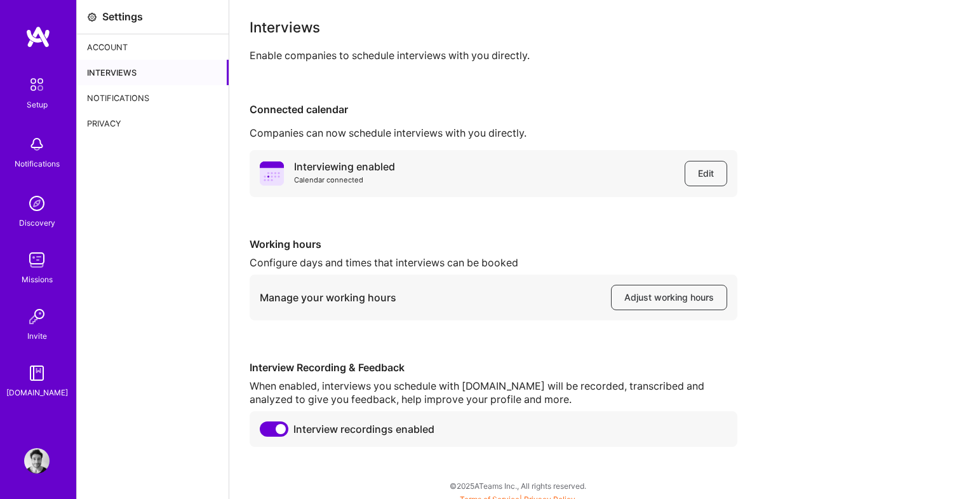
click at [840, 83] on div "Interviews Enable companies to schedule interviews with you directly. Connected…" at bounding box center [594, 233] width 689 height 426
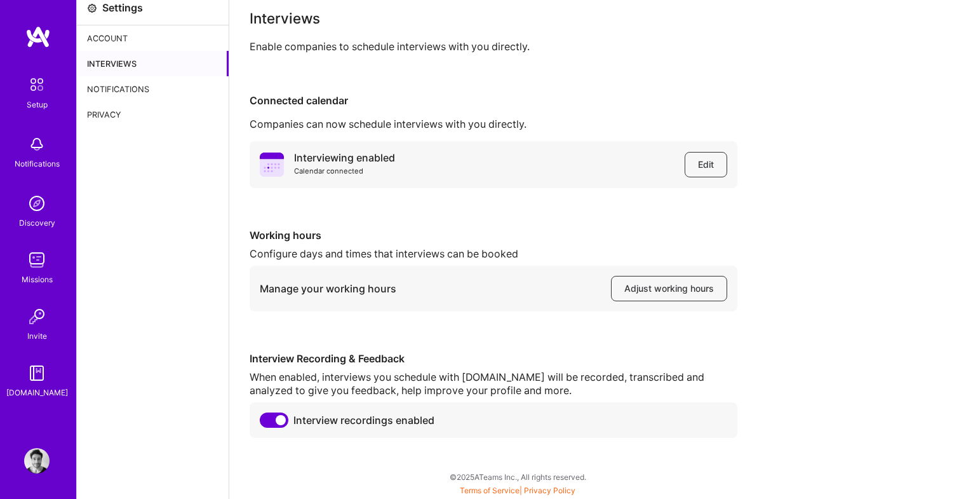
scroll to position [9, 0]
click at [671, 291] on span "Adjust working hours" at bounding box center [669, 288] width 90 height 13
click at [865, 146] on div "Interviewing enabled Calendar connected Edit Working hours Configure days and t…" at bounding box center [594, 289] width 689 height 297
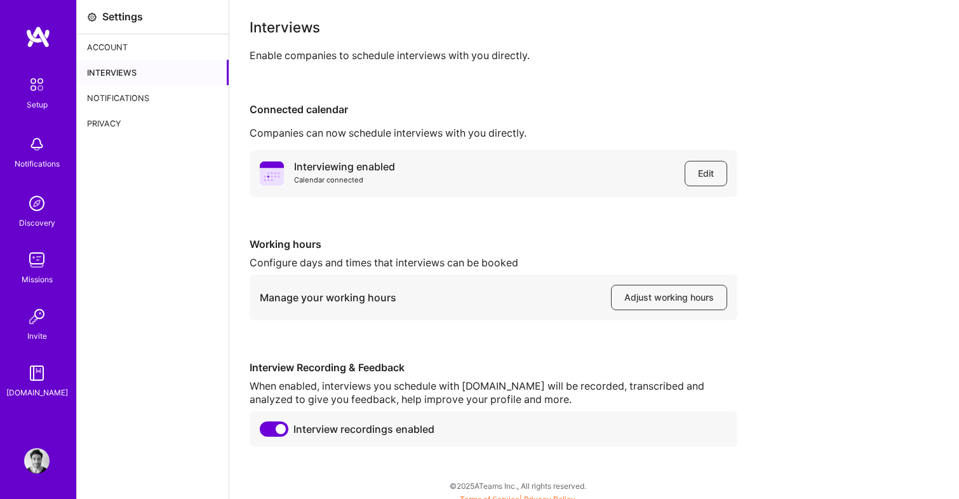
scroll to position [0, 0]
click at [29, 88] on img at bounding box center [36, 84] width 27 height 27
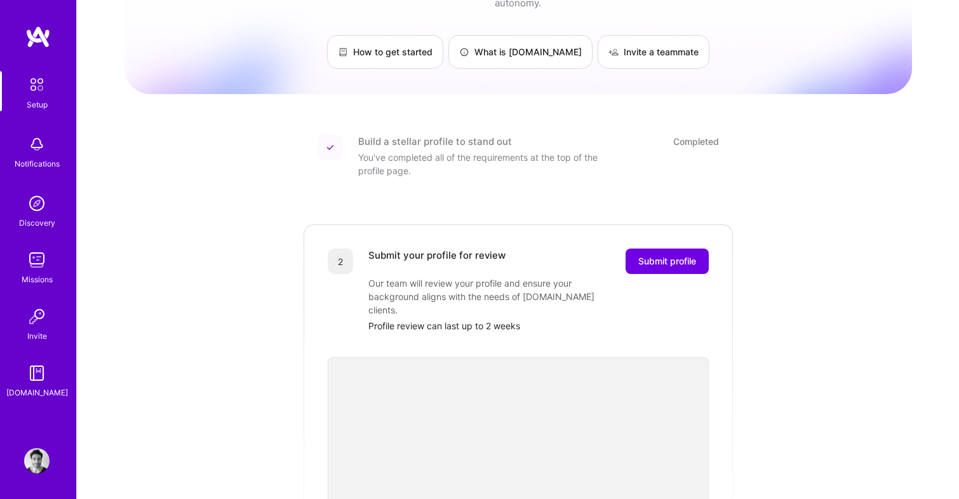
scroll to position [72, 0]
click at [672, 258] on button "Submit profile" at bounding box center [667, 259] width 83 height 25
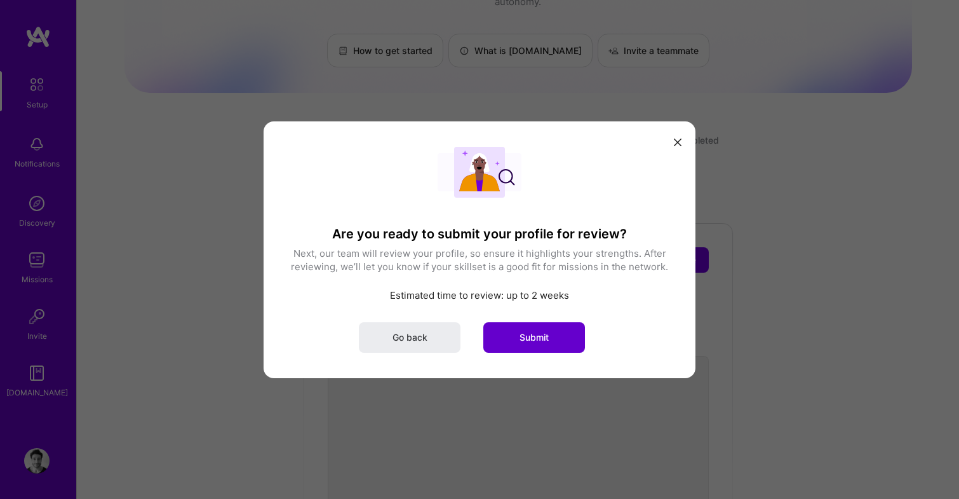
click at [551, 335] on button "Submit" at bounding box center [534, 336] width 102 height 30
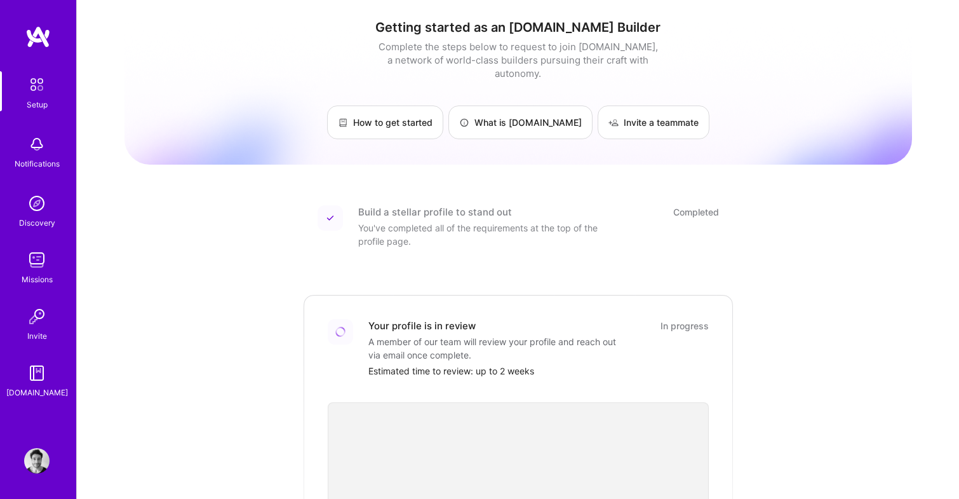
scroll to position [0, 0]
